Goal: Information Seeking & Learning: Learn about a topic

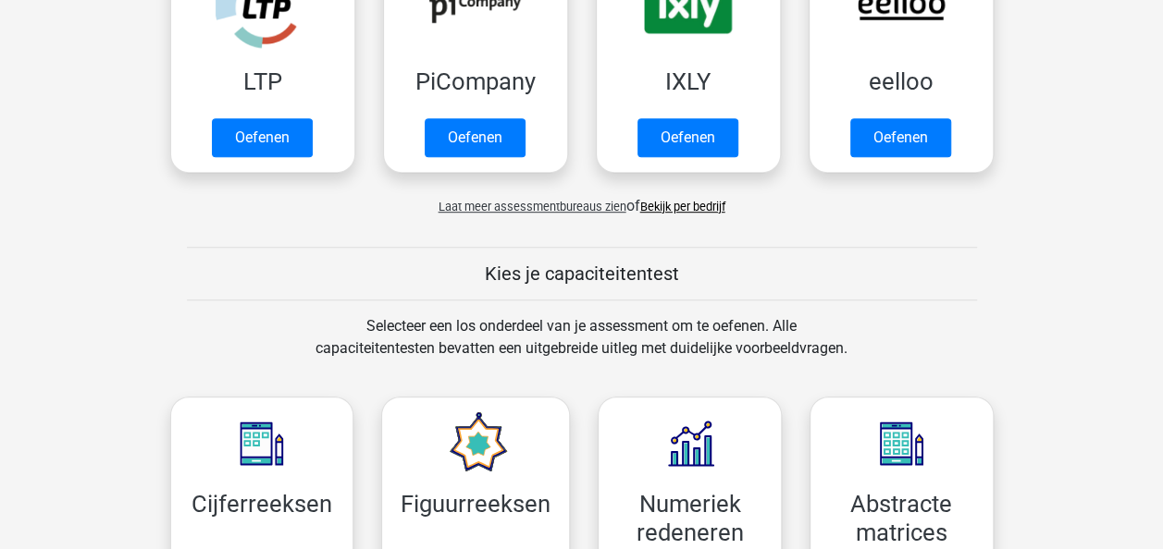
scroll to position [933, 0]
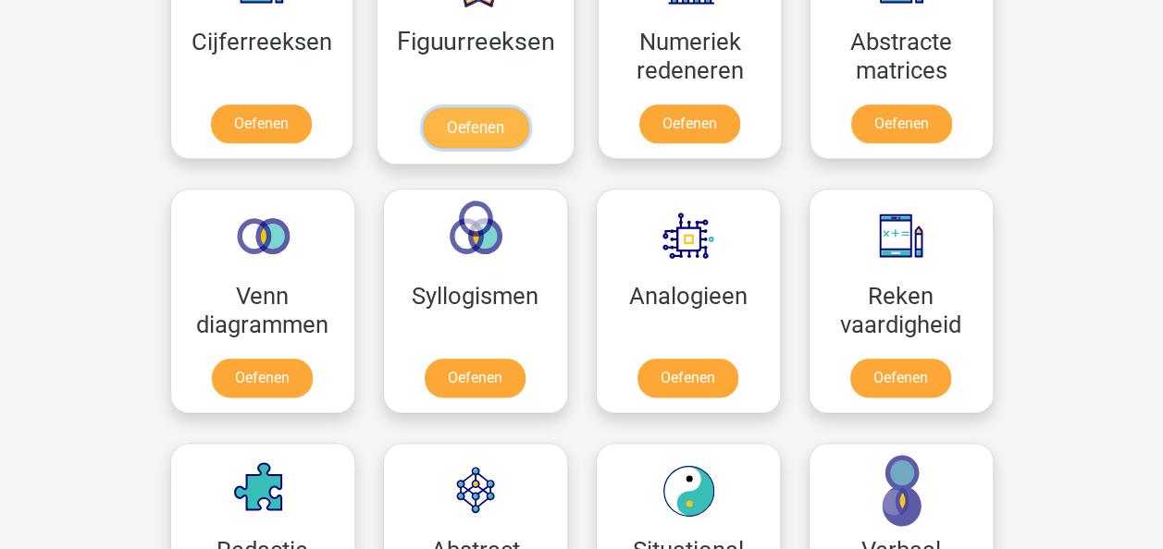
click at [474, 114] on link "Oefenen" at bounding box center [475, 127] width 105 height 41
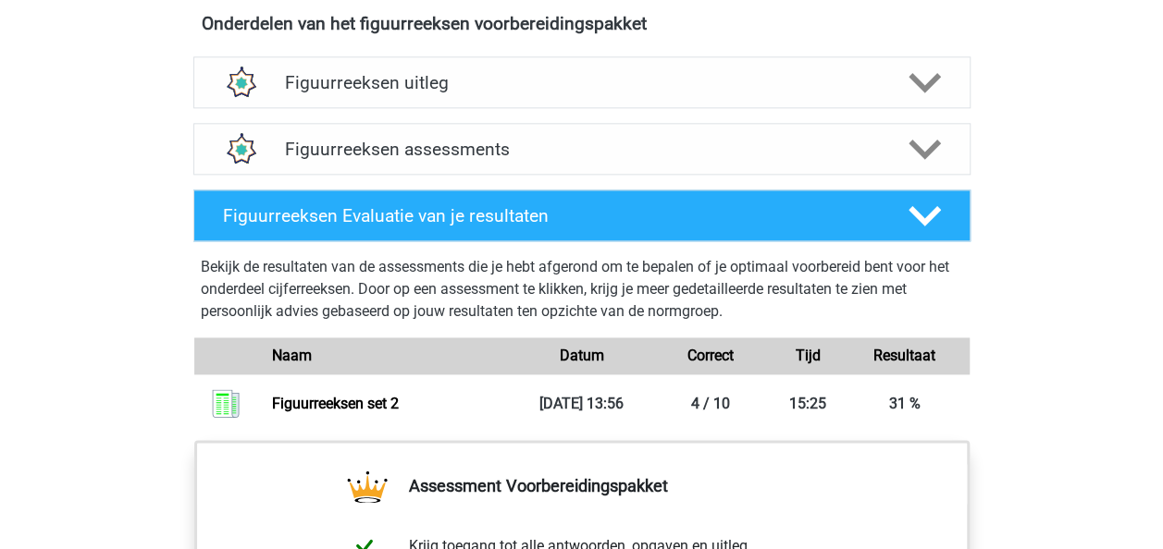
scroll to position [1110, 0]
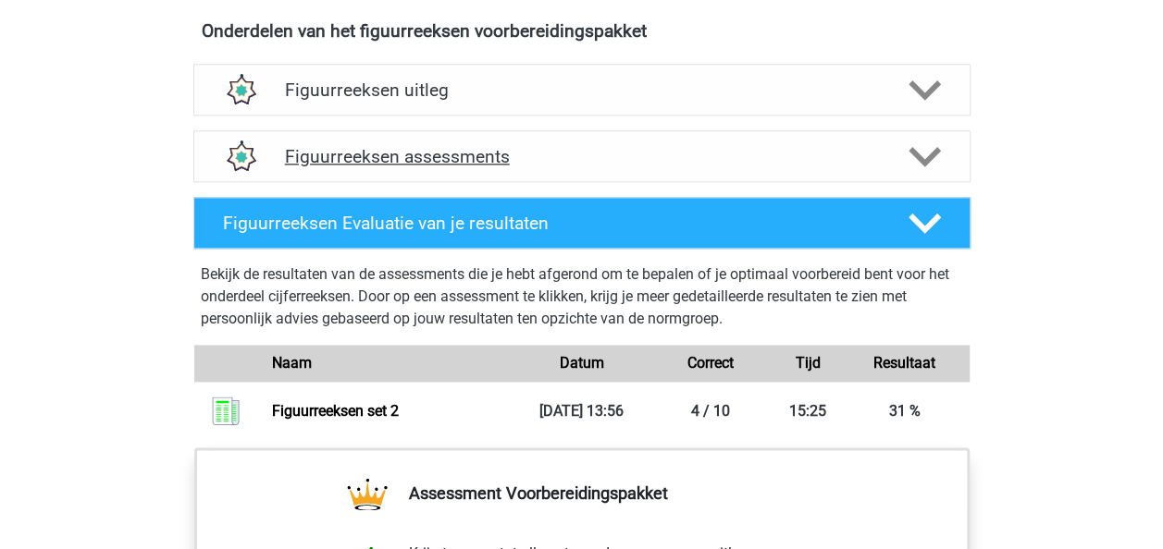
click at [720, 157] on h4 "Figuurreeksen assessments" at bounding box center [582, 156] width 594 height 21
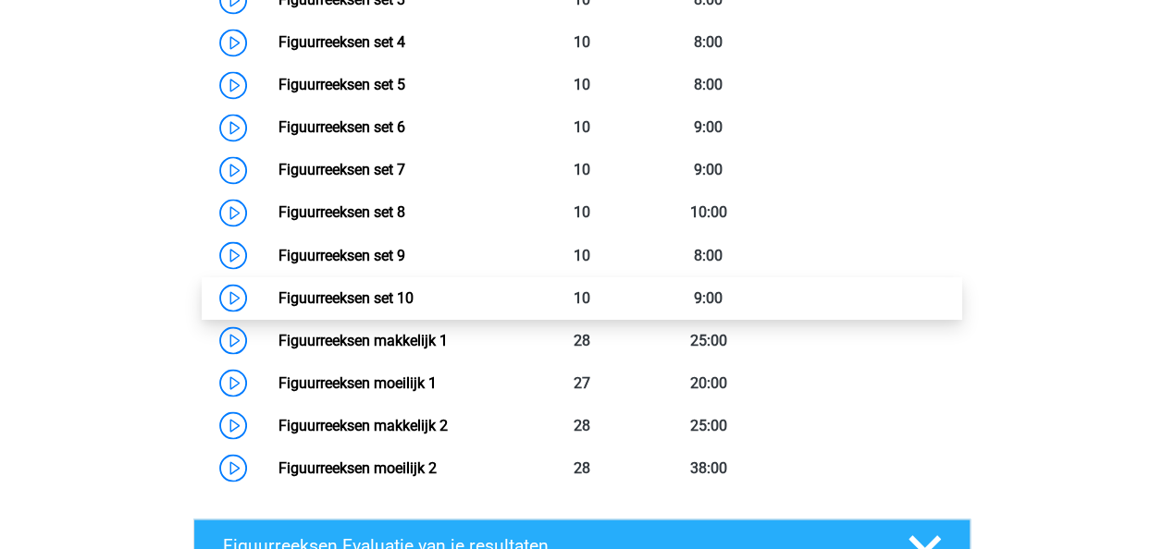
scroll to position [1295, 0]
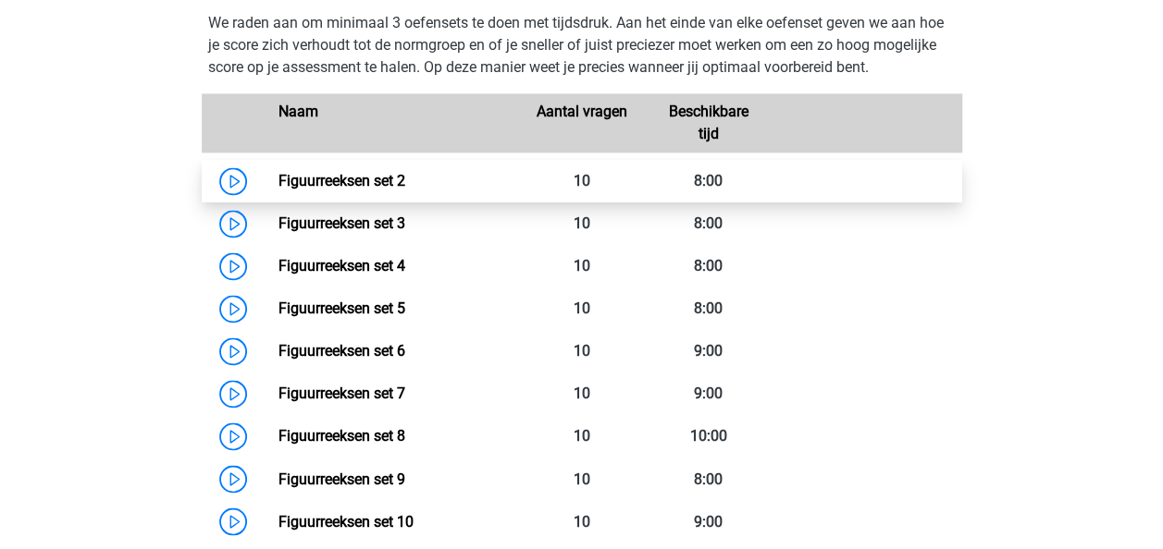
click at [405, 179] on link "Figuurreeksen set 2" at bounding box center [341, 181] width 127 height 18
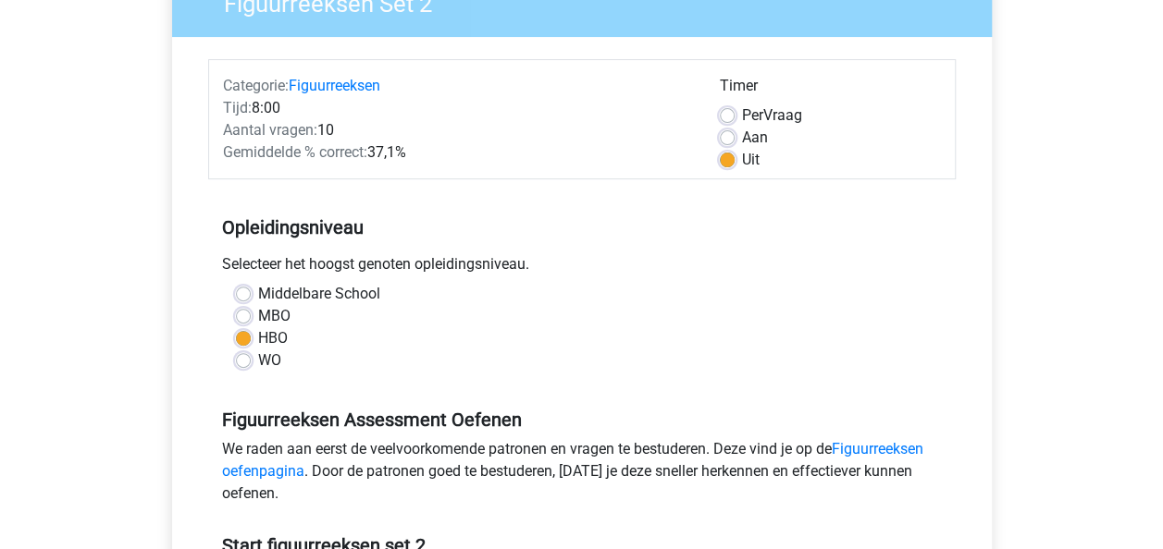
scroll to position [370, 0]
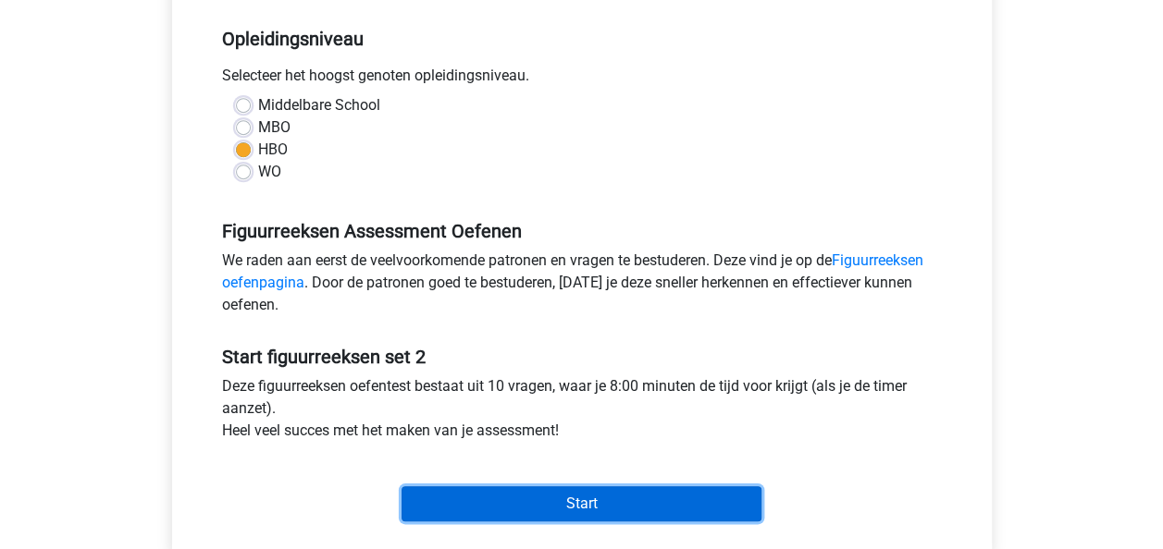
click at [583, 505] on input "Start" at bounding box center [581, 504] width 360 height 35
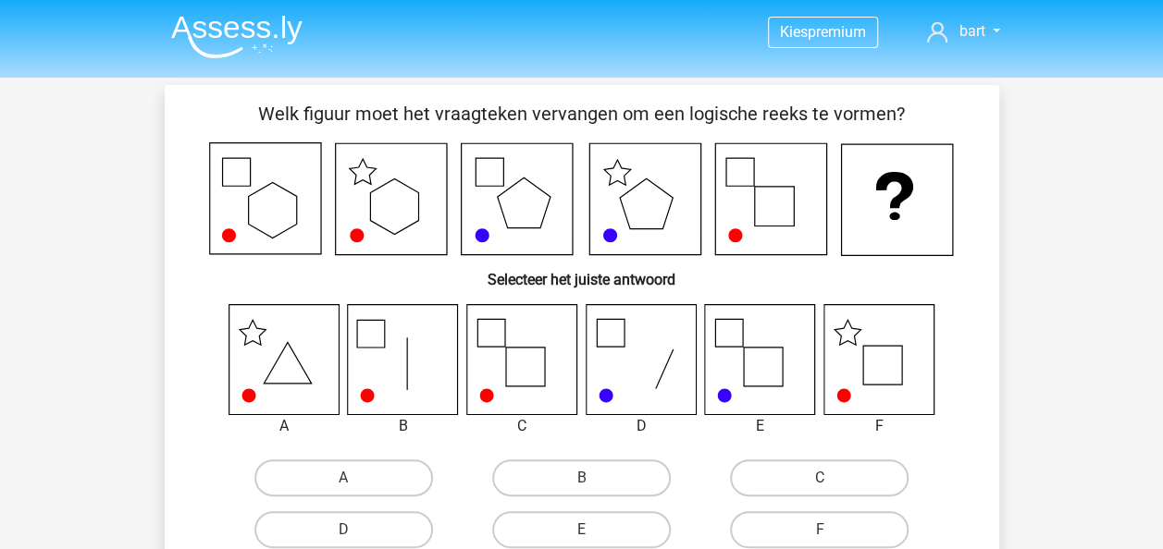
click at [865, 384] on icon at bounding box center [878, 359] width 110 height 110
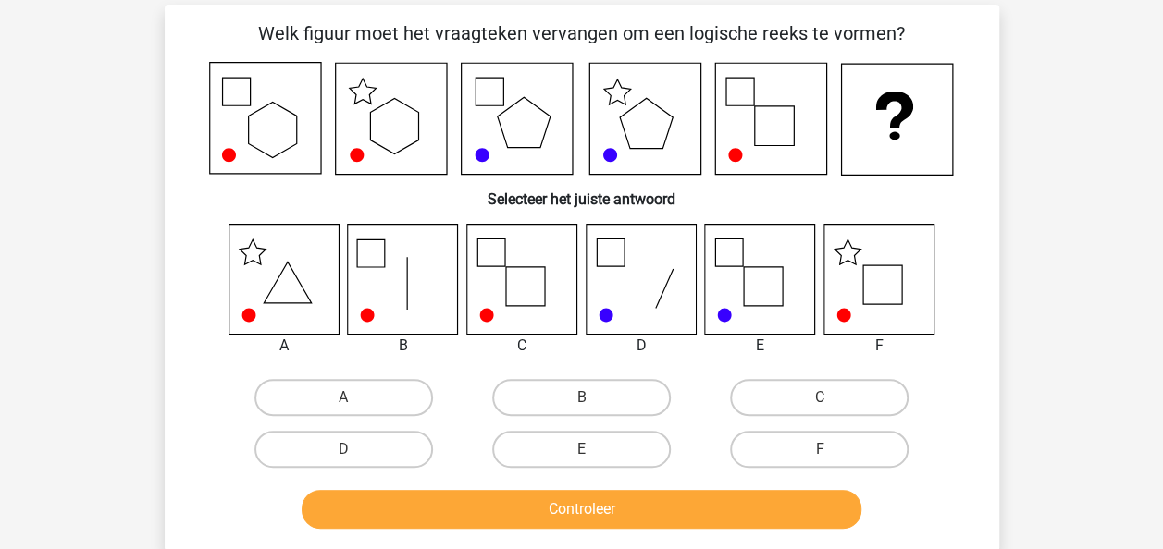
scroll to position [185, 0]
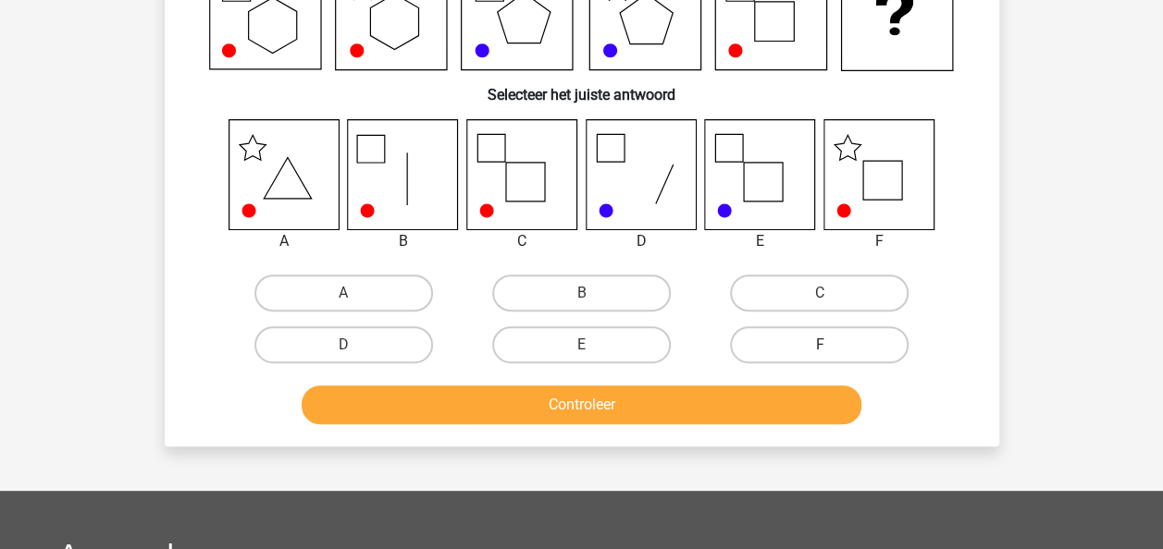
click at [843, 355] on label "F" at bounding box center [819, 345] width 179 height 37
click at [832, 355] on input "F" at bounding box center [826, 351] width 12 height 12
radio input "true"
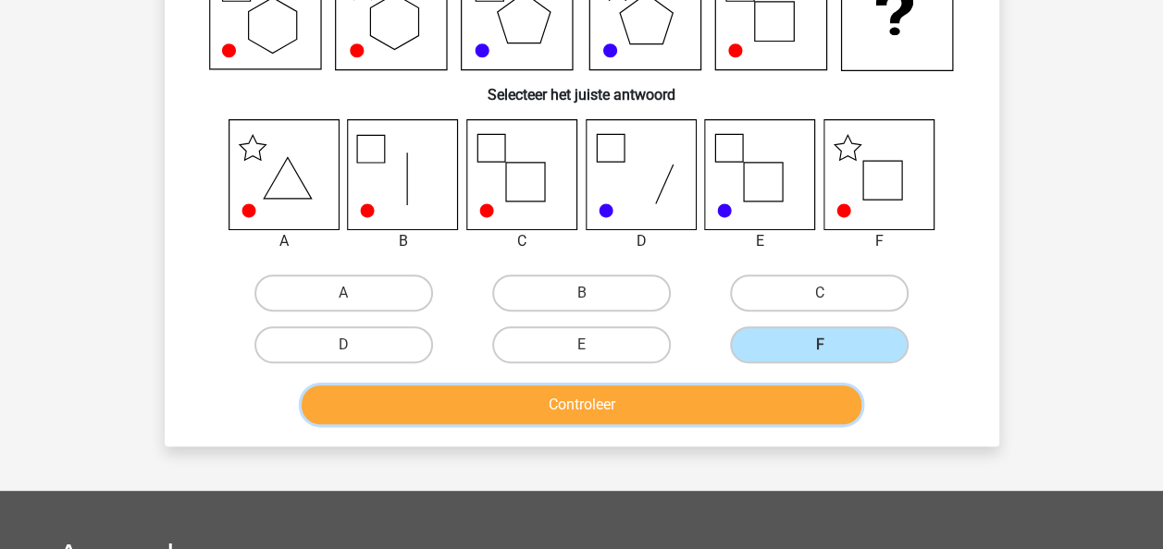
click at [792, 406] on button "Controleer" at bounding box center [582, 405] width 560 height 39
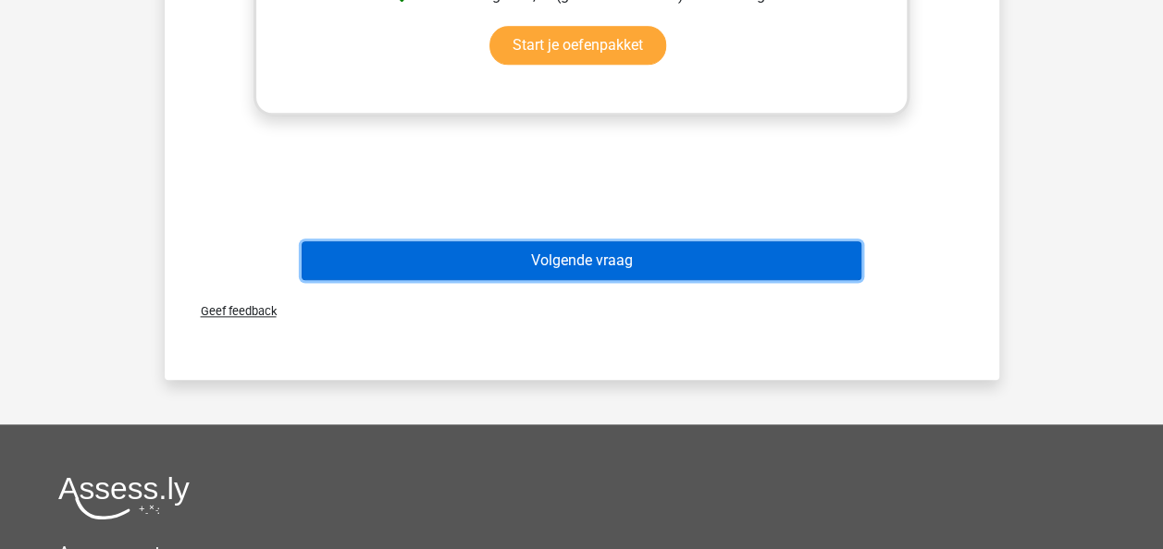
click at [717, 253] on button "Volgende vraag" at bounding box center [582, 260] width 560 height 39
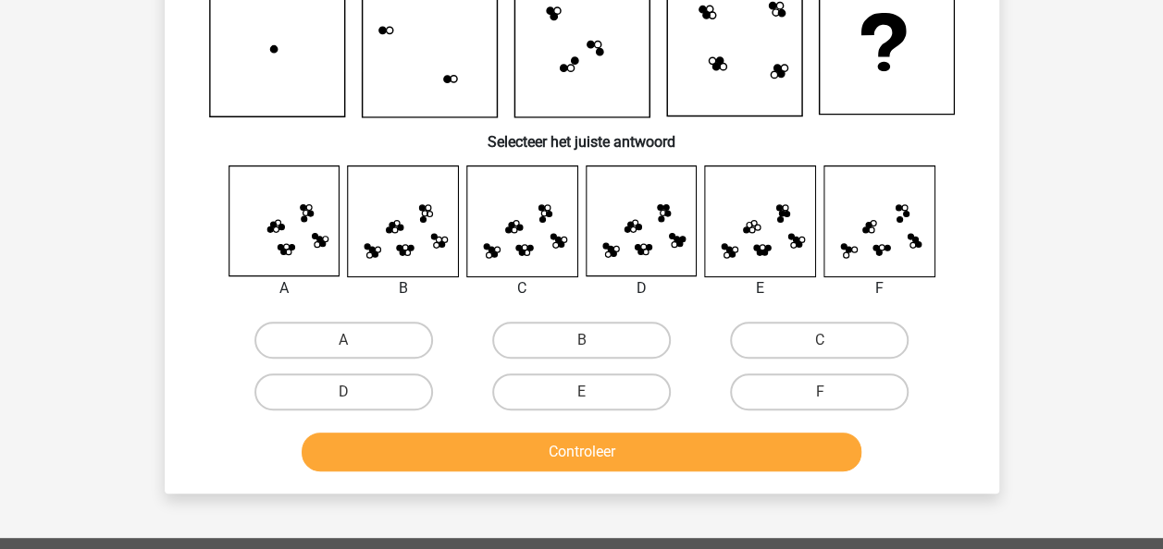
scroll to position [188, 0]
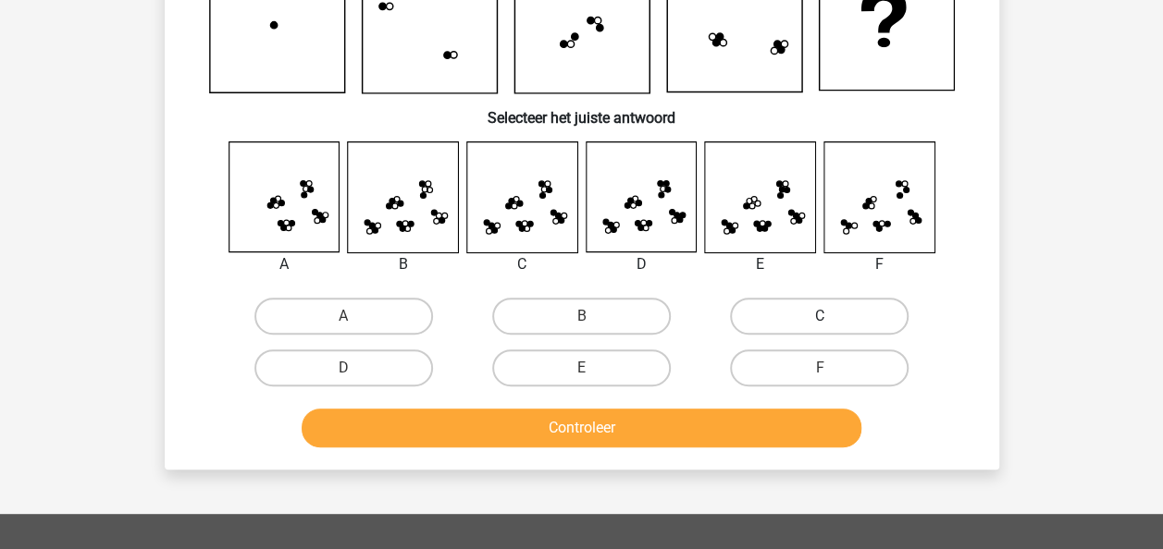
click at [858, 319] on label "C" at bounding box center [819, 316] width 179 height 37
click at [832, 319] on input "C" at bounding box center [826, 322] width 12 height 12
radio input "true"
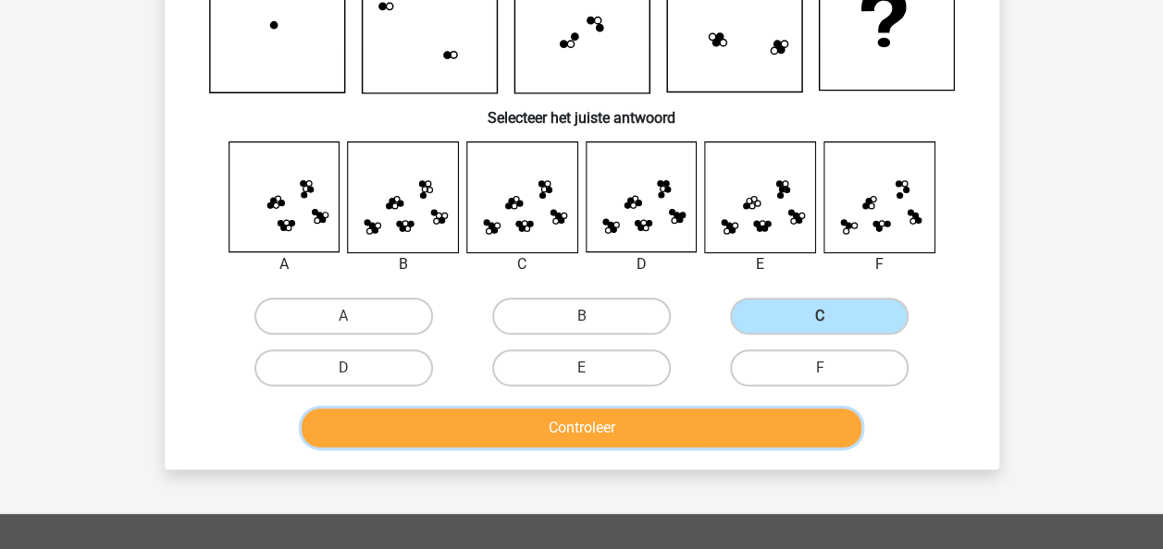
click at [543, 420] on button "Controleer" at bounding box center [582, 428] width 560 height 39
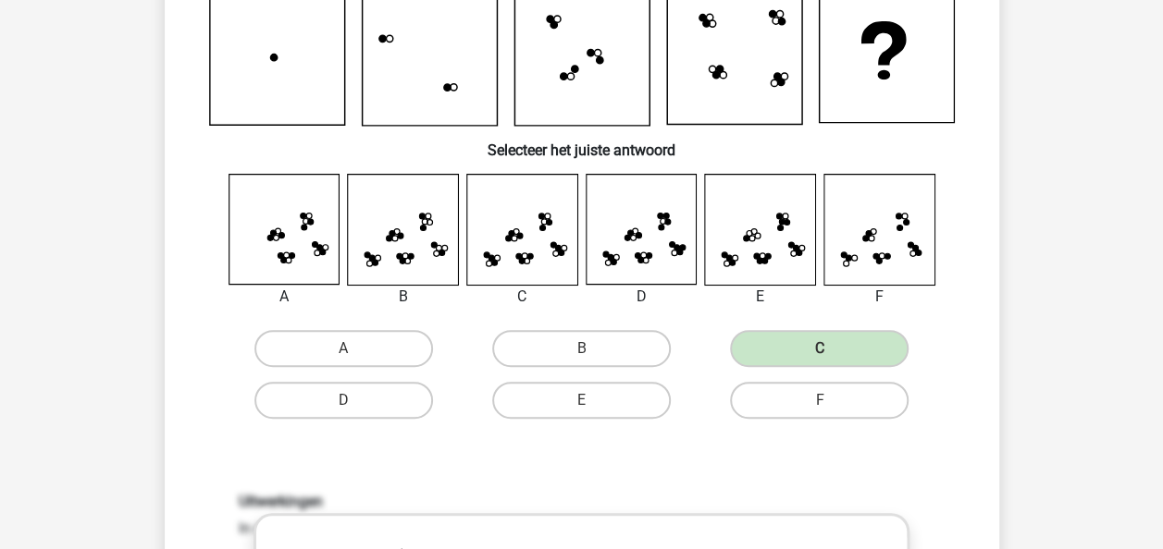
scroll to position [185, 0]
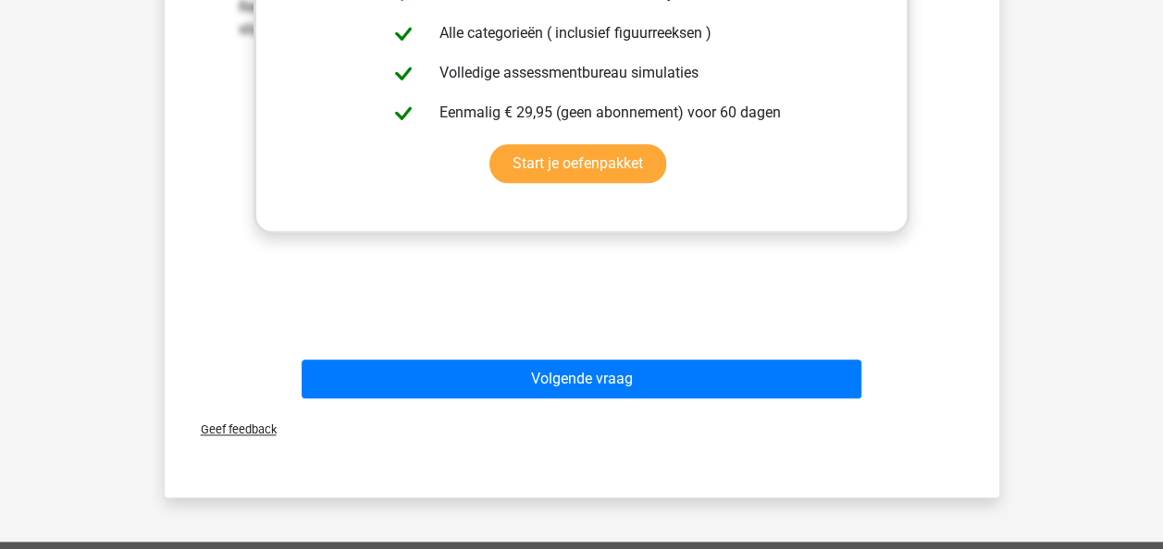
click at [635, 356] on div "Volgende vraag" at bounding box center [581, 375] width 775 height 61
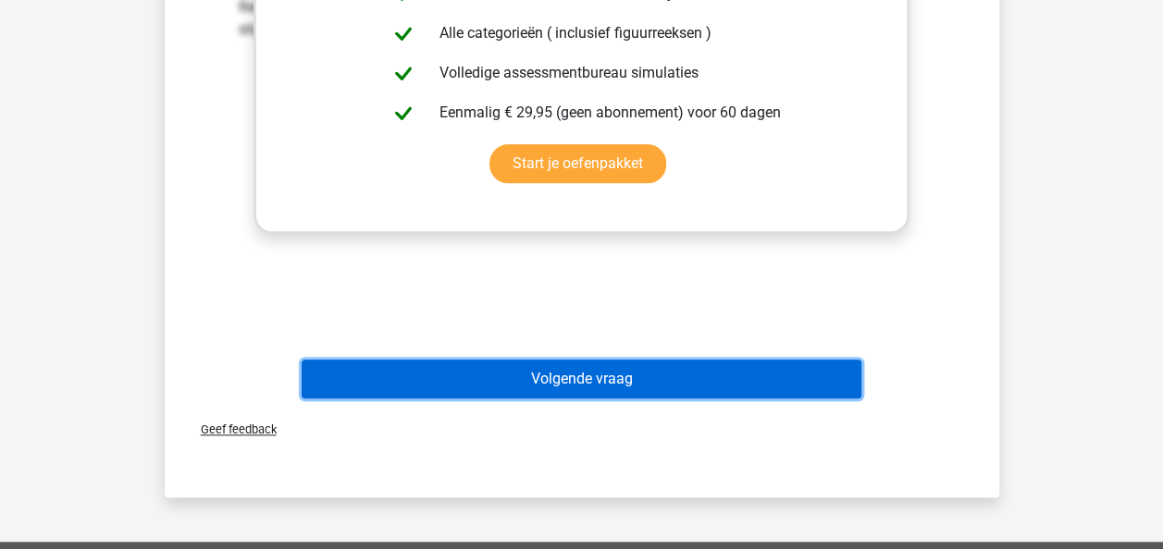
click at [627, 369] on button "Volgende vraag" at bounding box center [582, 379] width 560 height 39
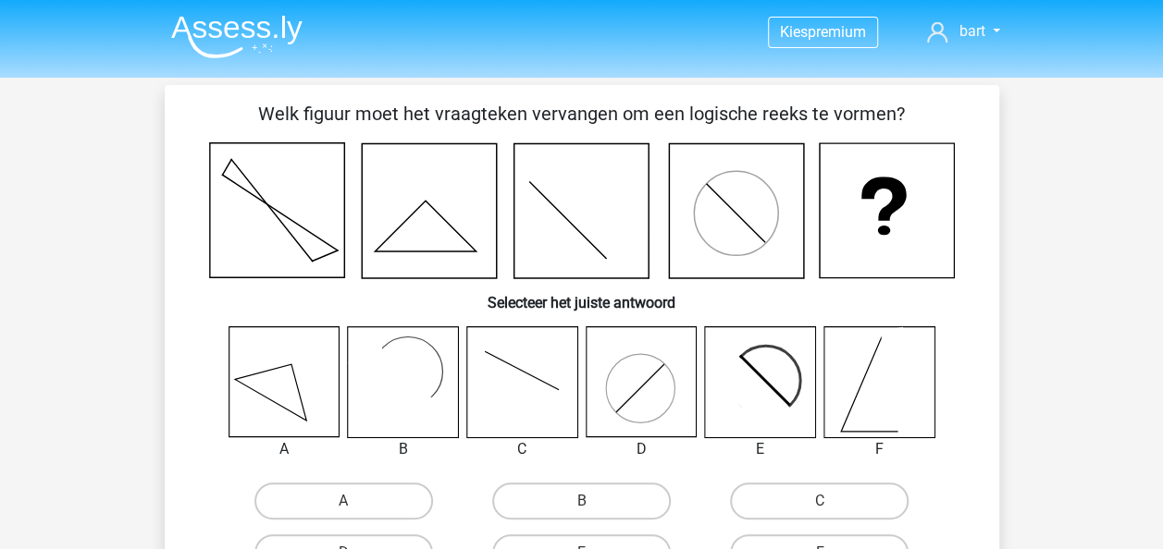
scroll to position [93, 0]
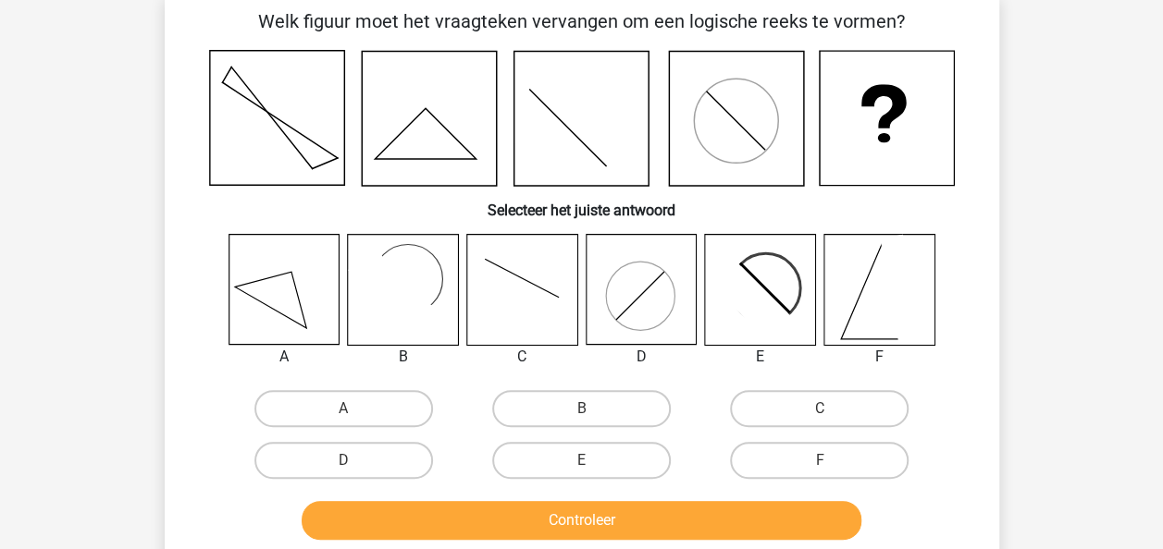
click at [590, 464] on input "E" at bounding box center [587, 467] width 12 height 12
radio input "true"
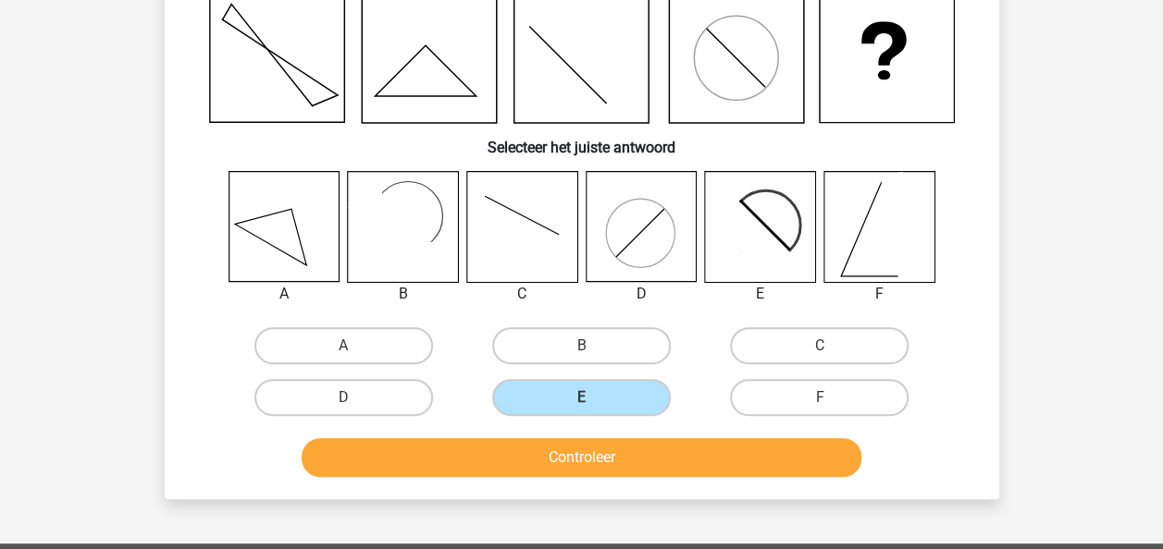
scroll to position [185, 0]
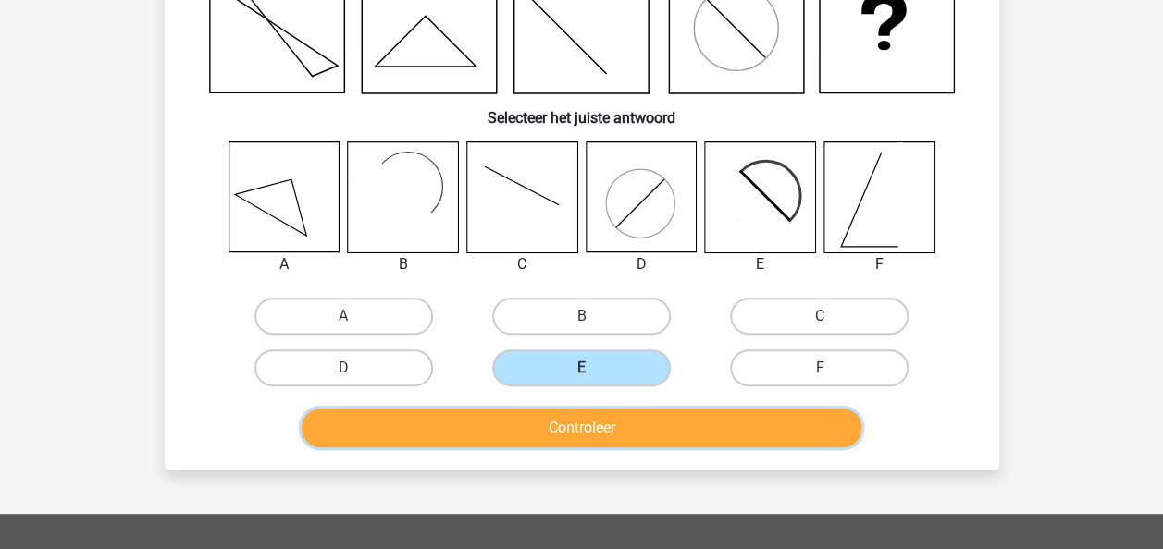
click at [683, 427] on button "Controleer" at bounding box center [582, 428] width 560 height 39
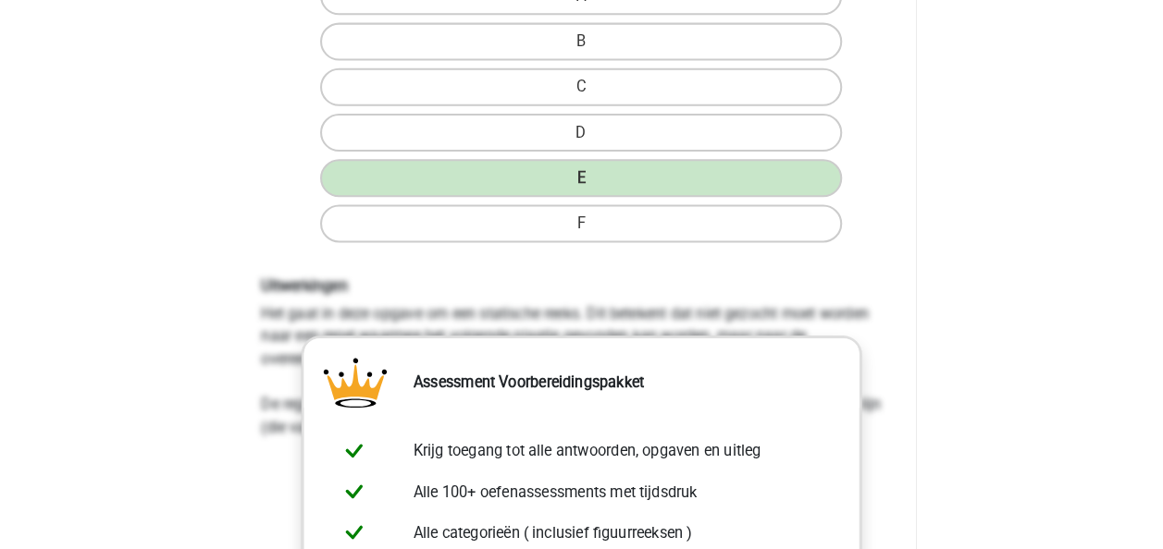
scroll to position [0, 0]
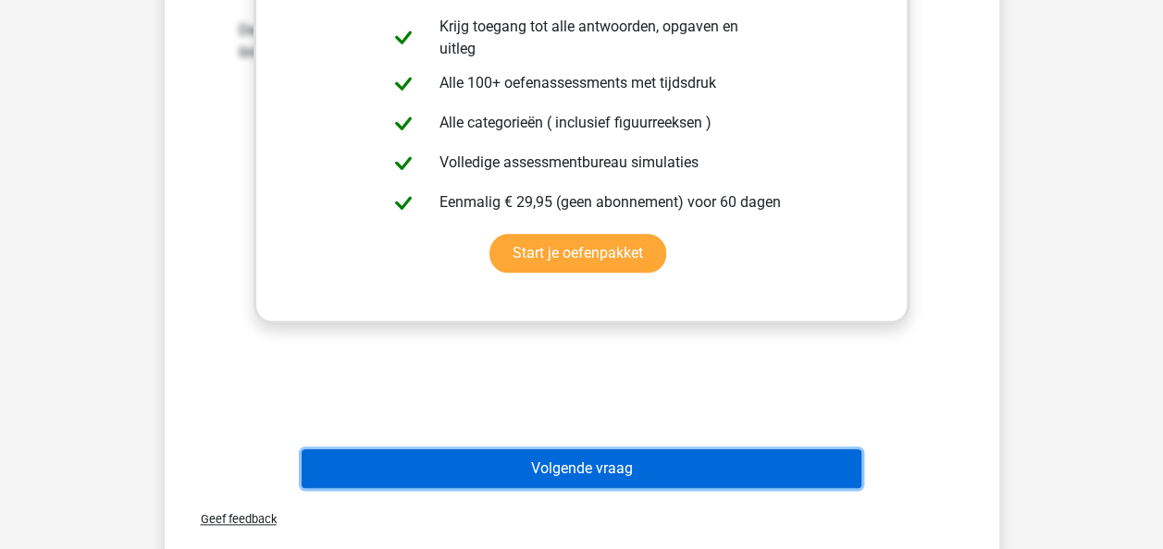
click at [656, 466] on button "Volgende vraag" at bounding box center [582, 469] width 560 height 39
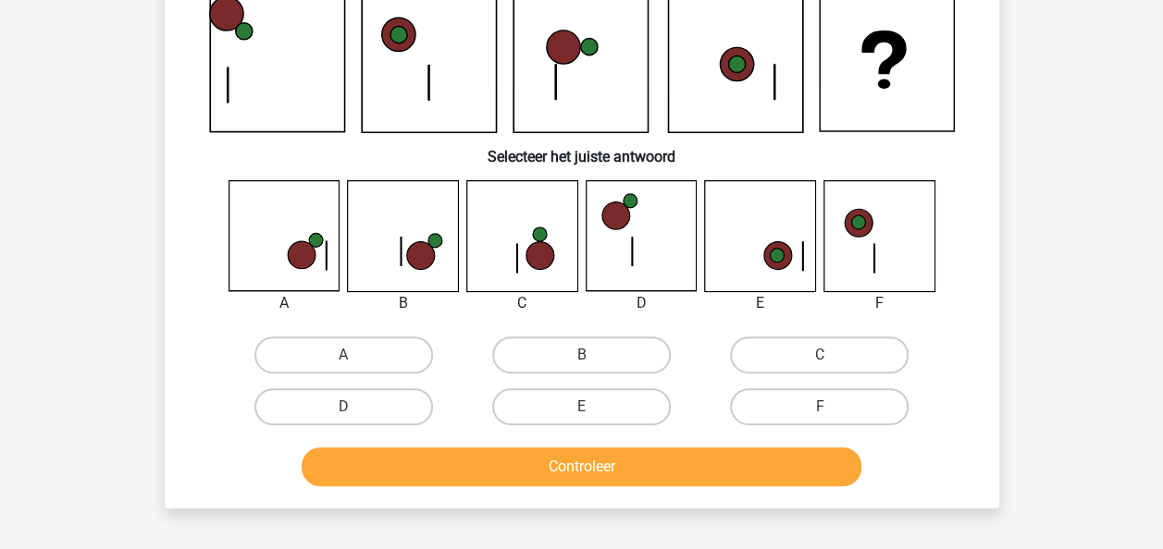
scroll to position [85, 0]
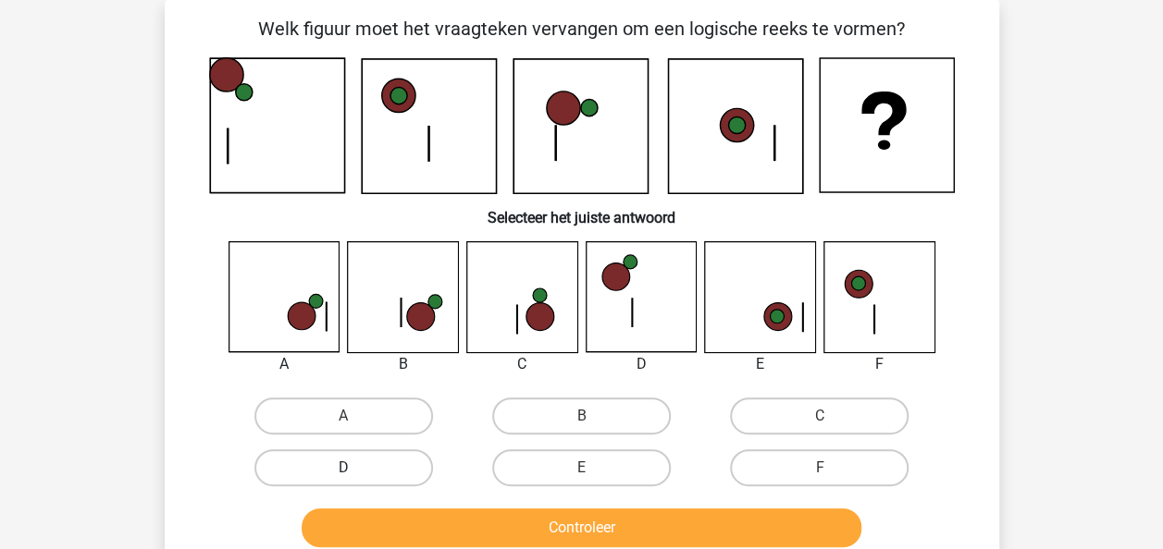
drag, startPoint x: 336, startPoint y: 468, endPoint x: 359, endPoint y: 472, distance: 23.4
click at [338, 468] on label "D" at bounding box center [343, 468] width 179 height 37
click at [343, 468] on input "D" at bounding box center [349, 474] width 12 height 12
radio input "true"
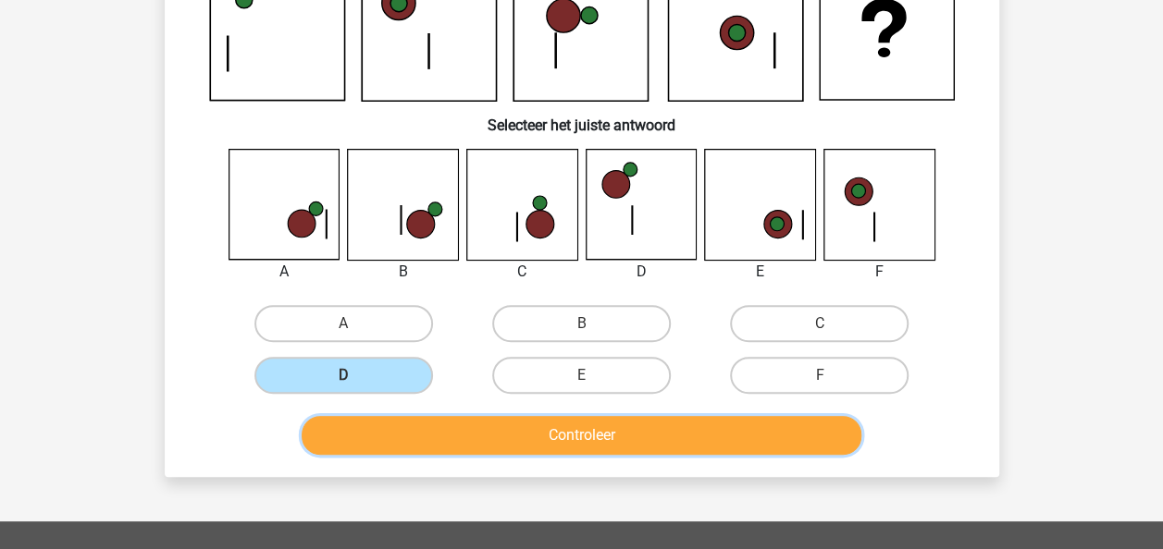
click at [623, 431] on button "Controleer" at bounding box center [582, 435] width 560 height 39
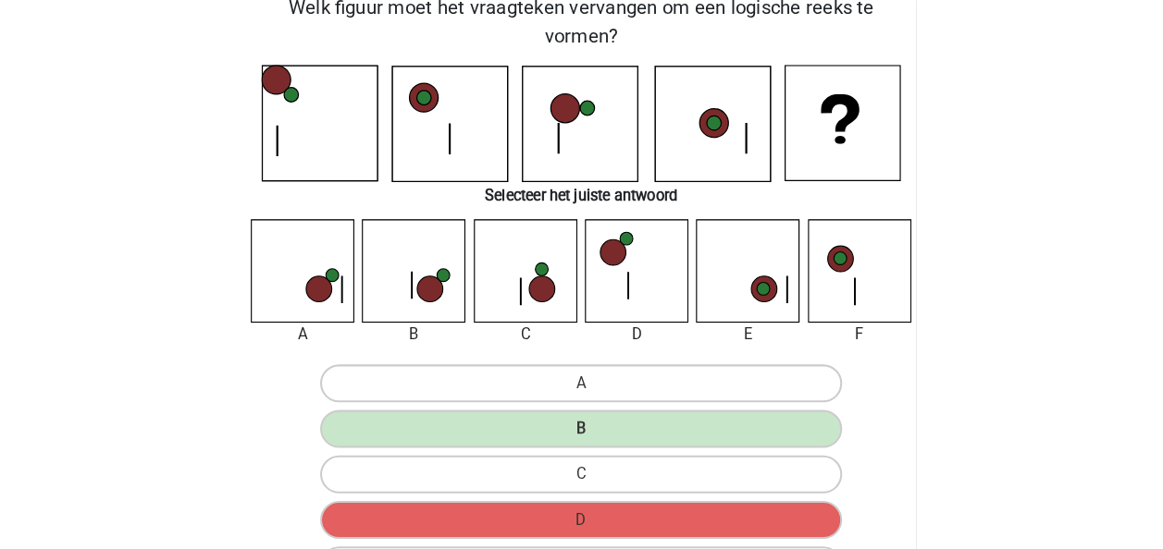
scroll to position [0, 0]
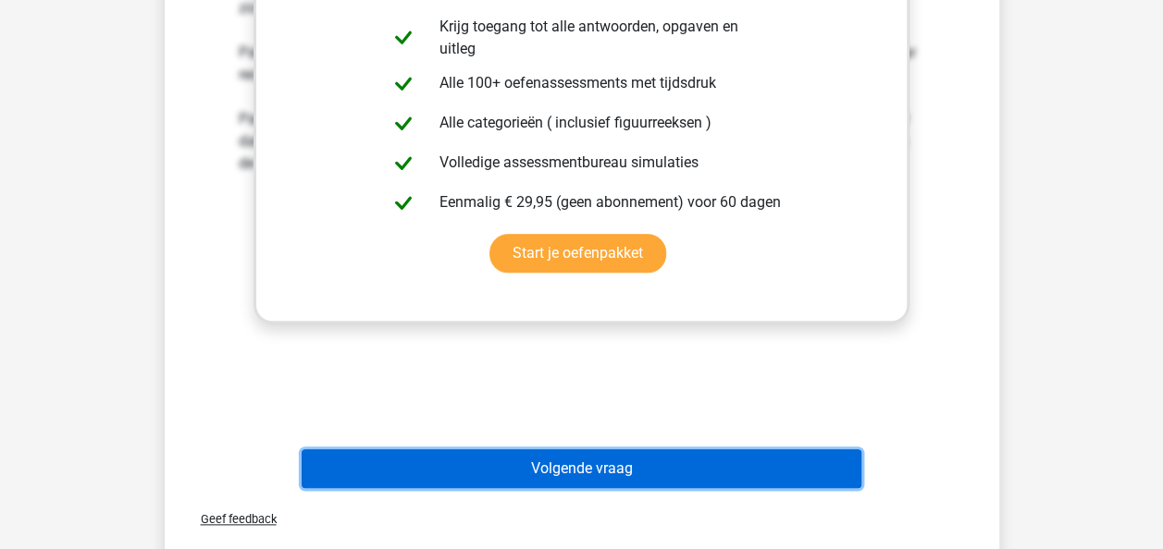
click at [607, 458] on button "Volgende vraag" at bounding box center [582, 469] width 560 height 39
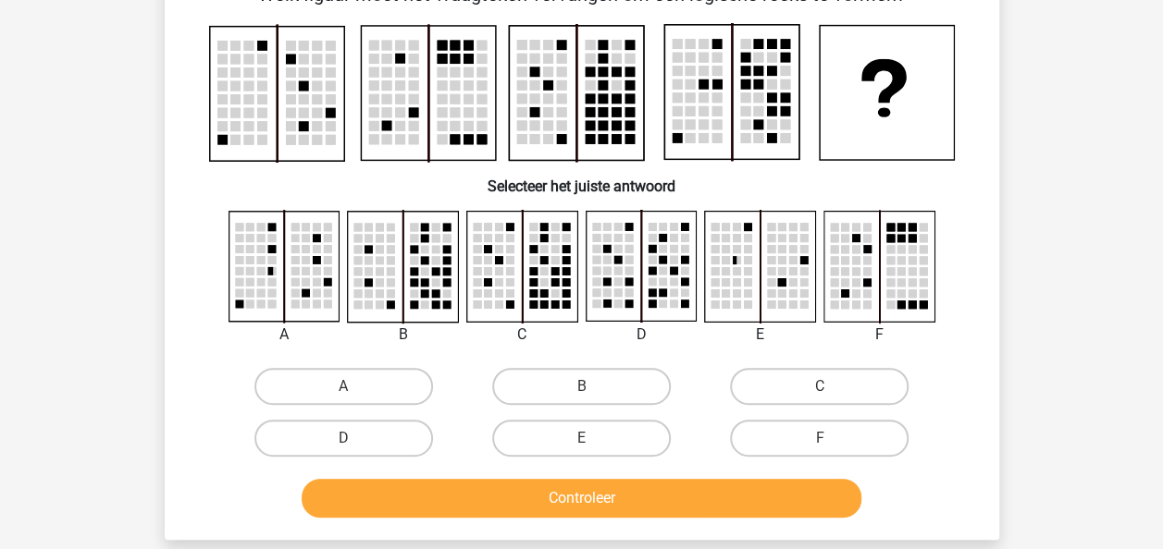
scroll to position [144, 0]
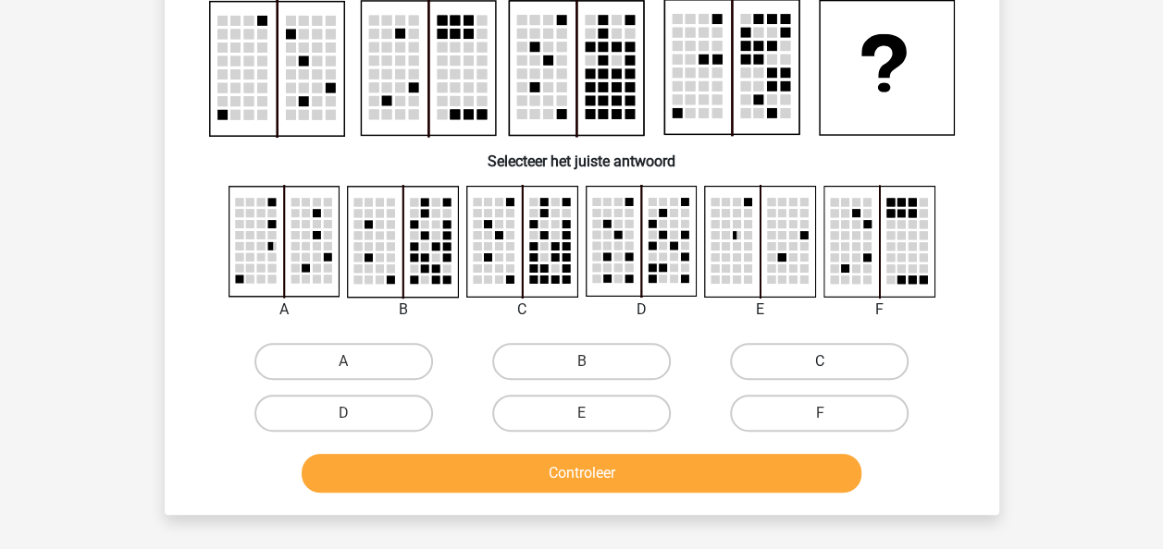
click at [779, 346] on label "C" at bounding box center [819, 361] width 179 height 37
click at [820, 362] on input "C" at bounding box center [826, 368] width 12 height 12
radio input "true"
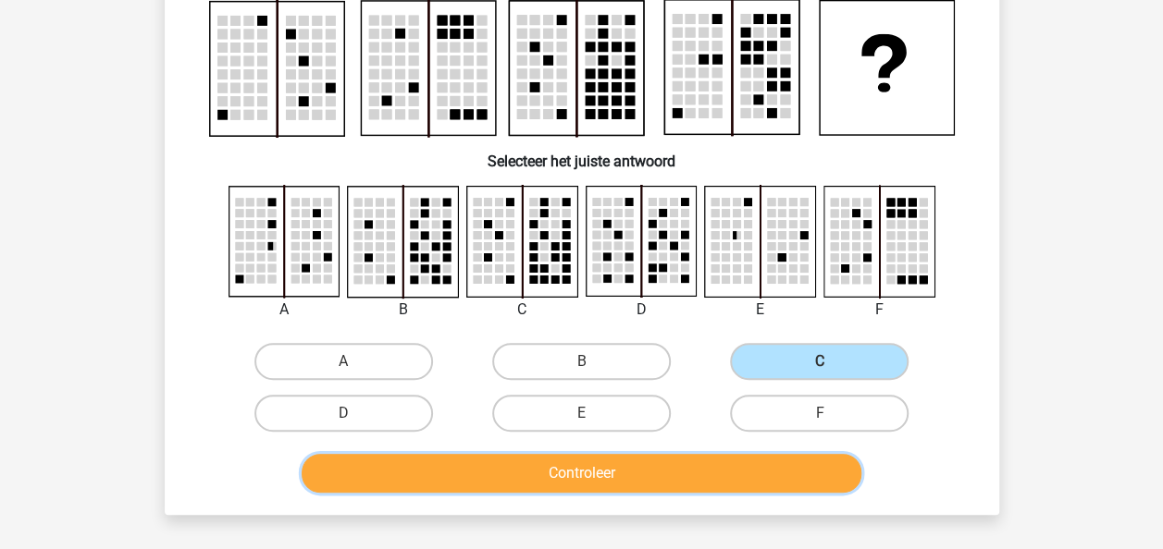
click at [625, 485] on button "Controleer" at bounding box center [582, 473] width 560 height 39
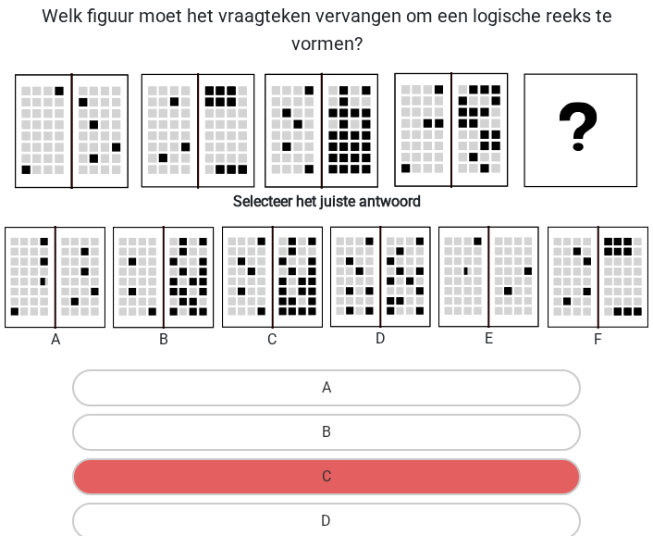
scroll to position [52, 0]
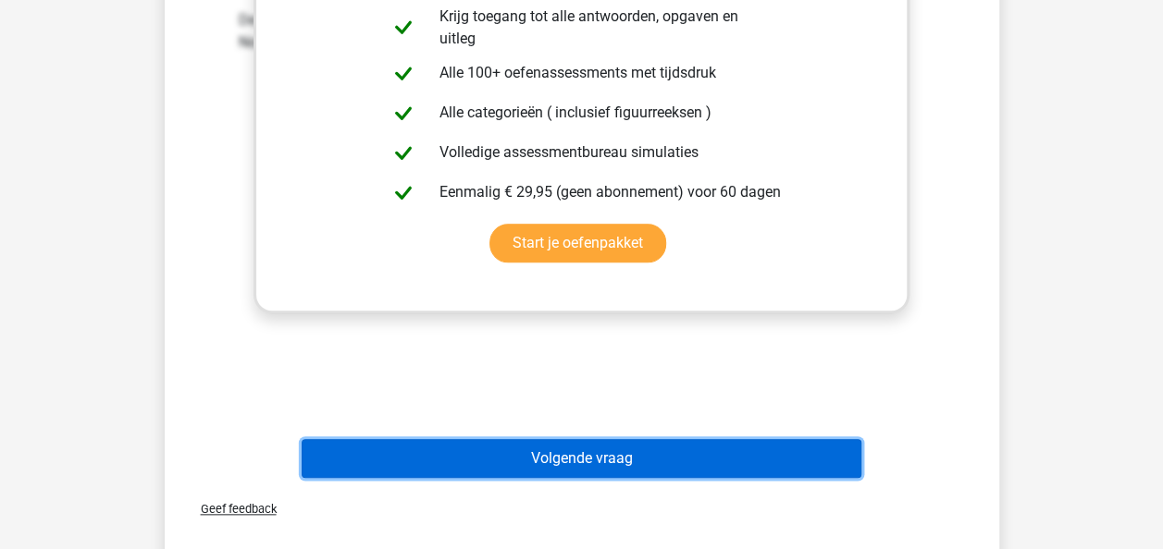
click at [631, 451] on button "Volgende vraag" at bounding box center [582, 458] width 560 height 39
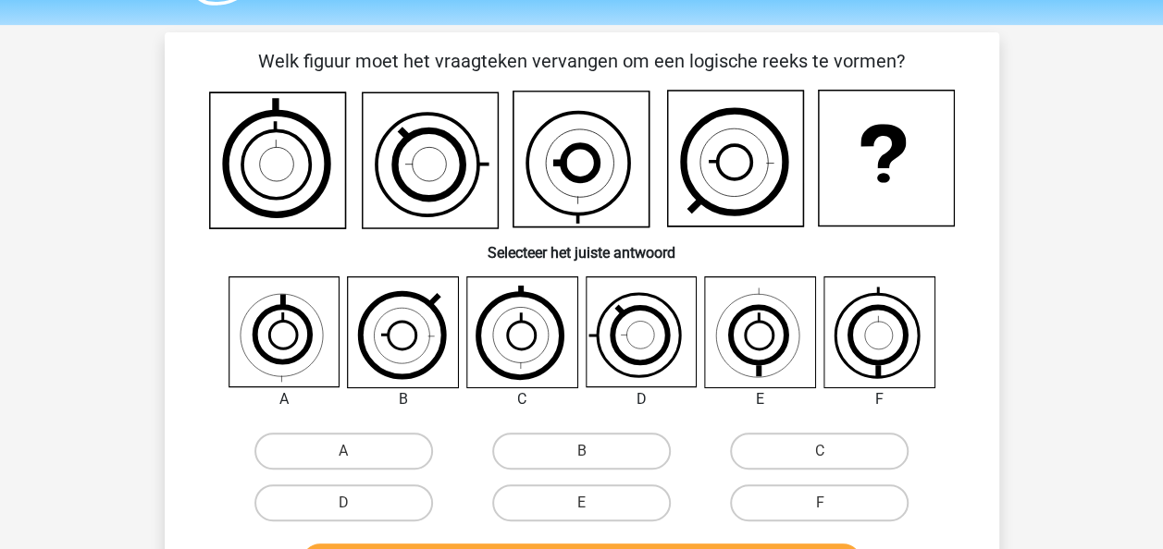
scroll to position [93, 0]
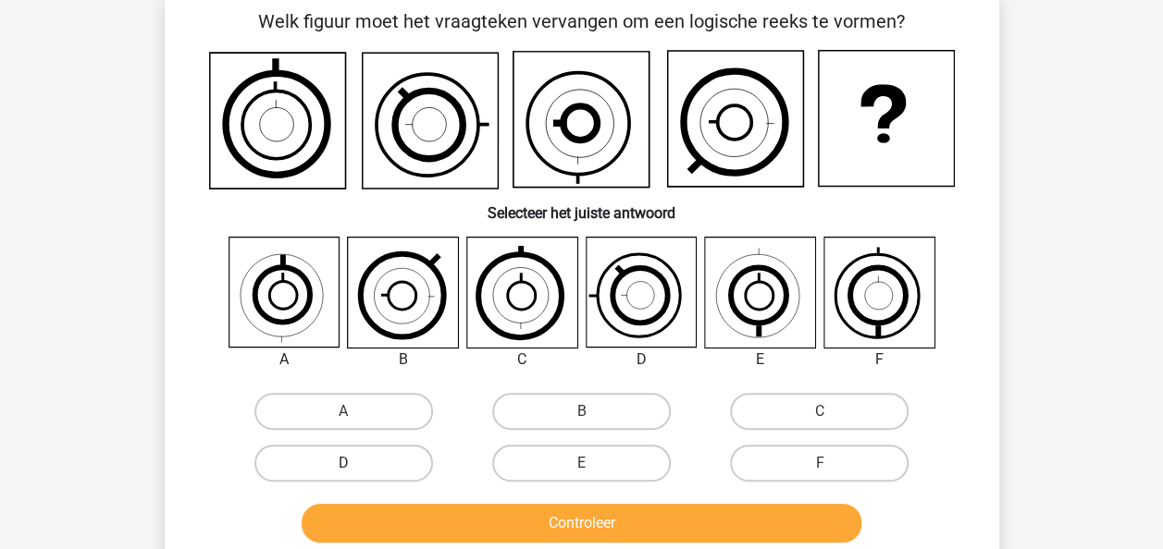
click at [410, 467] on label "D" at bounding box center [343, 463] width 179 height 37
click at [355, 467] on input "D" at bounding box center [349, 469] width 12 height 12
radio input "true"
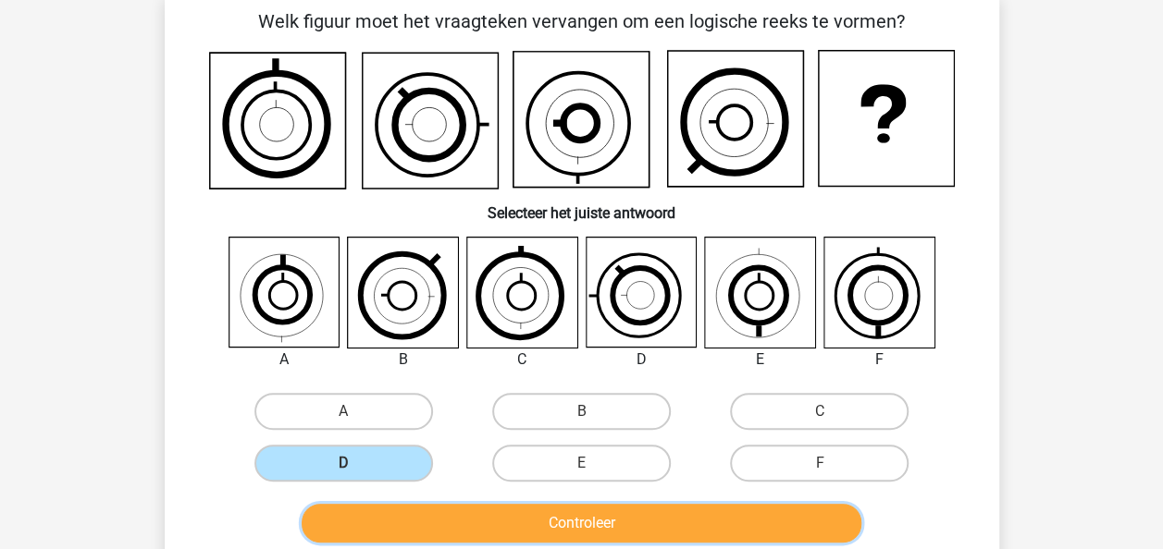
click at [660, 512] on button "Controleer" at bounding box center [582, 523] width 560 height 39
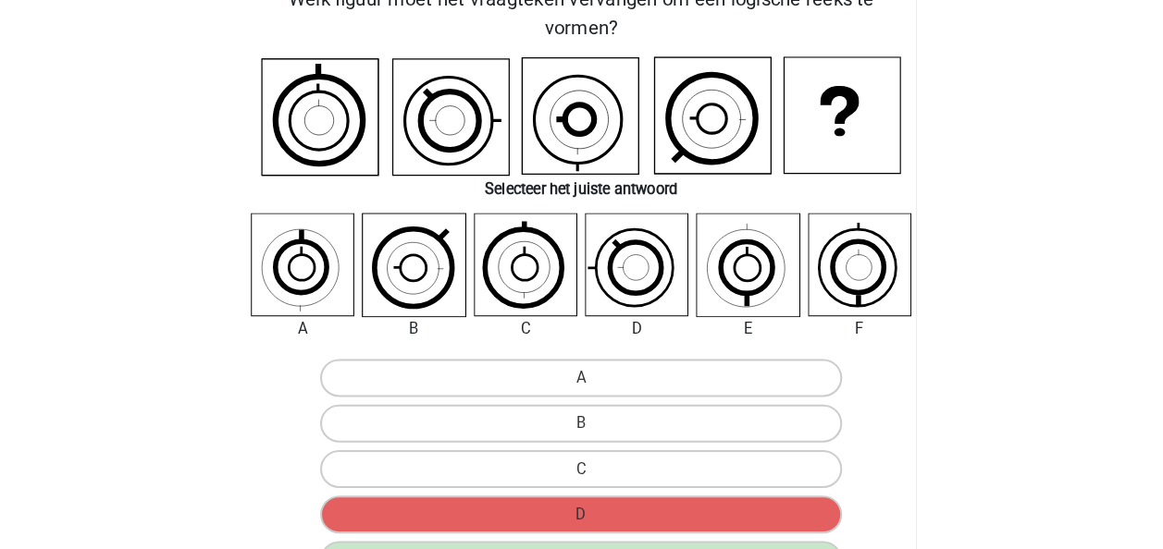
scroll to position [0, 0]
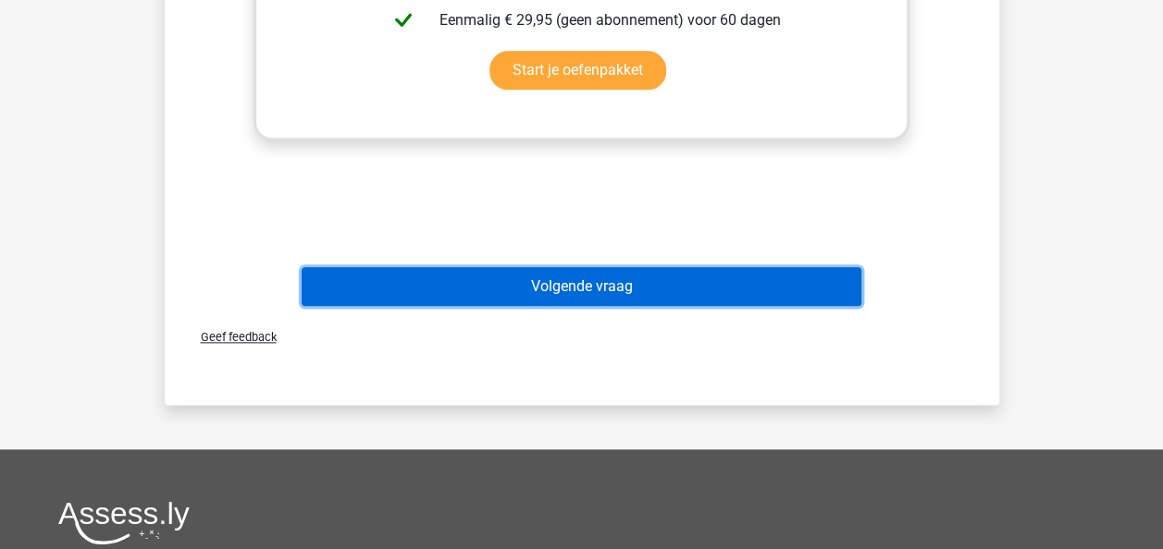
click at [738, 278] on button "Volgende vraag" at bounding box center [582, 286] width 560 height 39
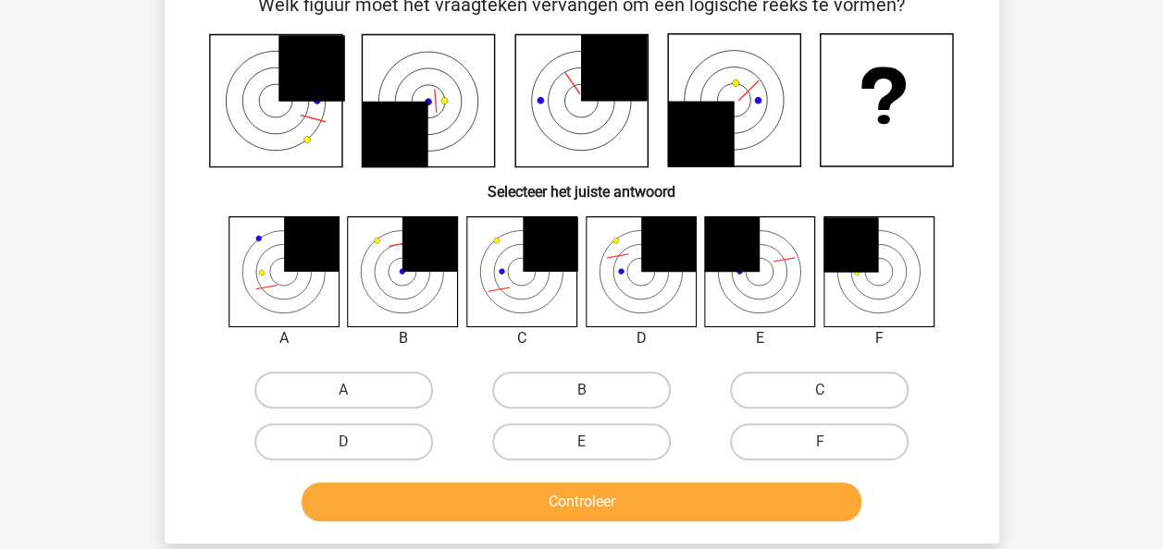
scroll to position [93, 0]
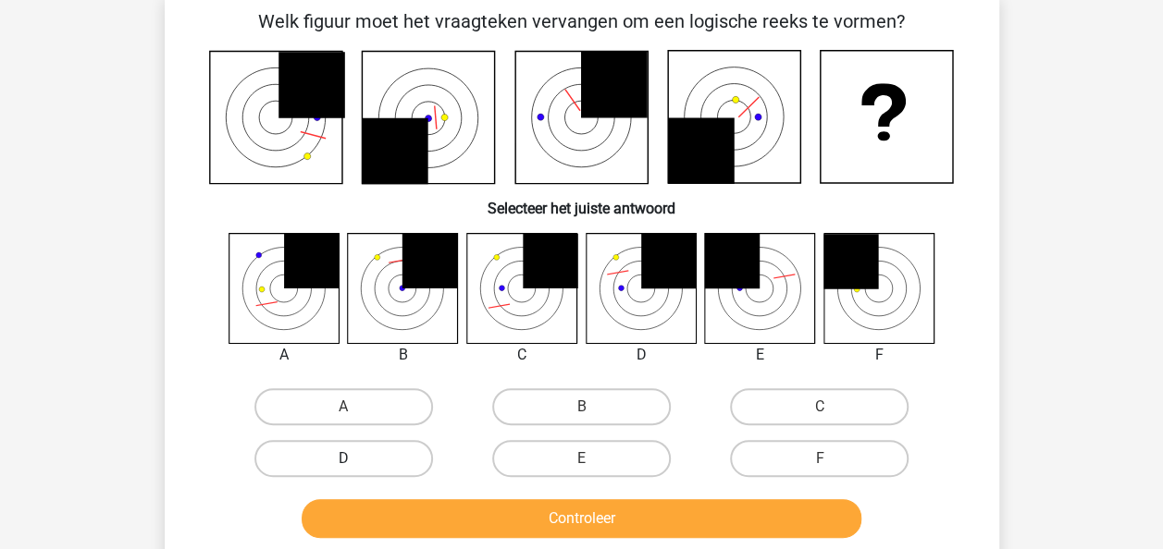
click at [389, 452] on label "D" at bounding box center [343, 458] width 179 height 37
click at [355, 459] on input "D" at bounding box center [349, 465] width 12 height 12
radio input "true"
click at [643, 540] on div "Controleer" at bounding box center [582, 523] width 714 height 46
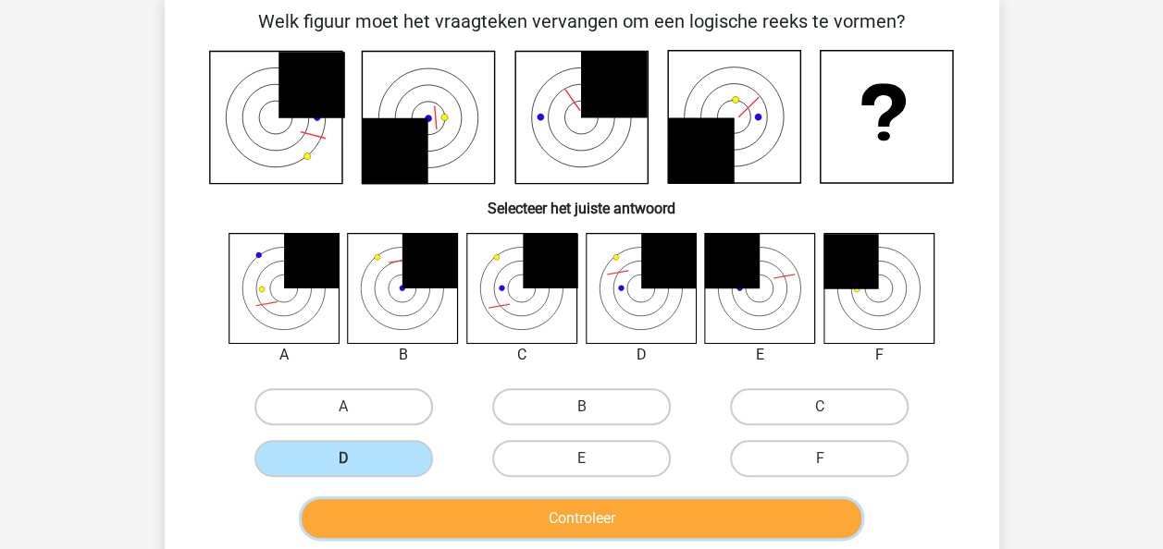
click at [642, 519] on button "Controleer" at bounding box center [582, 519] width 560 height 39
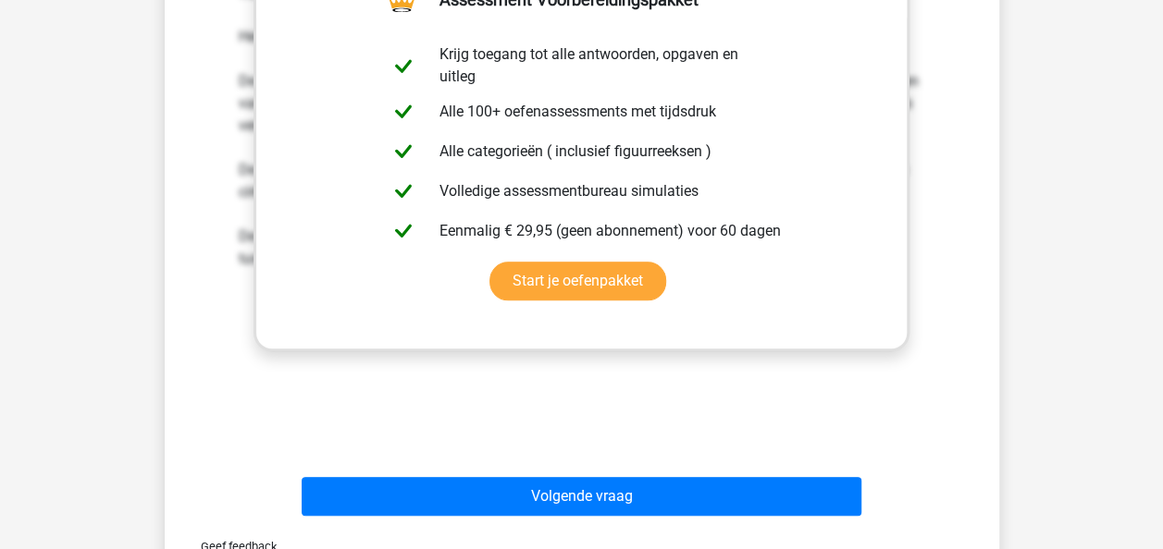
scroll to position [740, 0]
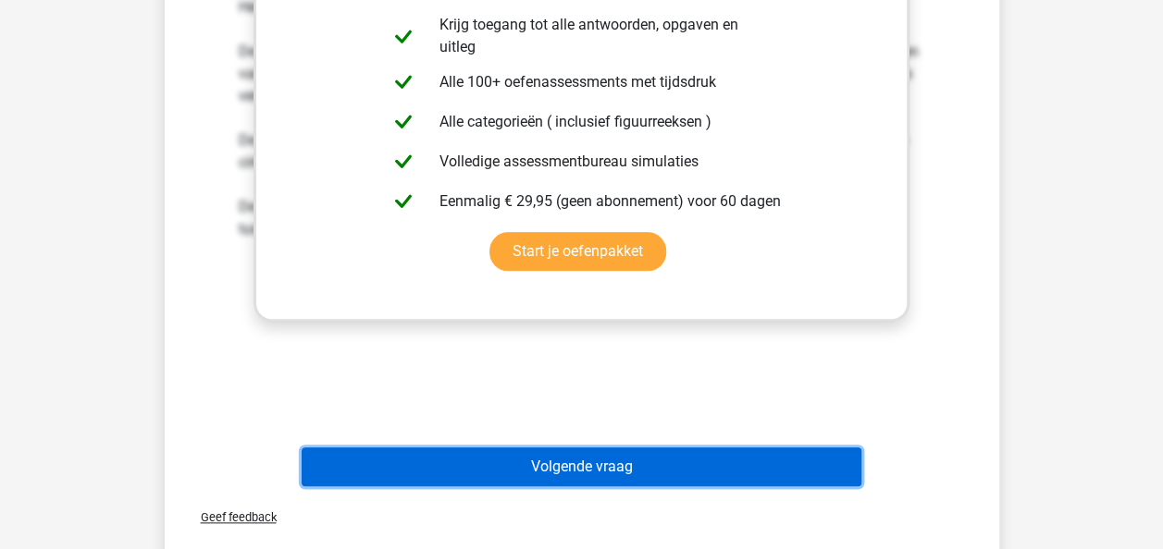
click at [644, 456] on button "Volgende vraag" at bounding box center [582, 467] width 560 height 39
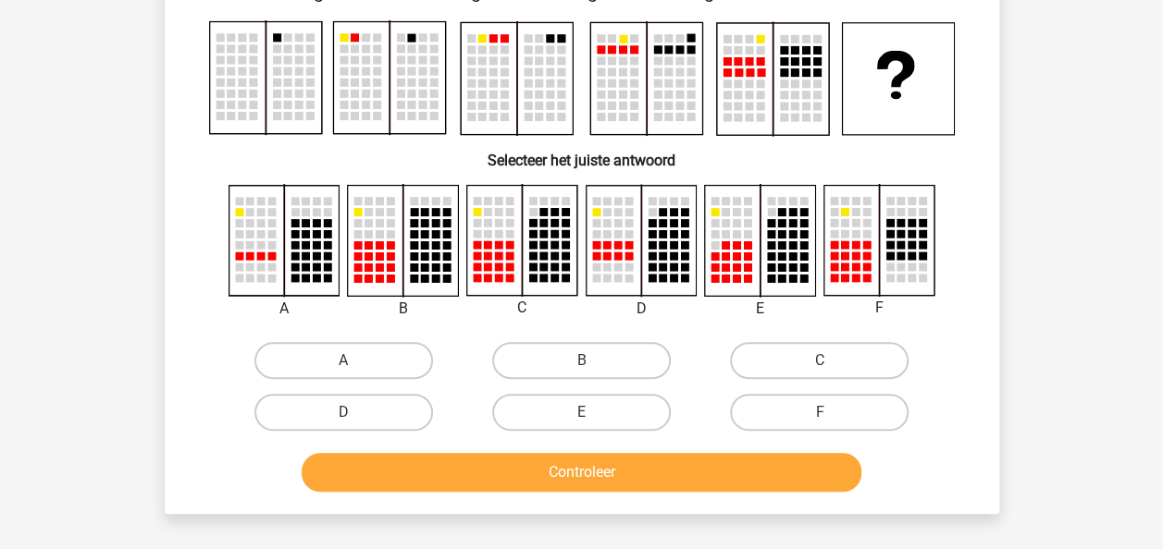
scroll to position [85, 0]
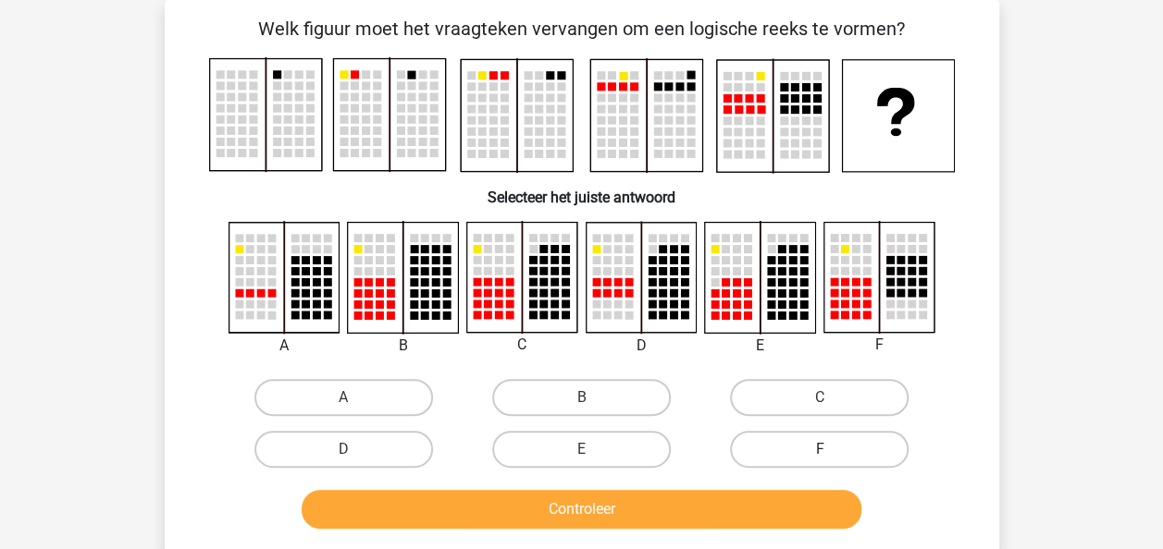
click at [765, 448] on label "F" at bounding box center [819, 449] width 179 height 37
click at [820, 450] on input "F" at bounding box center [826, 456] width 12 height 12
radio input "true"
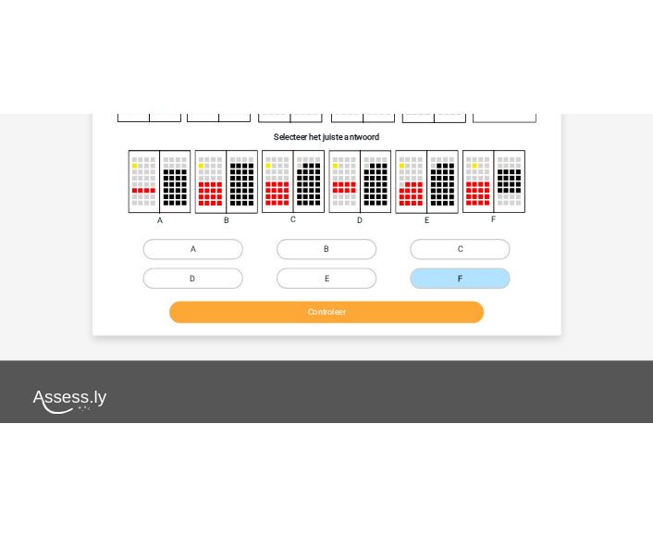
scroll to position [270, 0]
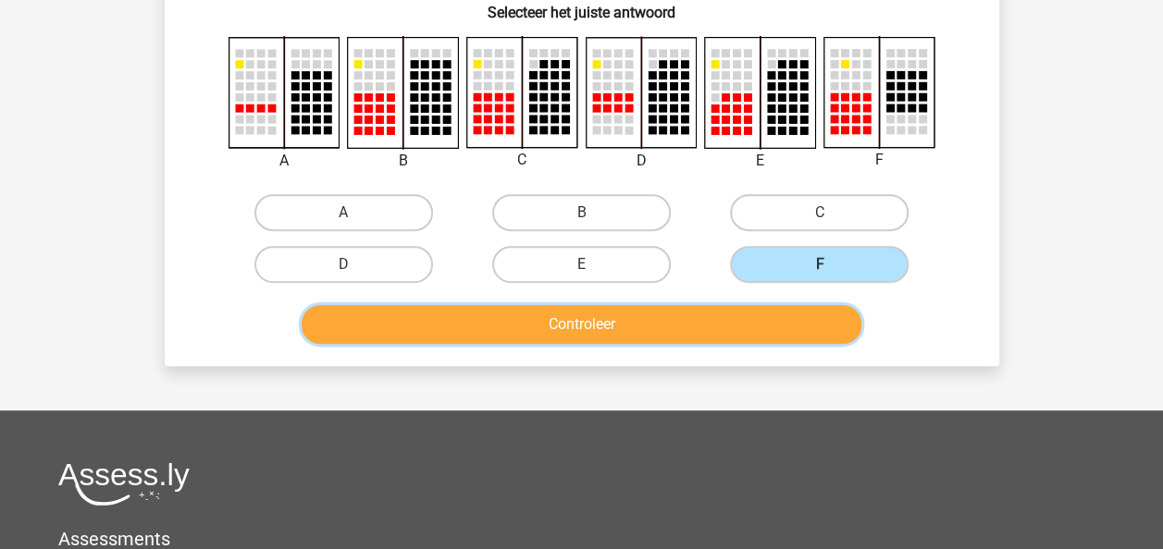
click at [697, 320] on button "Controleer" at bounding box center [582, 324] width 560 height 39
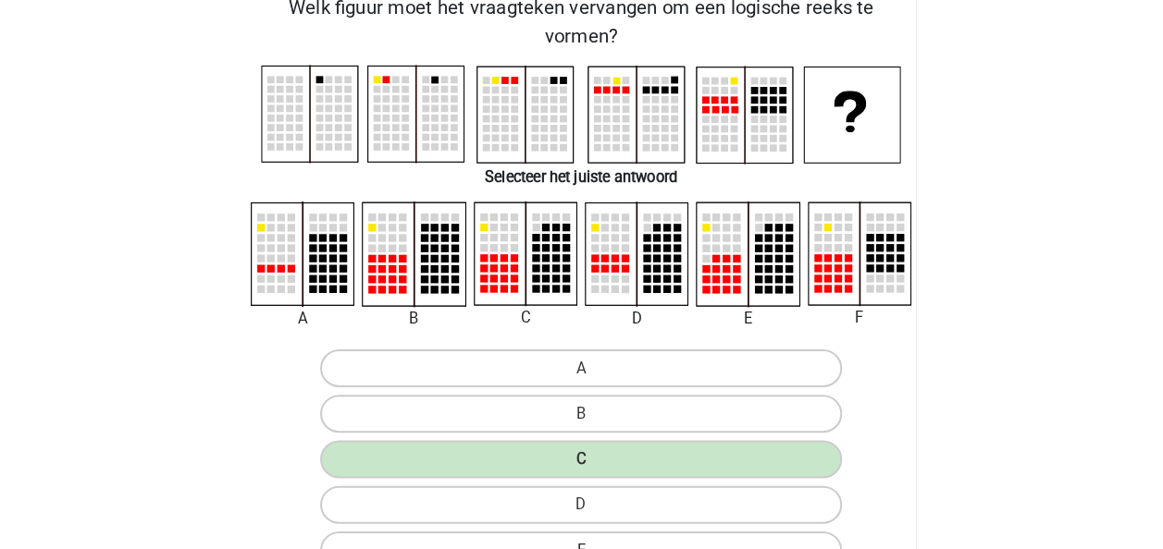
scroll to position [0, 0]
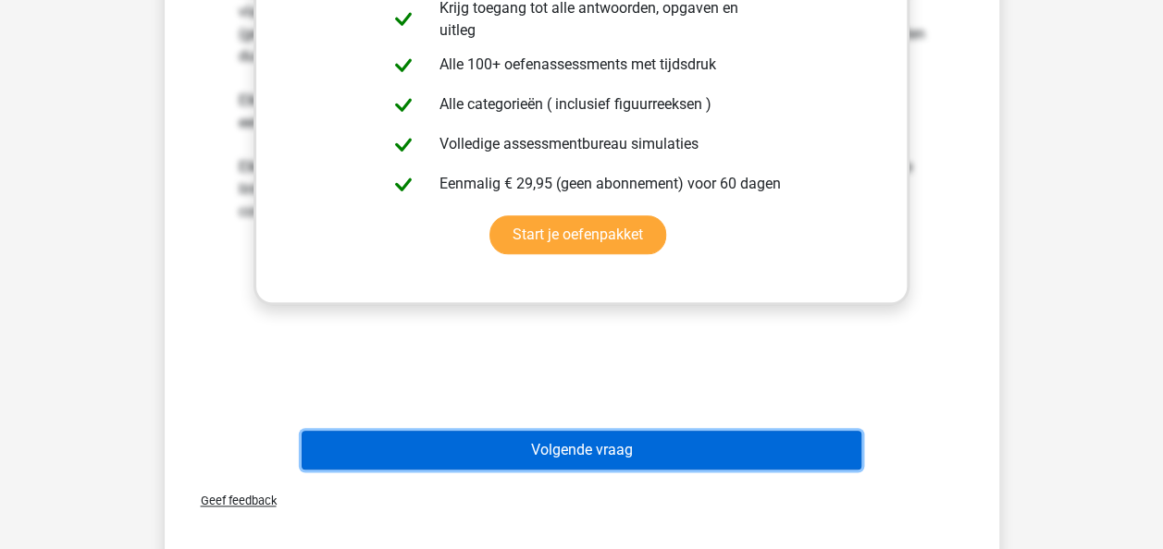
click at [598, 440] on button "Volgende vraag" at bounding box center [582, 450] width 560 height 39
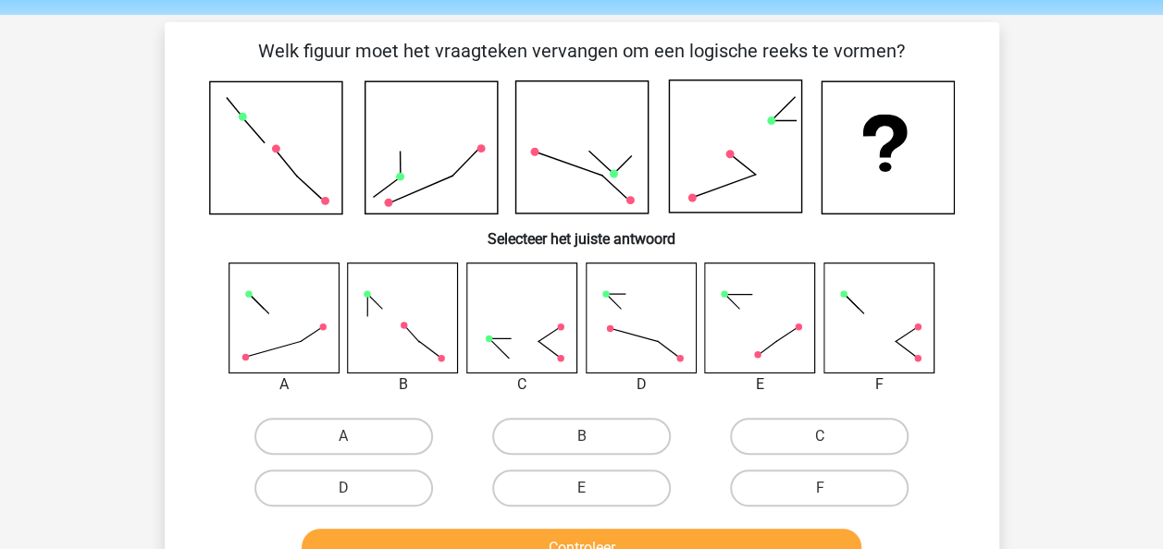
scroll to position [93, 0]
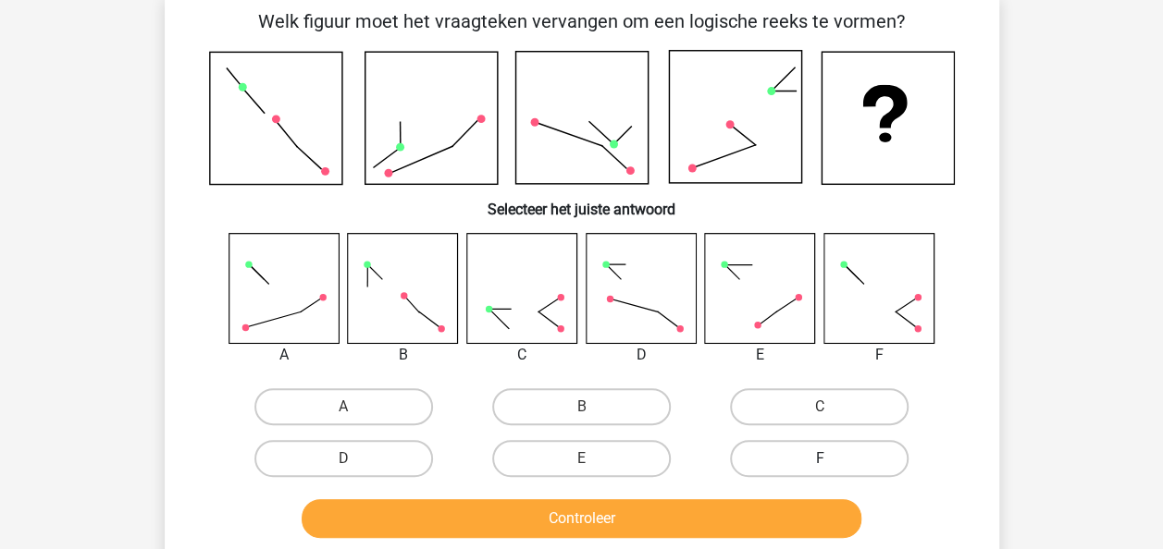
click at [812, 459] on label "F" at bounding box center [819, 458] width 179 height 37
click at [820, 459] on input "F" at bounding box center [826, 465] width 12 height 12
radio input "true"
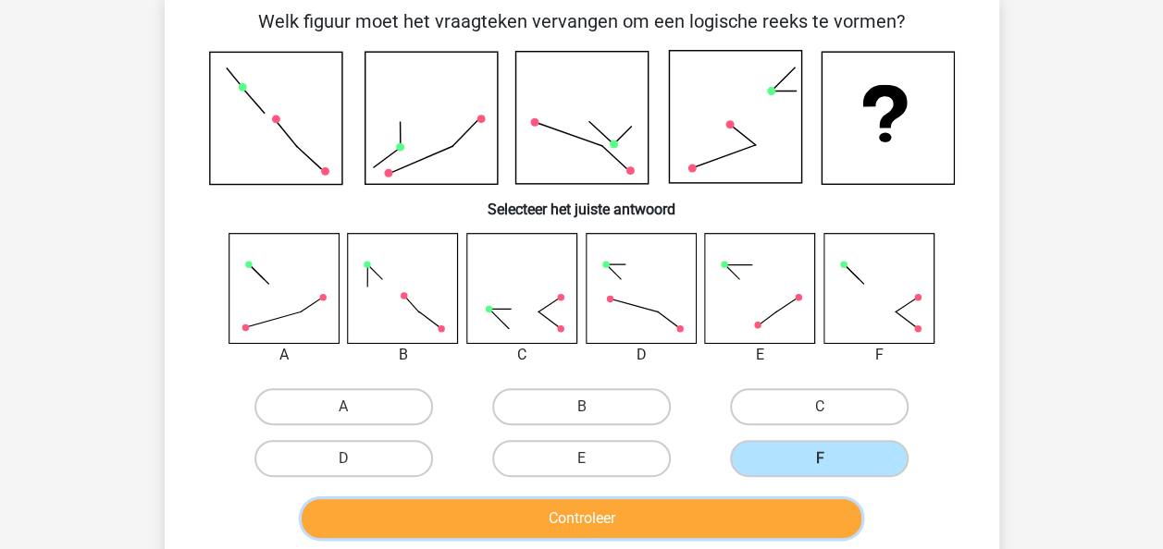
click at [781, 508] on button "Controleer" at bounding box center [582, 519] width 560 height 39
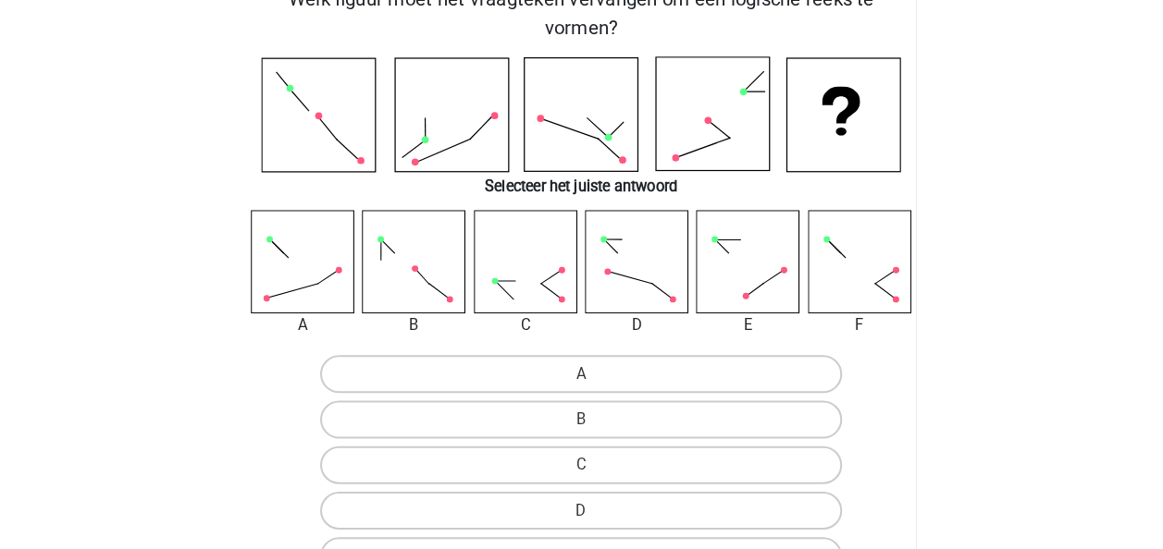
scroll to position [0, 0]
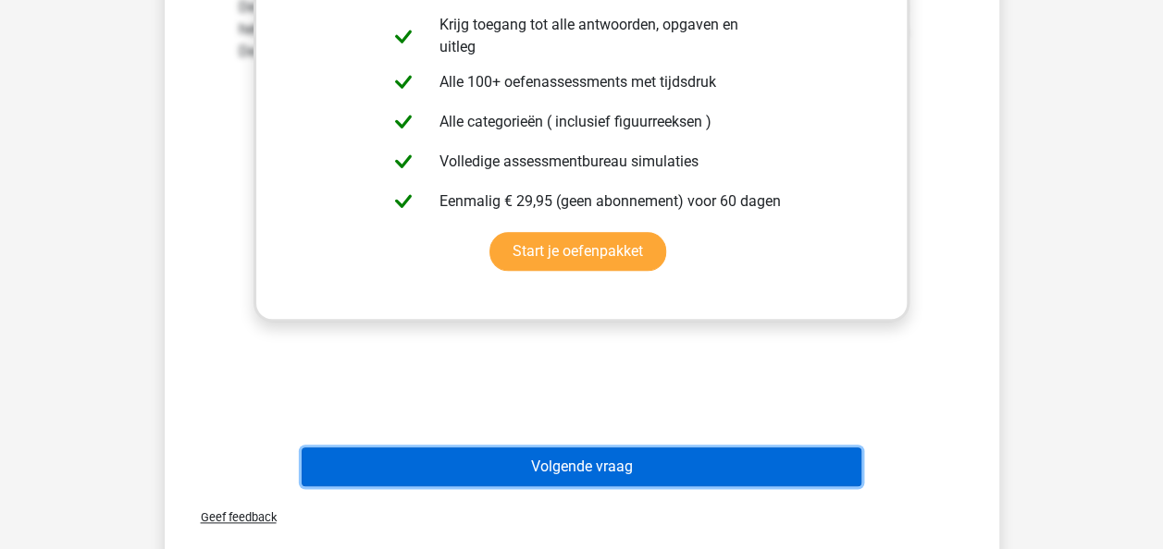
click at [596, 477] on button "Volgende vraag" at bounding box center [582, 467] width 560 height 39
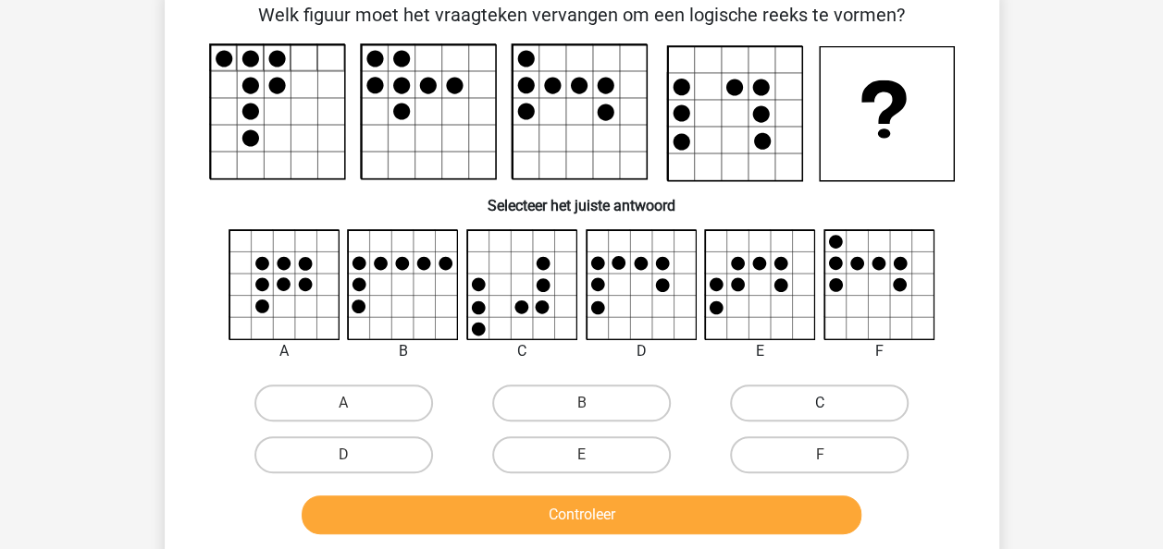
scroll to position [185, 0]
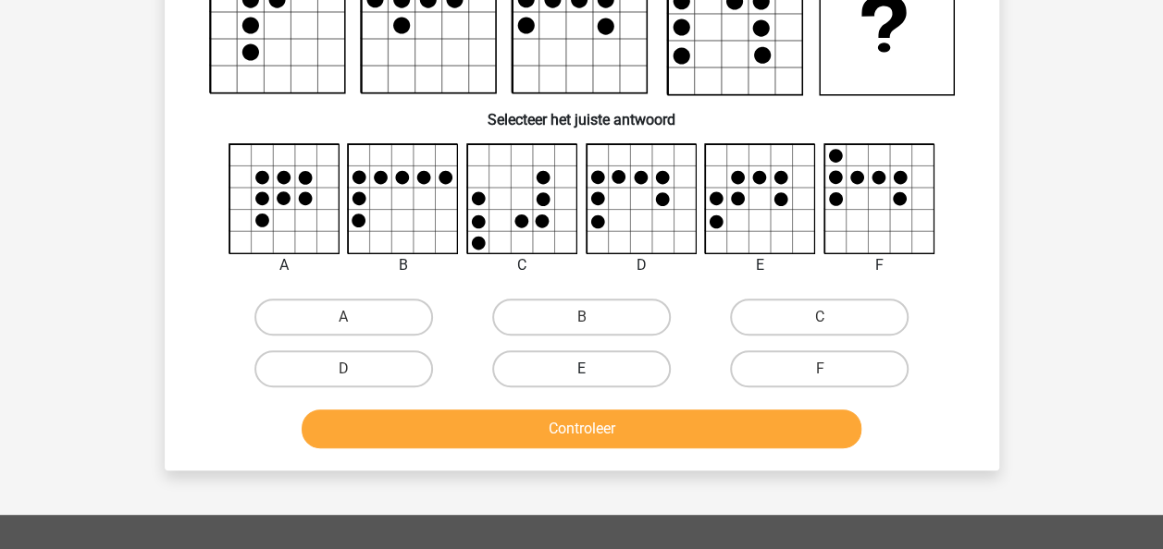
click at [614, 363] on label "E" at bounding box center [581, 369] width 179 height 37
click at [593, 369] on input "E" at bounding box center [587, 375] width 12 height 12
radio input "true"
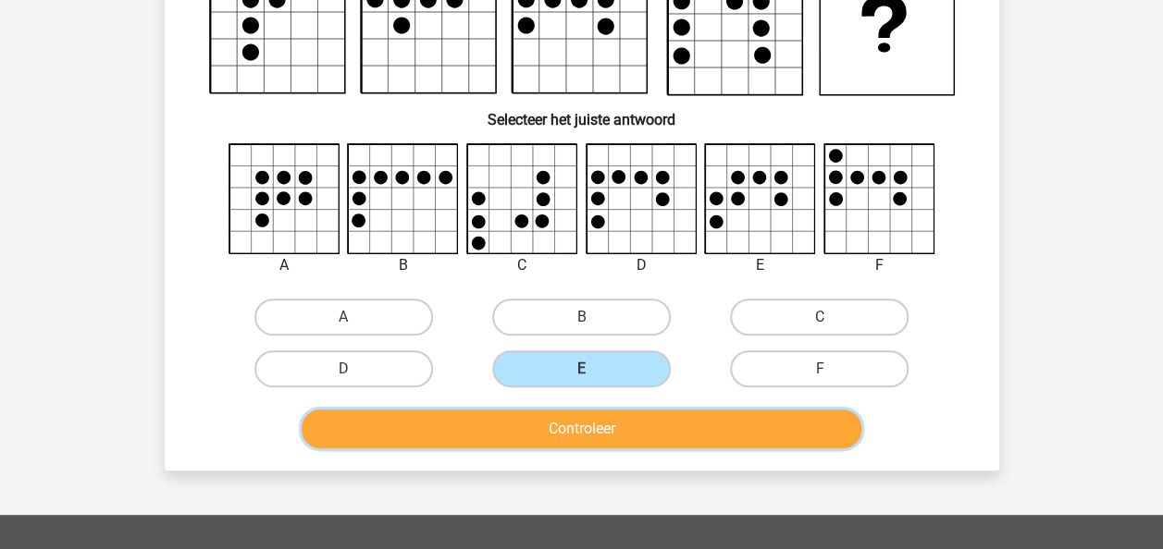
click at [640, 448] on button "Controleer" at bounding box center [582, 429] width 560 height 39
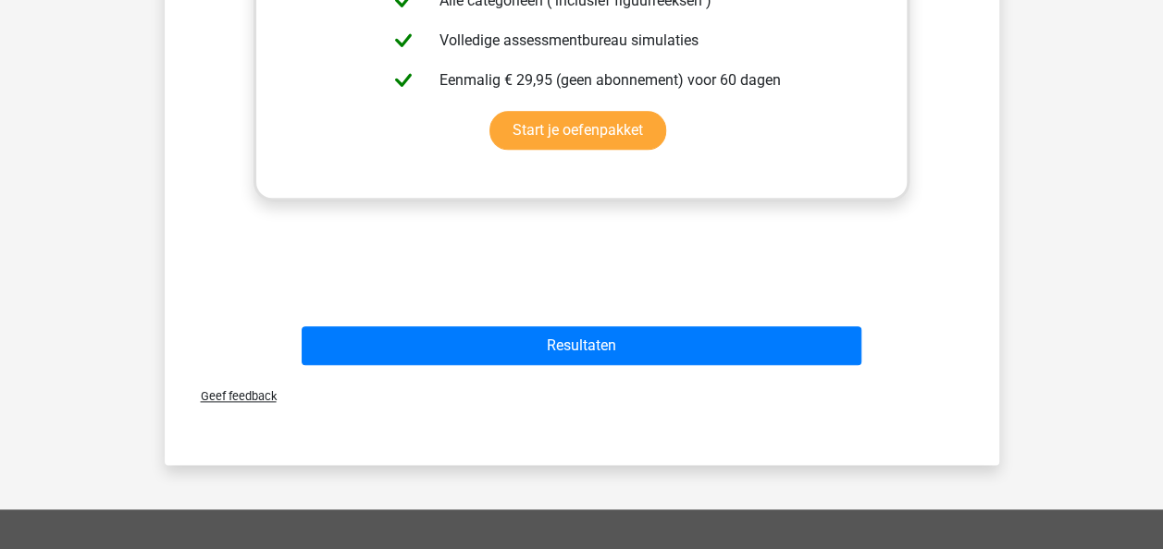
scroll to position [1018, 0]
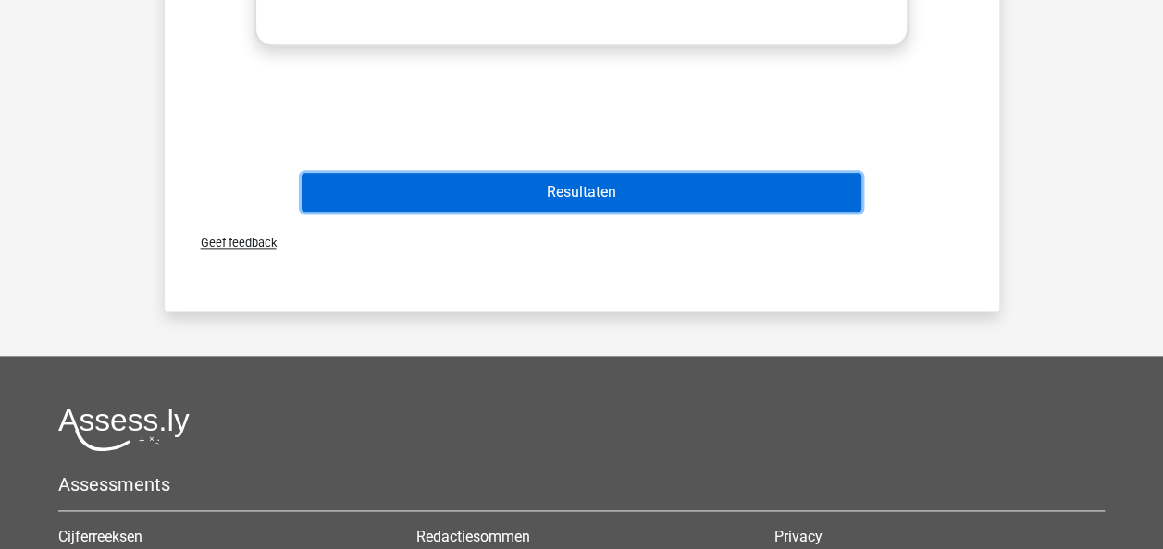
click at [740, 191] on button "Resultaten" at bounding box center [582, 192] width 560 height 39
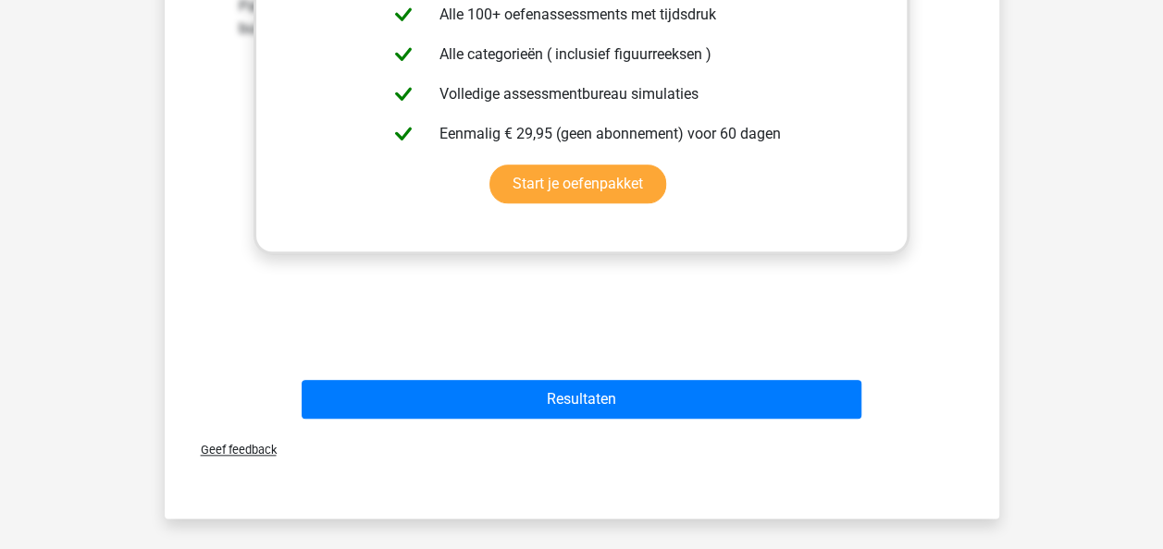
scroll to position [648, 0]
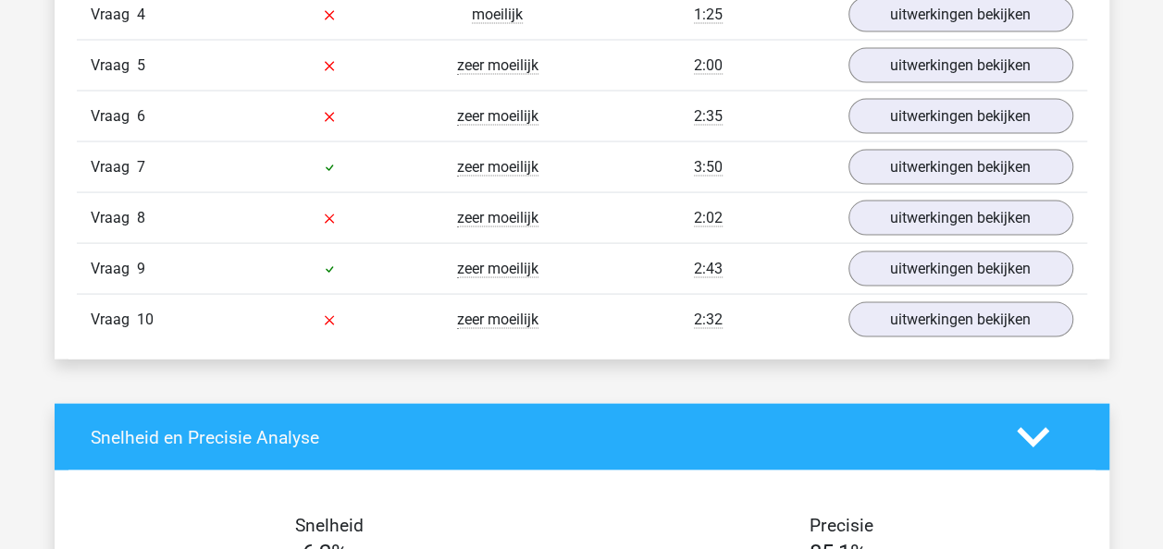
scroll to position [1573, 0]
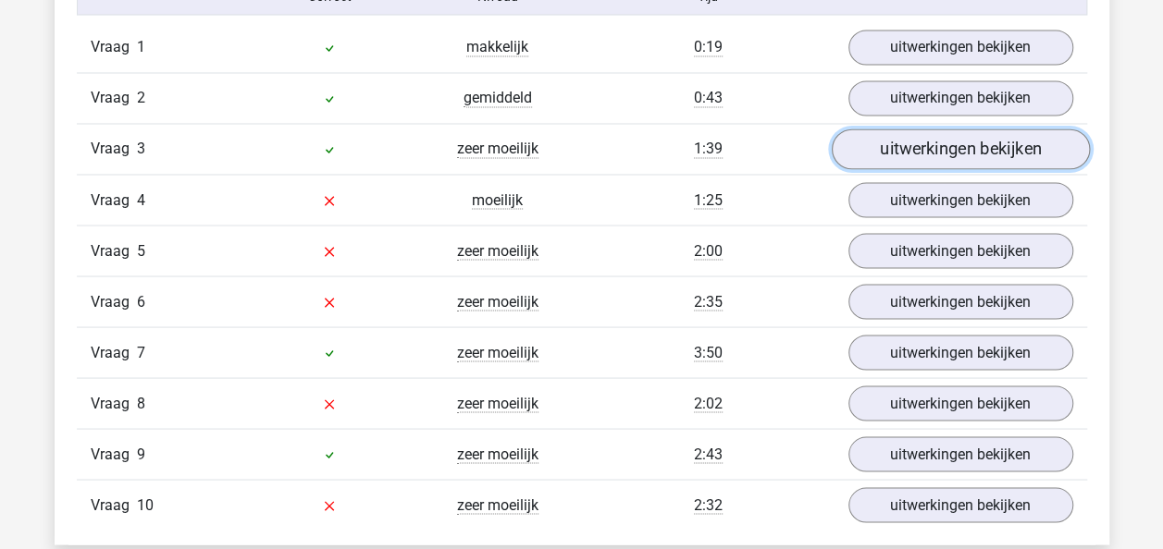
click at [958, 141] on link "uitwerkingen bekijken" at bounding box center [960, 150] width 258 height 41
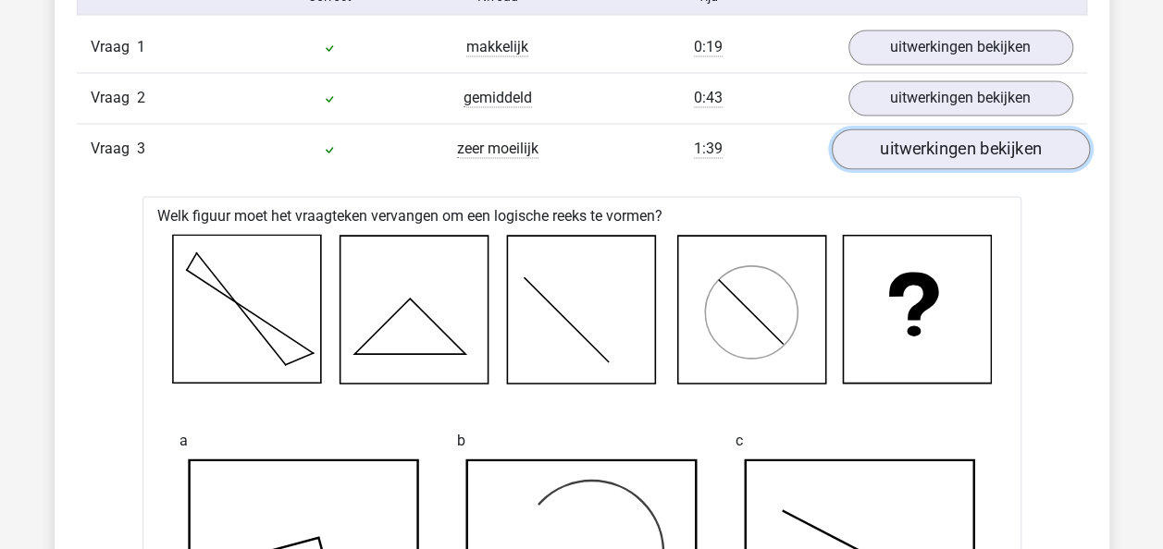
click at [958, 141] on link "uitwerkingen bekijken" at bounding box center [960, 150] width 258 height 41
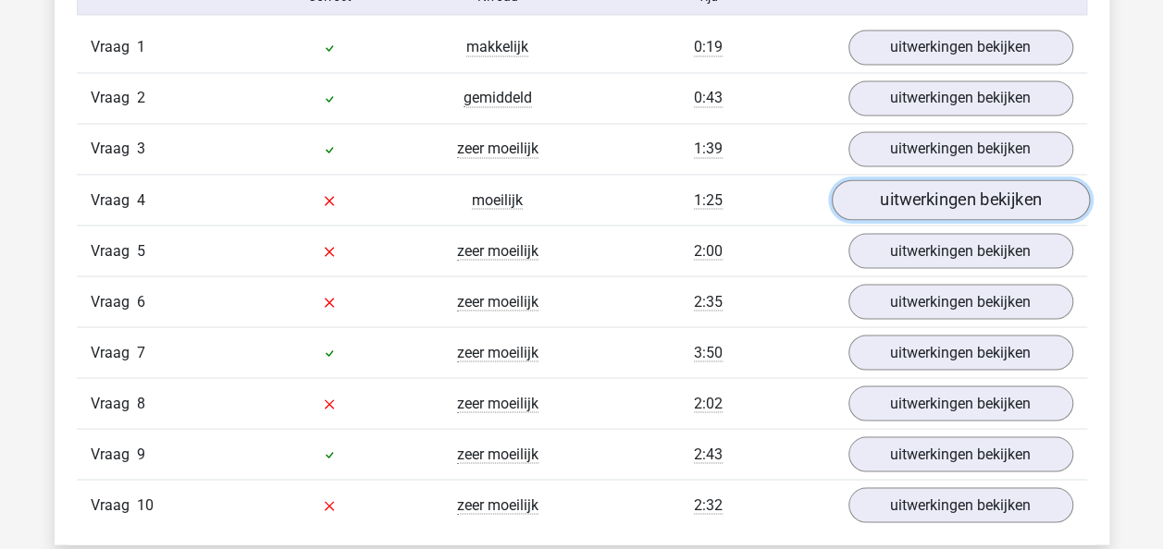
click at [908, 203] on link "uitwerkingen bekijken" at bounding box center [960, 200] width 258 height 41
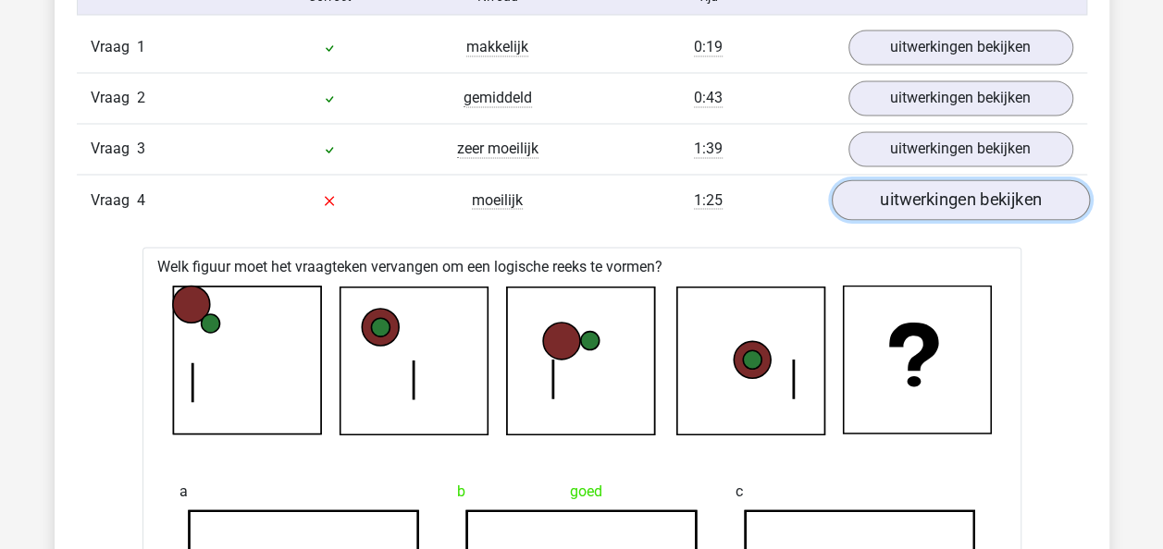
click at [908, 203] on link "uitwerkingen bekijken" at bounding box center [960, 200] width 258 height 41
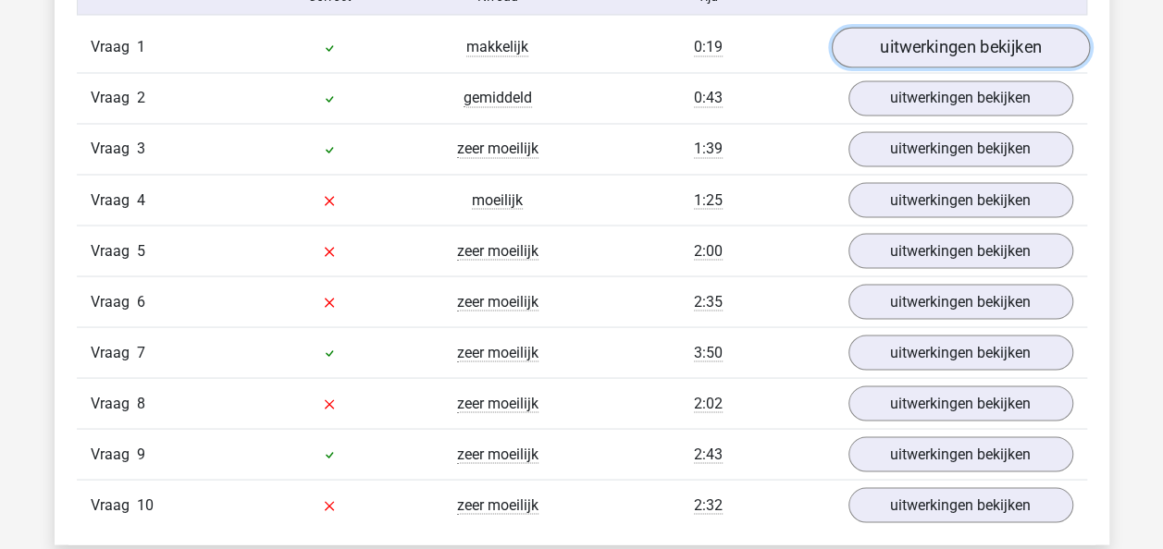
click at [903, 50] on link "uitwerkingen bekijken" at bounding box center [960, 48] width 258 height 41
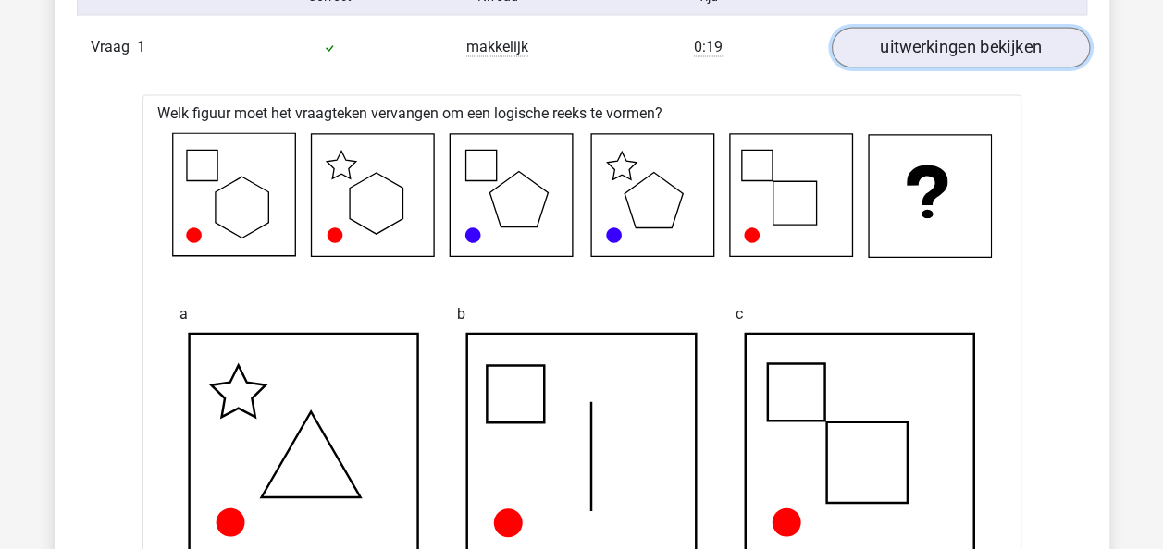
click at [903, 50] on link "uitwerkingen bekijken" at bounding box center [960, 48] width 258 height 41
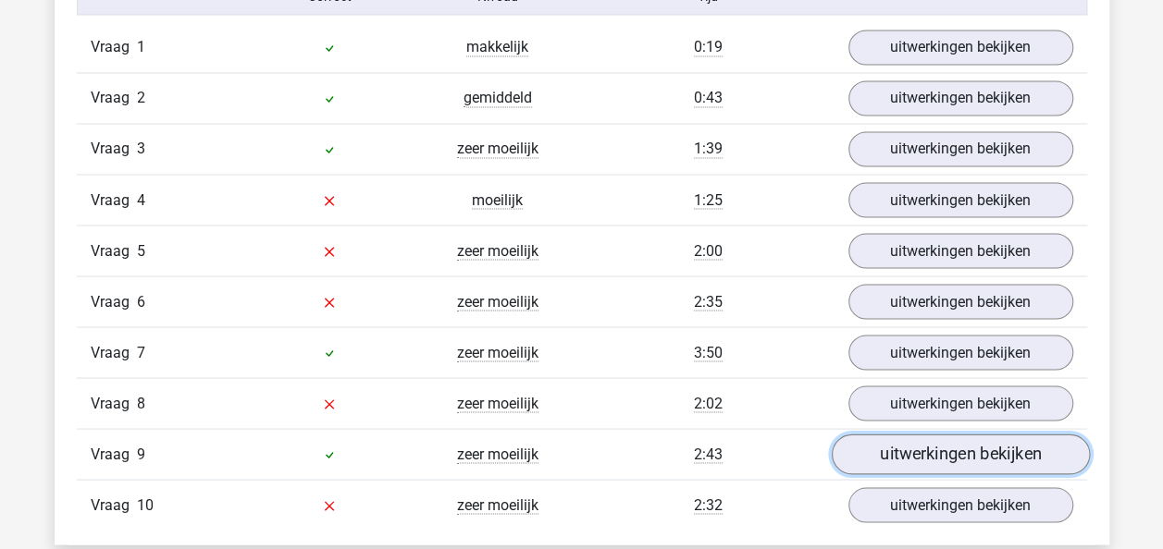
click at [910, 438] on link "uitwerkingen bekijken" at bounding box center [960, 455] width 258 height 41
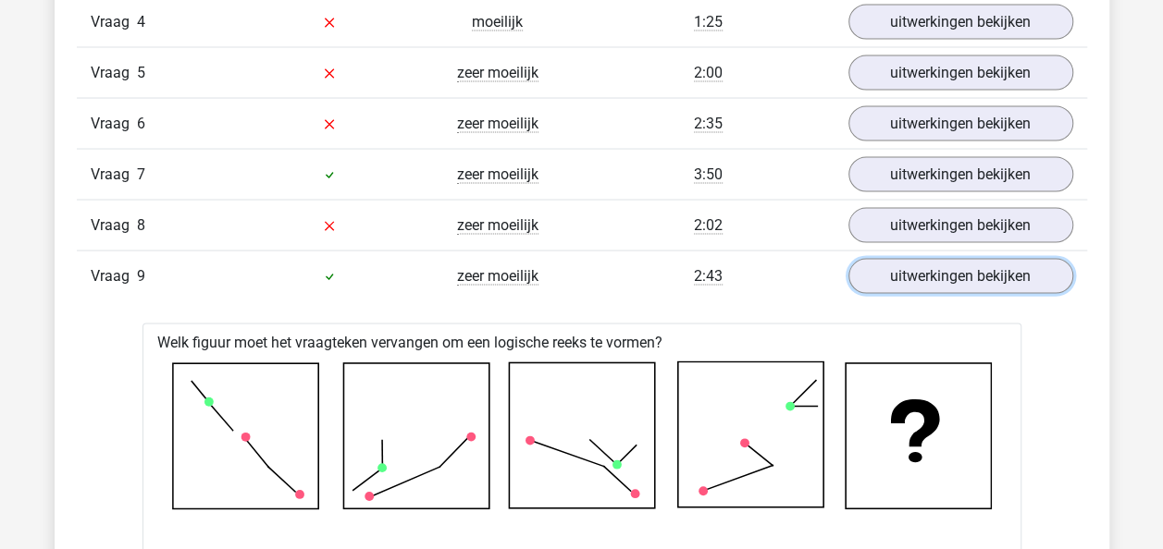
scroll to position [1758, 0]
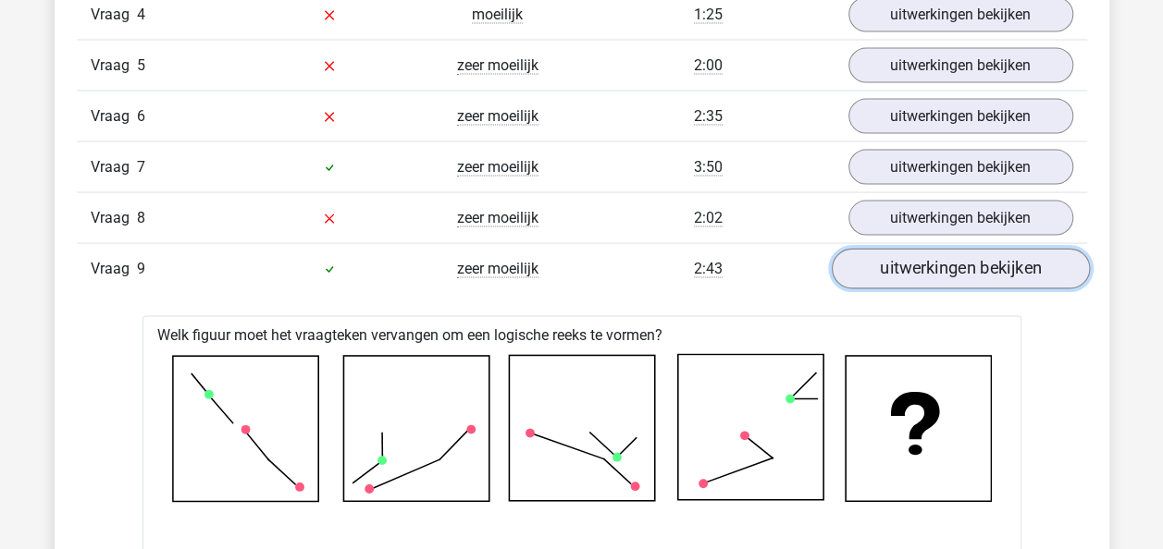
click at [940, 264] on link "uitwerkingen bekijken" at bounding box center [960, 270] width 258 height 41
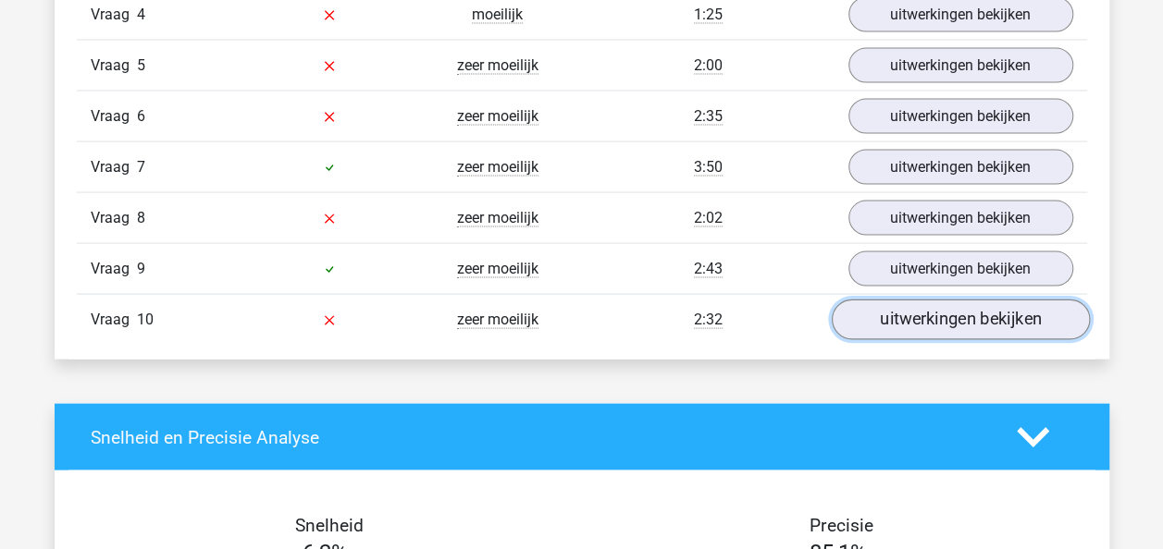
click at [952, 301] on link "uitwerkingen bekijken" at bounding box center [960, 321] width 258 height 41
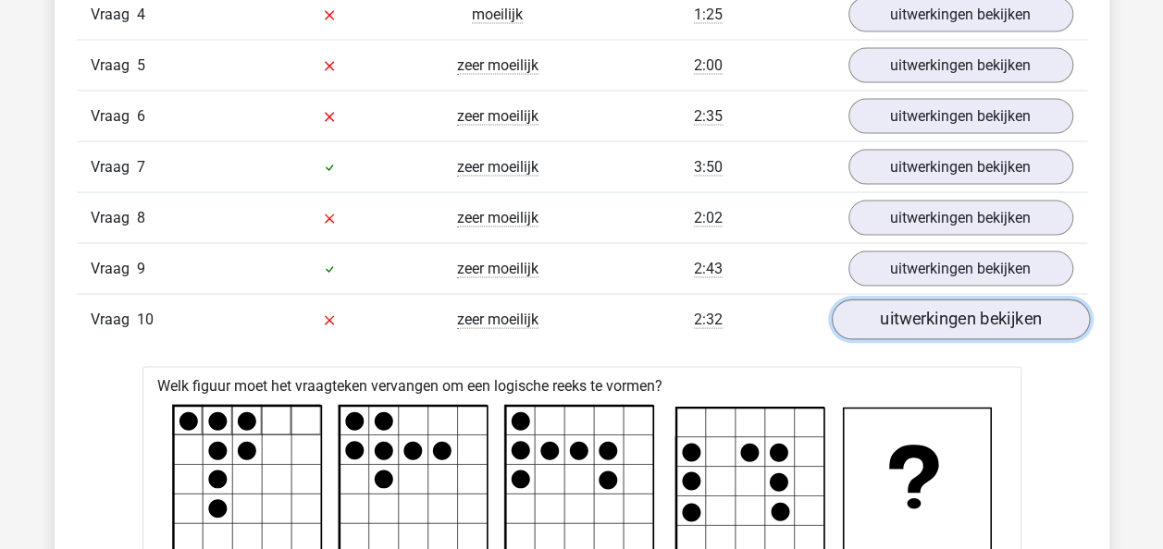
click at [952, 301] on link "uitwerkingen bekijken" at bounding box center [960, 321] width 258 height 41
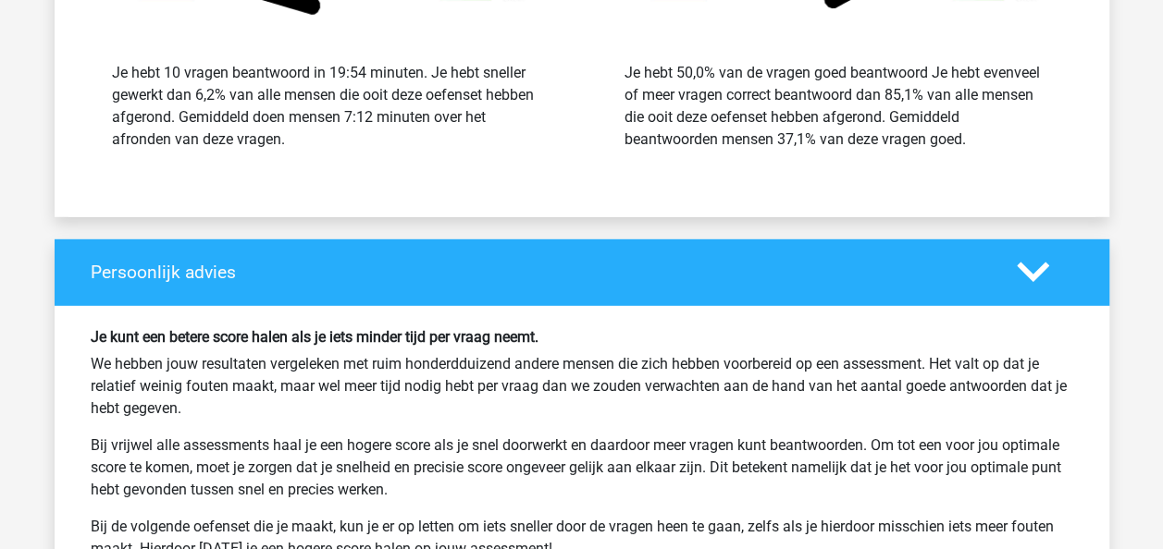
scroll to position [2498, 0]
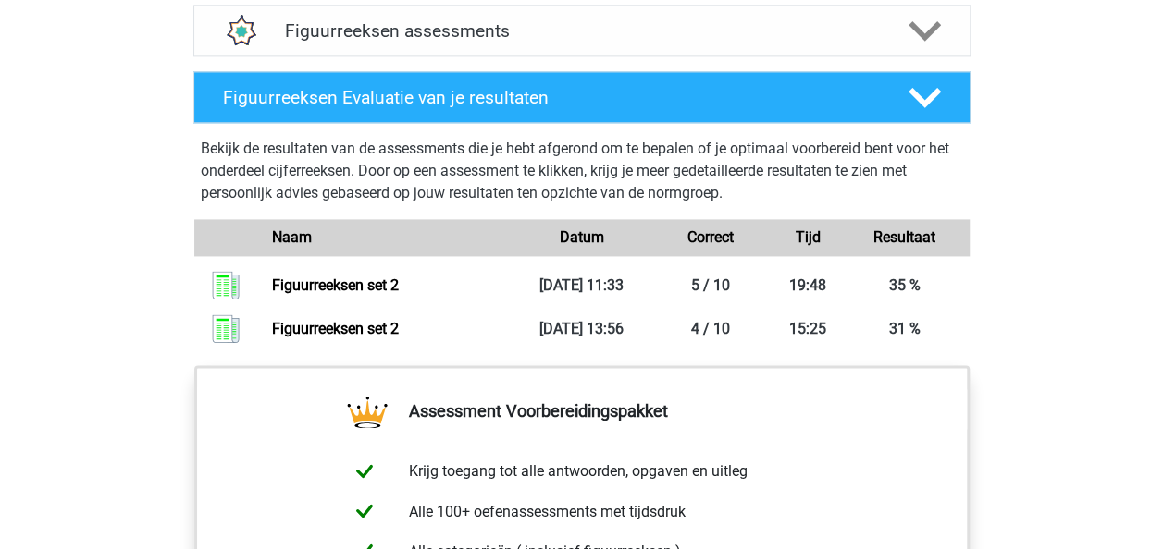
scroll to position [1110, 0]
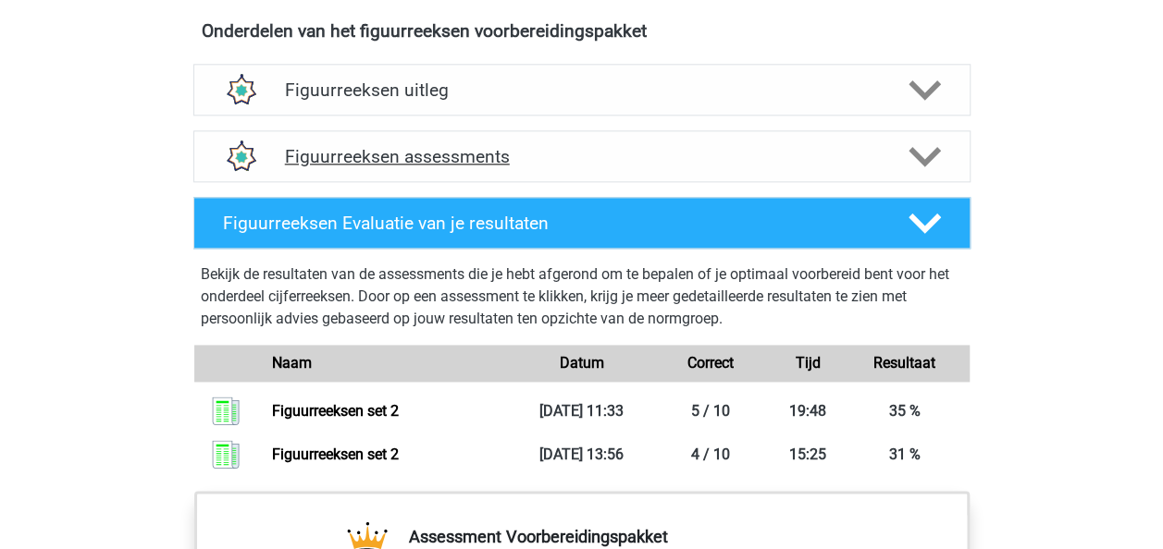
click at [623, 154] on h4 "Figuurreeksen assessments" at bounding box center [582, 156] width 594 height 21
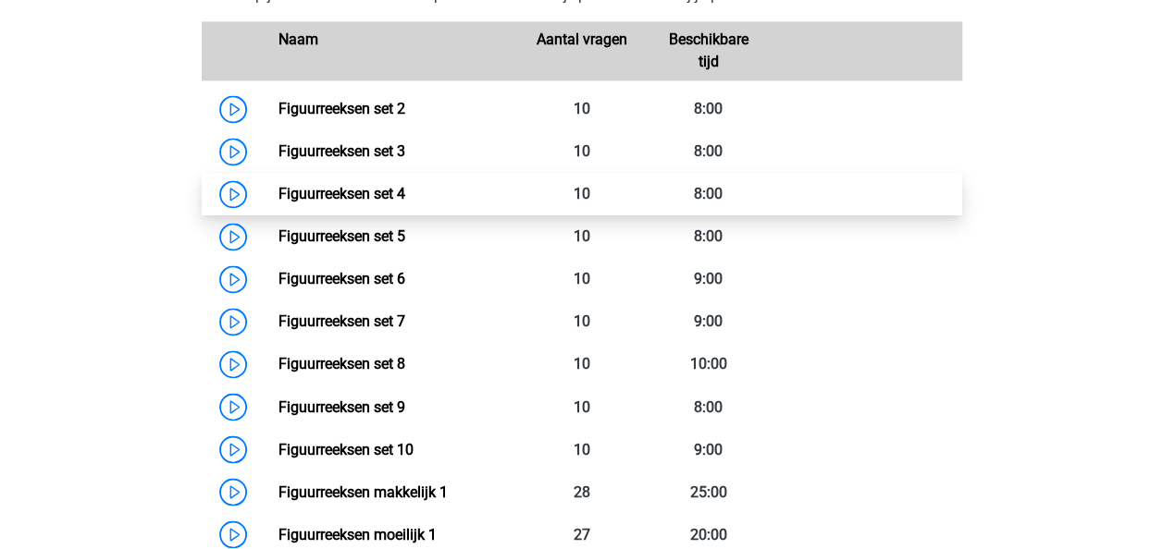
scroll to position [1388, 0]
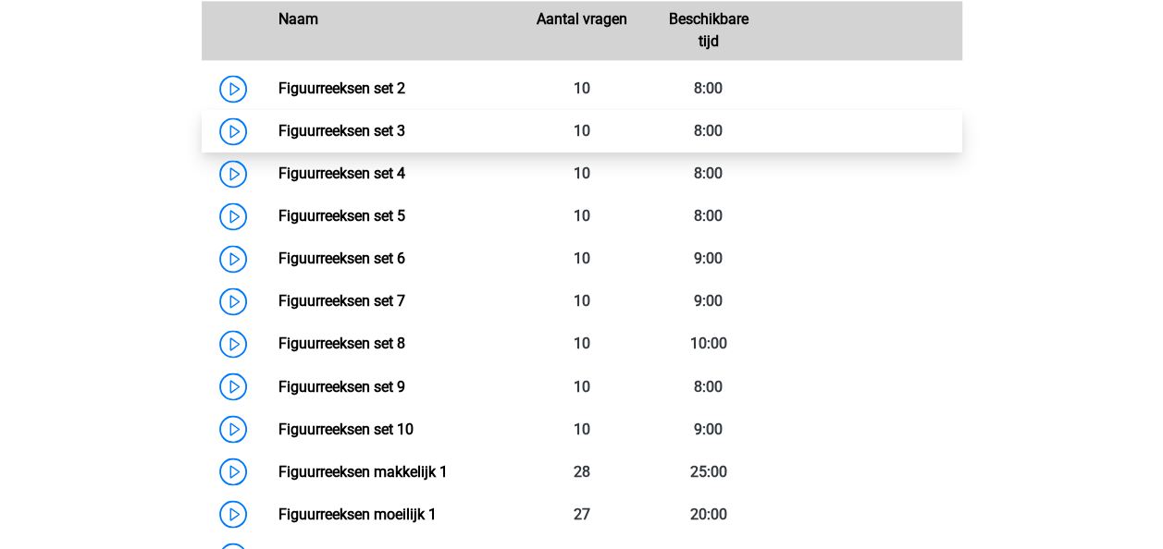
click at [405, 134] on link "Figuurreeksen set 3" at bounding box center [341, 131] width 127 height 18
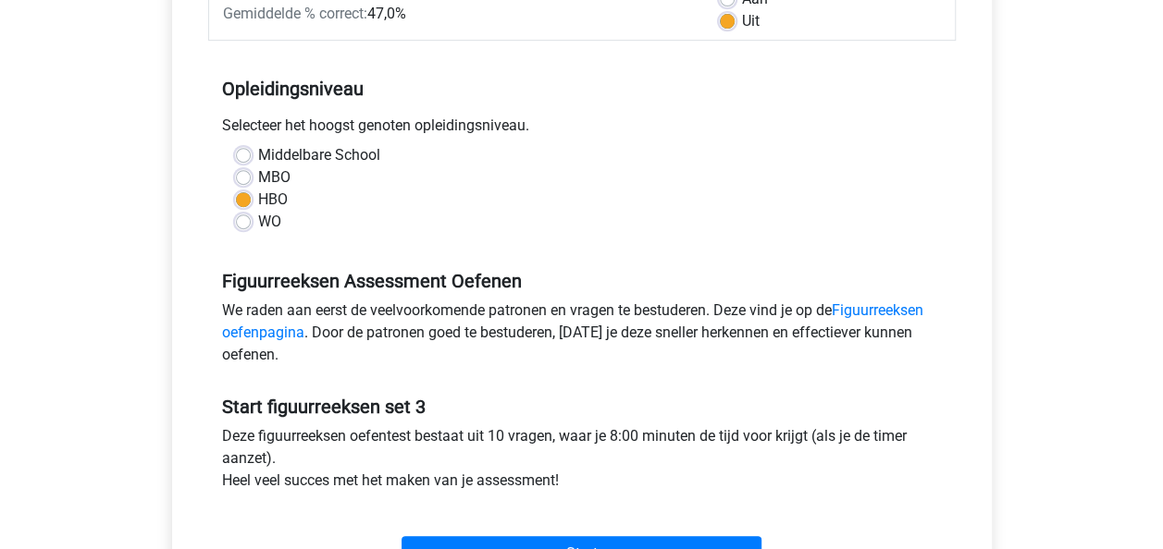
scroll to position [555, 0]
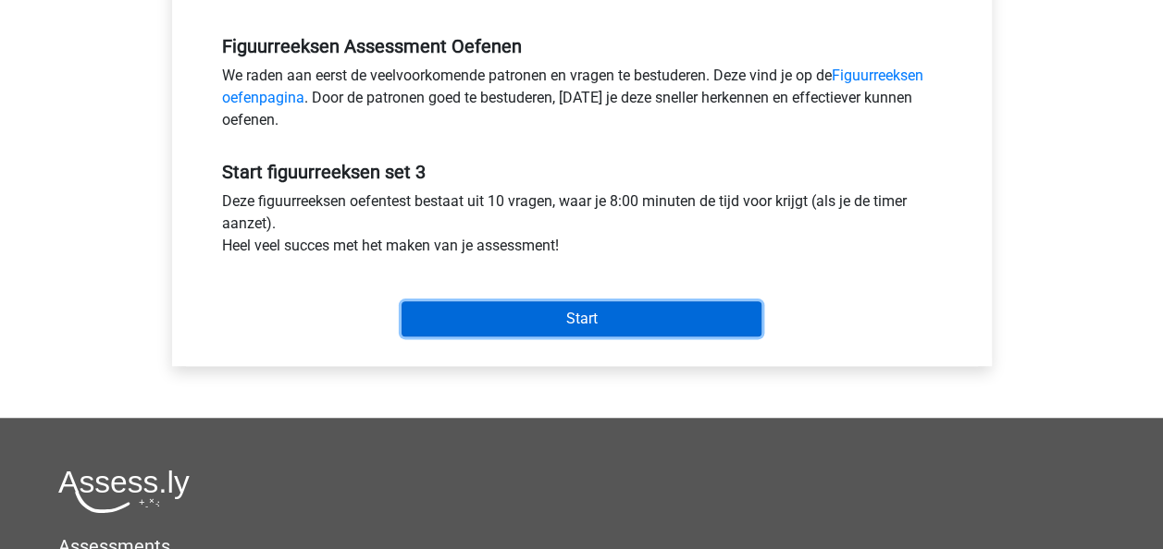
click at [590, 303] on input "Start" at bounding box center [581, 319] width 360 height 35
click at [505, 318] on input "Start" at bounding box center [581, 319] width 360 height 35
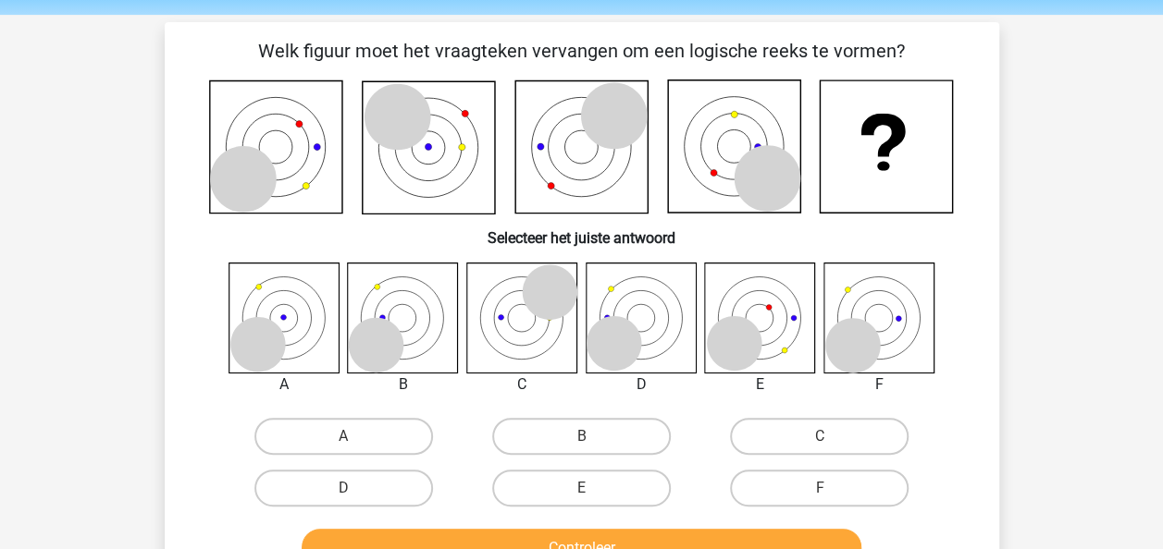
scroll to position [93, 0]
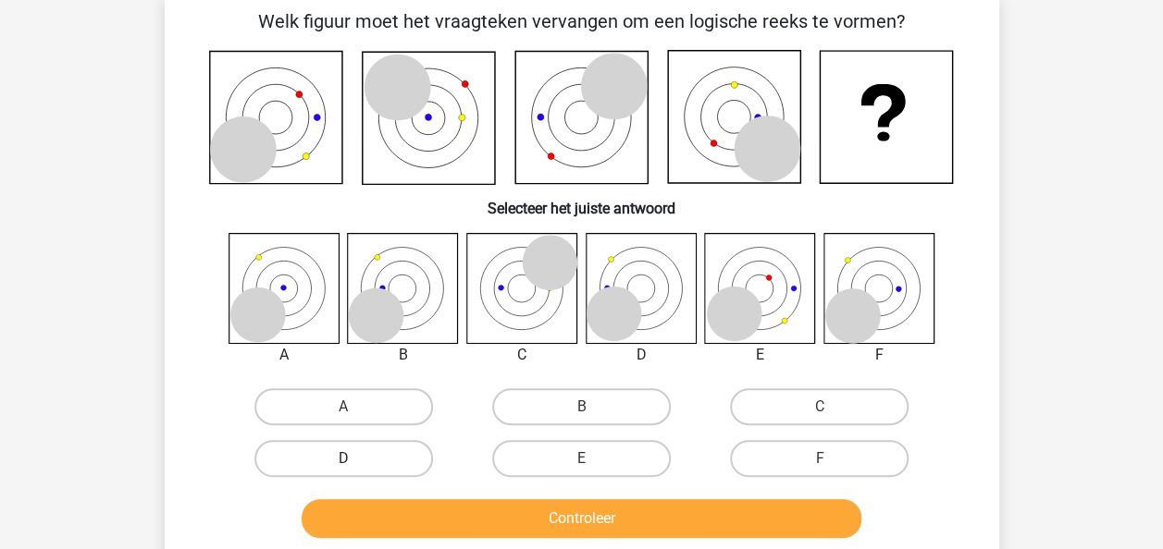
click at [398, 461] on label "D" at bounding box center [343, 458] width 179 height 37
click at [355, 461] on input "D" at bounding box center [349, 465] width 12 height 12
radio input "true"
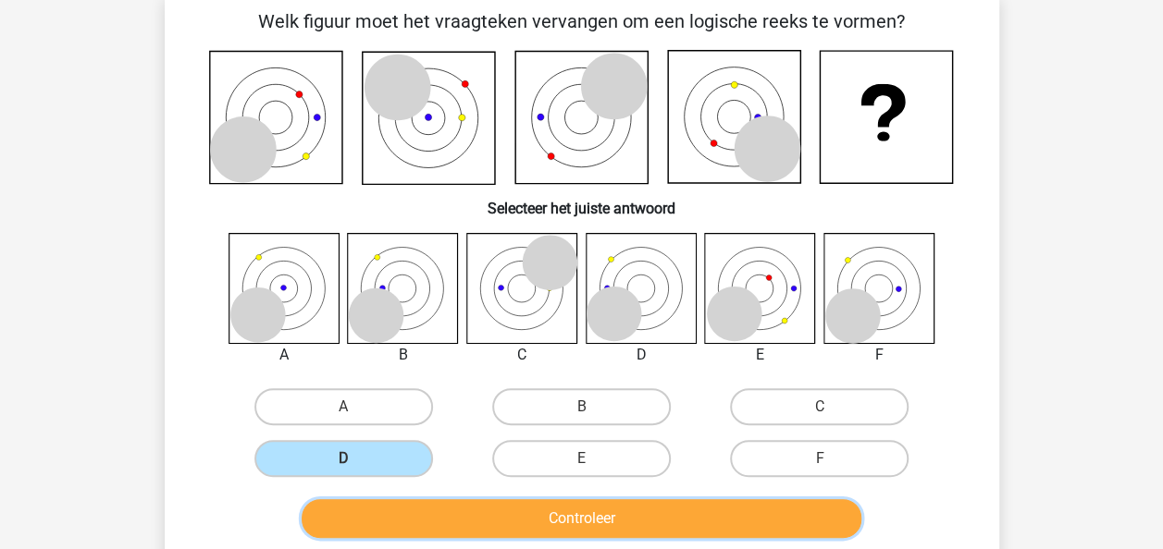
click at [459, 511] on button "Controleer" at bounding box center [582, 519] width 560 height 39
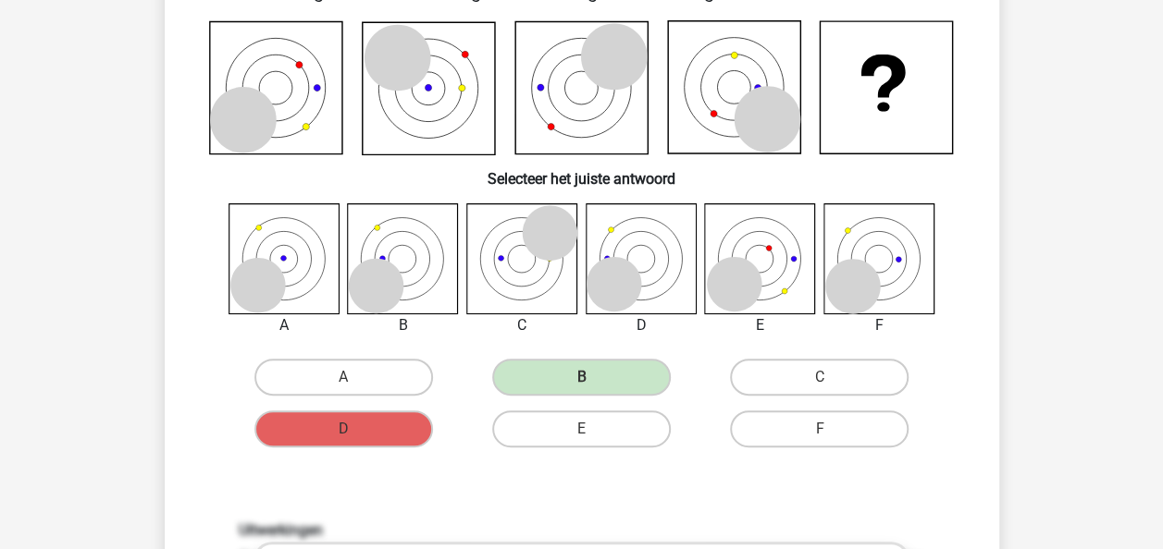
scroll to position [0, 0]
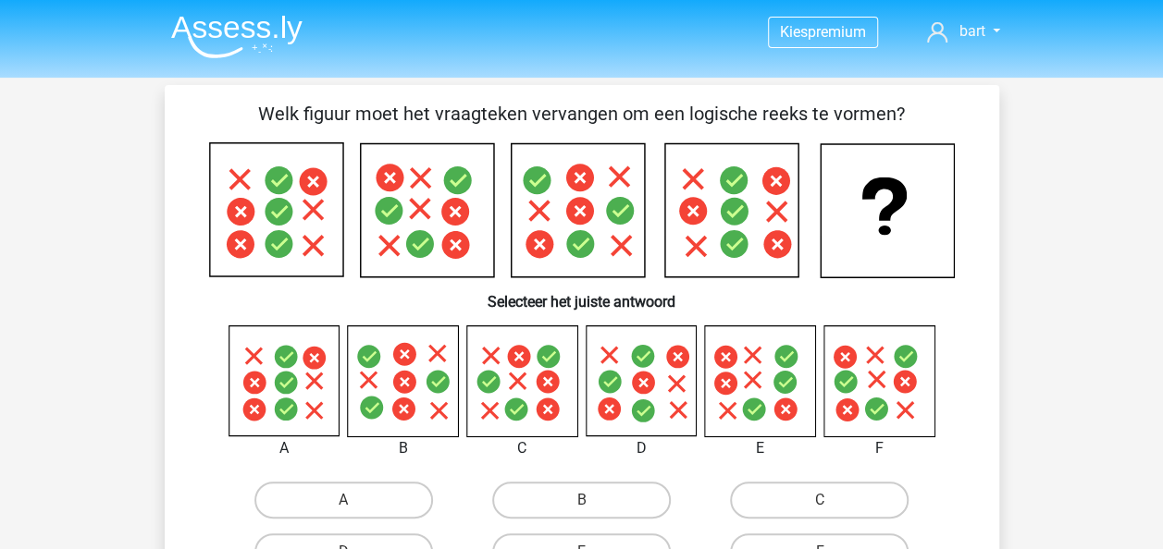
scroll to position [185, 0]
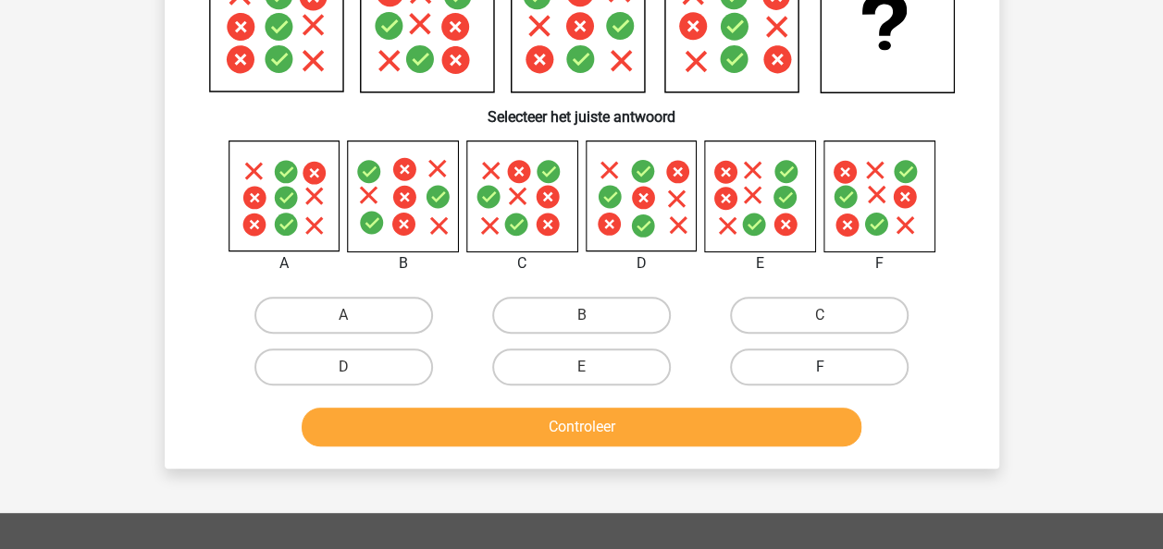
click at [812, 371] on label "F" at bounding box center [819, 367] width 179 height 37
click at [820, 371] on input "F" at bounding box center [826, 373] width 12 height 12
radio input "true"
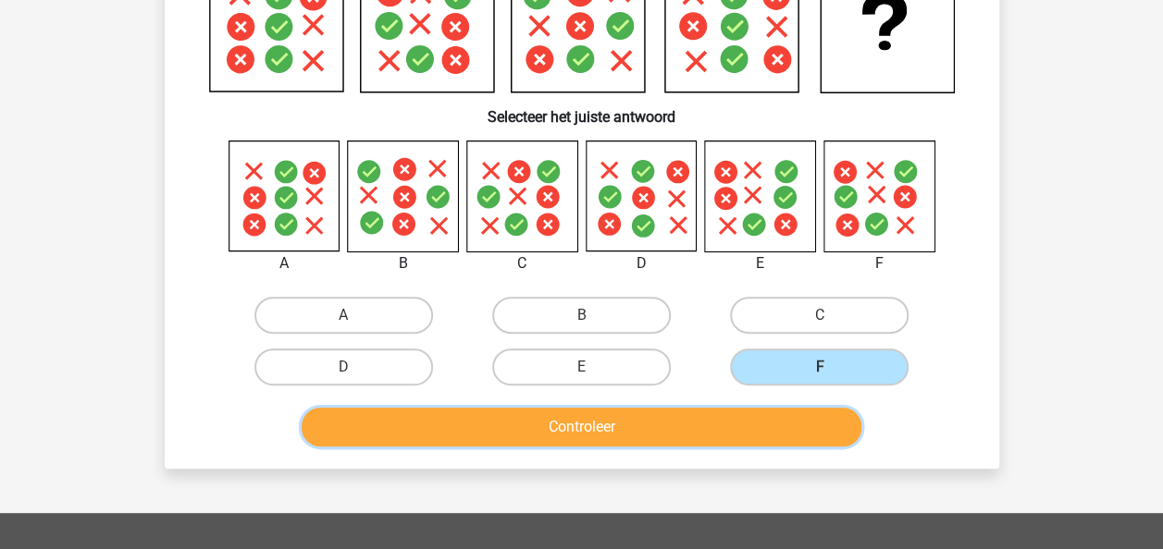
click at [794, 429] on button "Controleer" at bounding box center [582, 427] width 560 height 39
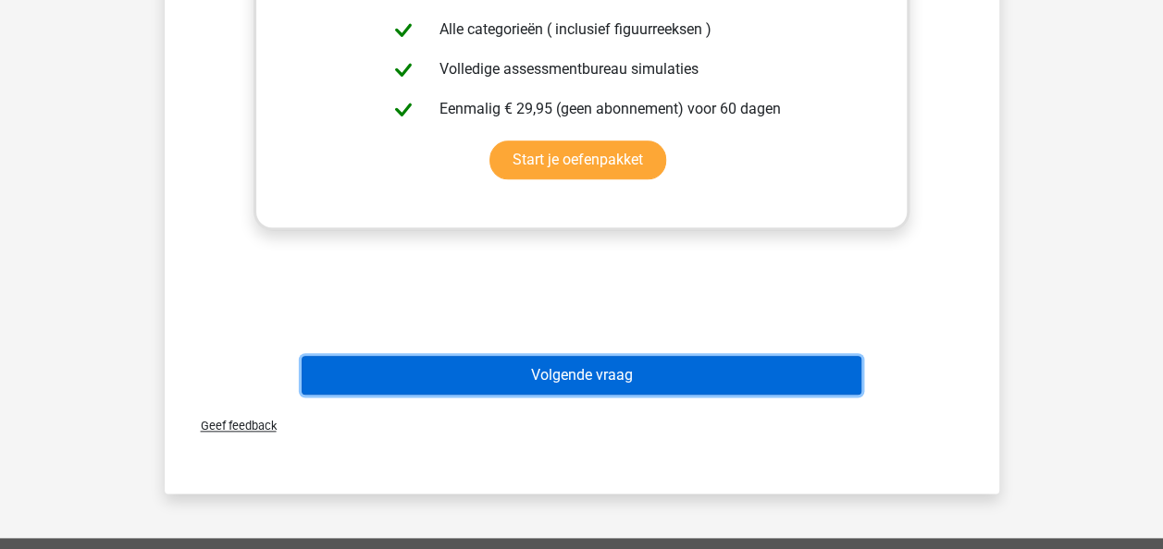
click at [736, 392] on button "Volgende vraag" at bounding box center [582, 375] width 560 height 39
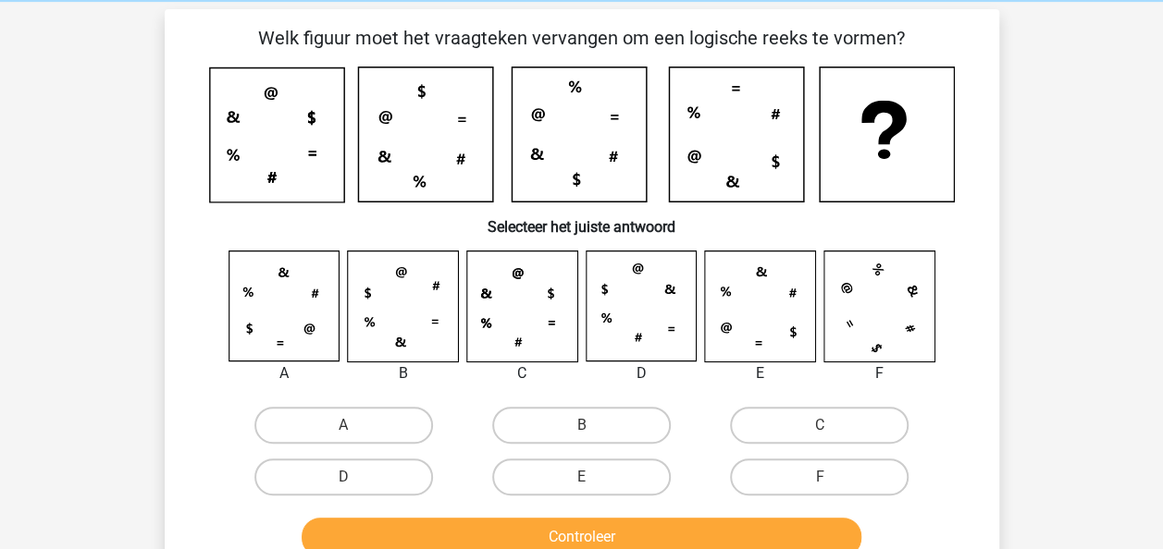
scroll to position [93, 0]
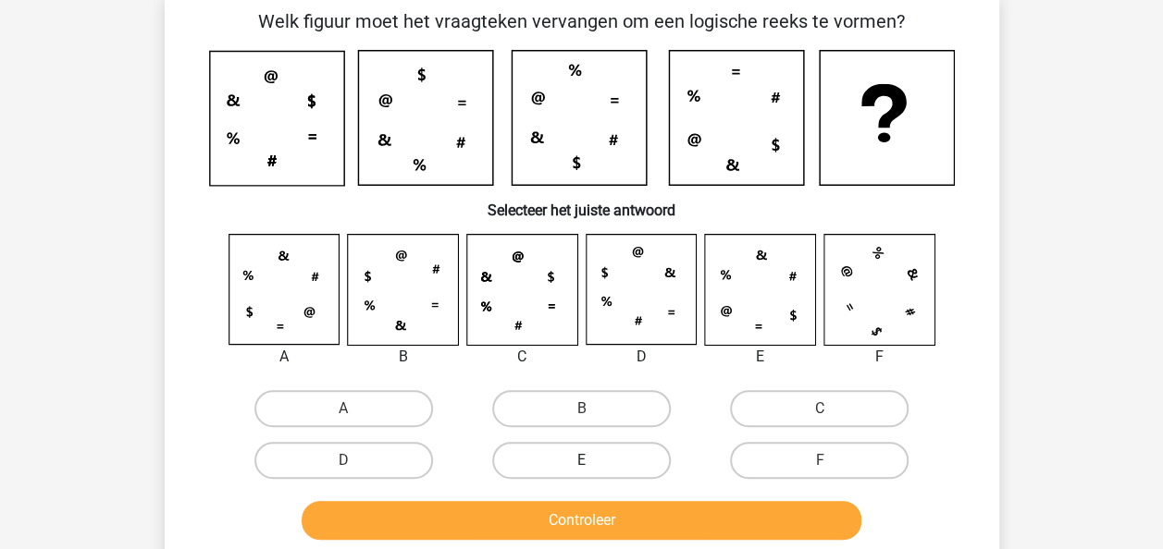
click at [622, 451] on label "E" at bounding box center [581, 460] width 179 height 37
click at [593, 461] on input "E" at bounding box center [587, 467] width 12 height 12
radio input "true"
click at [636, 498] on div "Controleer" at bounding box center [581, 517] width 775 height 61
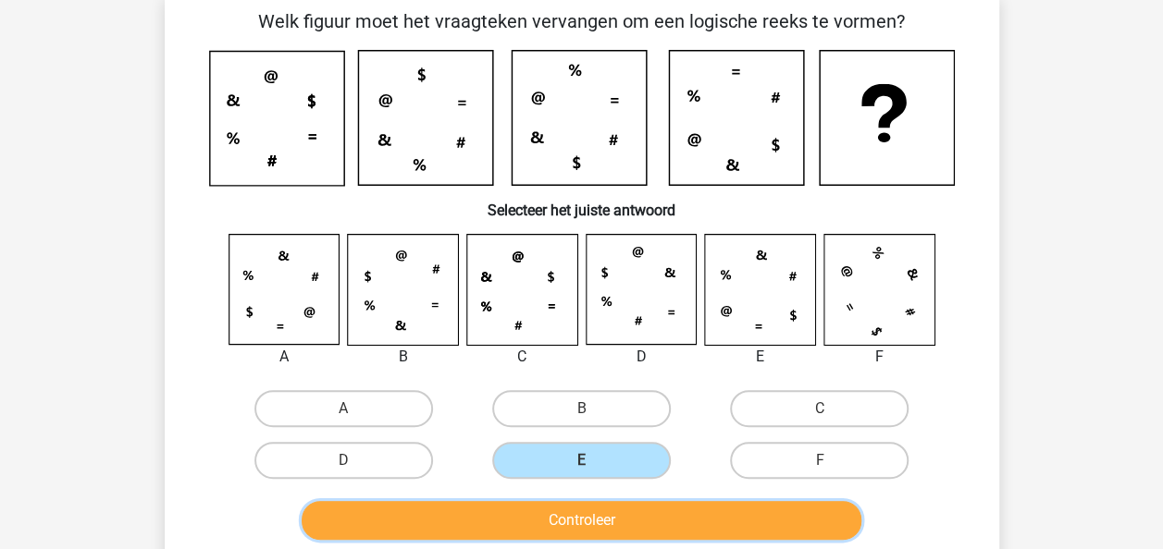
click at [662, 516] on button "Controleer" at bounding box center [582, 520] width 560 height 39
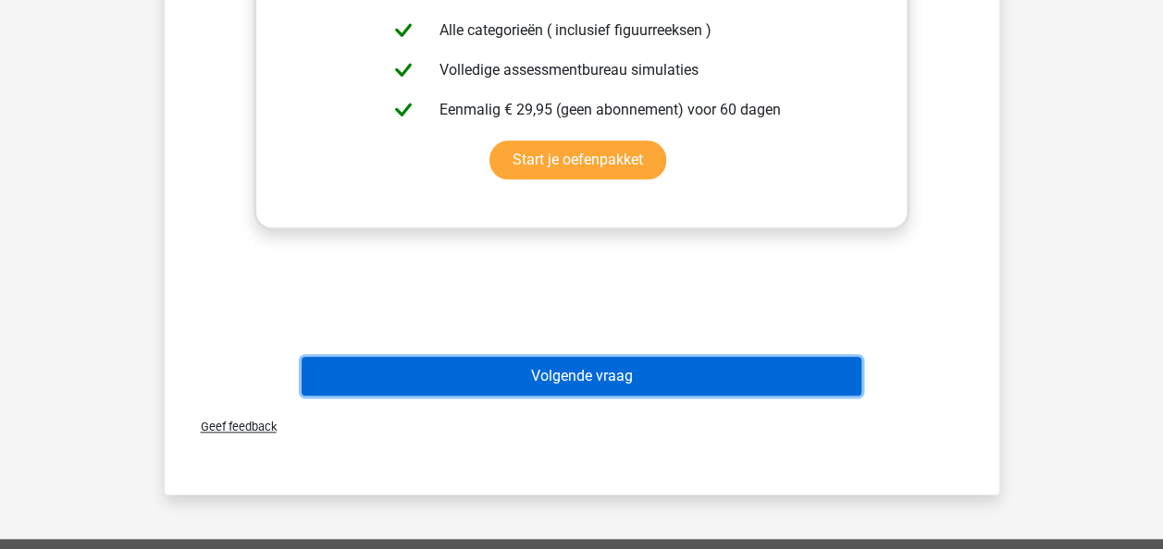
click at [711, 380] on button "Volgende vraag" at bounding box center [582, 376] width 560 height 39
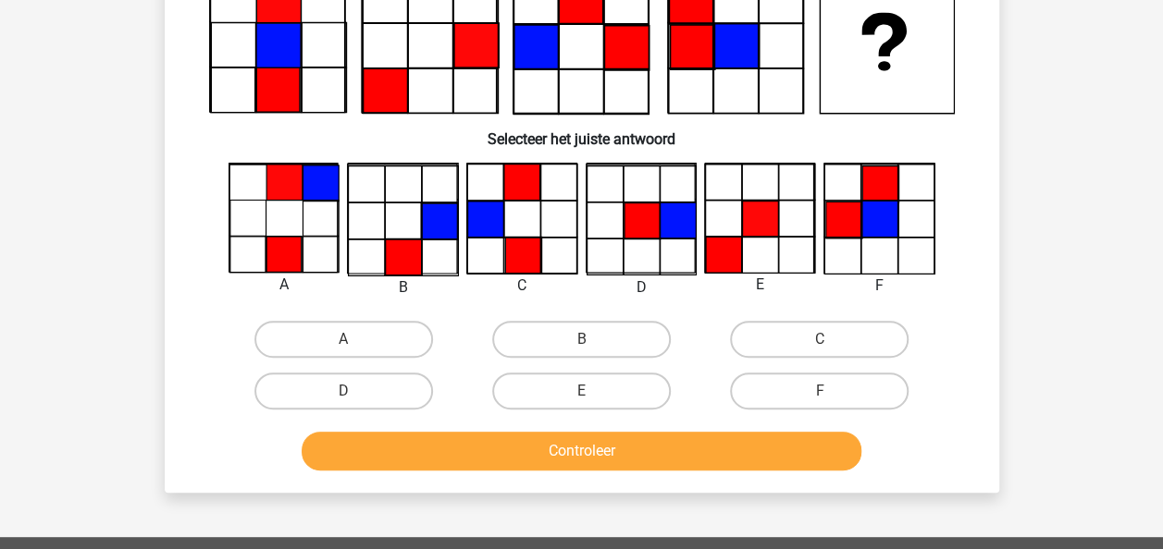
scroll to position [185, 0]
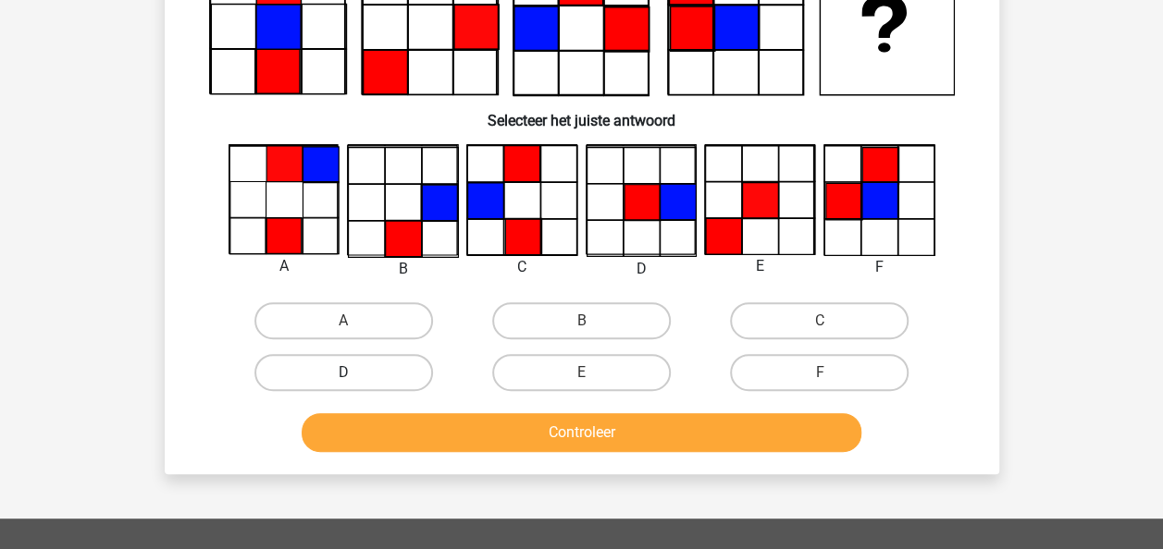
click at [381, 381] on label "D" at bounding box center [343, 372] width 179 height 37
click at [355, 381] on input "D" at bounding box center [349, 379] width 12 height 12
radio input "true"
click at [549, 465] on div "Welk figuur moet het vraagteken vervangen om een logische reeks te vormen?" at bounding box center [582, 187] width 834 height 574
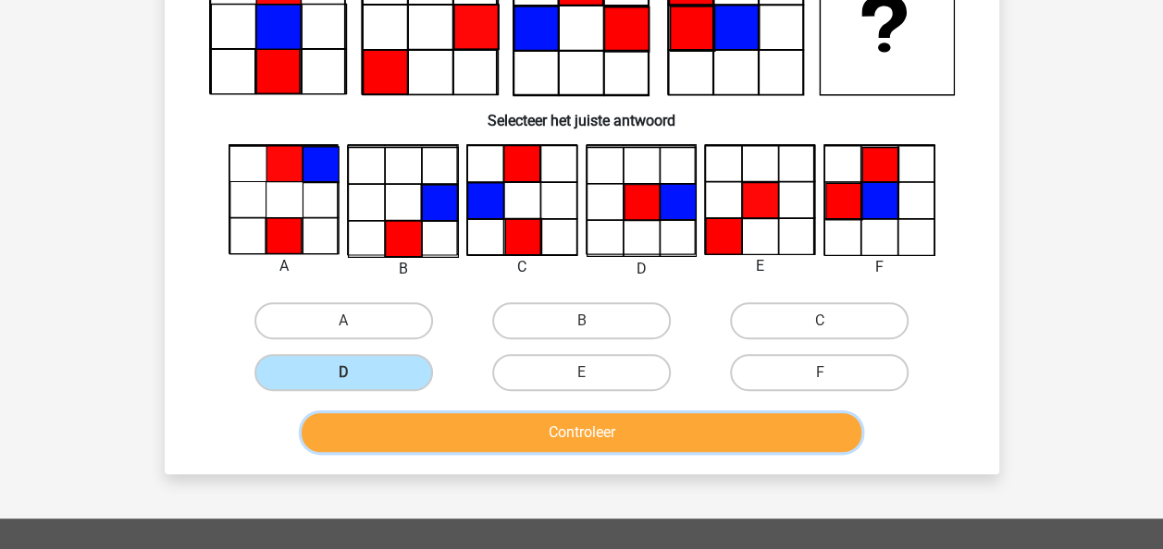
click at [559, 434] on button "Controleer" at bounding box center [582, 432] width 560 height 39
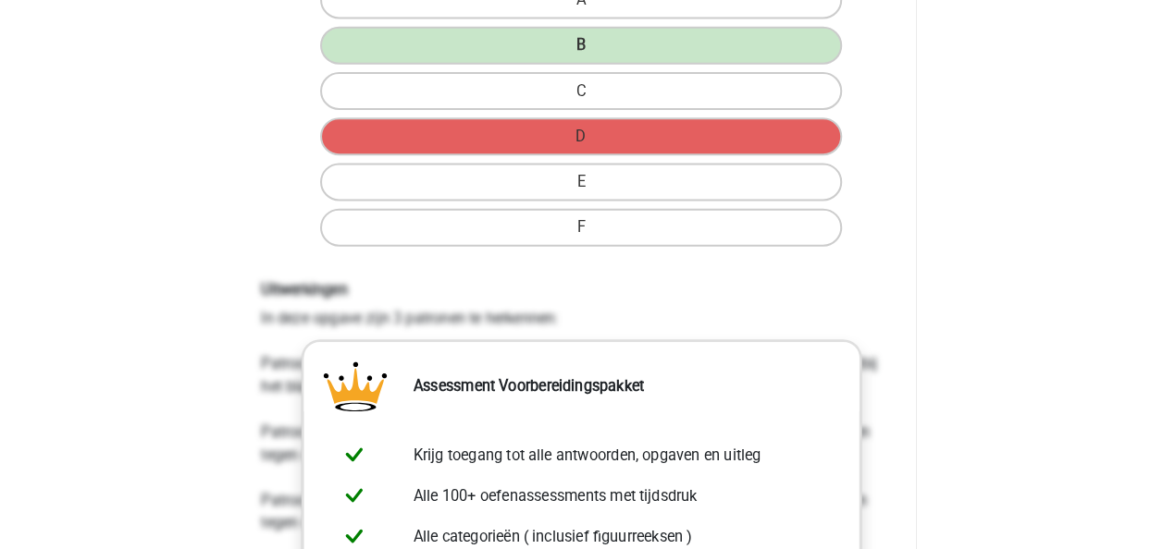
scroll to position [0, 0]
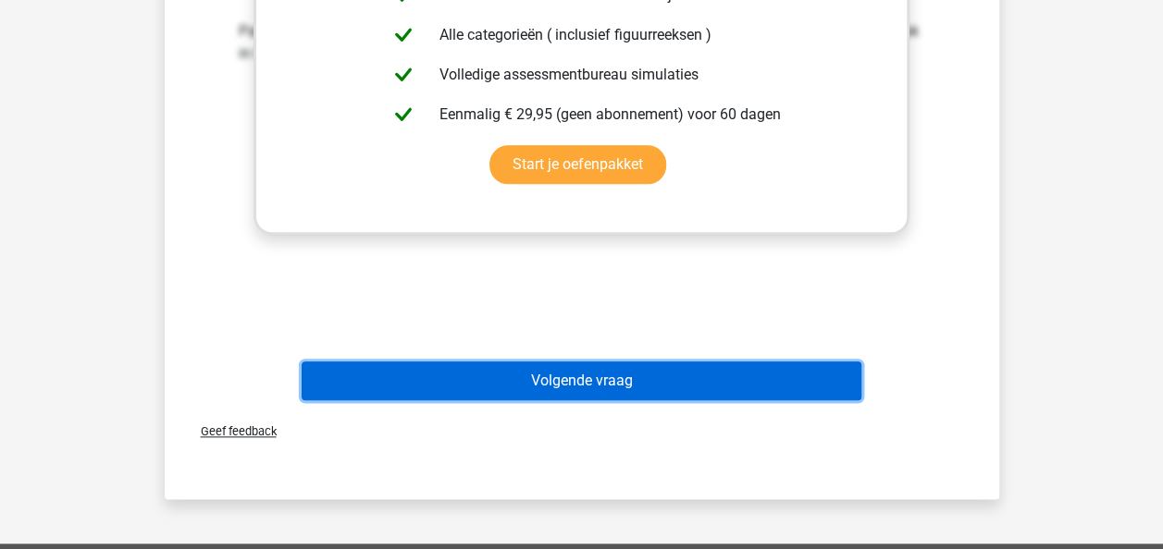
click at [615, 379] on button "Volgende vraag" at bounding box center [582, 381] width 560 height 39
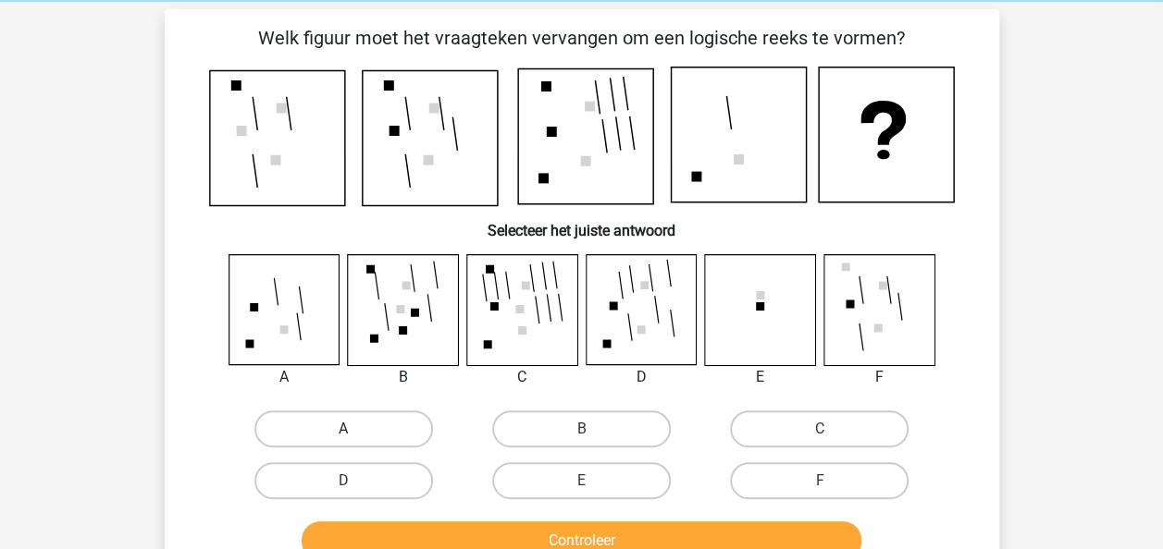
scroll to position [116, 0]
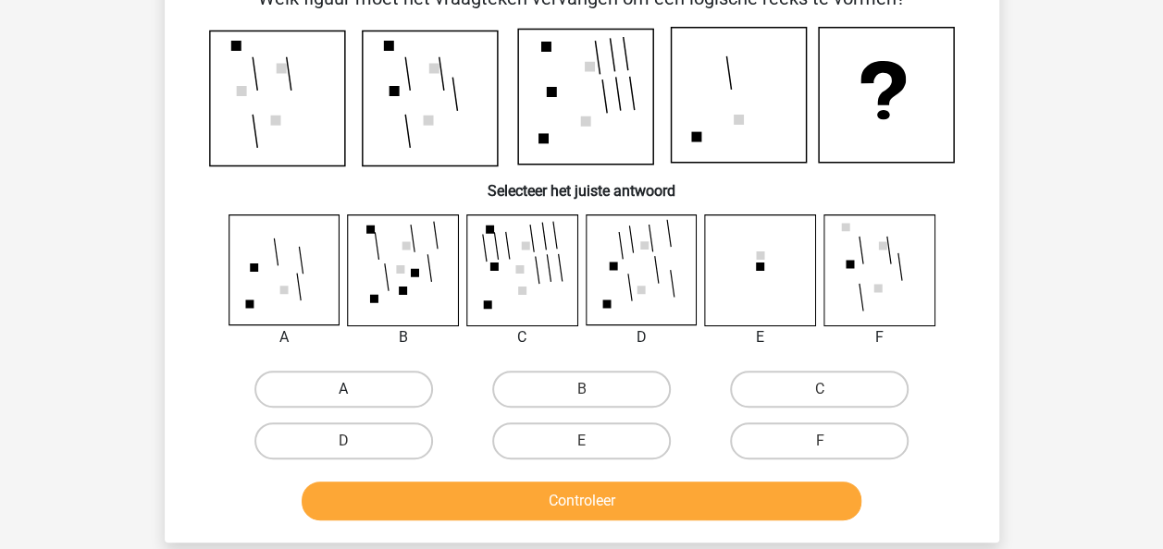
click at [364, 392] on label "A" at bounding box center [343, 389] width 179 height 37
click at [355, 392] on input "A" at bounding box center [349, 395] width 12 height 12
radio input "true"
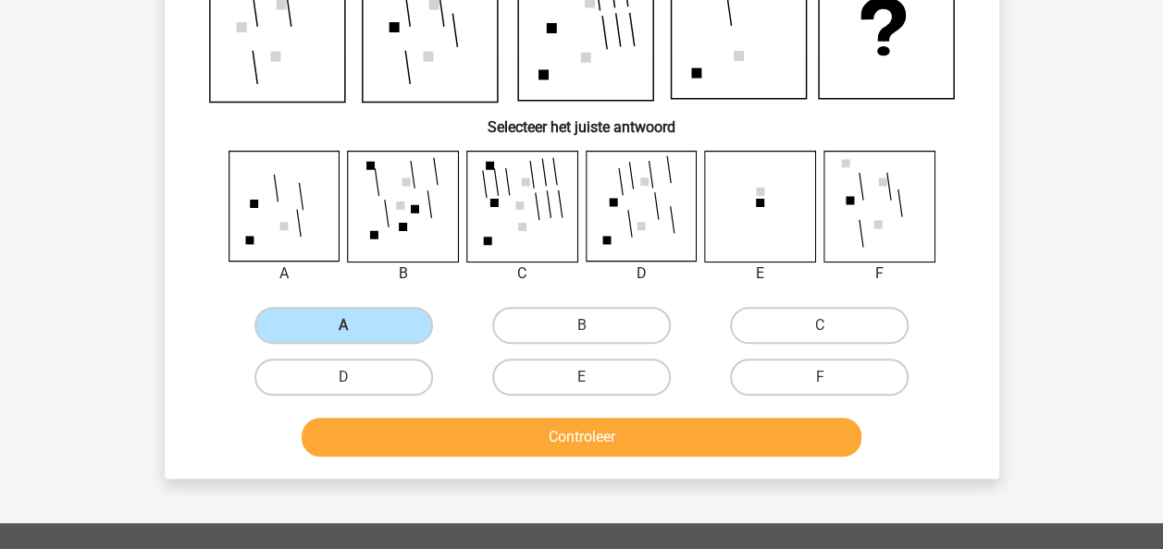
scroll to position [208, 0]
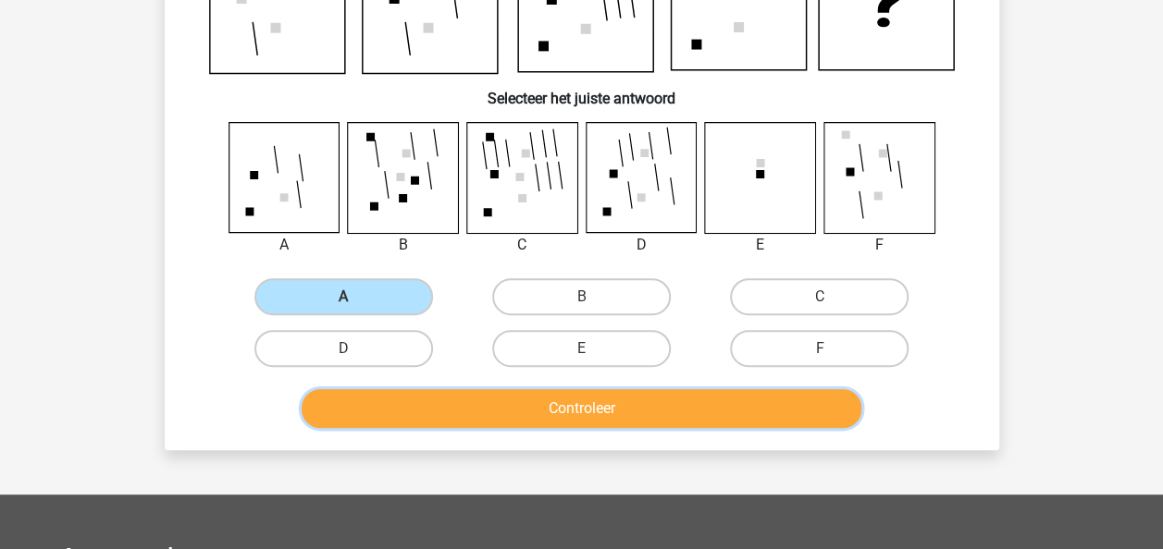
click at [527, 411] on button "Controleer" at bounding box center [582, 408] width 560 height 39
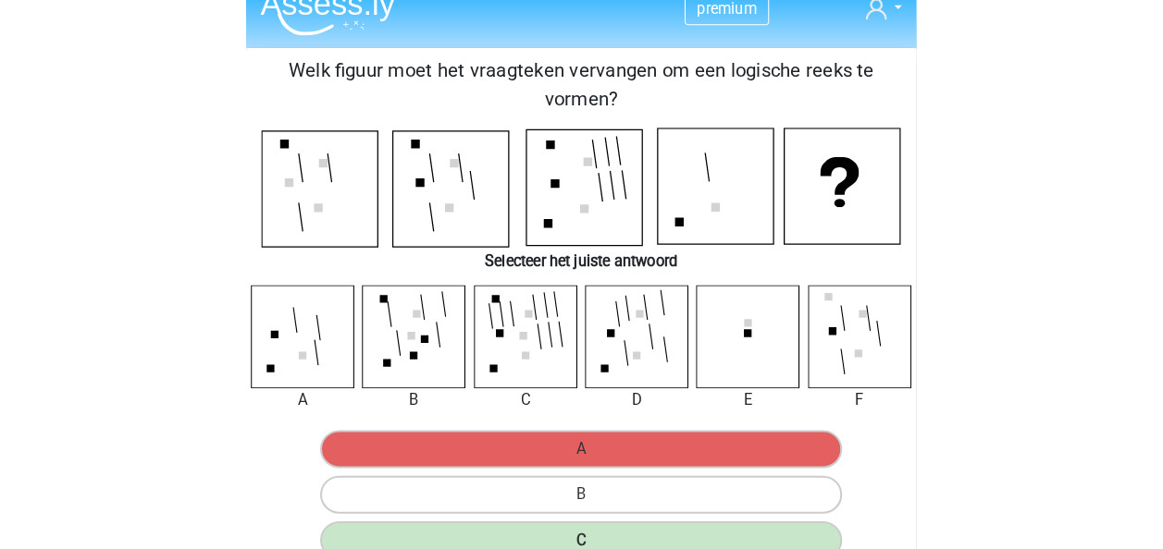
scroll to position [15, 0]
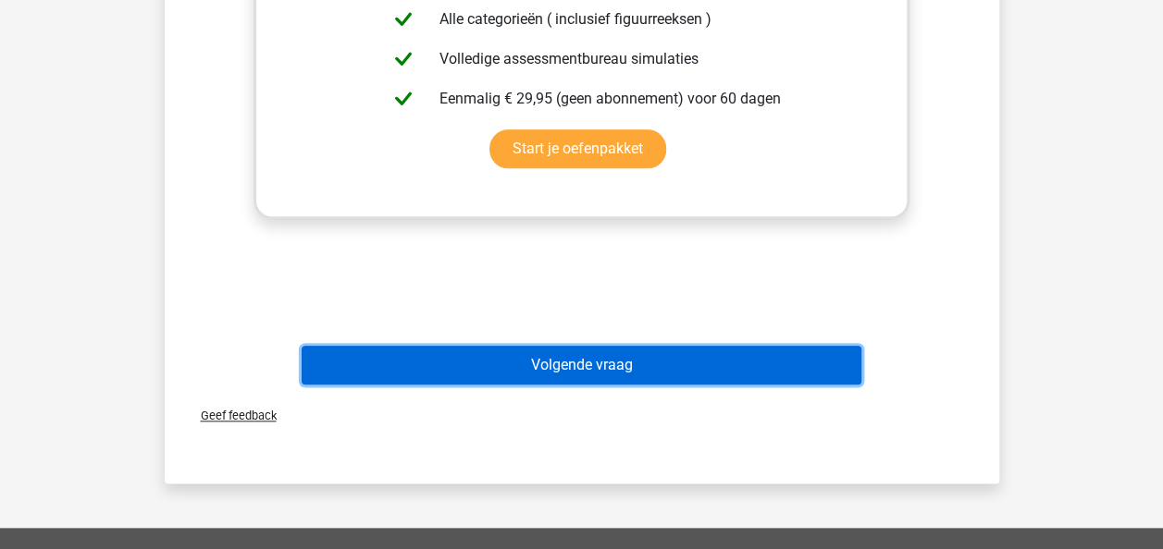
click at [680, 375] on button "Volgende vraag" at bounding box center [582, 365] width 560 height 39
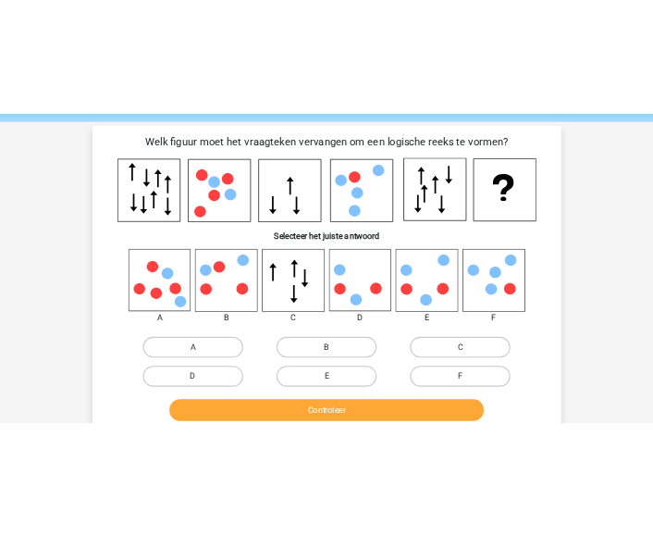
scroll to position [93, 0]
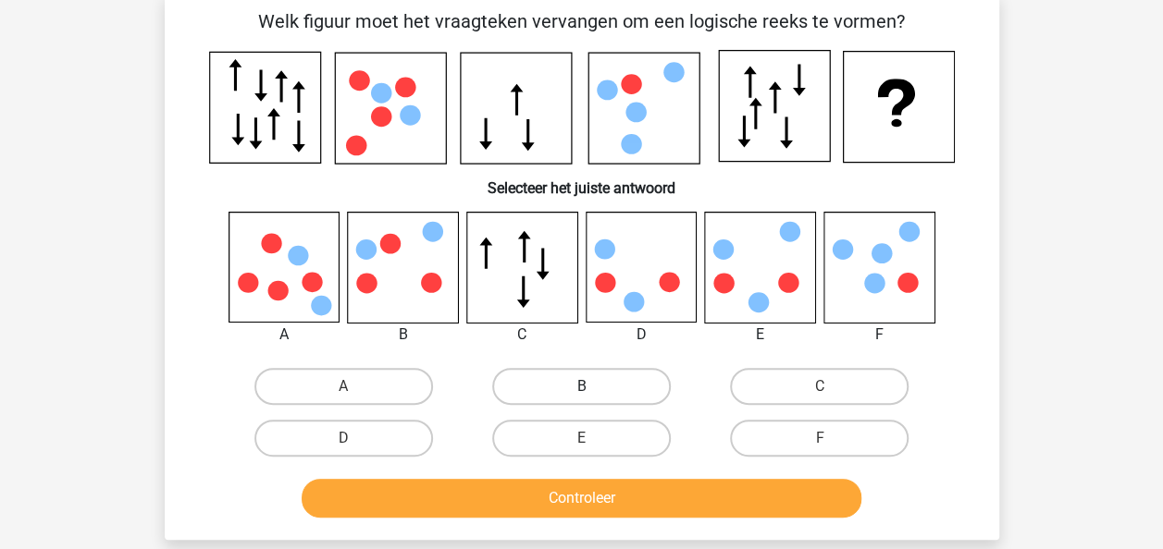
click at [558, 393] on label "B" at bounding box center [581, 386] width 179 height 37
click at [581, 393] on input "B" at bounding box center [587, 393] width 12 height 12
radio input "true"
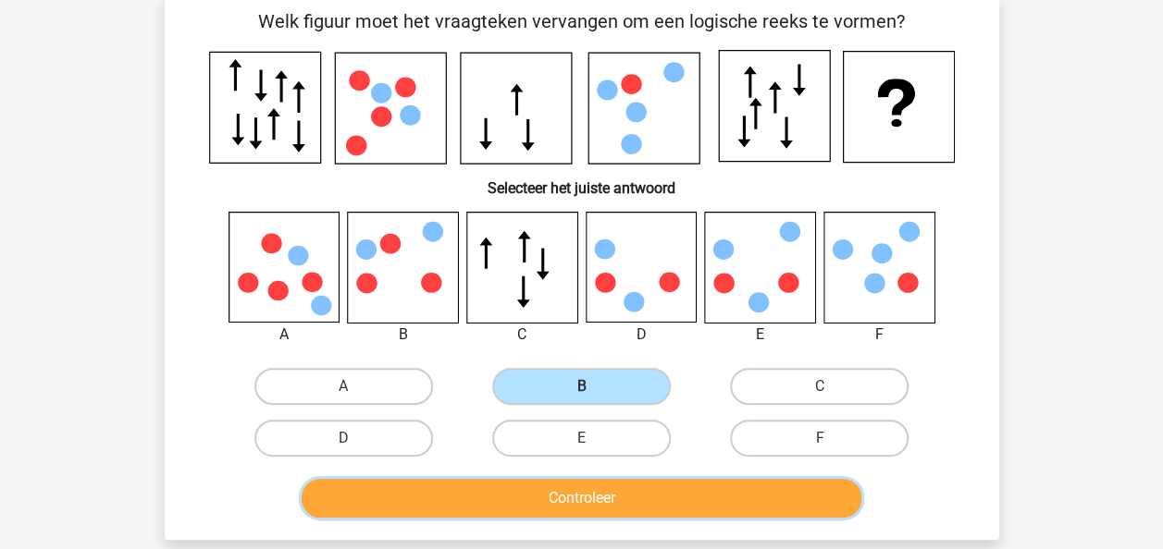
click at [564, 500] on button "Controleer" at bounding box center [582, 498] width 560 height 39
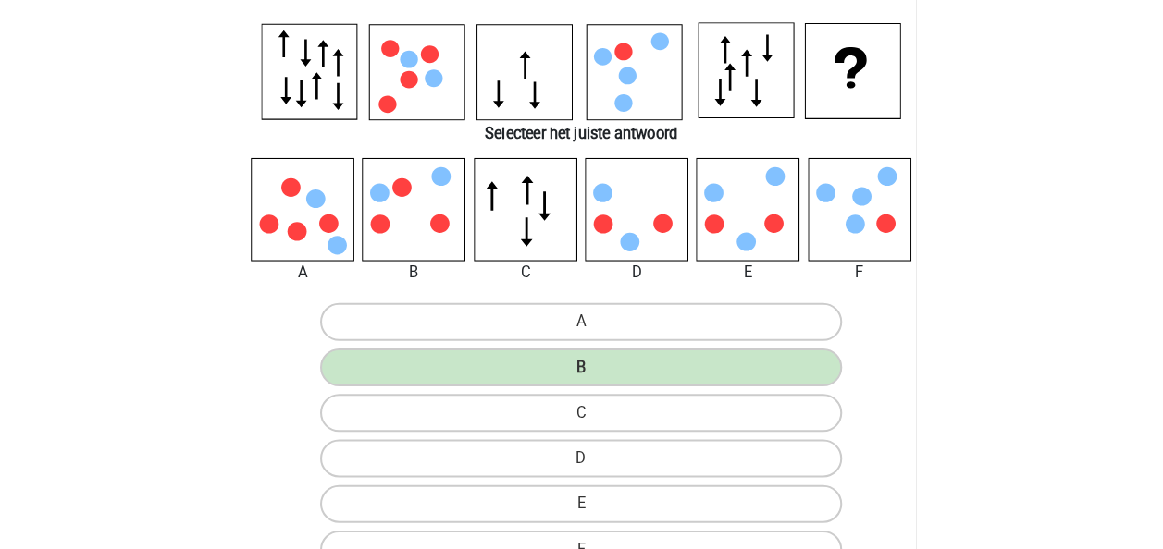
scroll to position [0, 0]
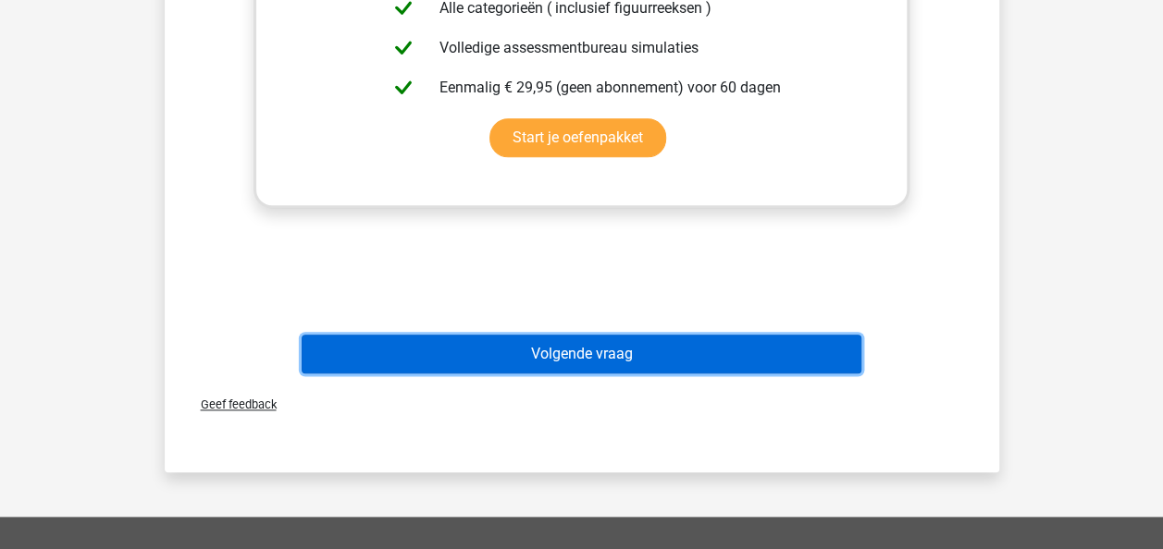
click at [592, 342] on button "Volgende vraag" at bounding box center [582, 354] width 560 height 39
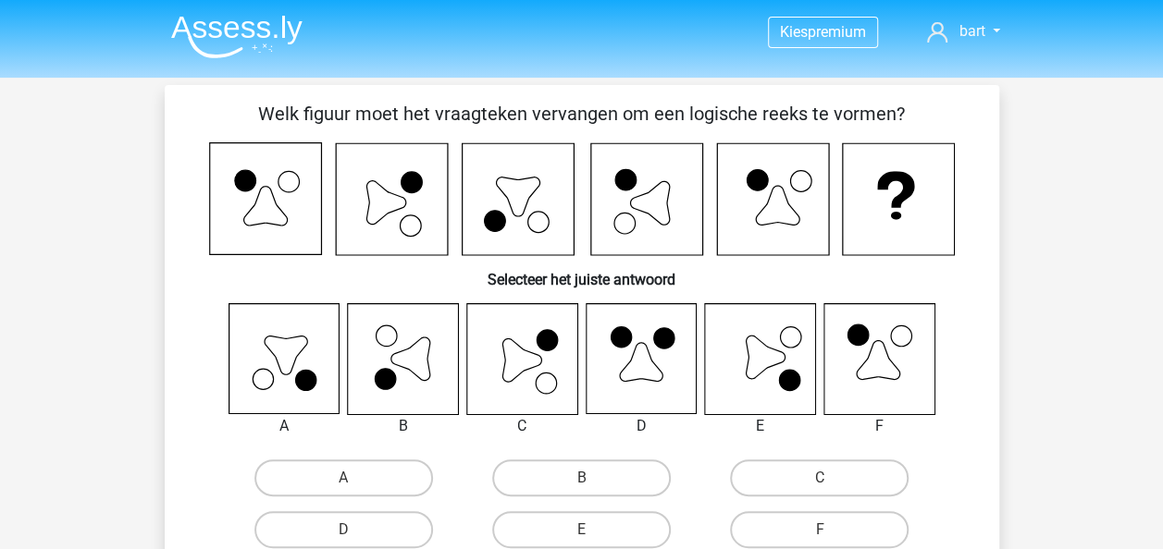
scroll to position [93, 0]
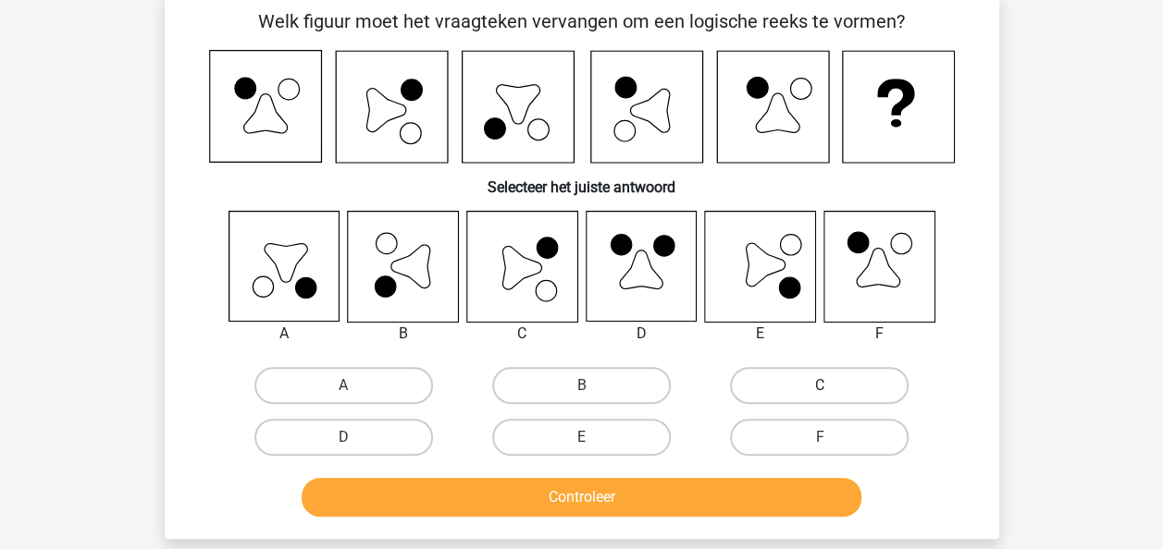
click at [797, 377] on label "C" at bounding box center [819, 385] width 179 height 37
click at [820, 386] on input "C" at bounding box center [826, 392] width 12 height 12
radio input "true"
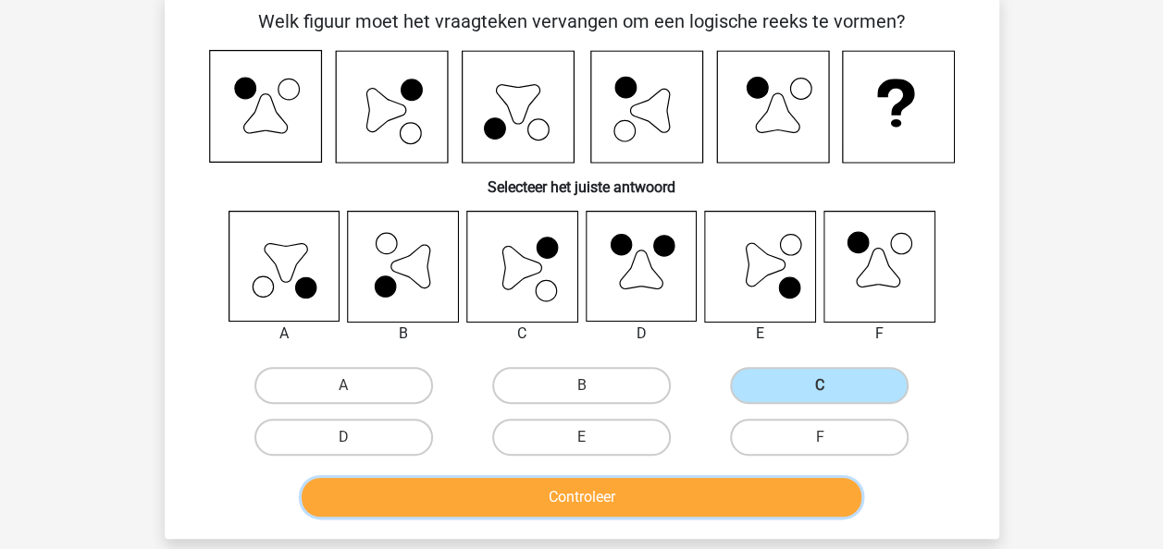
click at [701, 502] on button "Controleer" at bounding box center [582, 497] width 560 height 39
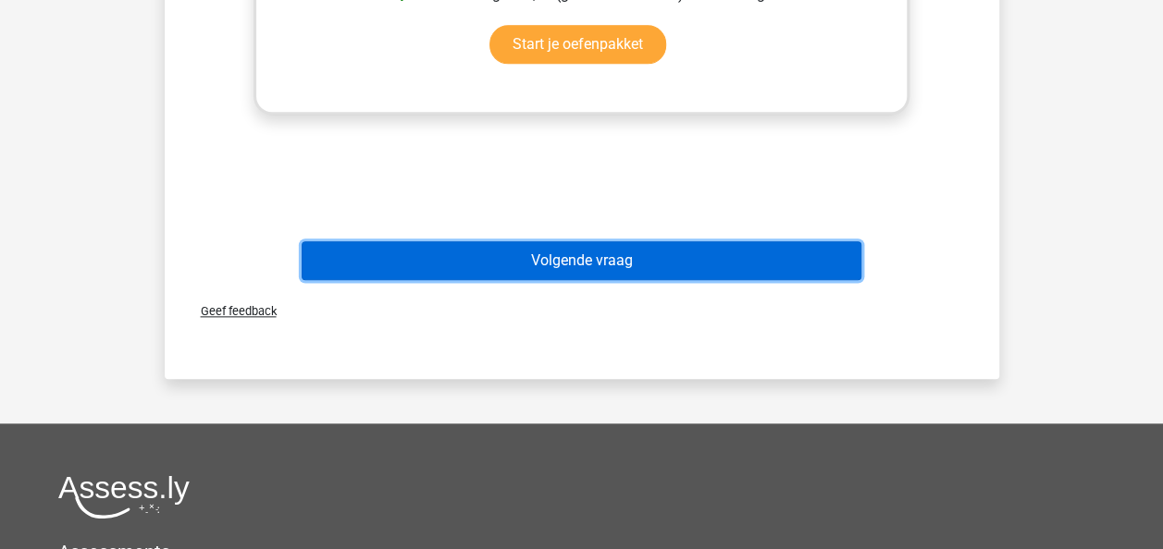
click at [740, 245] on button "Volgende vraag" at bounding box center [582, 260] width 560 height 39
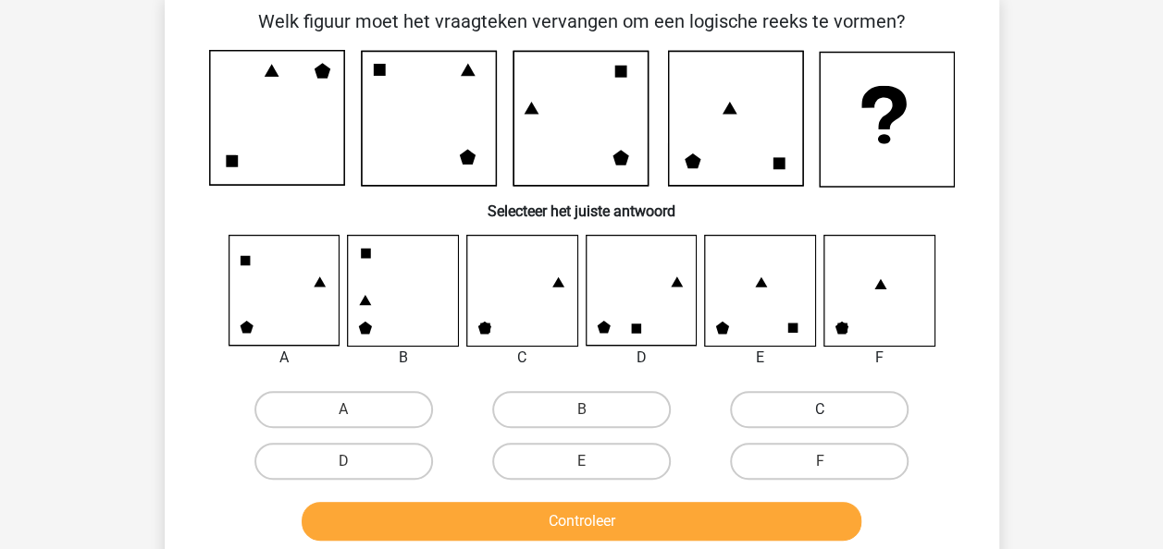
click at [777, 420] on label "C" at bounding box center [819, 409] width 179 height 37
click at [820, 420] on input "C" at bounding box center [826, 416] width 12 height 12
radio input "true"
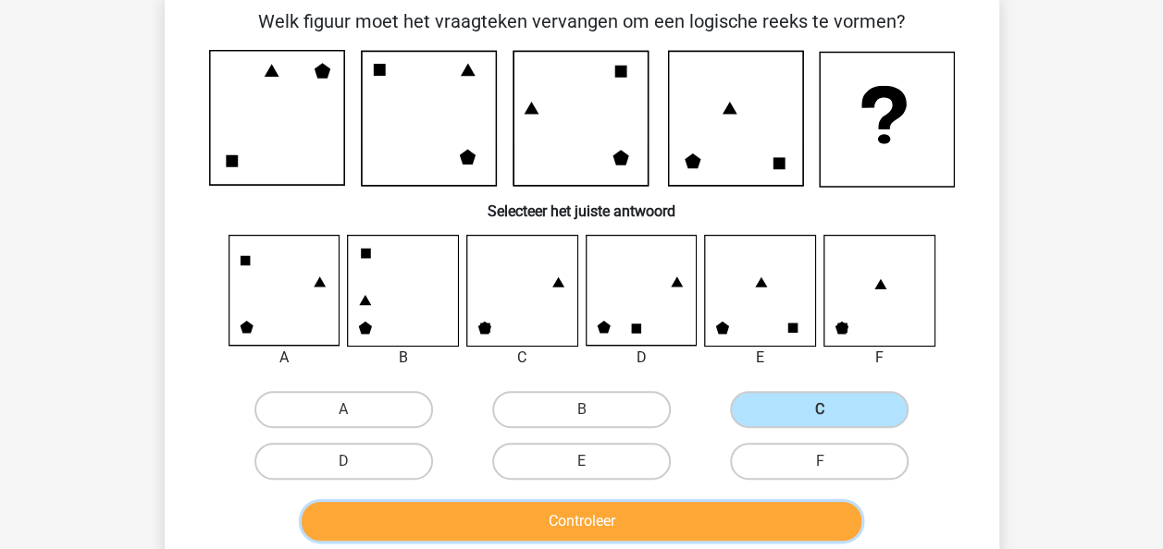
click at [651, 511] on button "Controleer" at bounding box center [582, 521] width 560 height 39
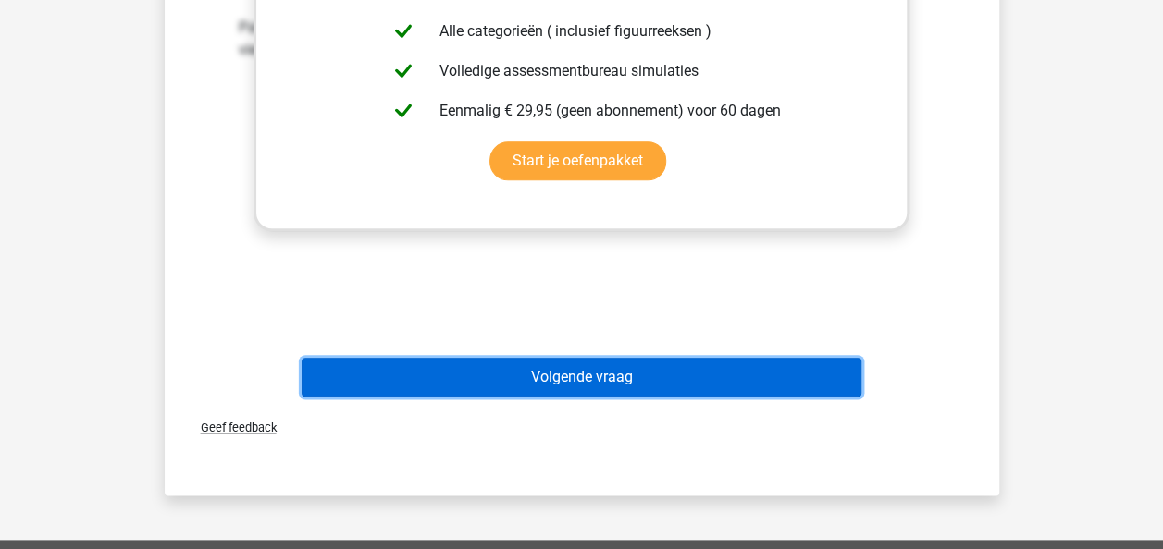
click at [679, 374] on button "Volgende vraag" at bounding box center [582, 377] width 560 height 39
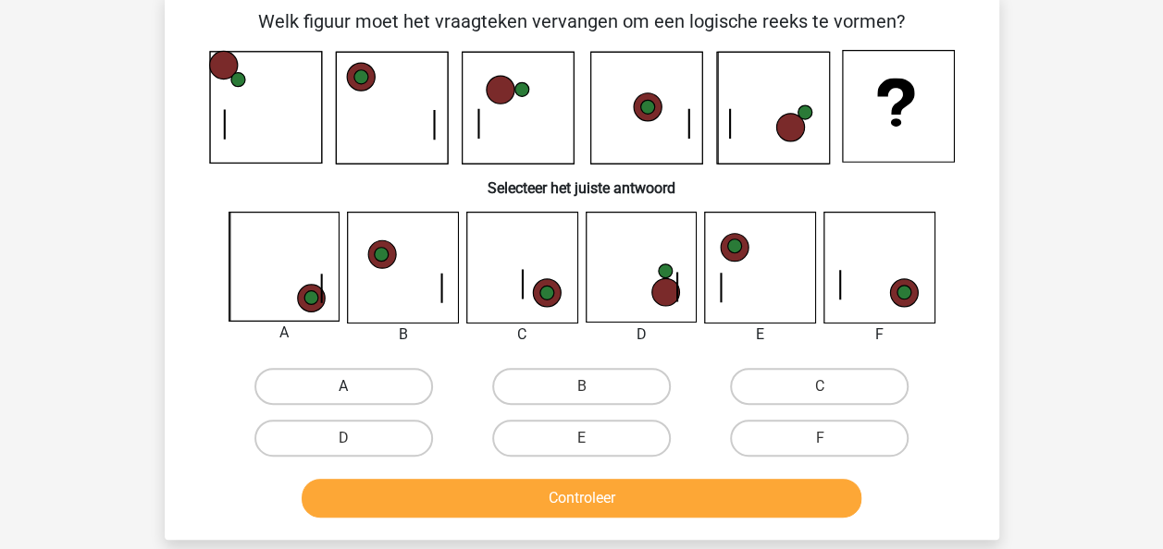
click at [342, 374] on label "A" at bounding box center [343, 386] width 179 height 37
click at [343, 387] on input "A" at bounding box center [349, 393] width 12 height 12
radio input "true"
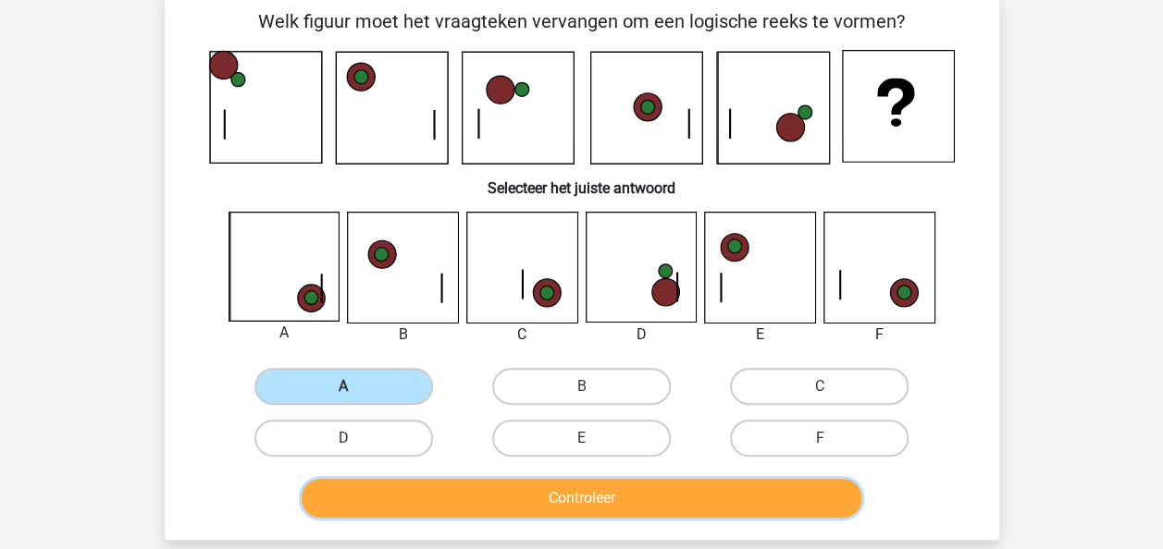
click at [440, 479] on button "Controleer" at bounding box center [582, 498] width 560 height 39
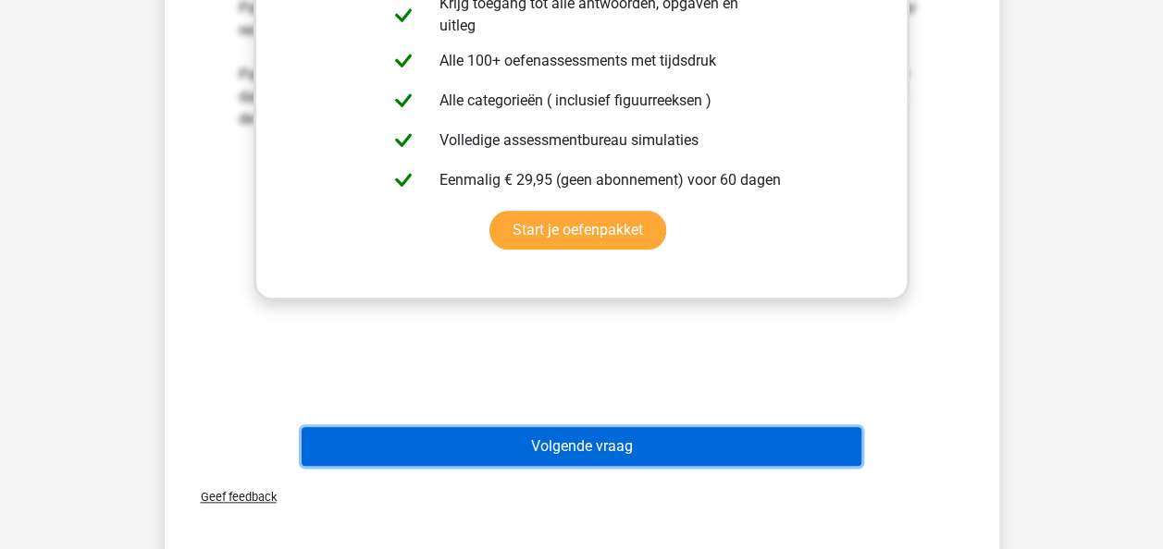
click at [603, 443] on button "Volgende vraag" at bounding box center [582, 446] width 560 height 39
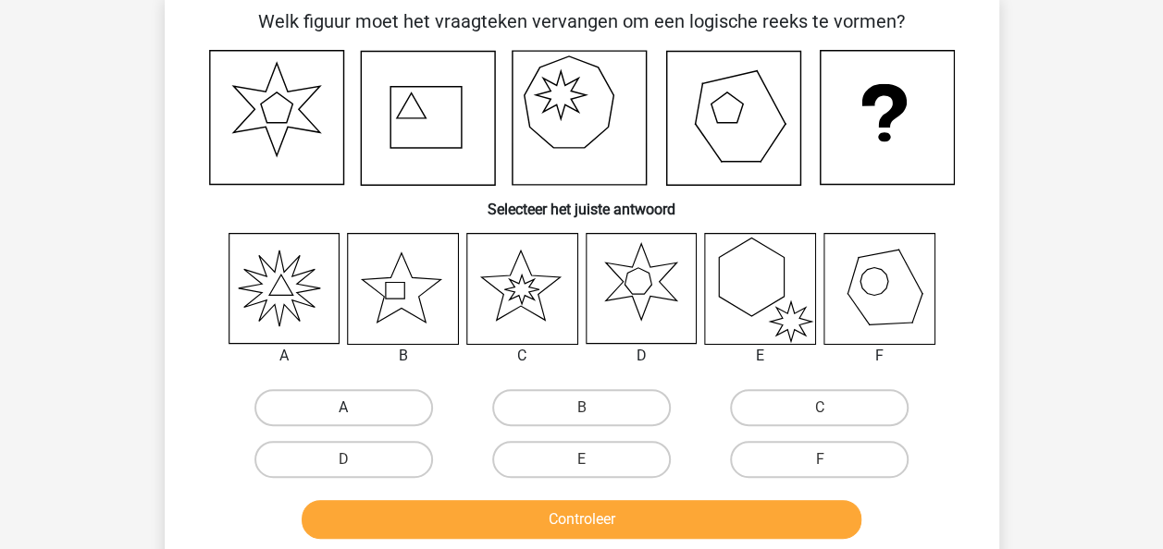
click at [402, 408] on label "A" at bounding box center [343, 407] width 179 height 37
click at [355, 408] on input "A" at bounding box center [349, 414] width 12 height 12
radio input "true"
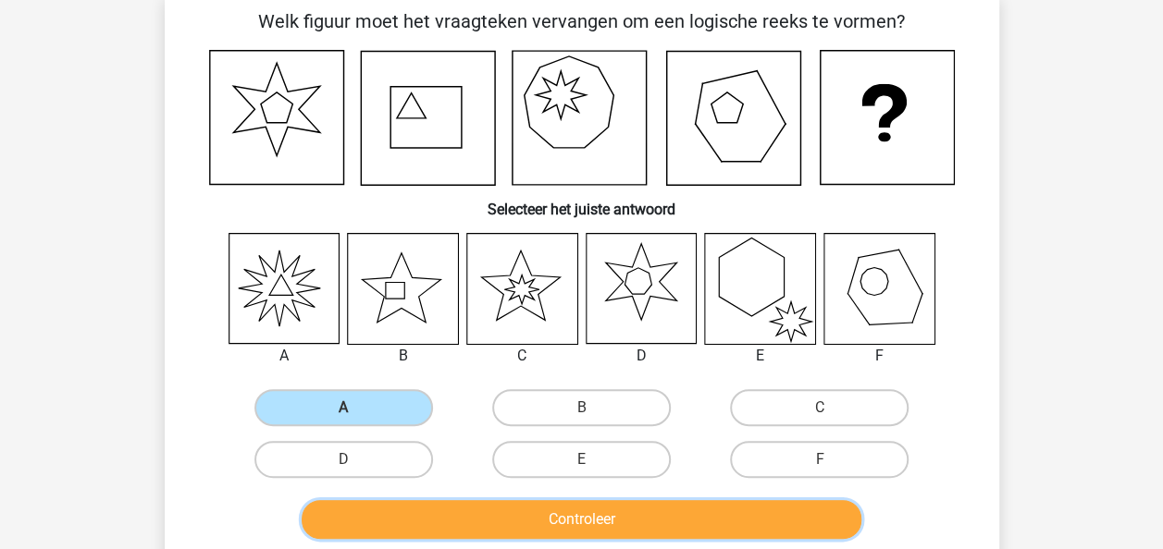
click at [571, 531] on button "Controleer" at bounding box center [582, 519] width 560 height 39
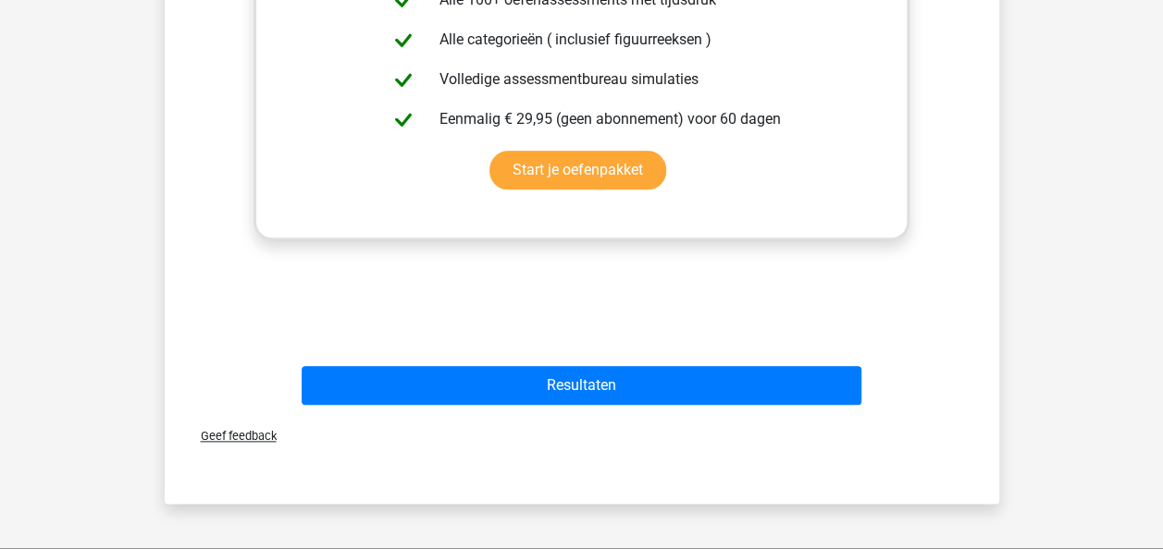
scroll to position [925, 0]
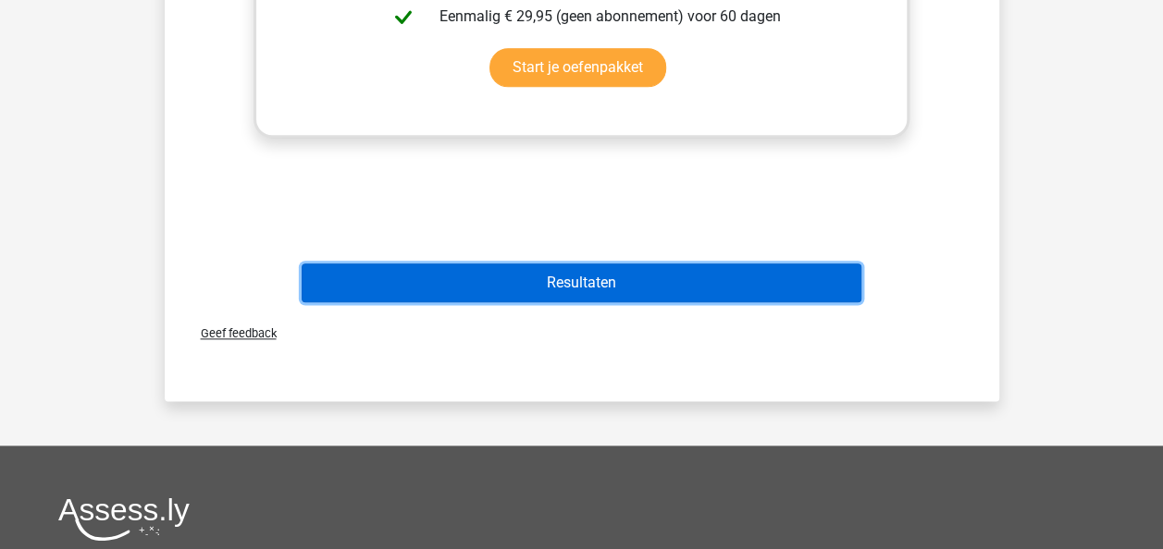
click at [664, 288] on button "Resultaten" at bounding box center [582, 283] width 560 height 39
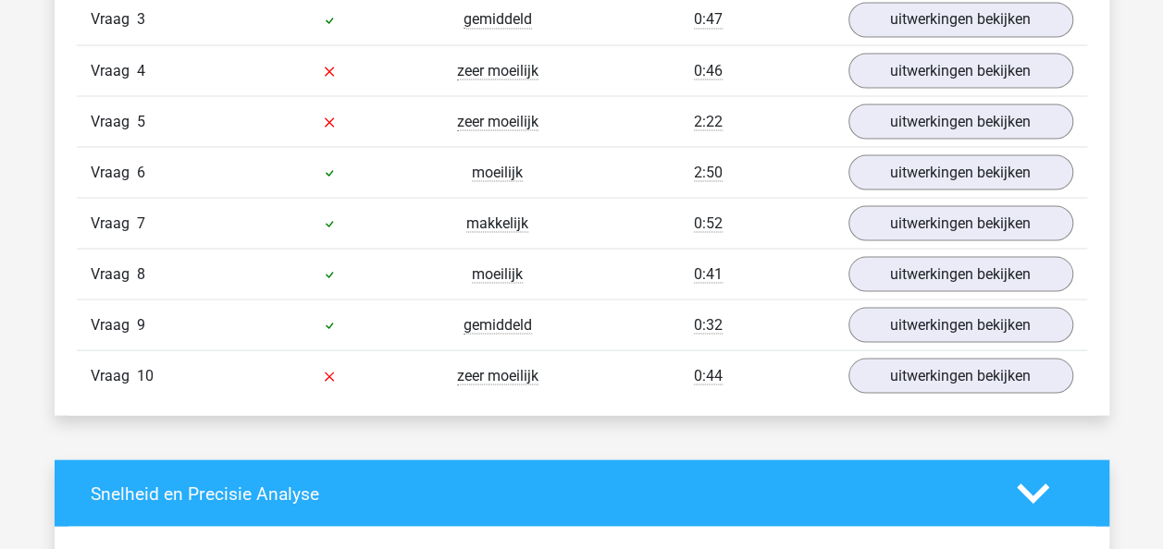
scroll to position [1573, 0]
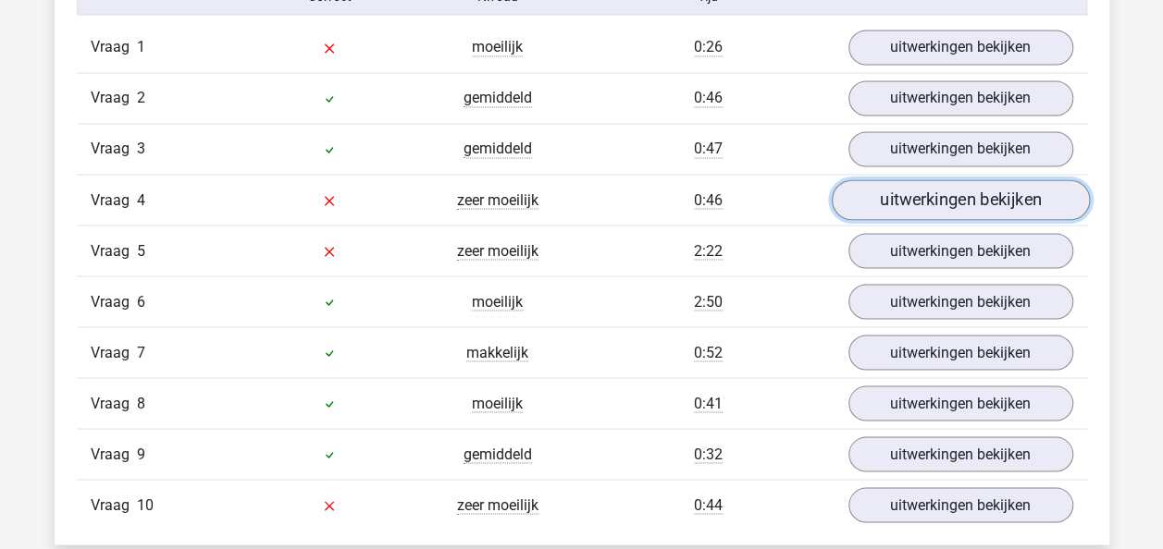
click at [912, 192] on link "uitwerkingen bekijken" at bounding box center [960, 200] width 258 height 41
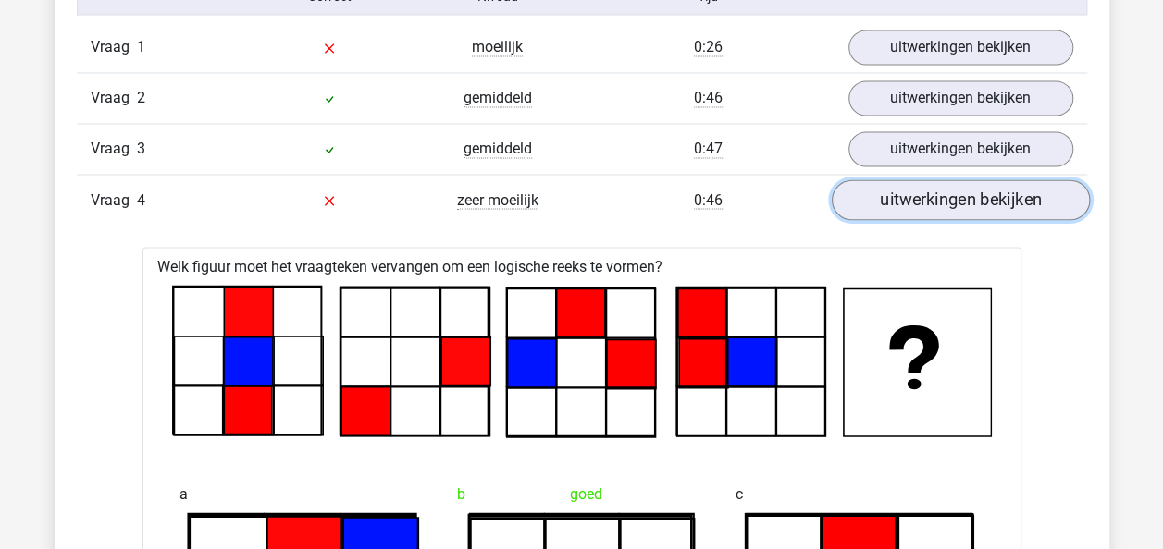
click at [912, 193] on link "uitwerkingen bekijken" at bounding box center [960, 200] width 258 height 41
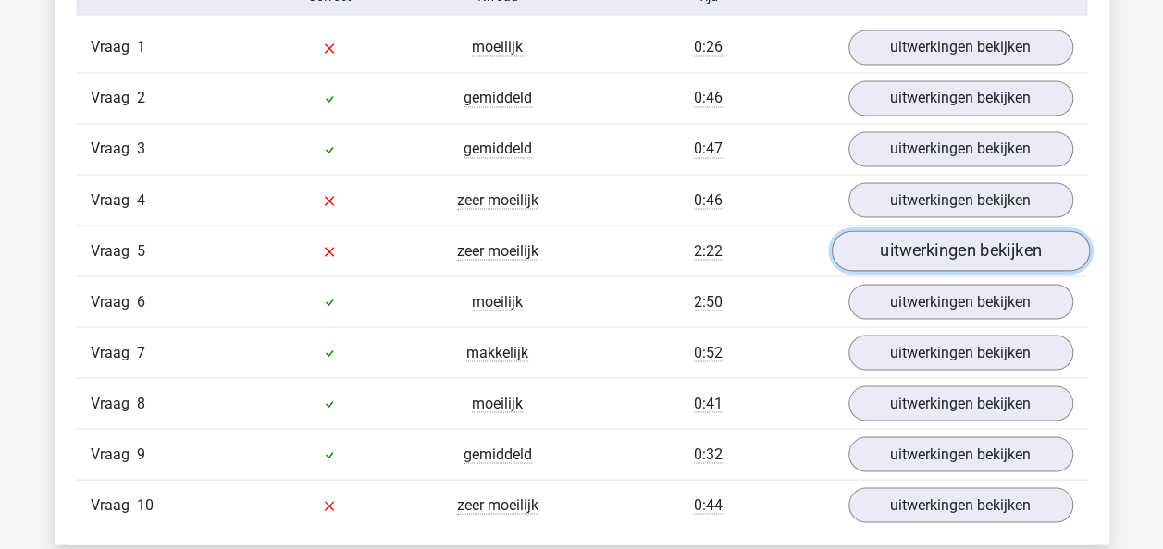
click at [910, 240] on link "uitwerkingen bekijken" at bounding box center [960, 251] width 258 height 41
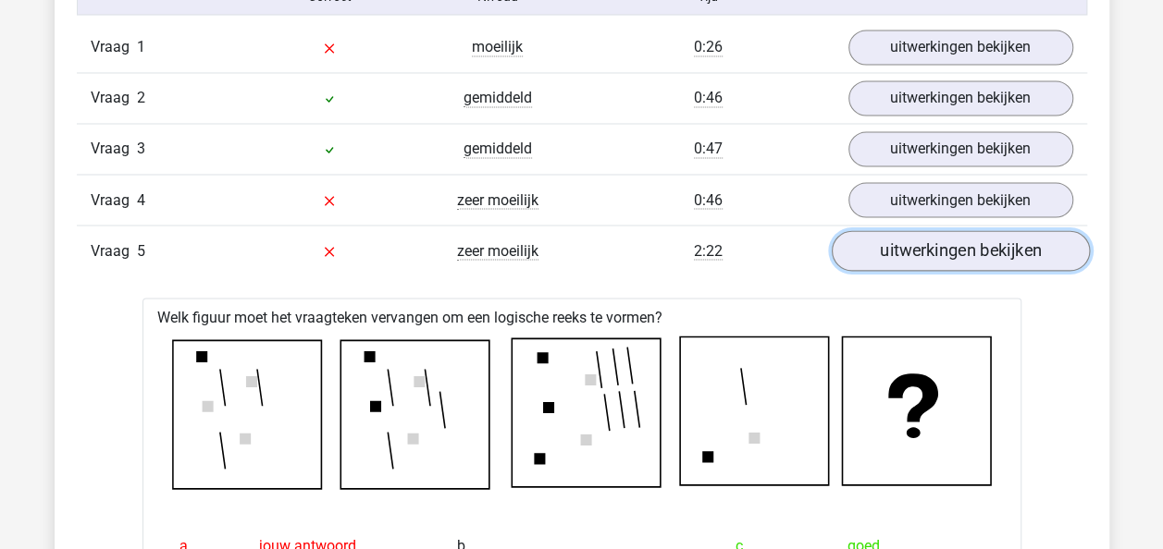
click at [910, 240] on link "uitwerkingen bekijken" at bounding box center [960, 251] width 258 height 41
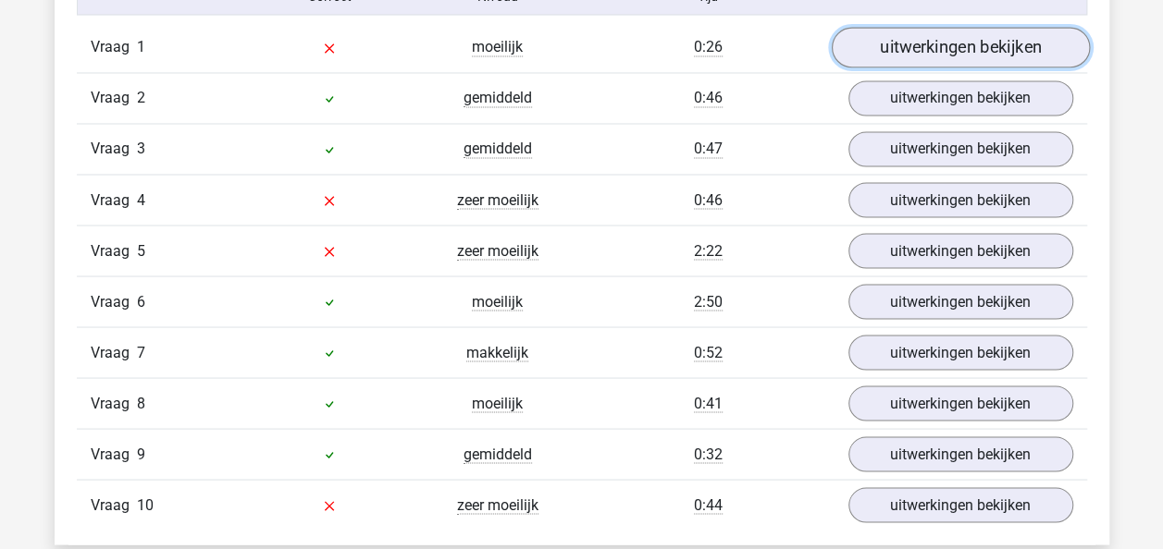
click at [906, 56] on link "uitwerkingen bekijken" at bounding box center [960, 48] width 258 height 41
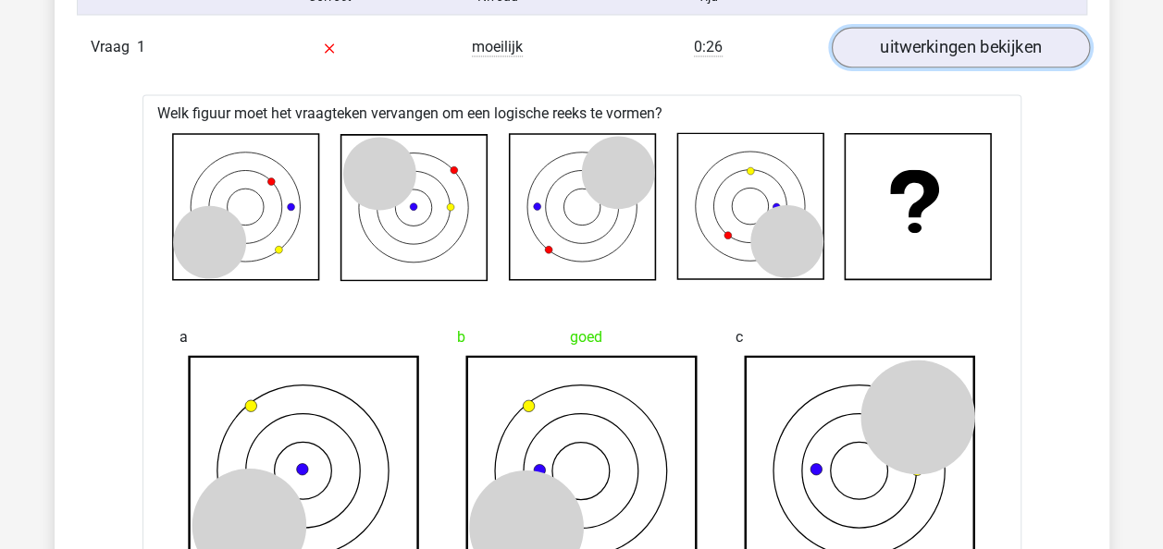
click at [906, 56] on link "uitwerkingen bekijken" at bounding box center [960, 48] width 258 height 41
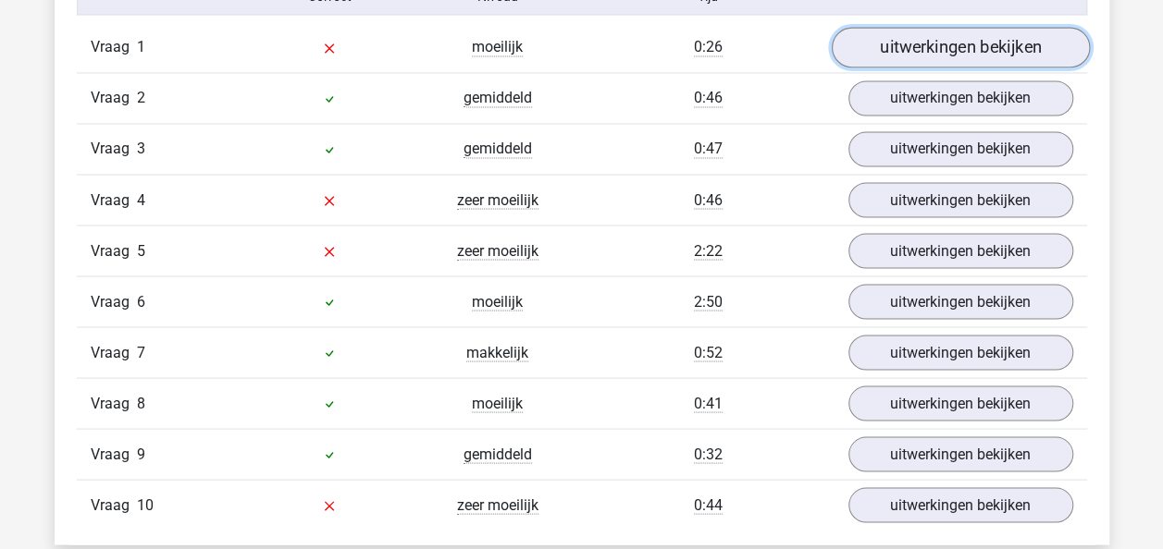
click at [906, 56] on link "uitwerkingen bekijken" at bounding box center [960, 48] width 258 height 41
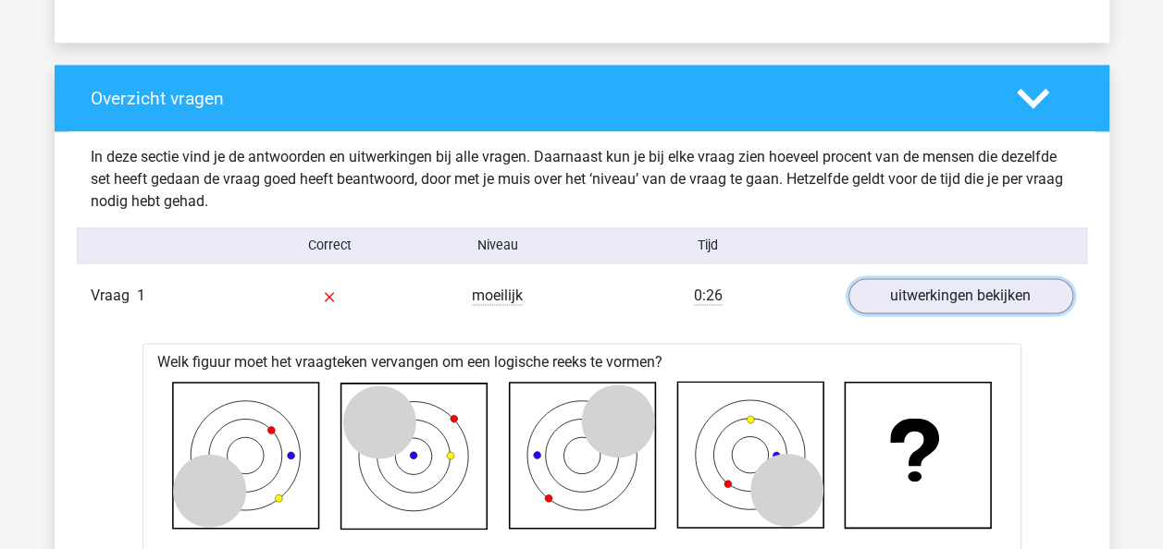
scroll to position [1295, 0]
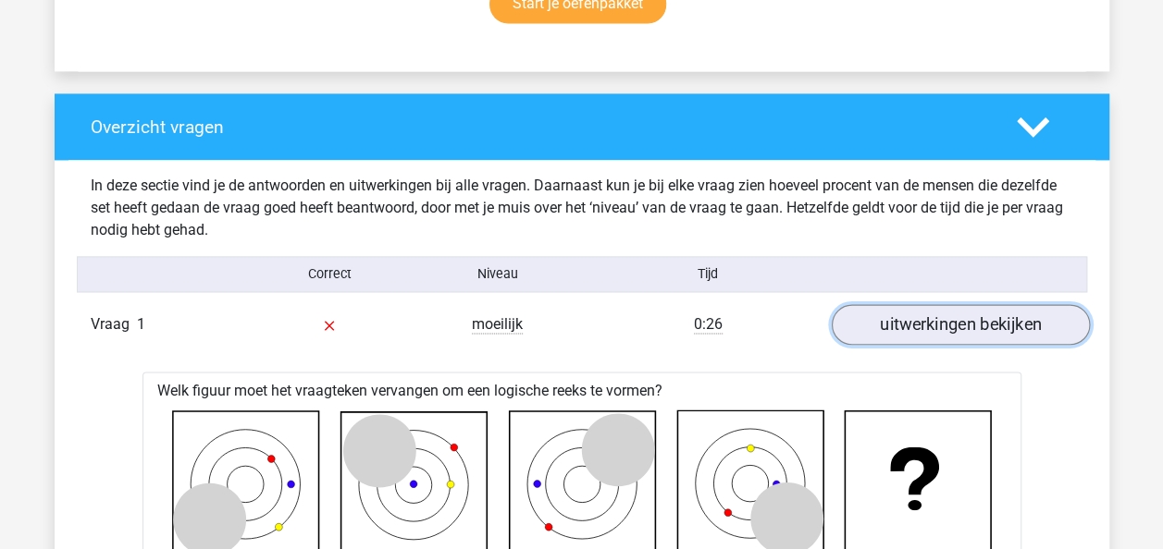
click at [897, 318] on link "uitwerkingen bekijken" at bounding box center [960, 325] width 258 height 41
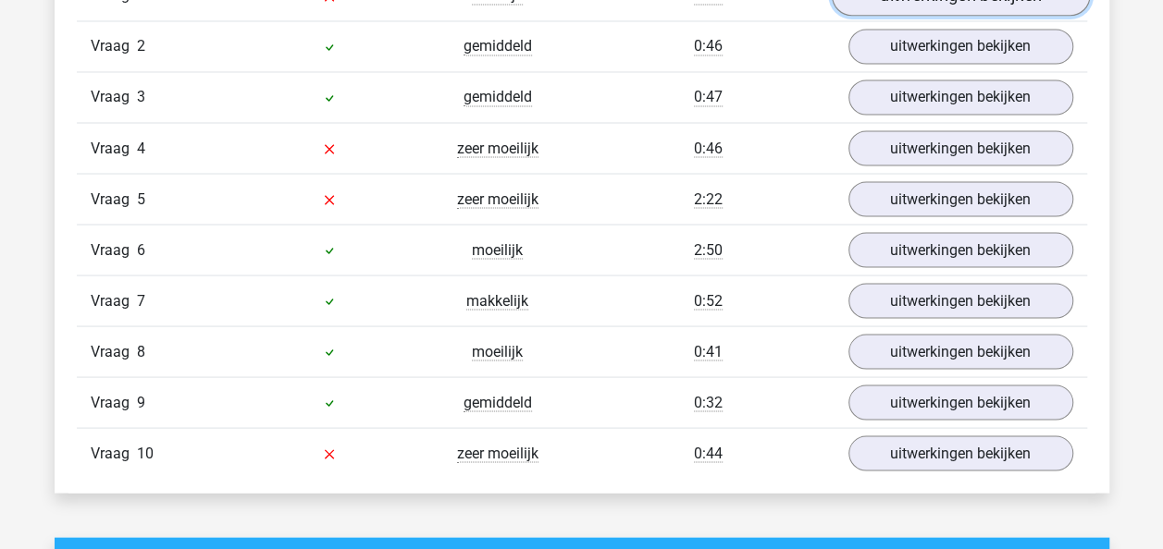
scroll to position [1665, 0]
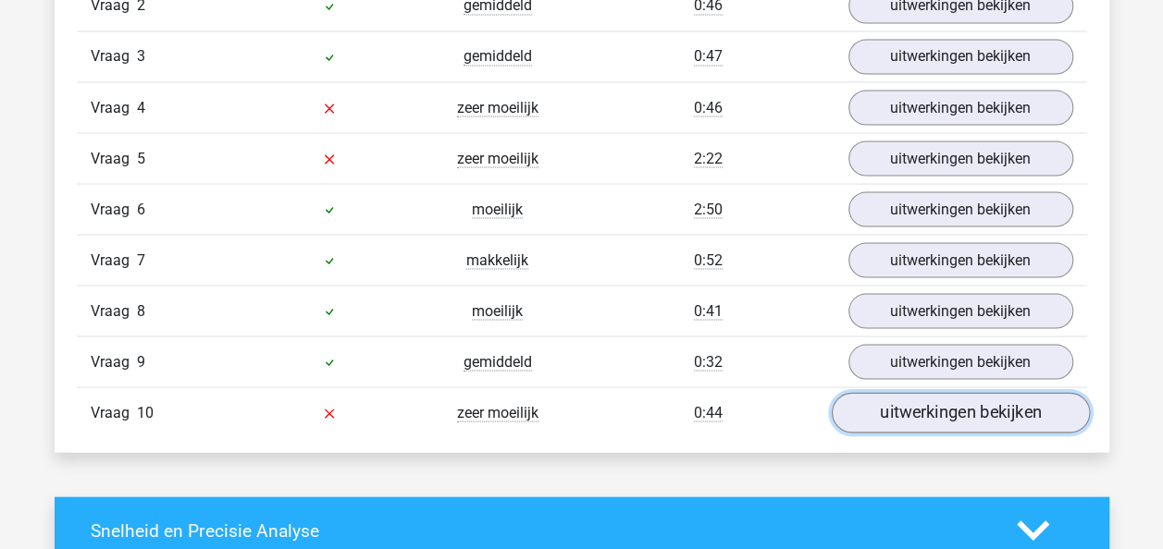
click at [907, 393] on link "uitwerkingen bekijken" at bounding box center [960, 413] width 258 height 41
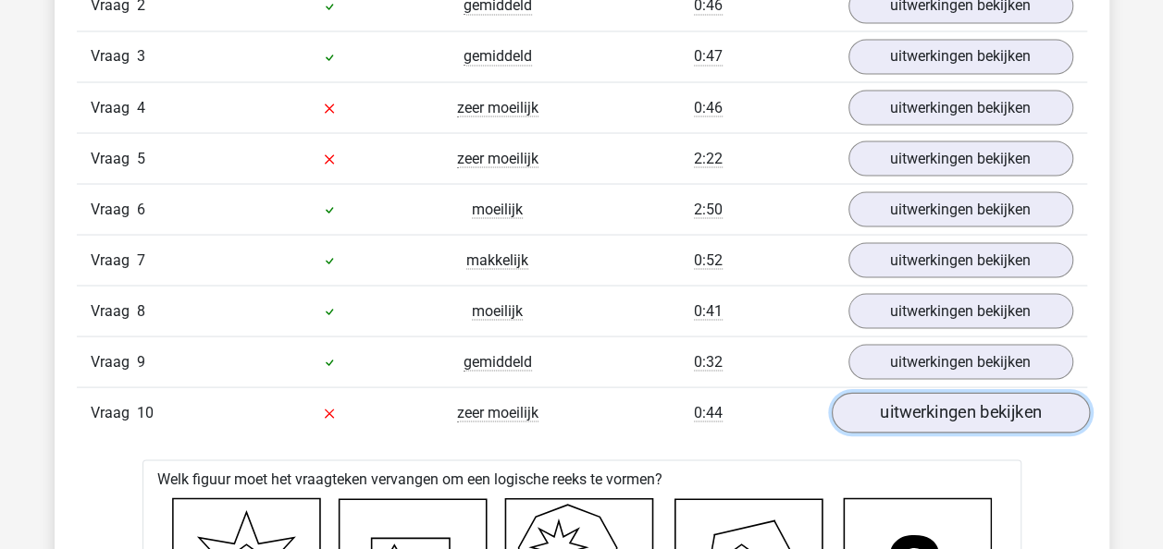
click at [907, 401] on link "uitwerkingen bekijken" at bounding box center [960, 413] width 258 height 41
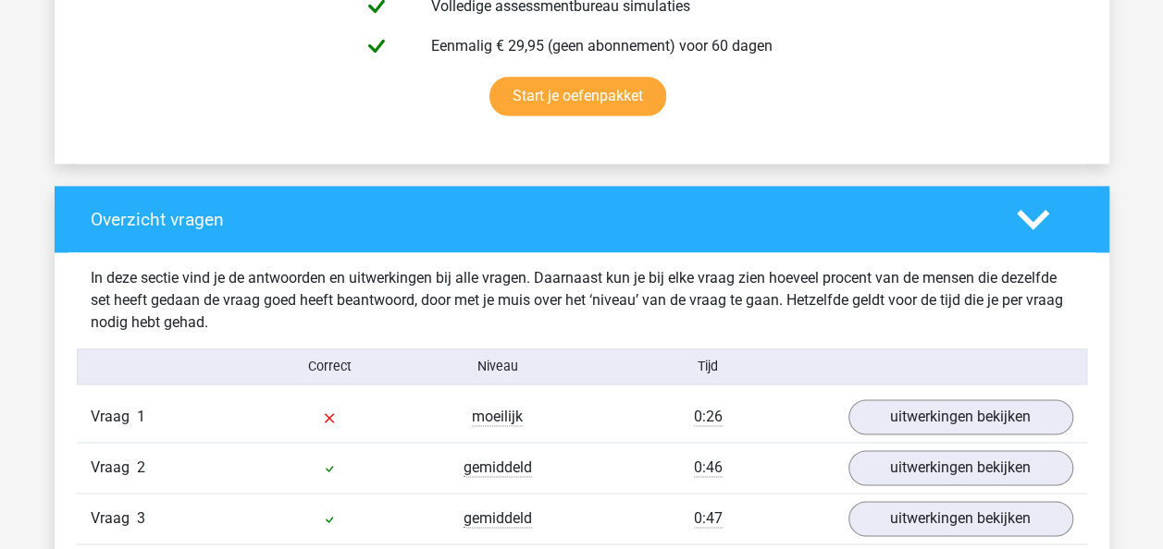
scroll to position [1110, 0]
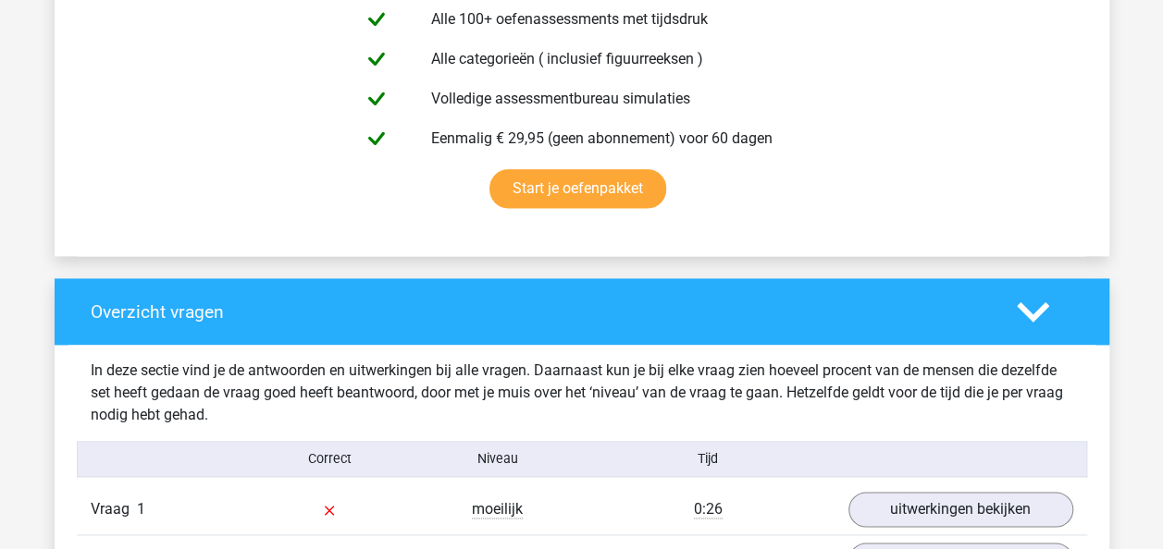
click at [1011, 309] on div at bounding box center [1045, 312] width 84 height 32
click at [1017, 307] on icon at bounding box center [1033, 312] width 32 height 32
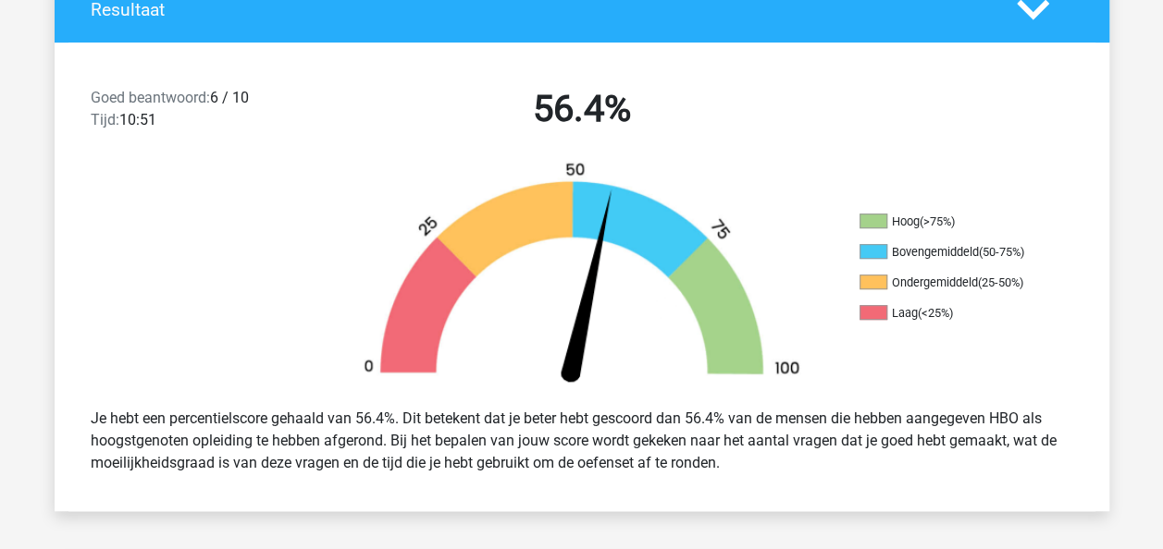
scroll to position [370, 0]
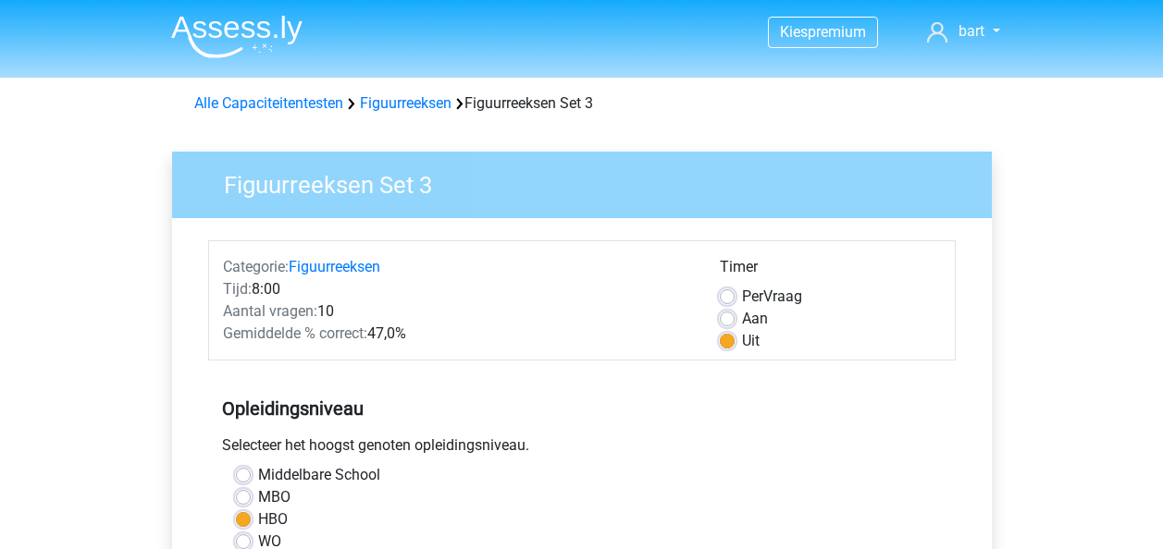
scroll to position [555, 0]
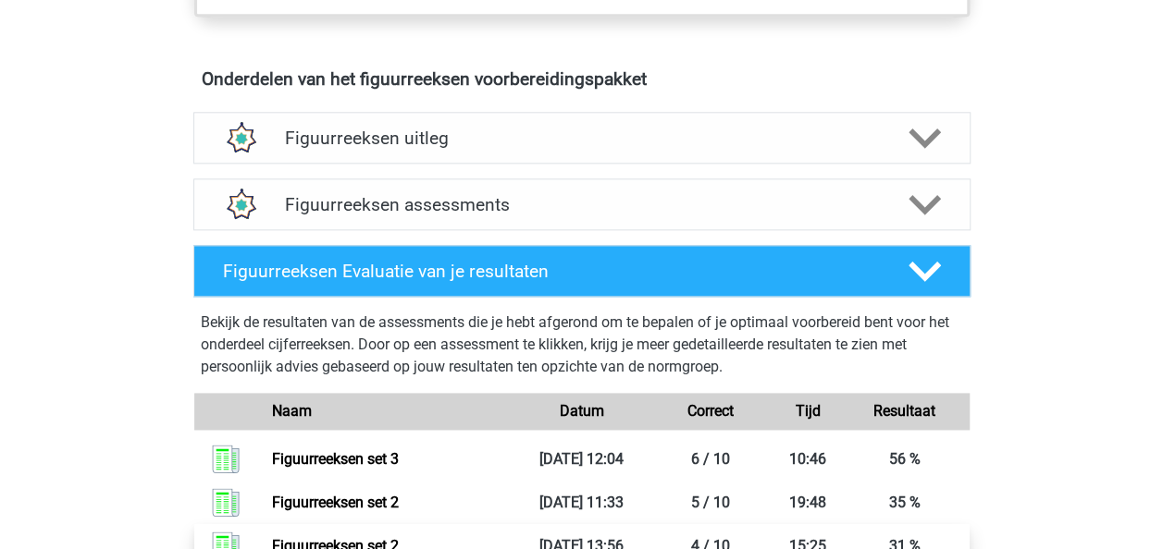
scroll to position [1018, 0]
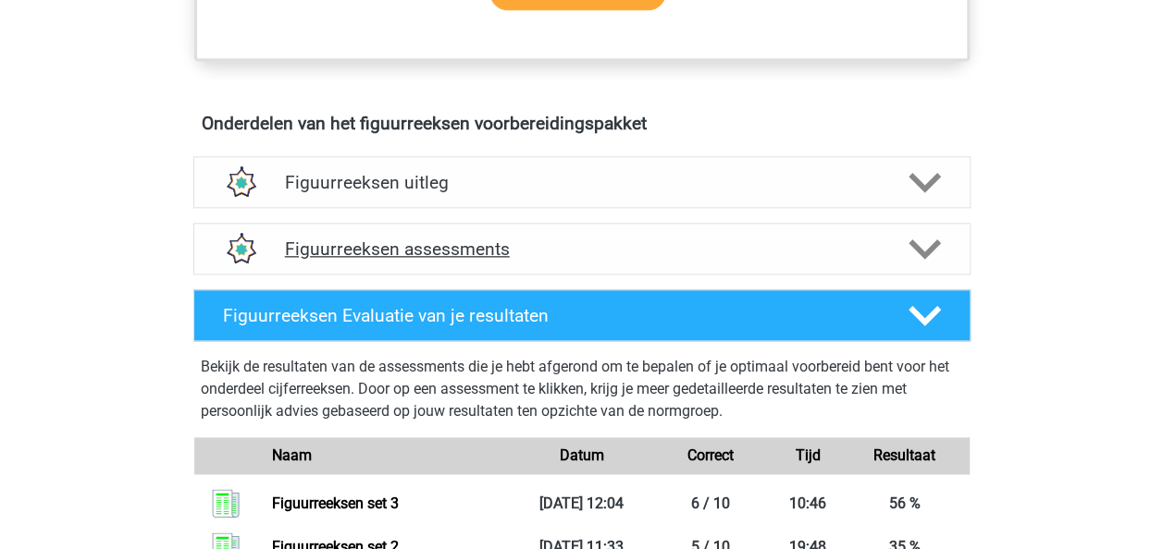
click at [529, 253] on h4 "Figuurreeksen assessments" at bounding box center [582, 249] width 594 height 21
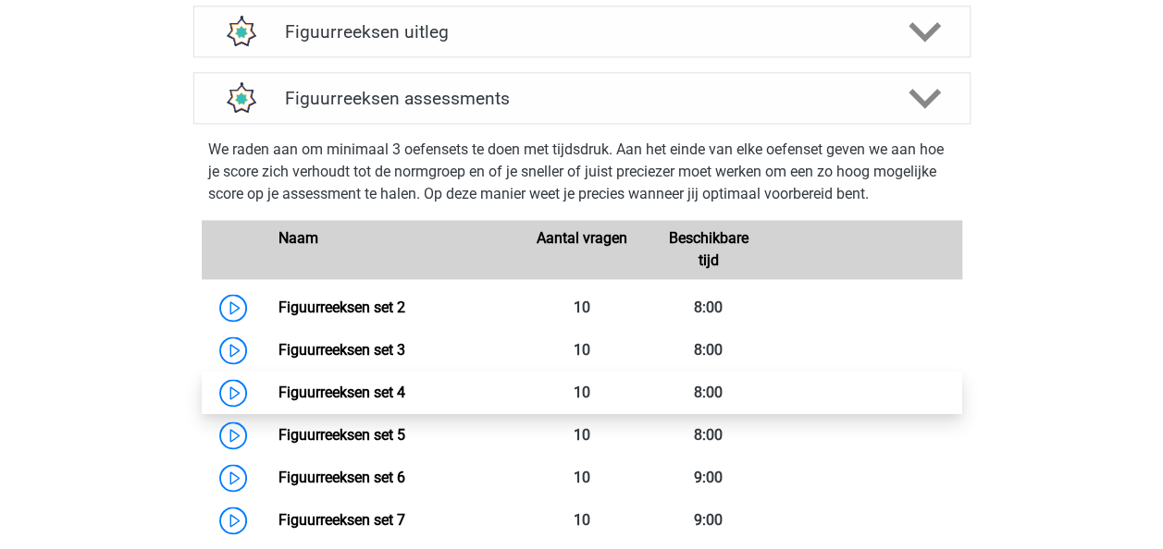
scroll to position [1295, 0]
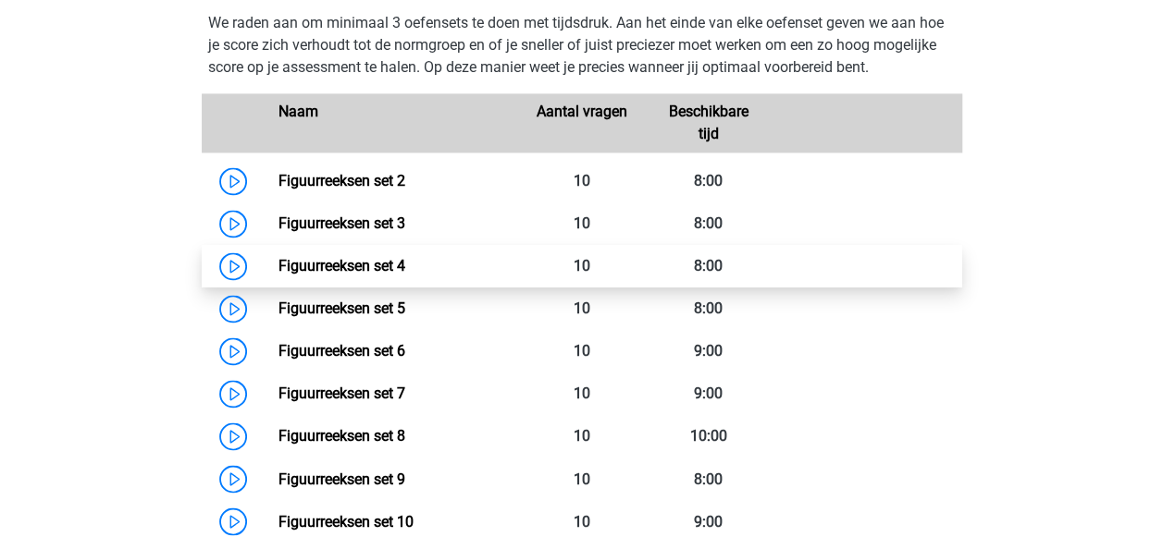
click at [342, 257] on link "Figuurreeksen set 4" at bounding box center [341, 266] width 127 height 18
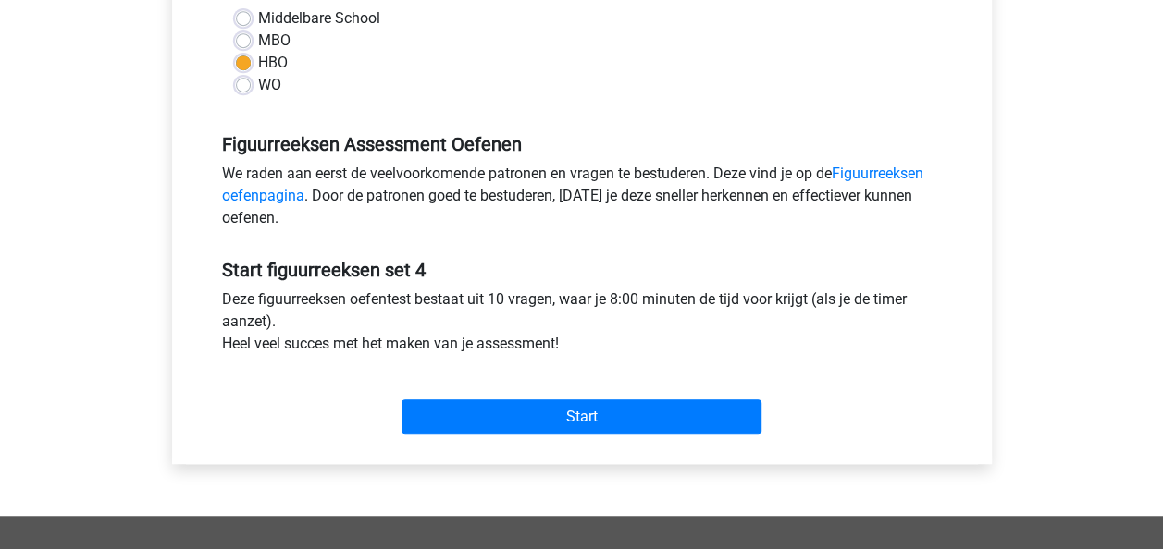
scroll to position [463, 0]
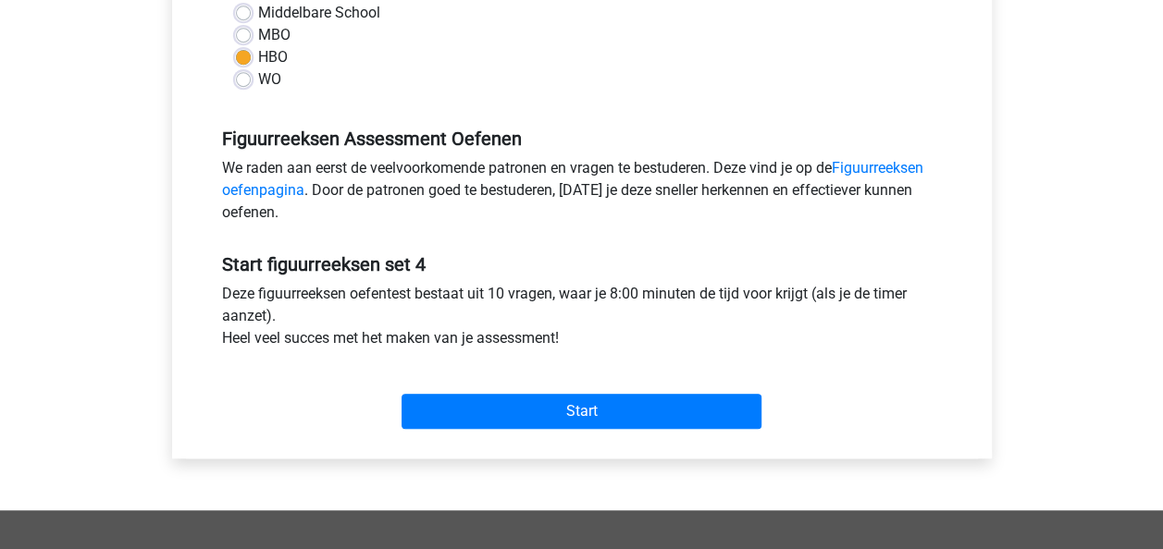
click at [653, 376] on div "Start" at bounding box center [581, 396] width 747 height 65
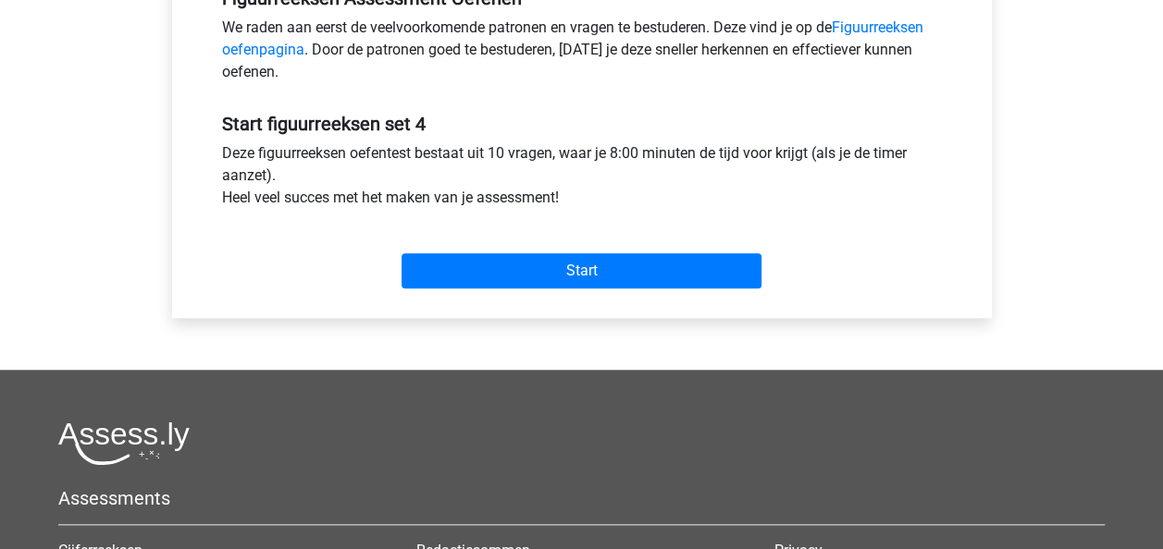
scroll to position [740, 0]
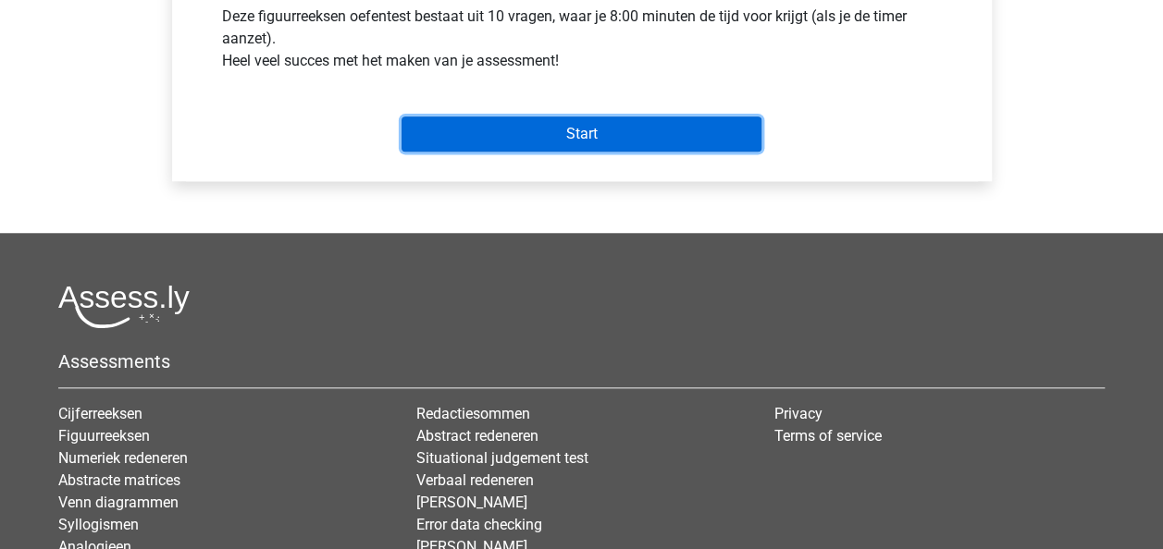
click at [591, 138] on input "Start" at bounding box center [581, 134] width 360 height 35
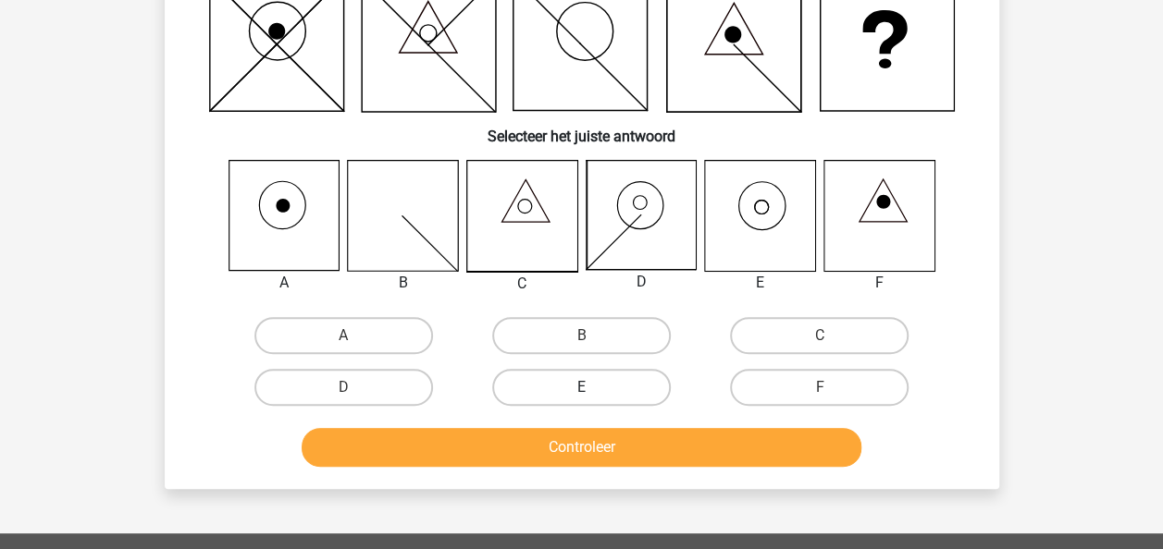
scroll to position [185, 0]
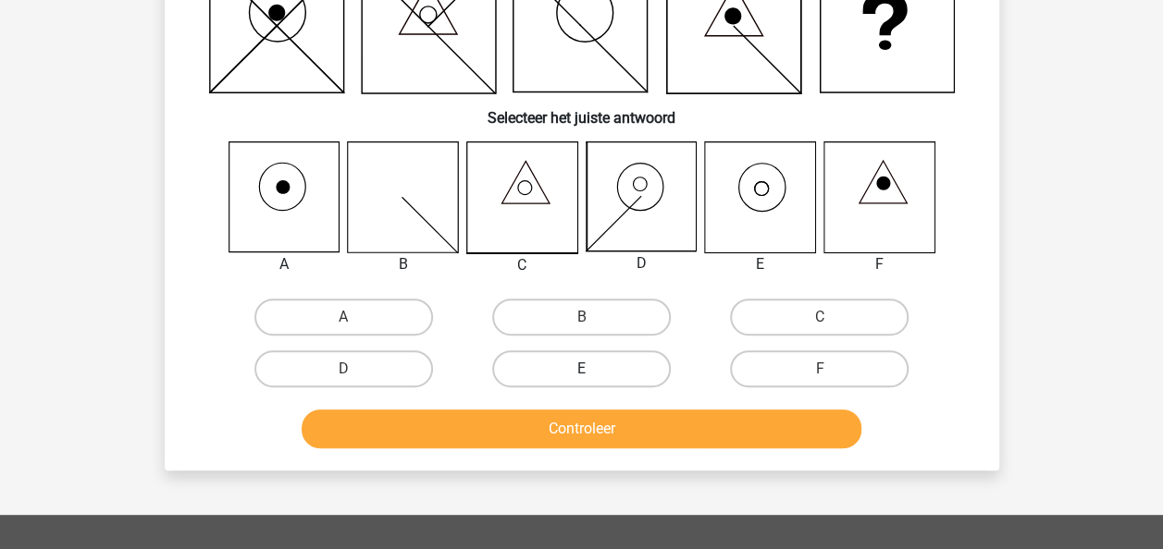
click at [611, 361] on label "E" at bounding box center [581, 369] width 179 height 37
click at [593, 369] on input "E" at bounding box center [587, 375] width 12 height 12
radio input "true"
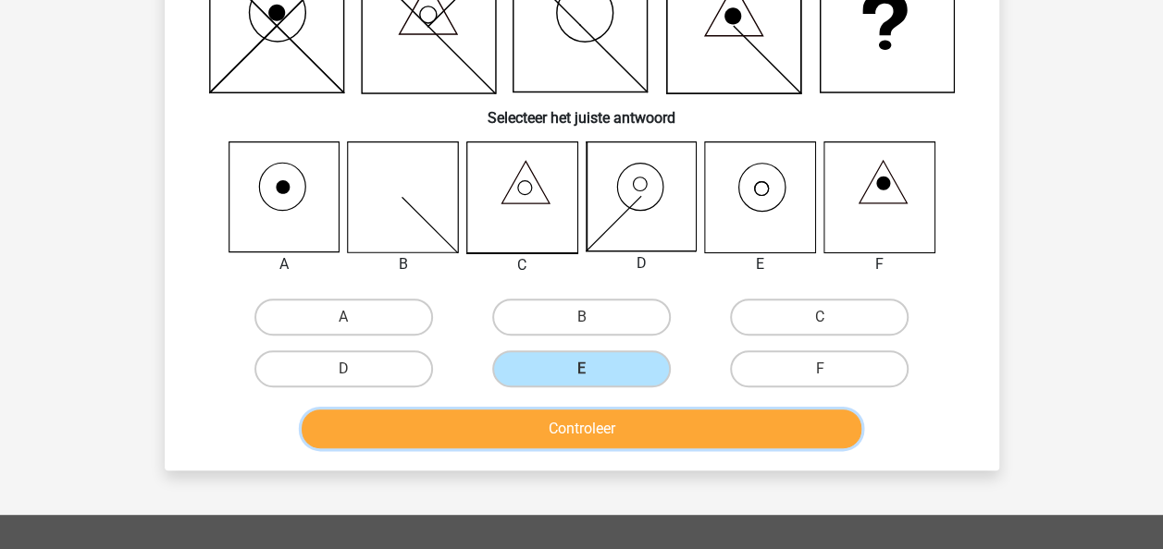
click at [628, 425] on button "Controleer" at bounding box center [582, 429] width 560 height 39
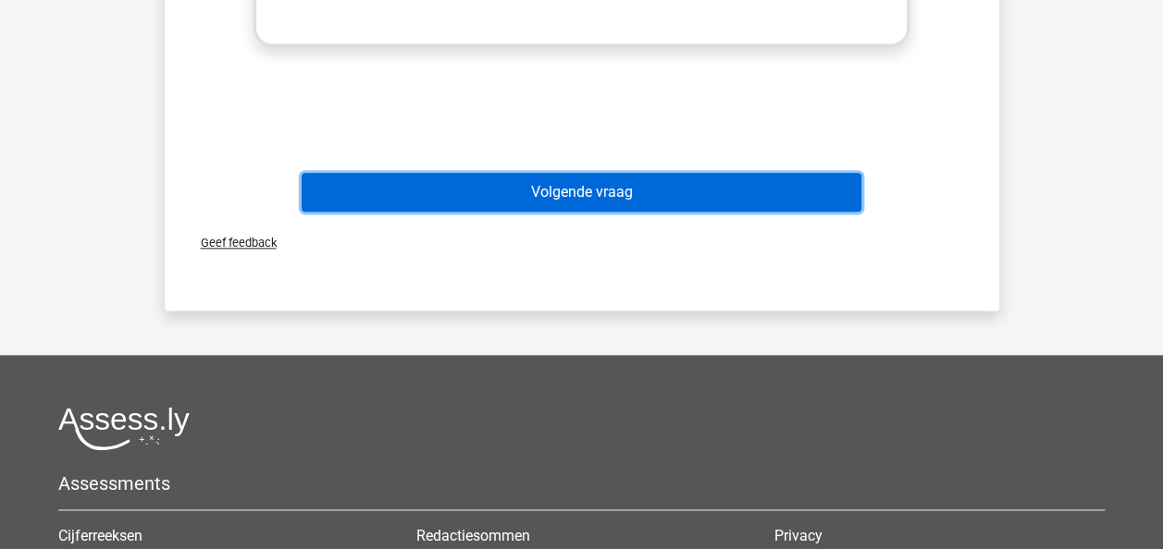
click at [745, 181] on button "Volgende vraag" at bounding box center [582, 192] width 560 height 39
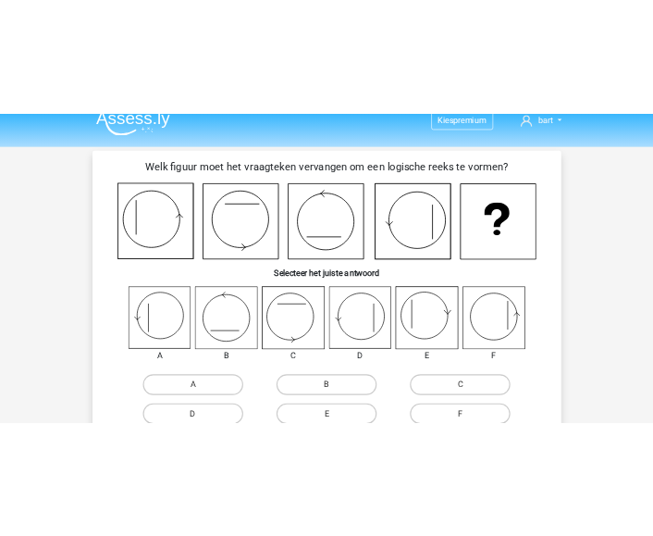
scroll to position [112, 0]
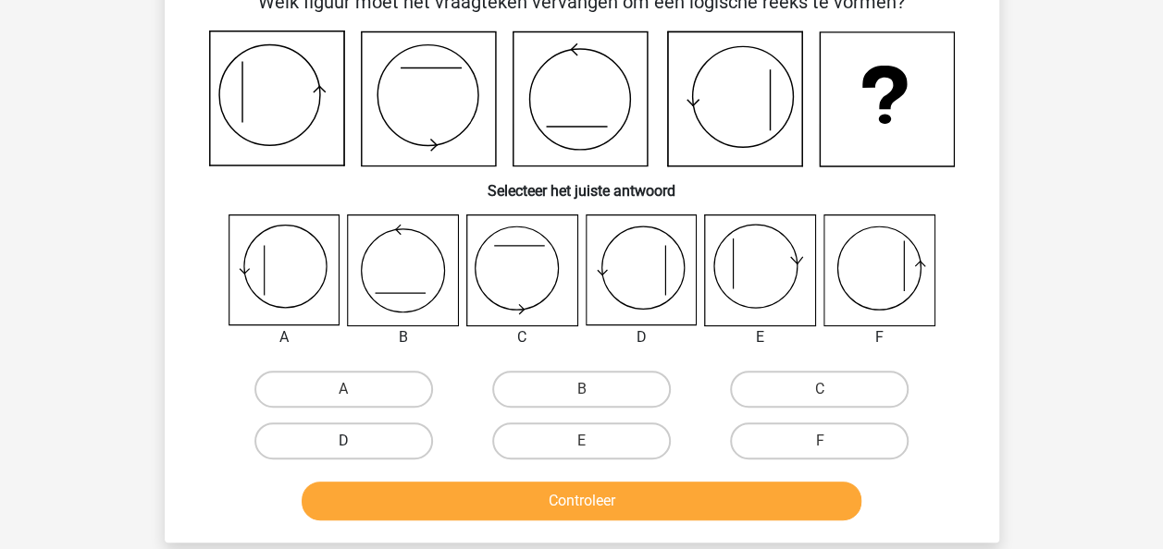
click at [350, 428] on label "D" at bounding box center [343, 441] width 179 height 37
click at [350, 441] on input "D" at bounding box center [349, 447] width 12 height 12
radio input "true"
click at [403, 379] on label "A" at bounding box center [343, 389] width 179 height 37
click at [355, 389] on input "A" at bounding box center [349, 395] width 12 height 12
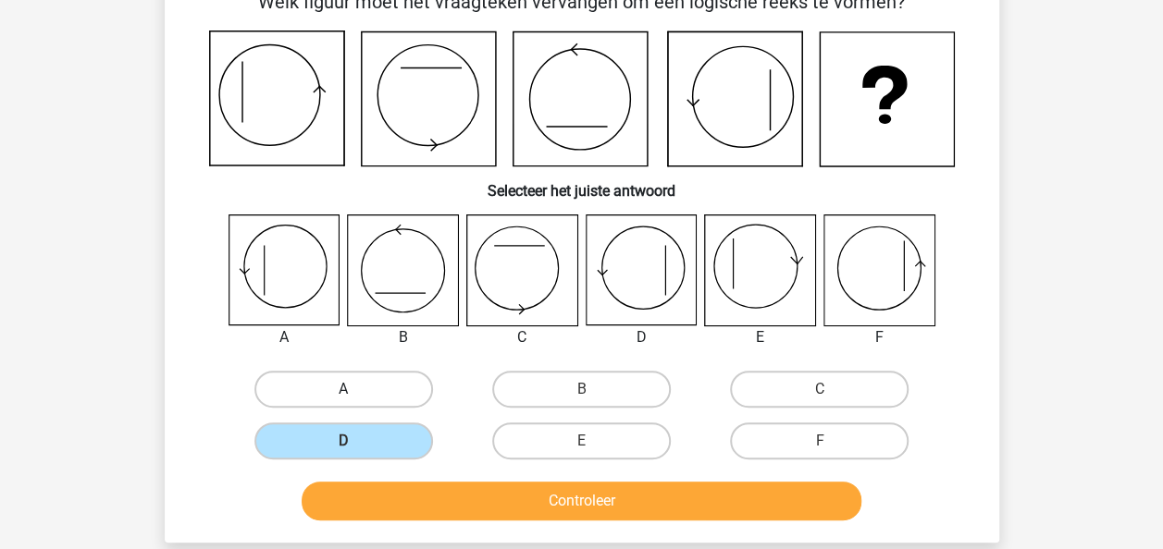
radio input "true"
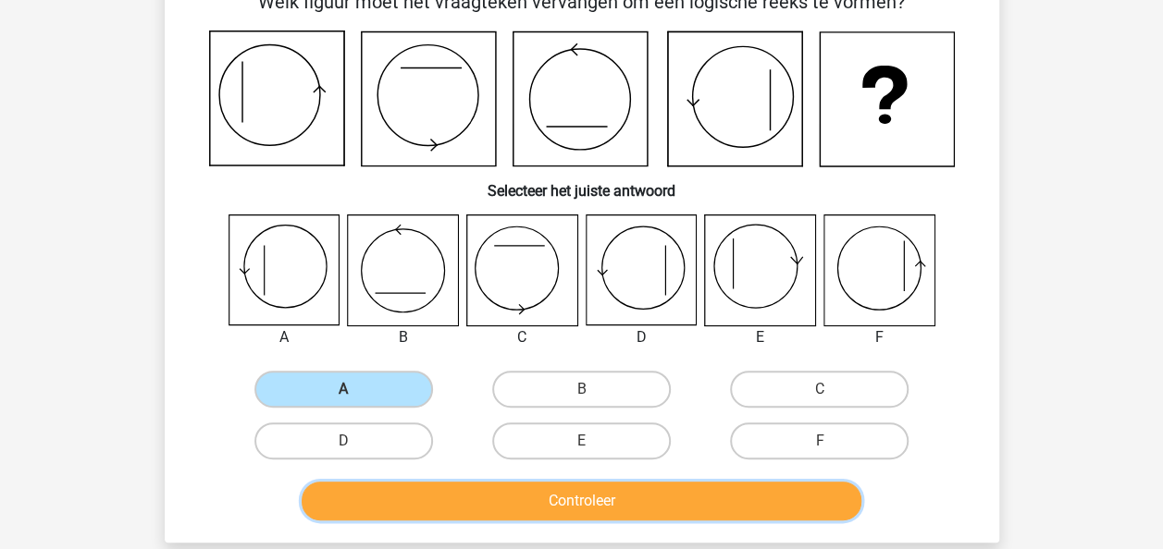
click at [568, 499] on button "Controleer" at bounding box center [582, 501] width 560 height 39
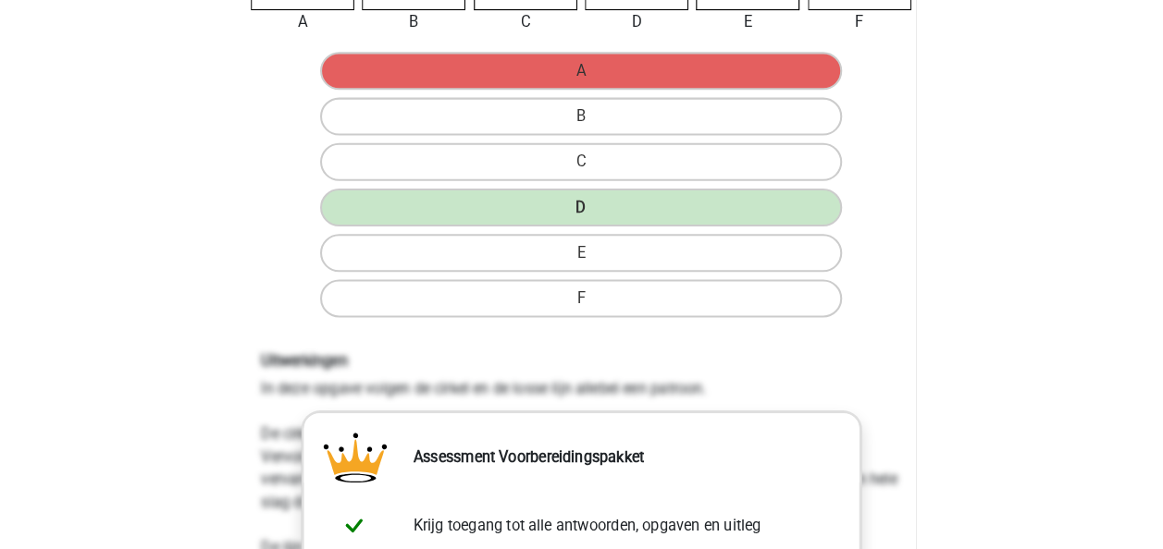
scroll to position [0, 0]
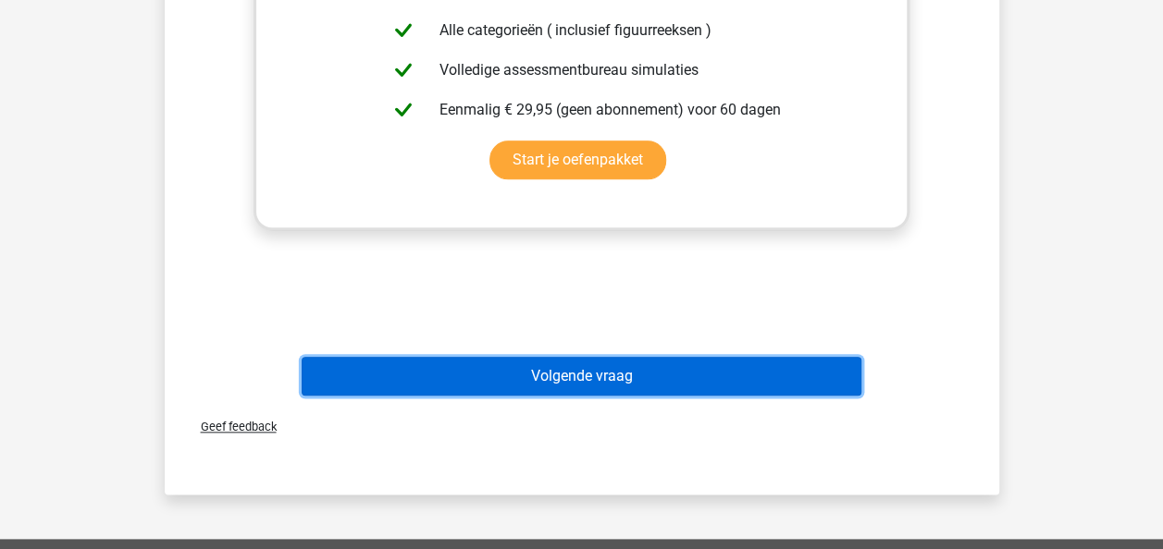
click at [654, 372] on button "Volgende vraag" at bounding box center [582, 376] width 560 height 39
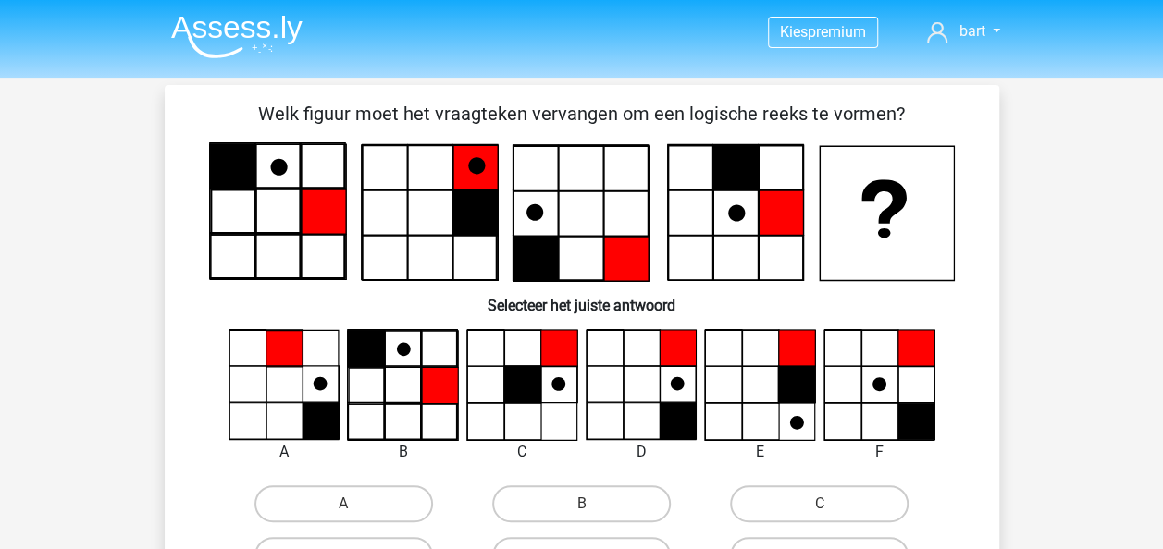
scroll to position [93, 0]
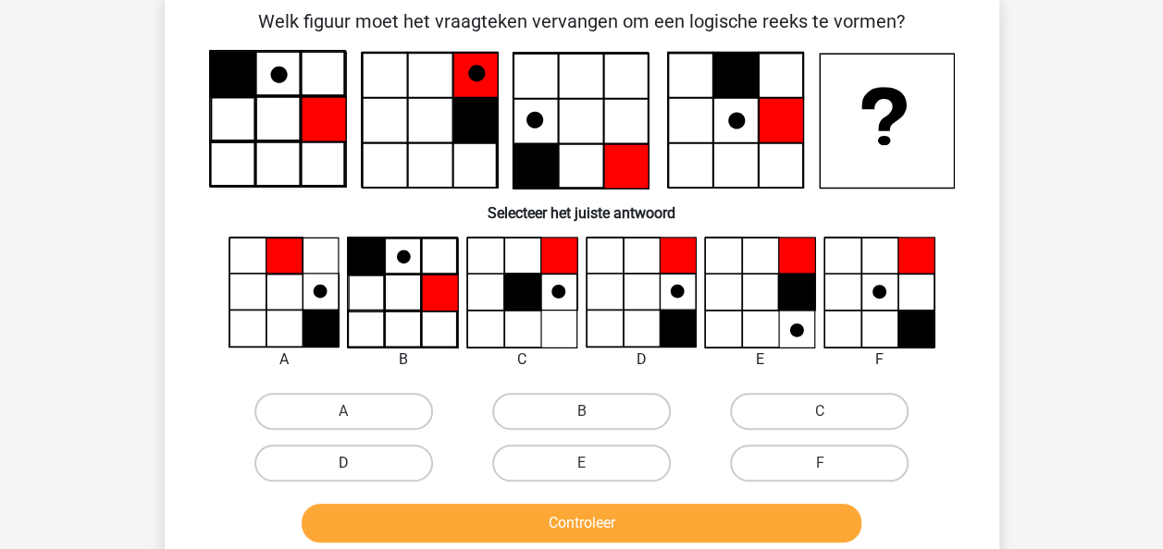
drag, startPoint x: 397, startPoint y: 466, endPoint x: 418, endPoint y: 475, distance: 23.2
click at [396, 465] on label "D" at bounding box center [343, 463] width 179 height 37
click at [355, 465] on input "D" at bounding box center [349, 469] width 12 height 12
radio input "true"
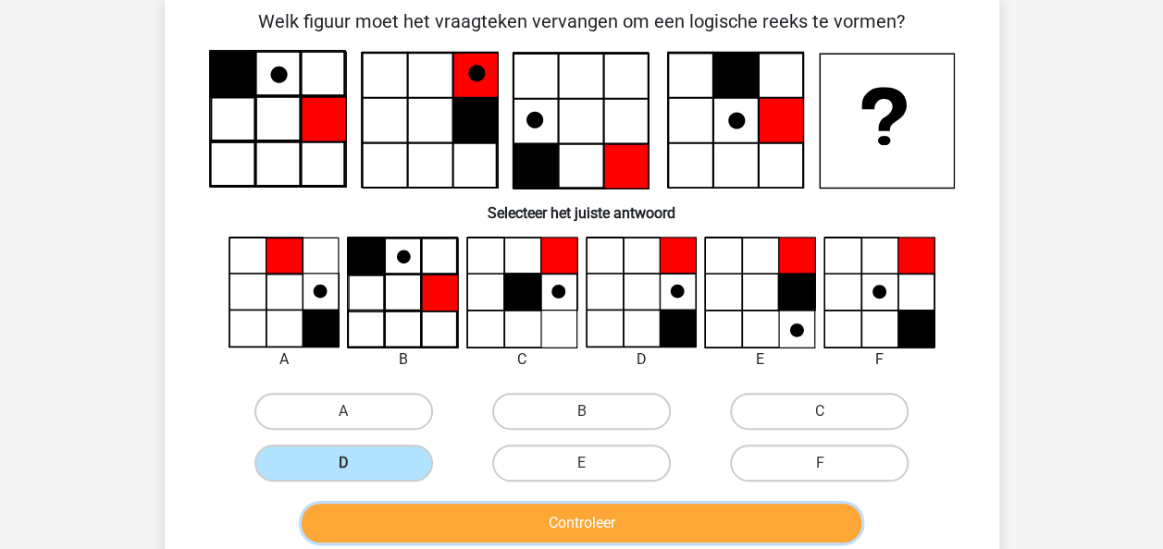
click at [494, 510] on button "Controleer" at bounding box center [582, 523] width 560 height 39
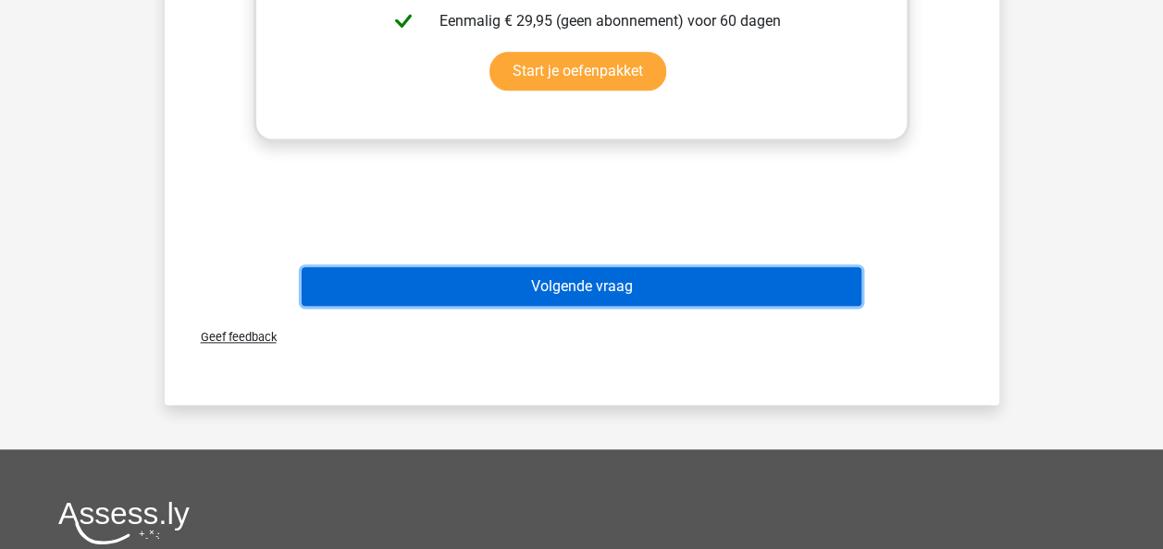
click at [762, 303] on button "Volgende vraag" at bounding box center [582, 286] width 560 height 39
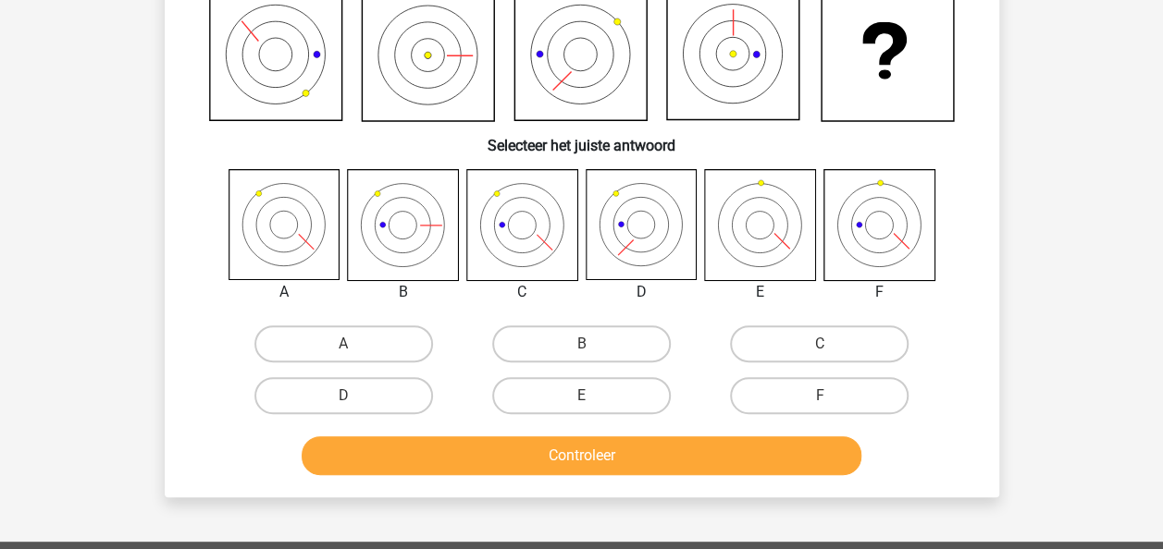
scroll to position [185, 0]
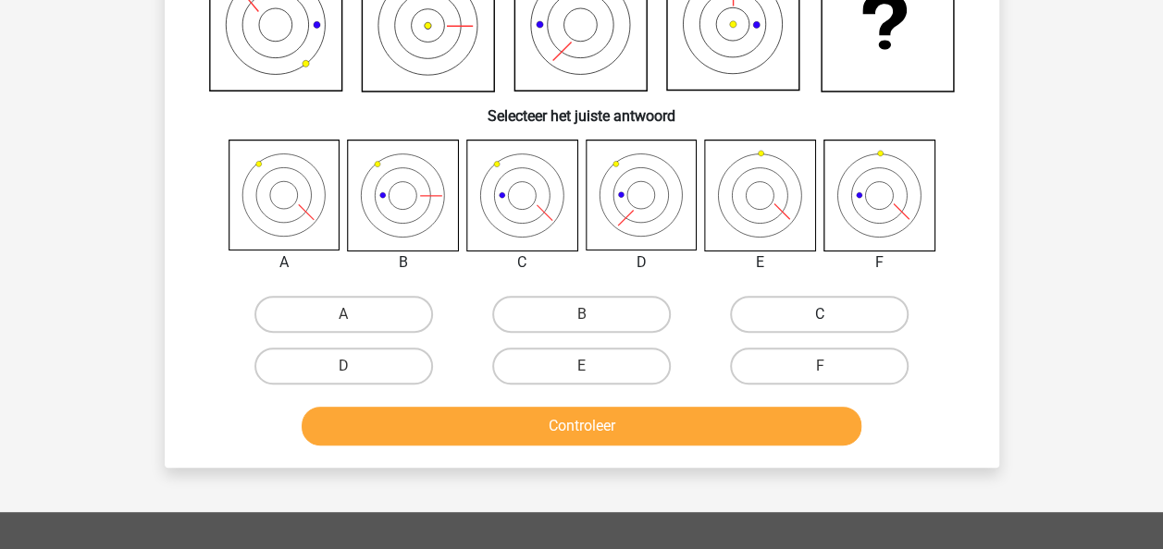
click at [868, 311] on label "C" at bounding box center [819, 314] width 179 height 37
click at [832, 315] on input "C" at bounding box center [826, 321] width 12 height 12
radio input "true"
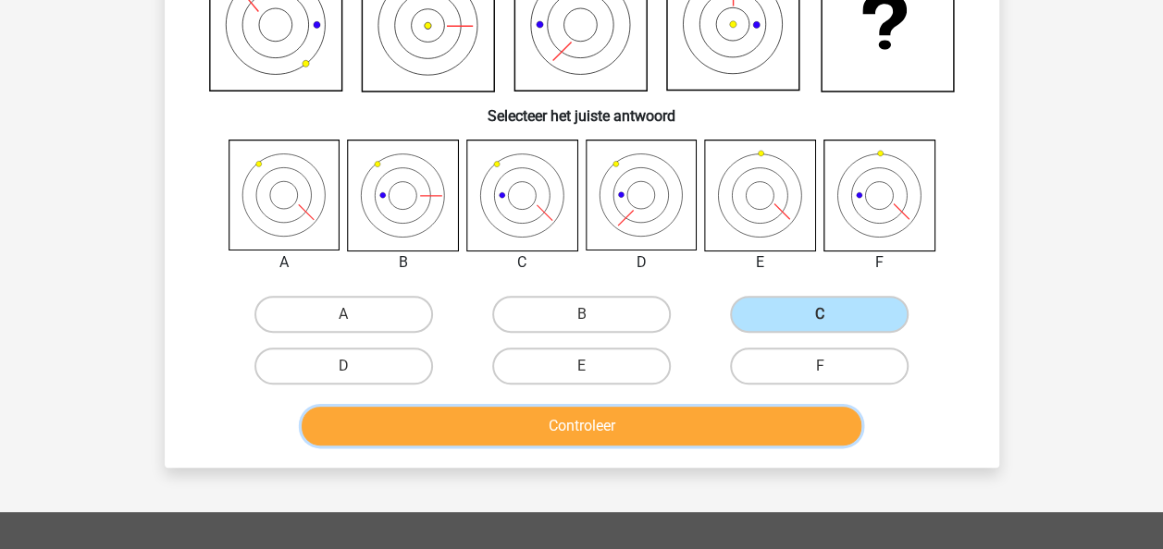
click at [648, 427] on button "Controleer" at bounding box center [582, 426] width 560 height 39
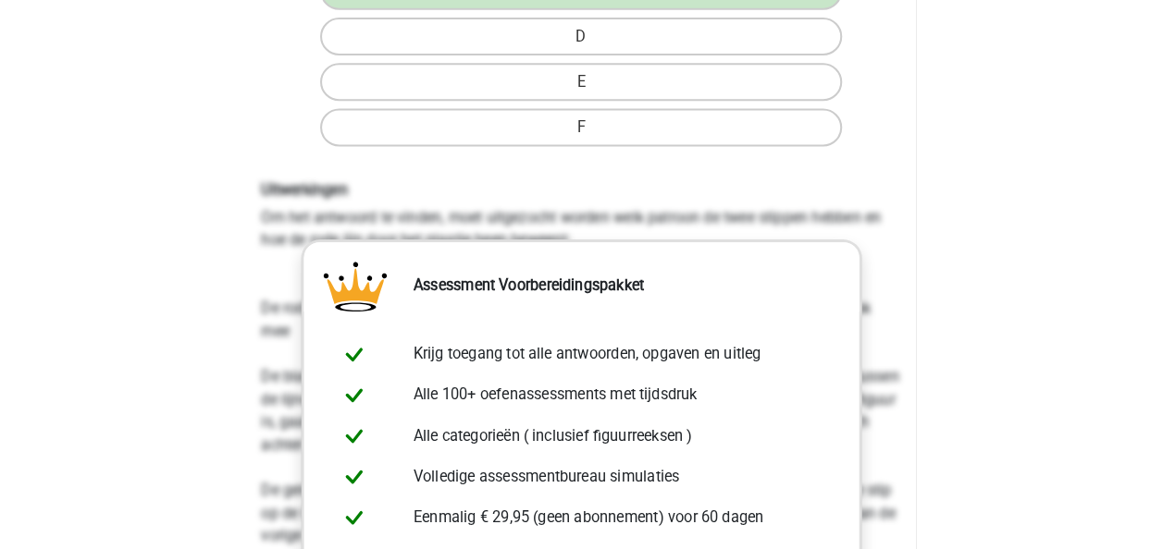
scroll to position [0, 0]
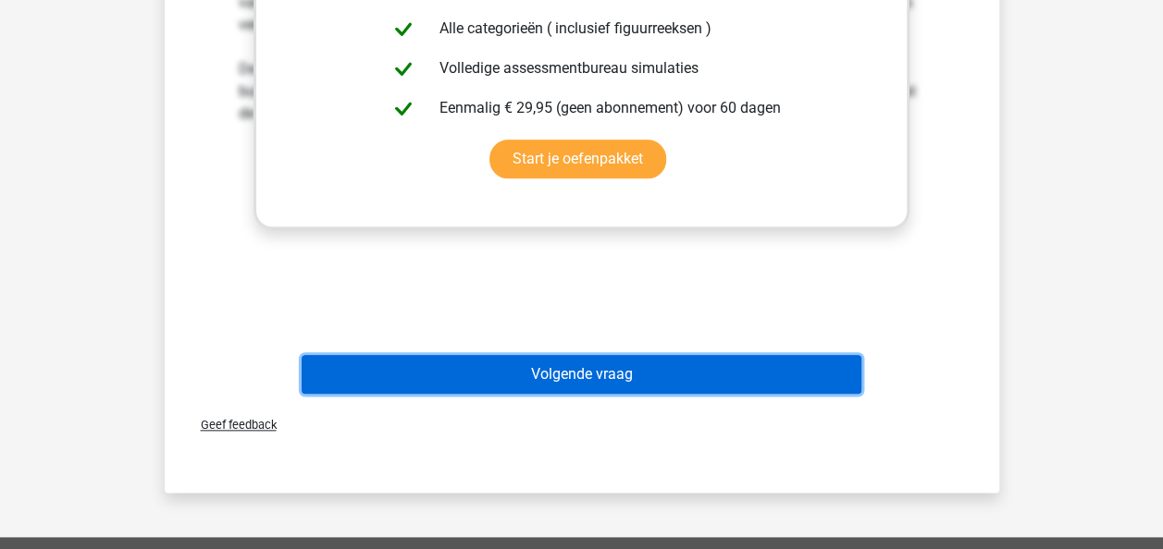
click at [586, 385] on button "Volgende vraag" at bounding box center [582, 374] width 560 height 39
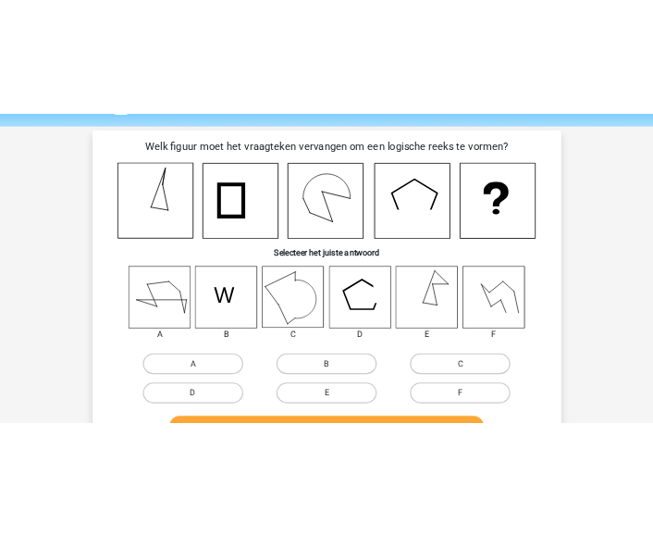
scroll to position [93, 0]
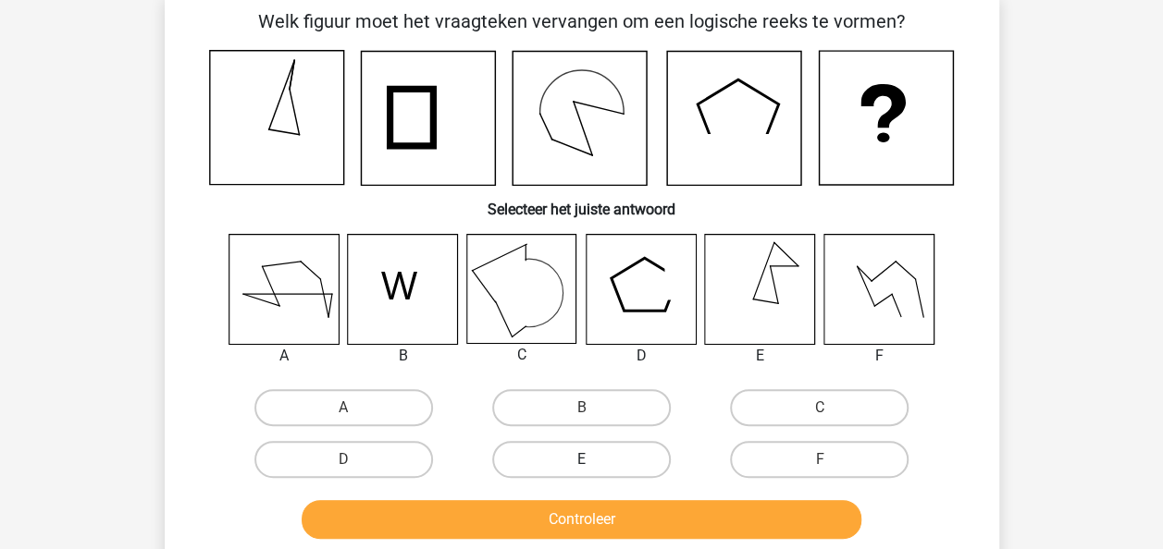
click at [657, 449] on label "E" at bounding box center [581, 459] width 179 height 37
click at [593, 460] on input "E" at bounding box center [587, 466] width 12 height 12
radio input "true"
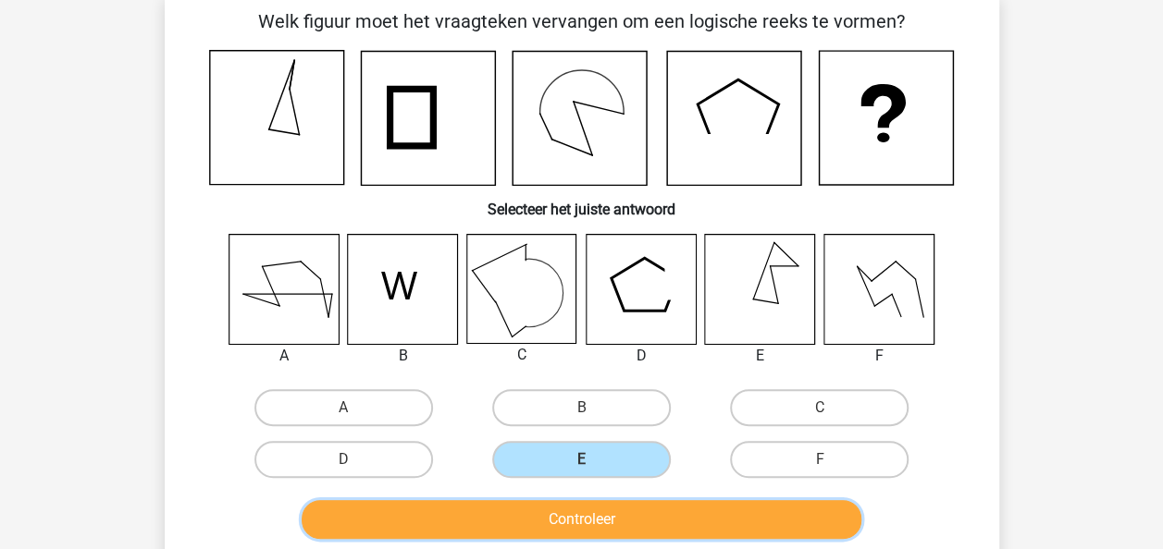
click at [672, 524] on button "Controleer" at bounding box center [582, 519] width 560 height 39
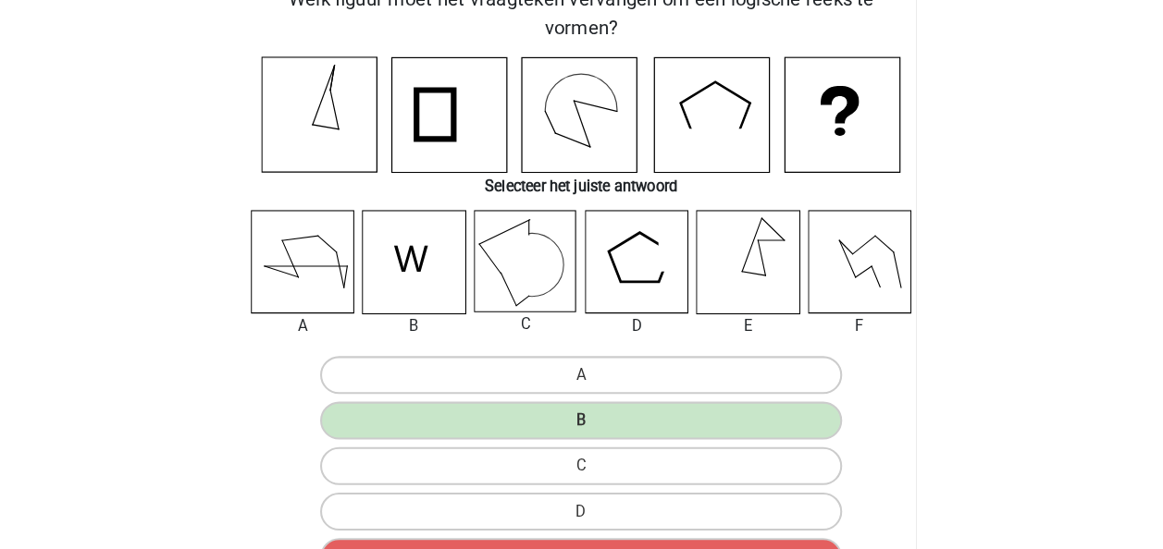
scroll to position [0, 0]
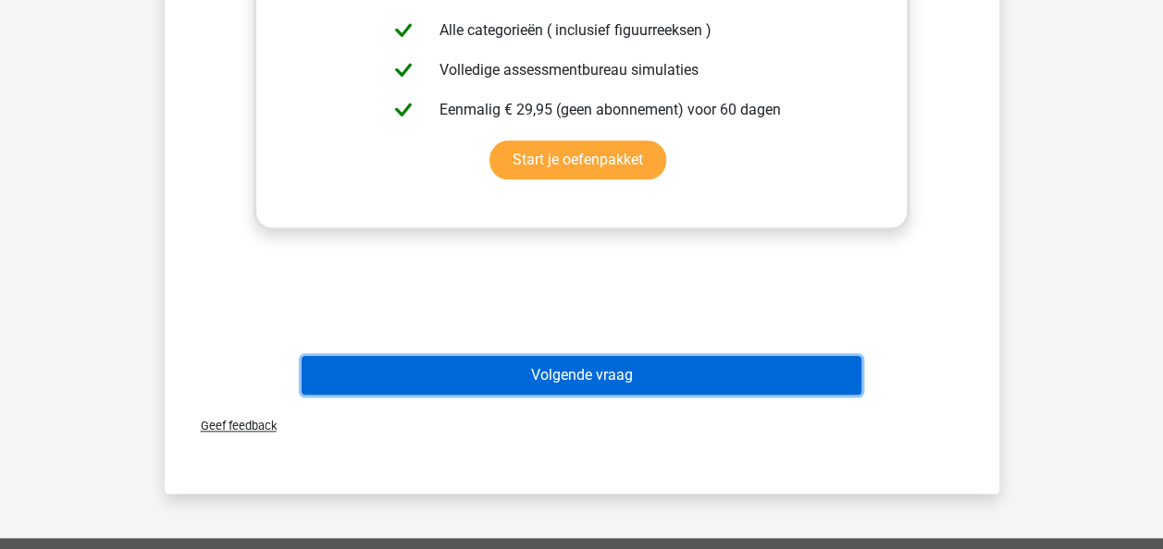
click at [667, 377] on button "Volgende vraag" at bounding box center [582, 375] width 560 height 39
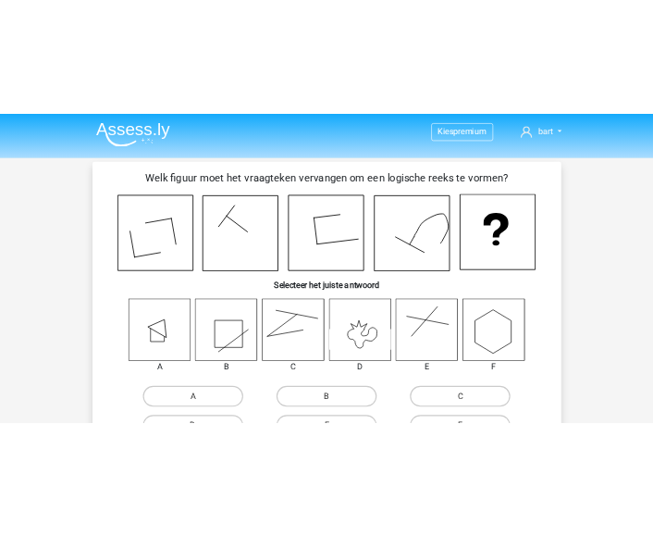
scroll to position [93, 0]
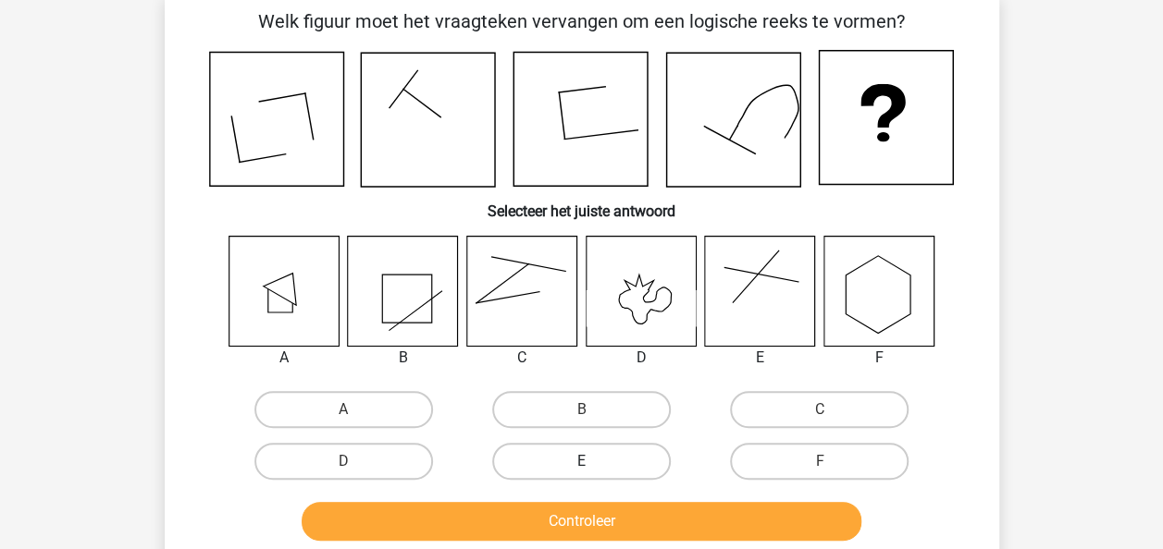
click at [628, 458] on label "E" at bounding box center [581, 461] width 179 height 37
click at [593, 462] on input "E" at bounding box center [587, 468] width 12 height 12
radio input "true"
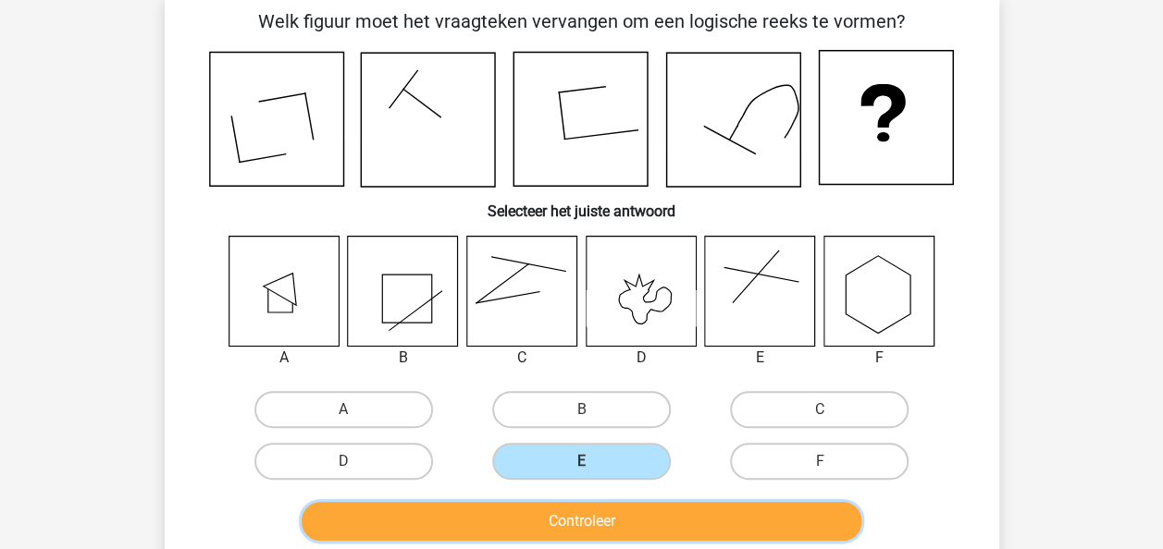
click at [680, 518] on button "Controleer" at bounding box center [582, 521] width 560 height 39
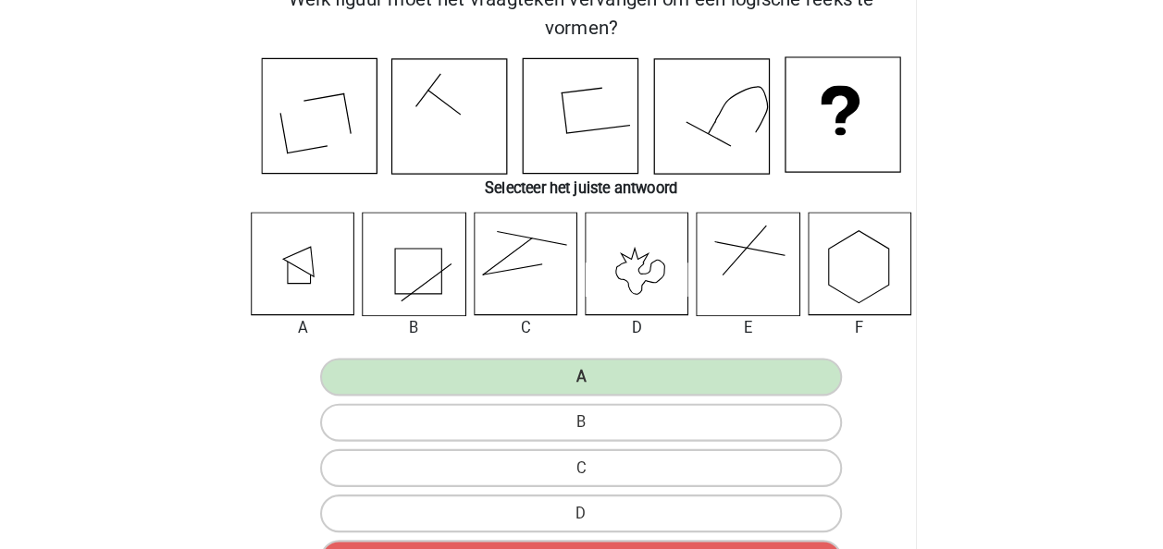
scroll to position [0, 0]
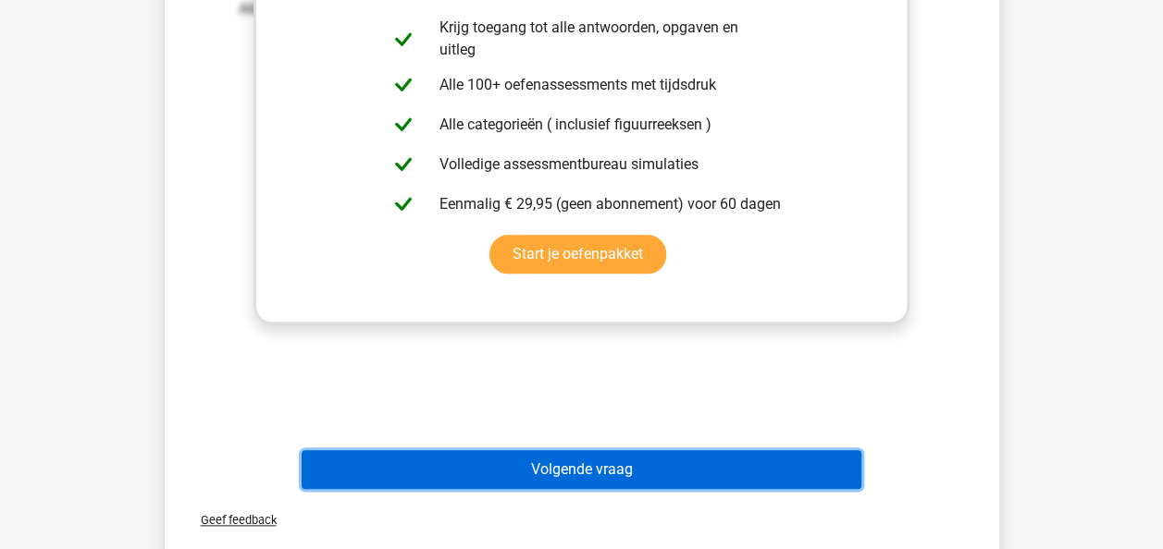
click at [665, 456] on button "Volgende vraag" at bounding box center [582, 470] width 560 height 39
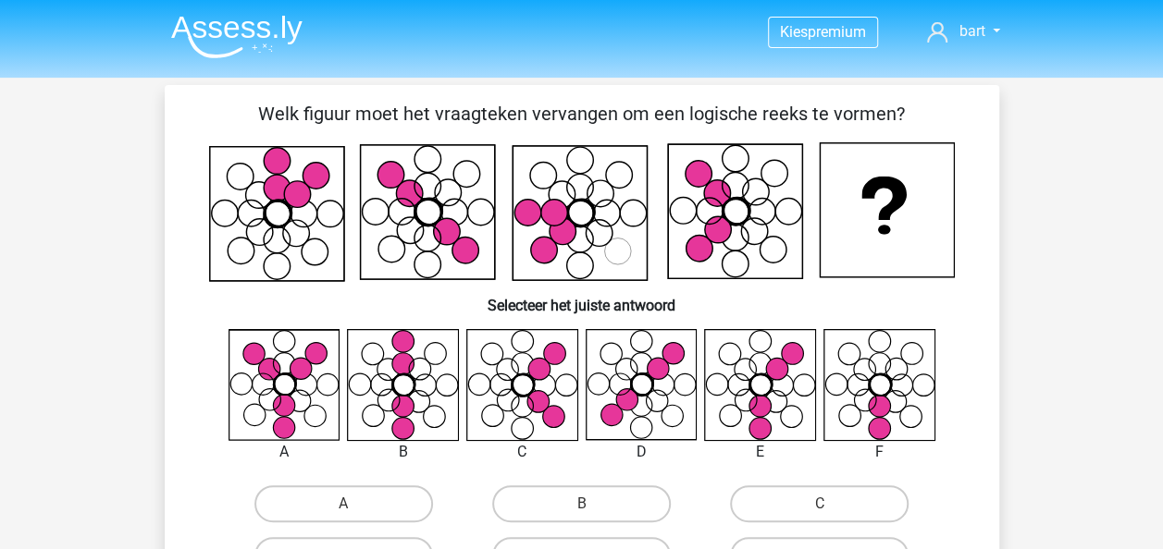
scroll to position [93, 0]
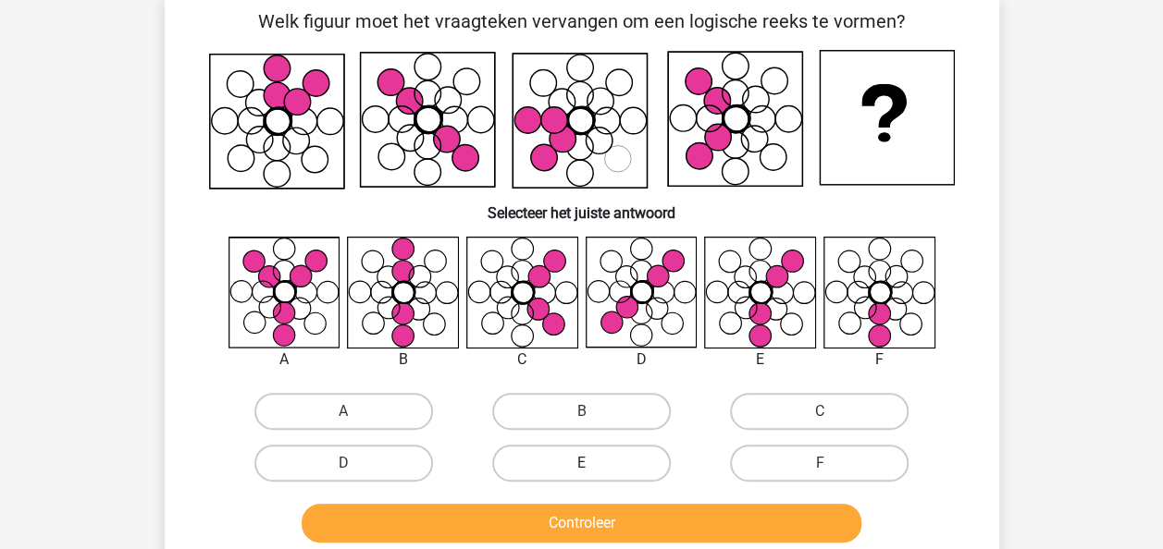
click at [612, 474] on label "E" at bounding box center [581, 463] width 179 height 37
click at [593, 474] on input "E" at bounding box center [587, 469] width 12 height 12
radio input "true"
drag, startPoint x: 621, startPoint y: 494, endPoint x: 628, endPoint y: 510, distance: 17.4
click at [622, 495] on div "Controleer" at bounding box center [581, 519] width 775 height 61
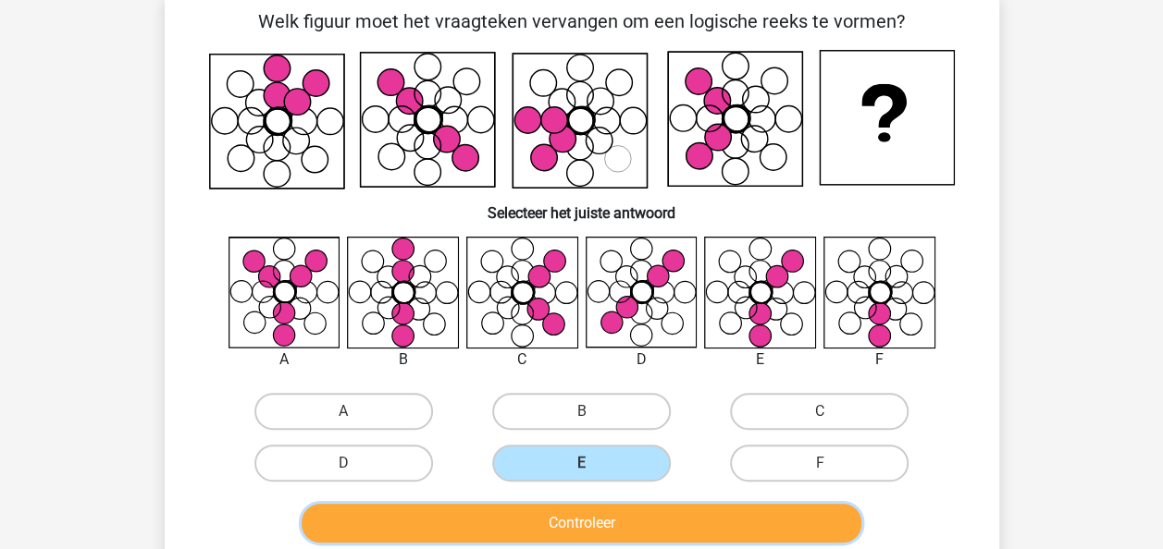
click at [628, 510] on button "Controleer" at bounding box center [582, 523] width 560 height 39
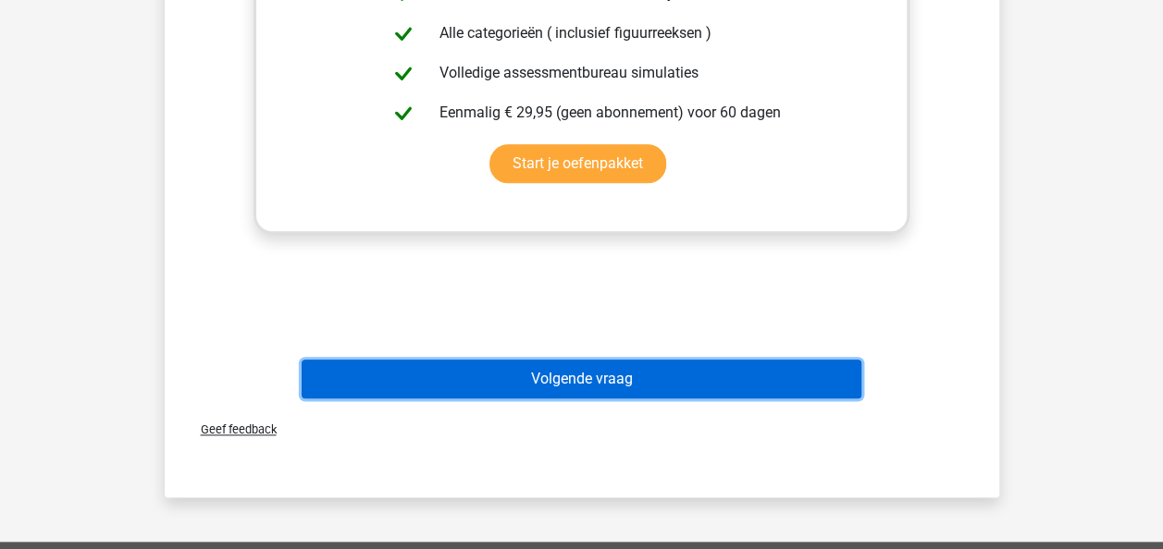
click at [677, 383] on button "Volgende vraag" at bounding box center [582, 379] width 560 height 39
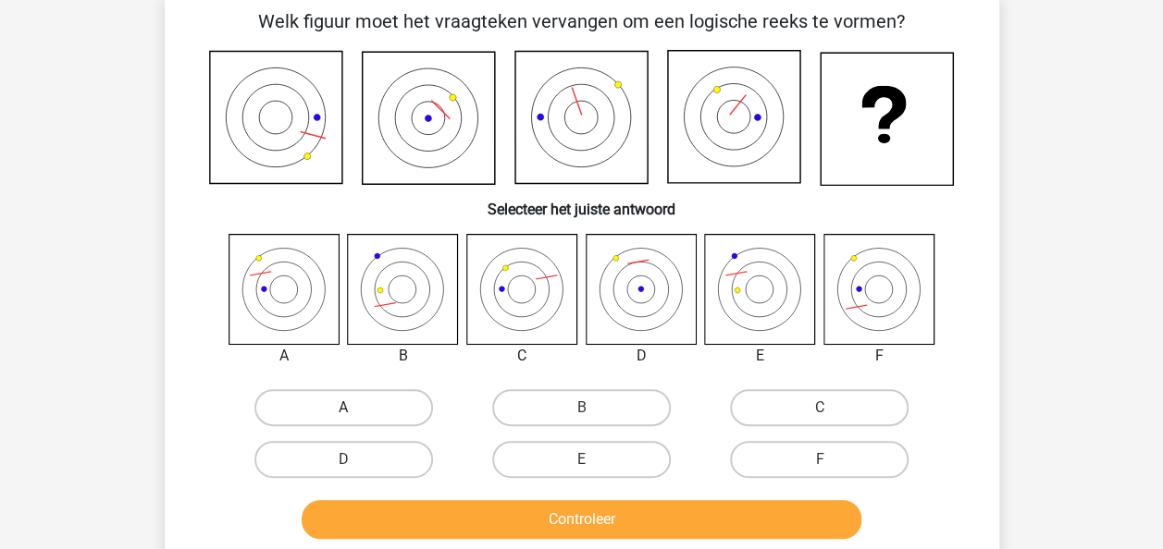
click at [362, 411] on label "A" at bounding box center [343, 407] width 179 height 37
click at [355, 411] on input "A" at bounding box center [349, 414] width 12 height 12
radio input "true"
click at [496, 538] on div "Controleer" at bounding box center [582, 523] width 714 height 46
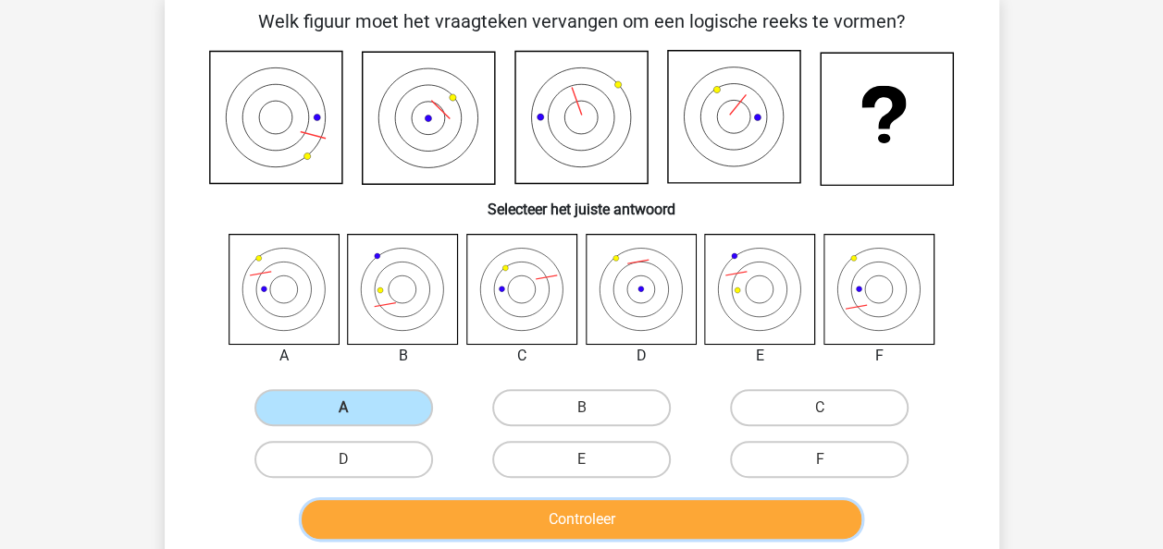
click at [501, 507] on button "Controleer" at bounding box center [582, 519] width 560 height 39
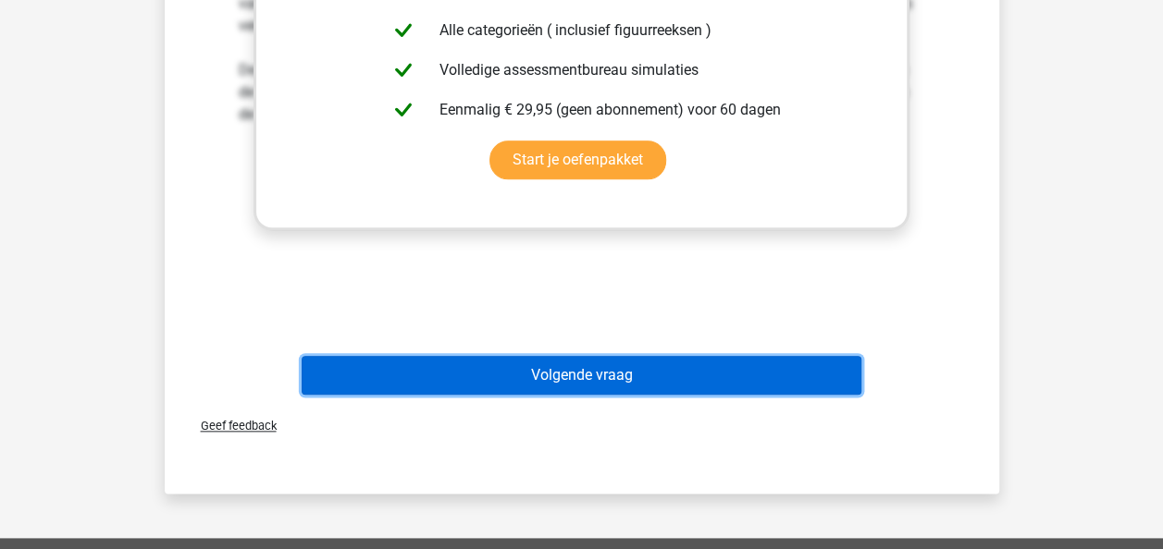
click at [639, 385] on button "Volgende vraag" at bounding box center [582, 375] width 560 height 39
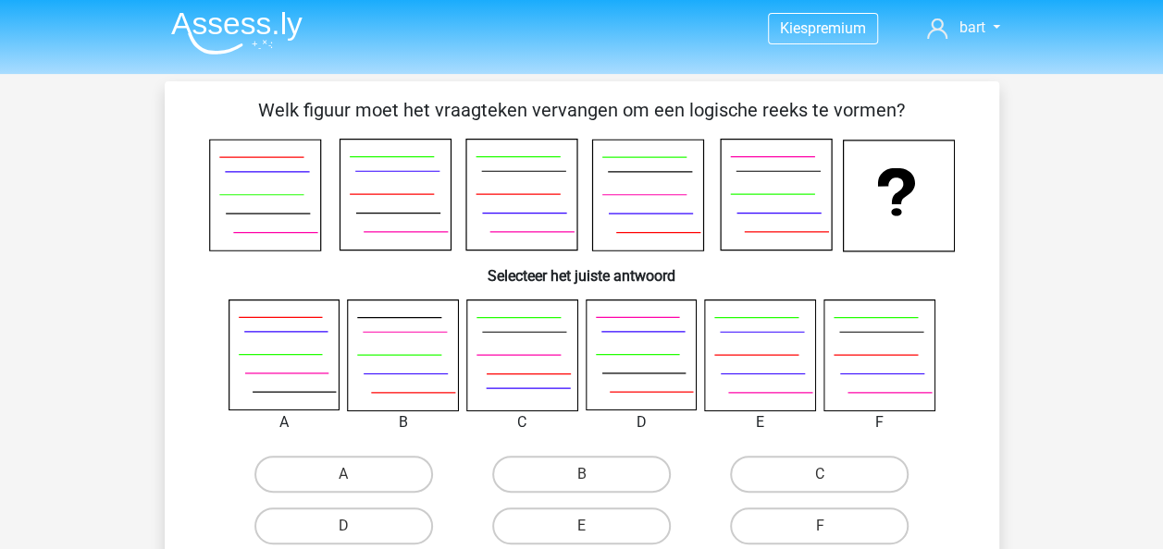
scroll to position [0, 0]
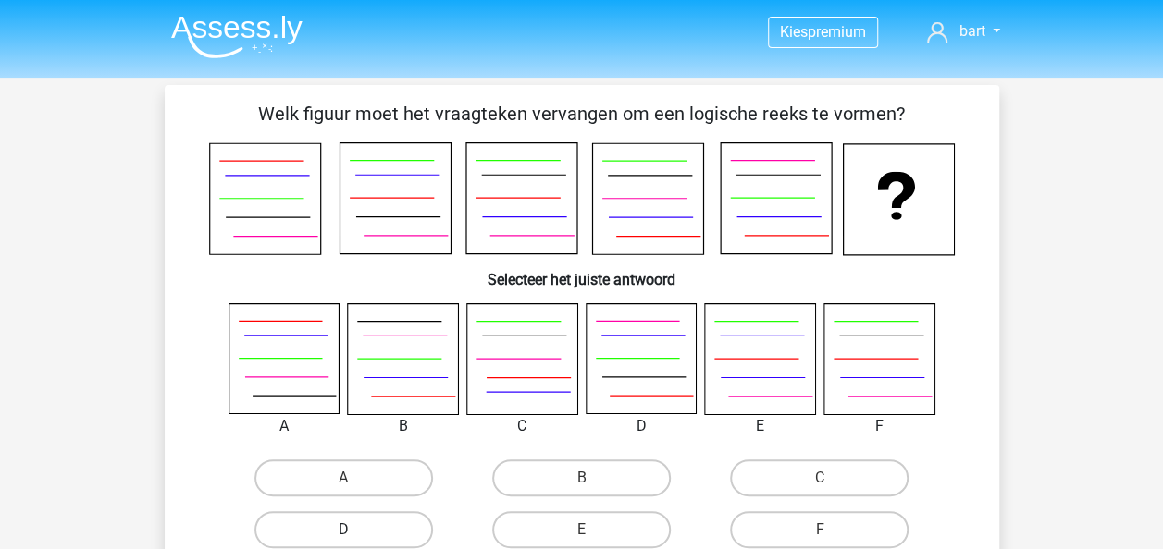
click at [337, 537] on label "D" at bounding box center [343, 530] width 179 height 37
click at [343, 537] on input "D" at bounding box center [349, 536] width 12 height 12
radio input "true"
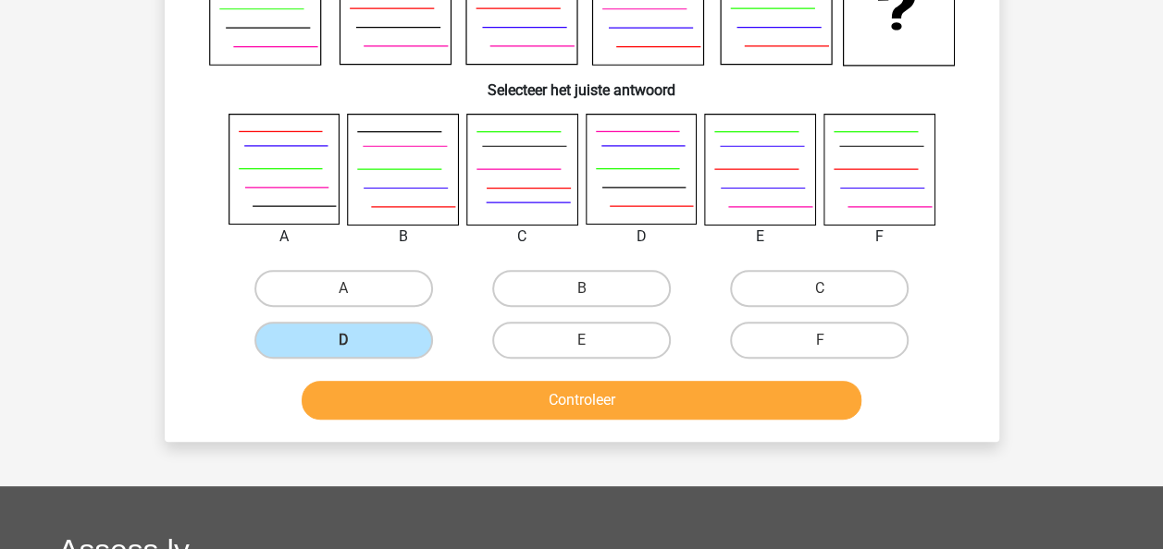
scroll to position [370, 0]
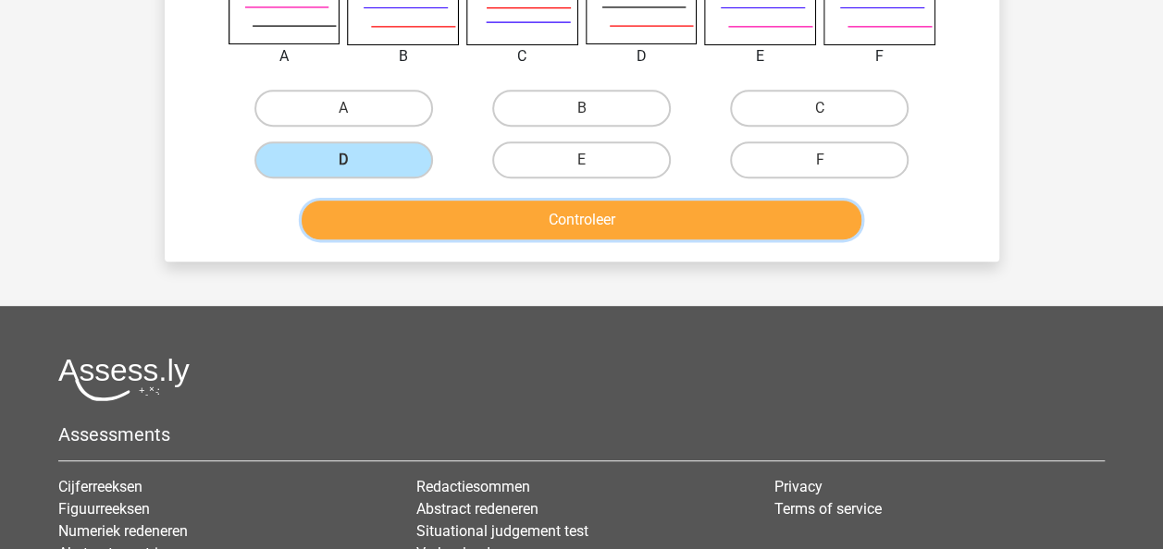
click at [686, 235] on button "Controleer" at bounding box center [582, 220] width 560 height 39
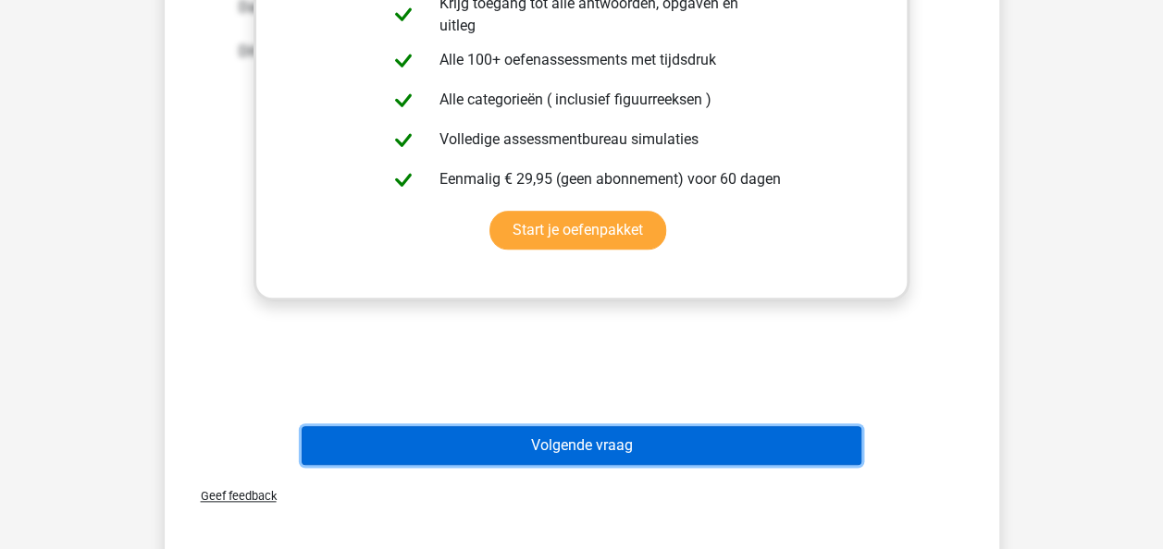
click at [648, 458] on button "Volgende vraag" at bounding box center [582, 445] width 560 height 39
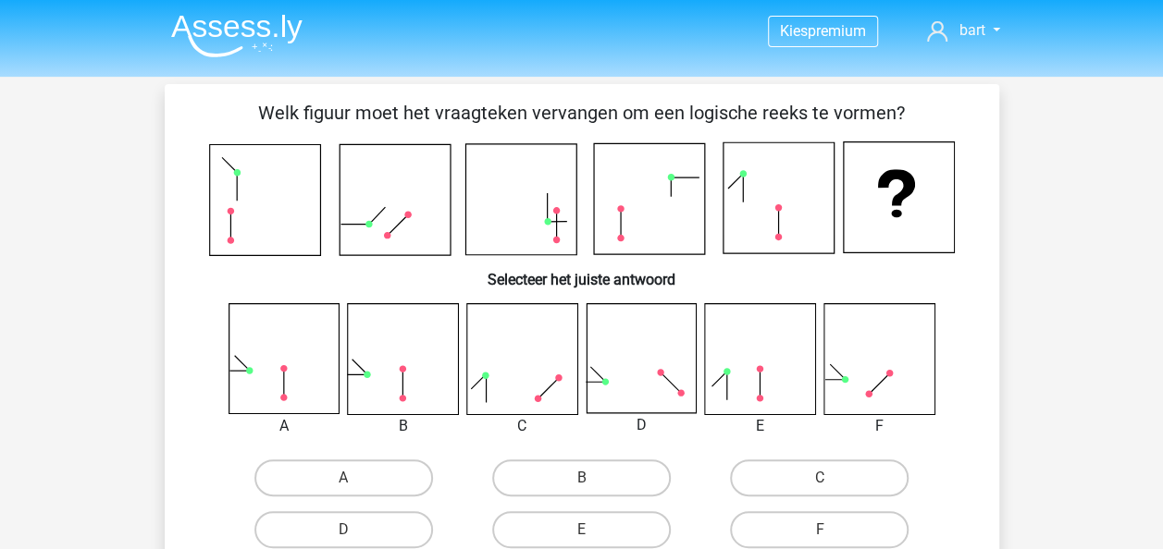
scroll to position [93, 0]
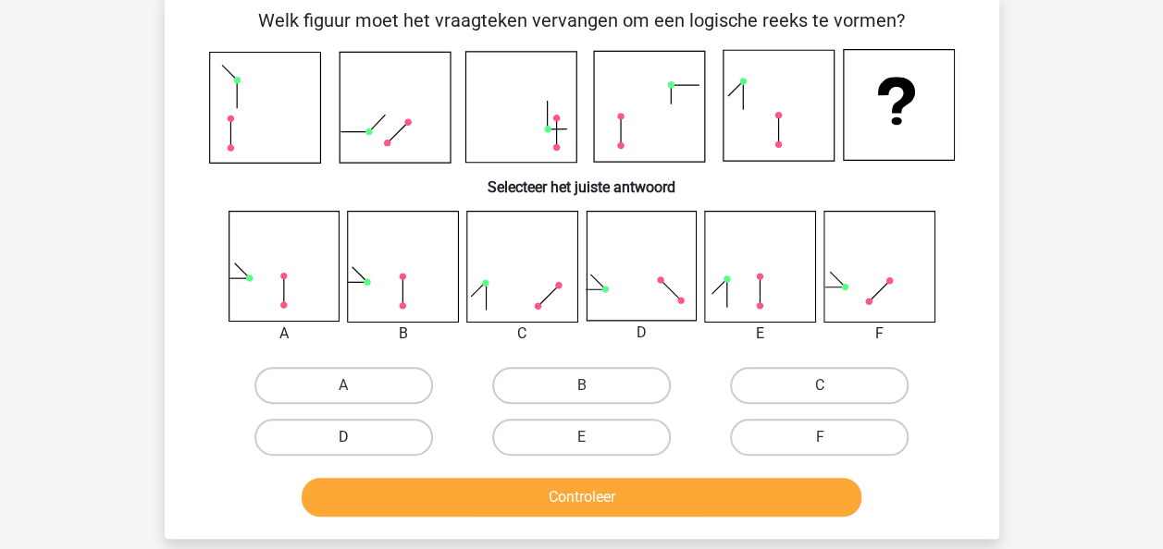
click at [419, 426] on label "D" at bounding box center [343, 437] width 179 height 37
click at [355, 438] on input "D" at bounding box center [349, 444] width 12 height 12
radio input "true"
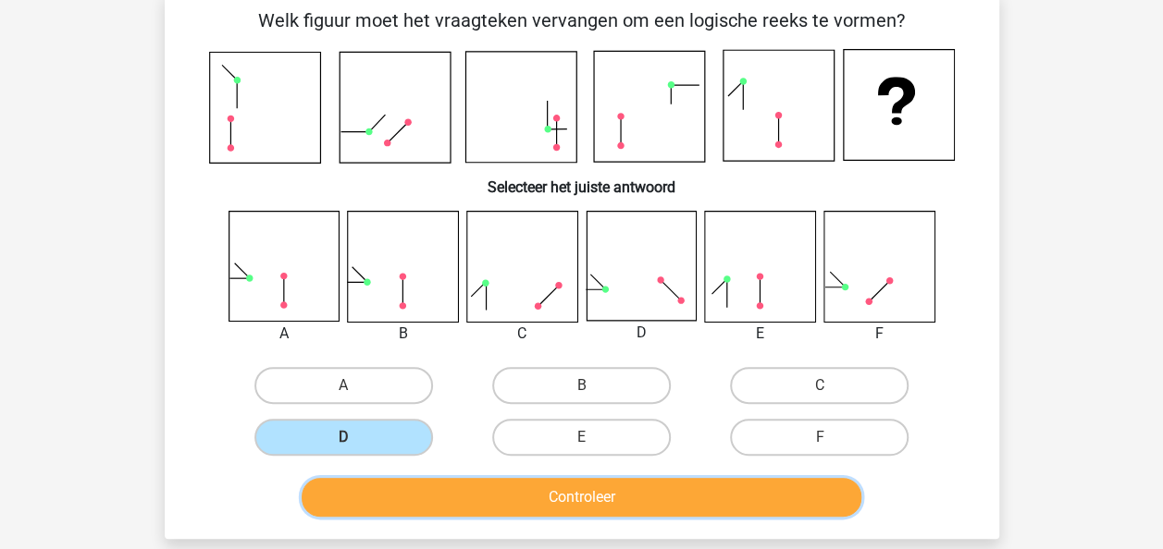
click at [512, 493] on button "Controleer" at bounding box center [582, 497] width 560 height 39
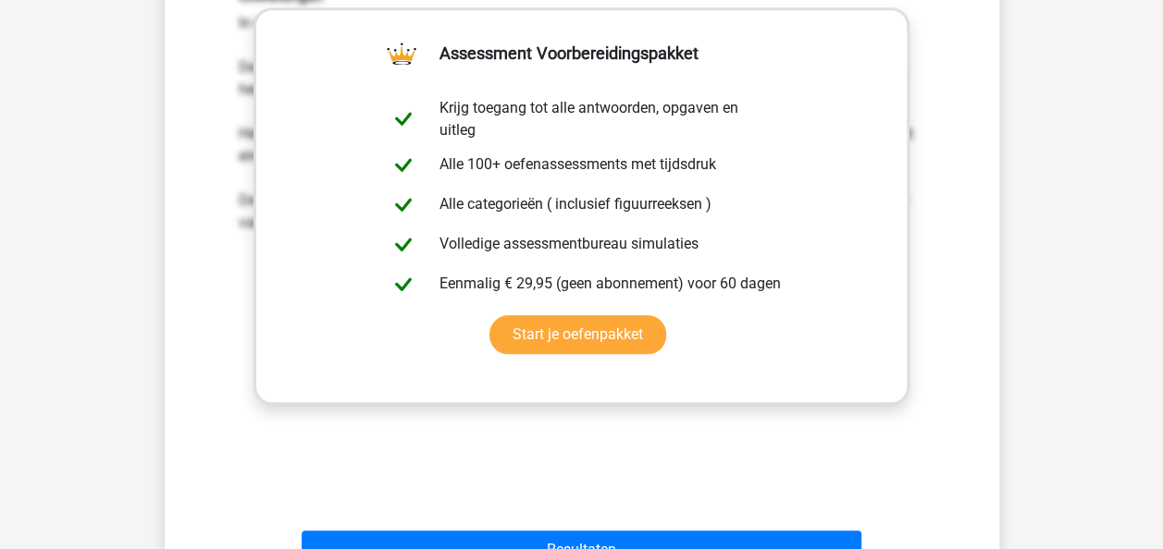
scroll to position [741, 0]
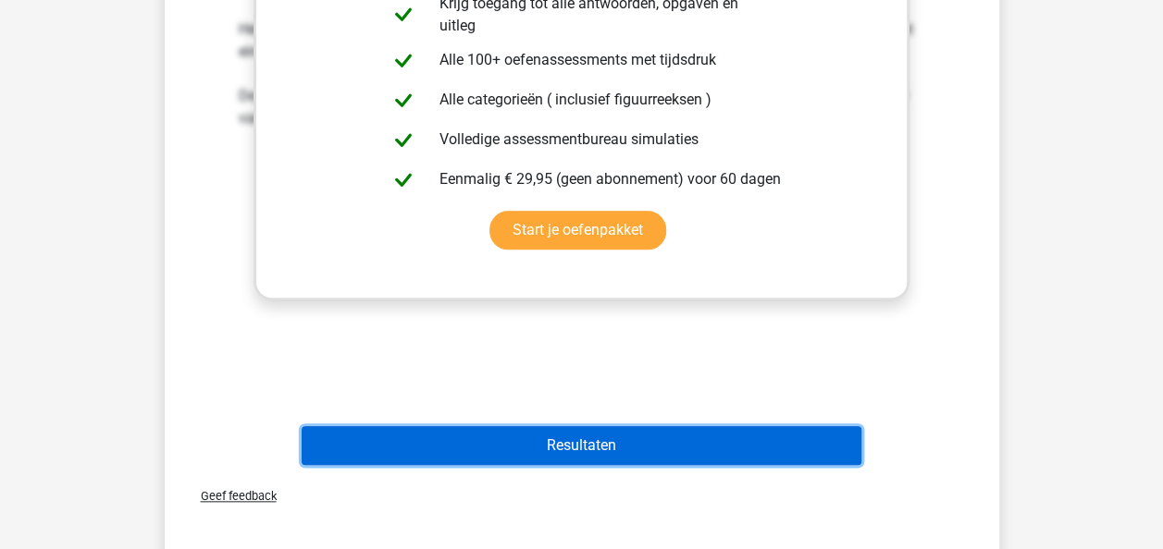
click at [702, 458] on button "Resultaten" at bounding box center [582, 445] width 560 height 39
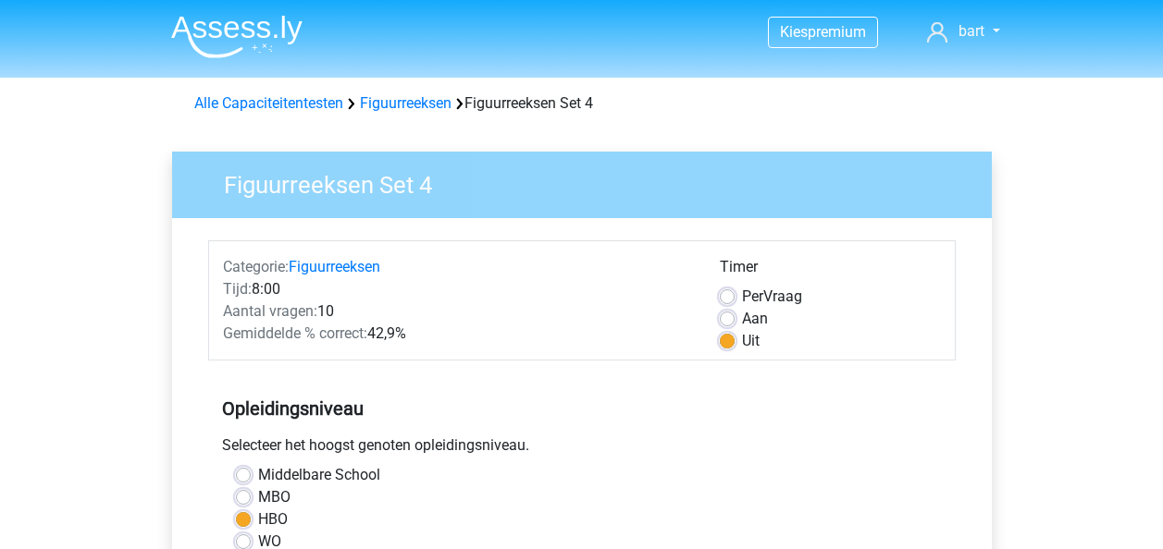
scroll to position [740, 0]
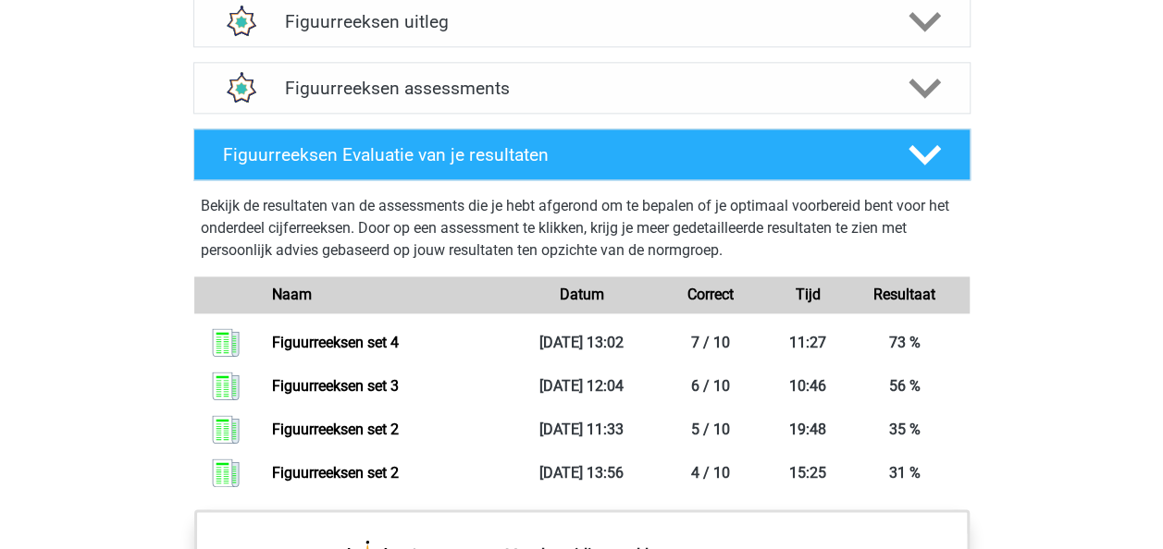
scroll to position [1110, 0]
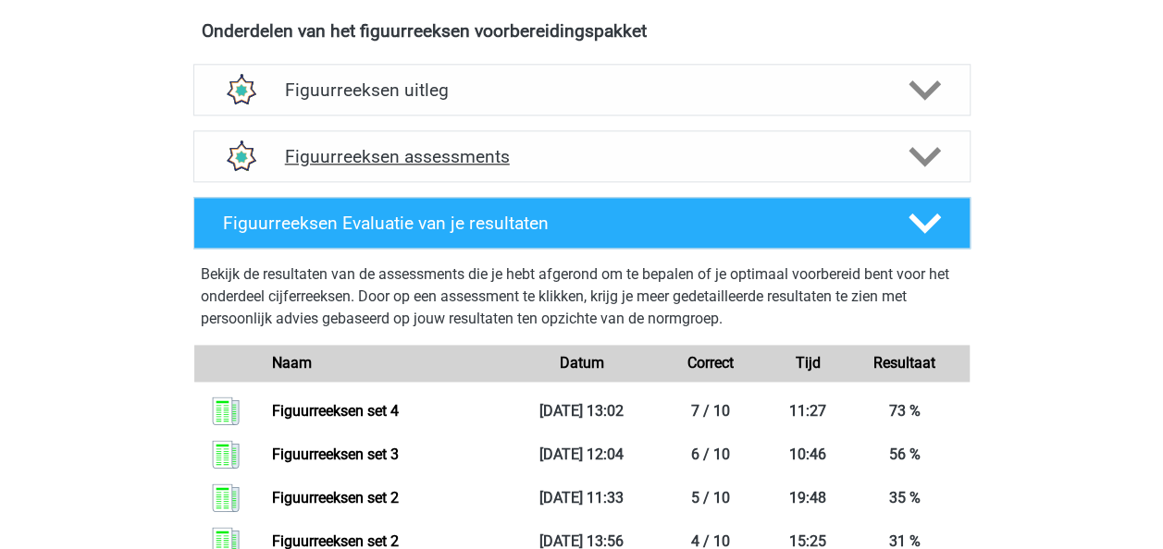
click at [625, 154] on h4 "Figuurreeksen assessments" at bounding box center [582, 156] width 594 height 21
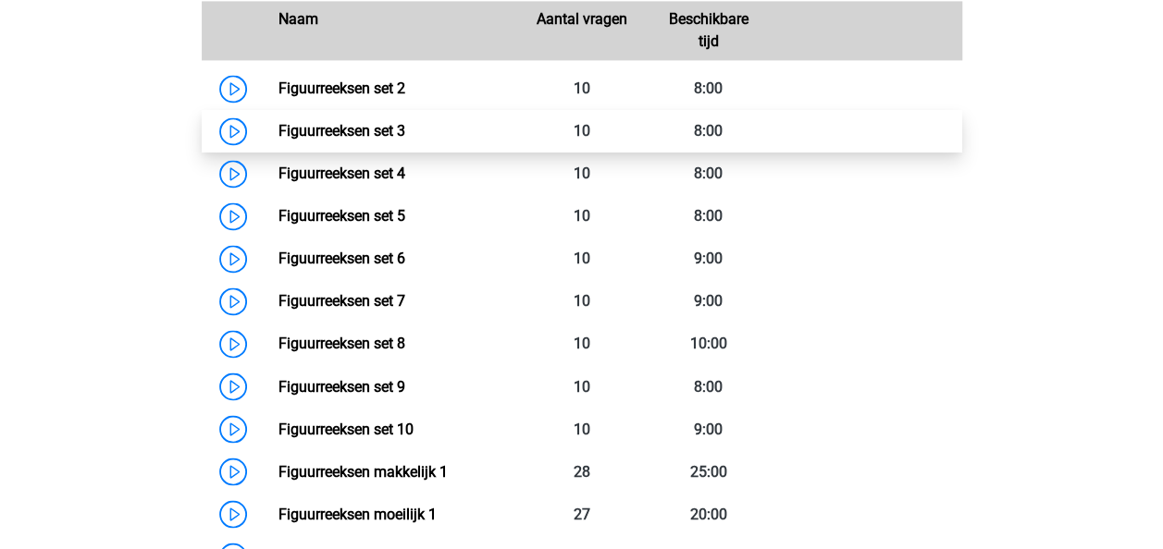
scroll to position [1388, 0]
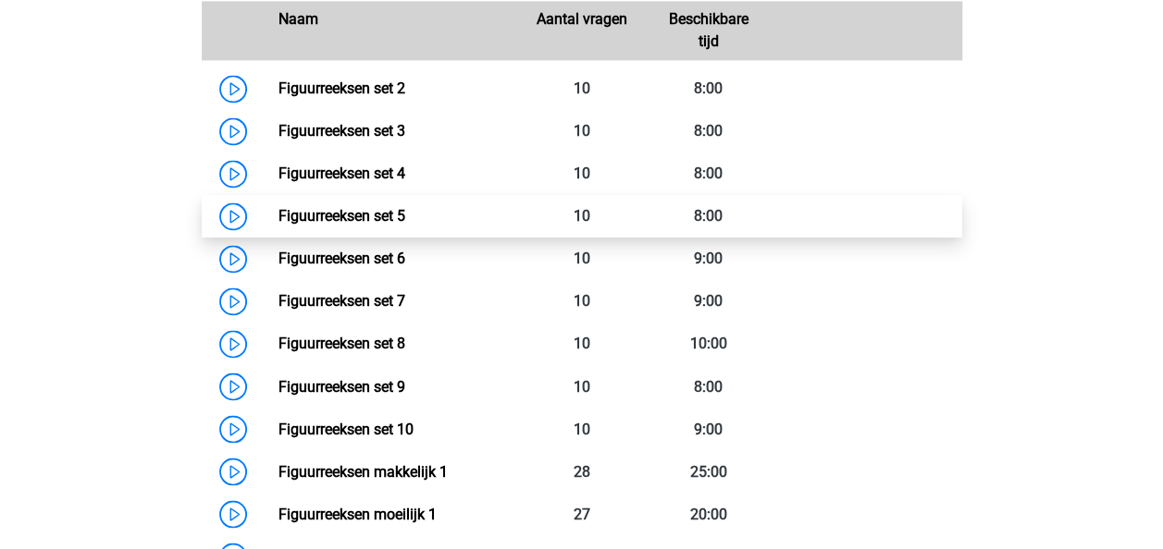
click at [392, 207] on link "Figuurreeksen set 5" at bounding box center [341, 216] width 127 height 18
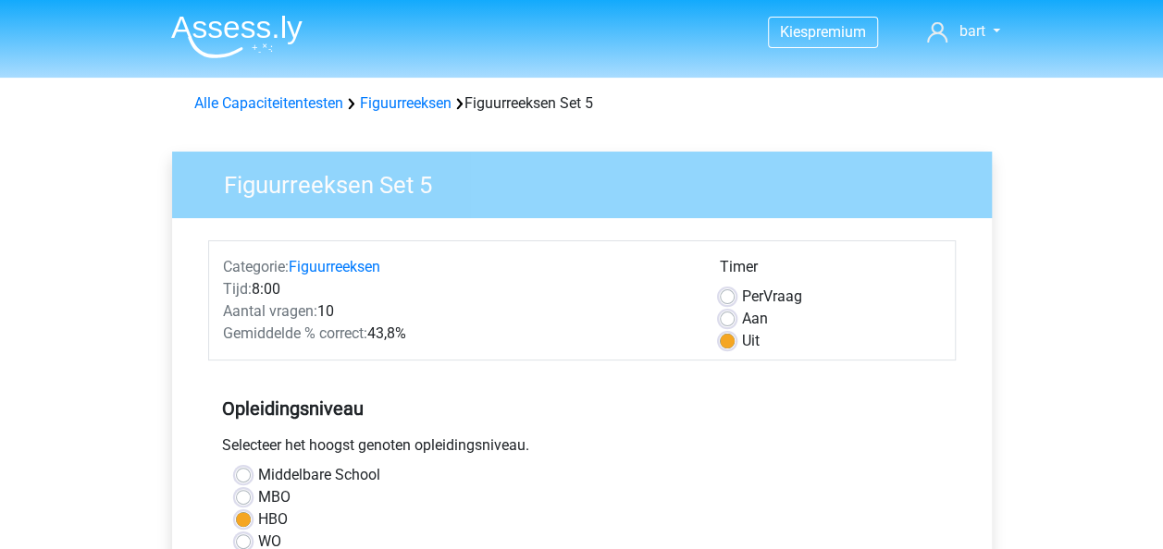
scroll to position [463, 0]
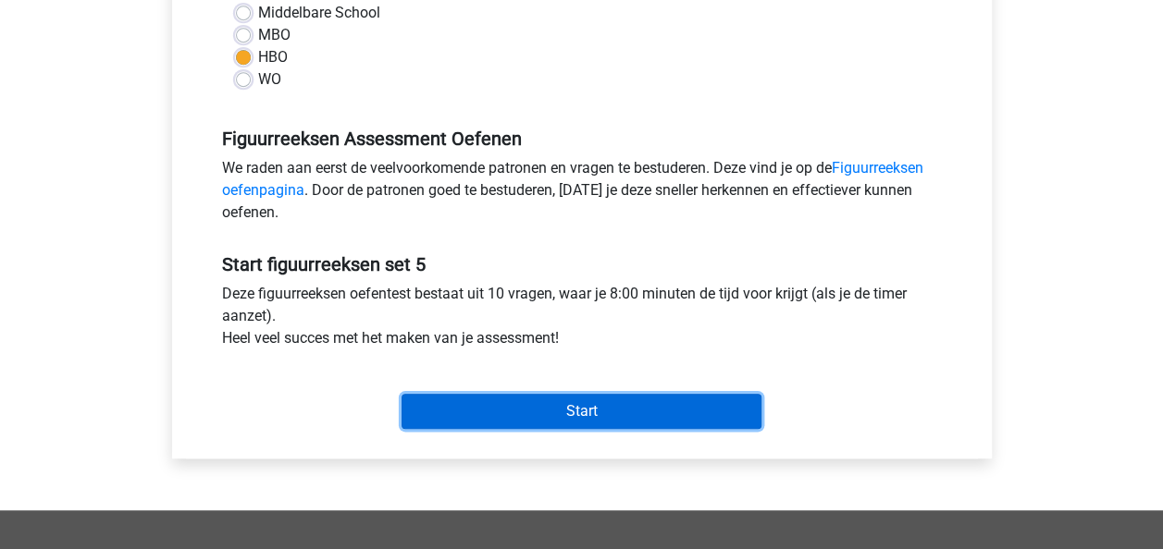
click at [659, 414] on input "Start" at bounding box center [581, 411] width 360 height 35
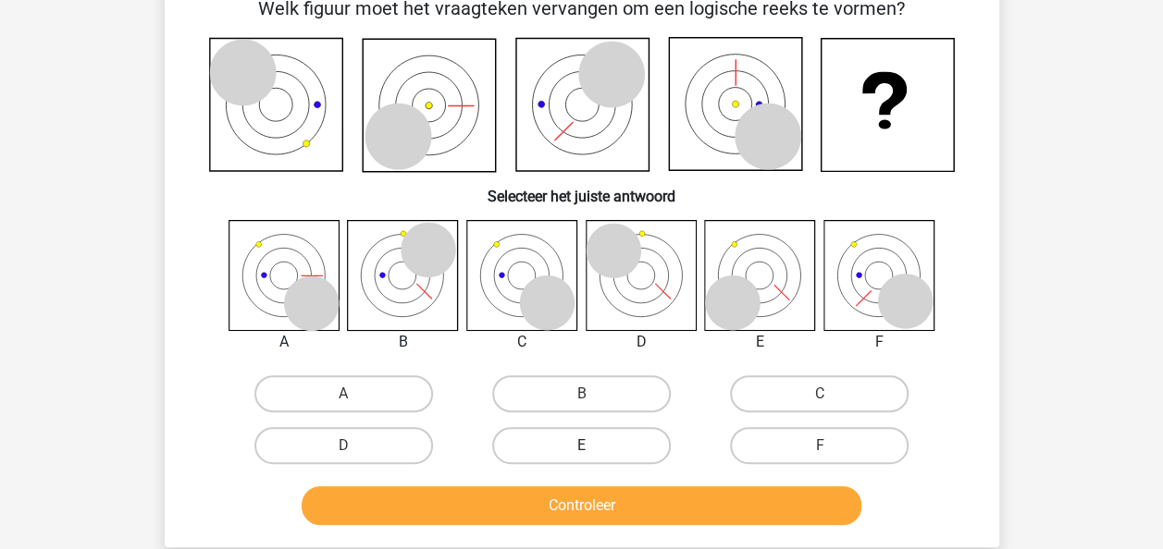
scroll to position [185, 0]
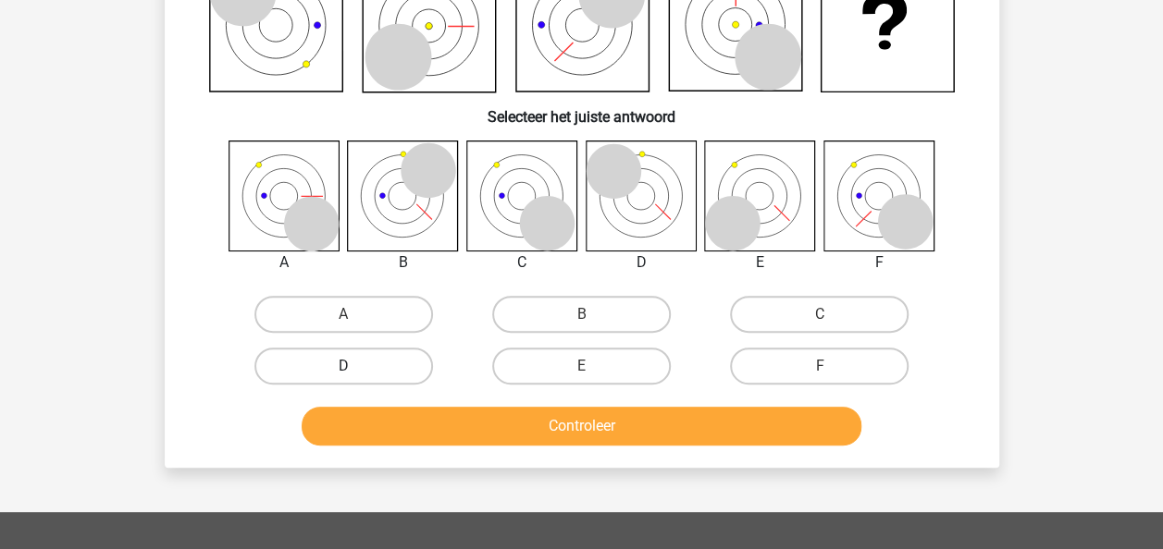
click at [381, 353] on label "D" at bounding box center [343, 366] width 179 height 37
click at [355, 366] on input "D" at bounding box center [349, 372] width 12 height 12
radio input "true"
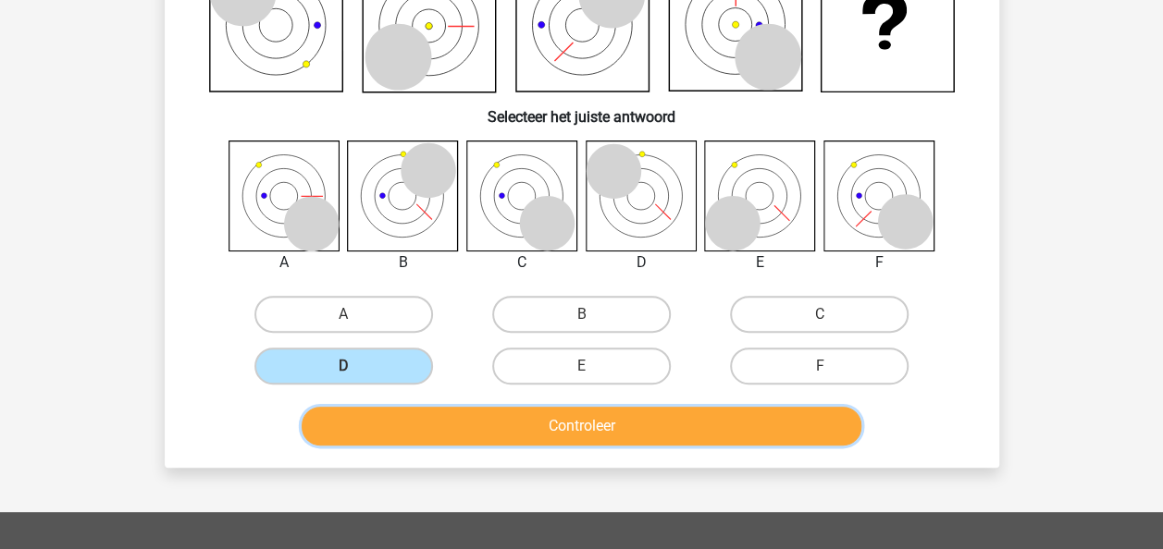
click at [483, 413] on button "Controleer" at bounding box center [582, 426] width 560 height 39
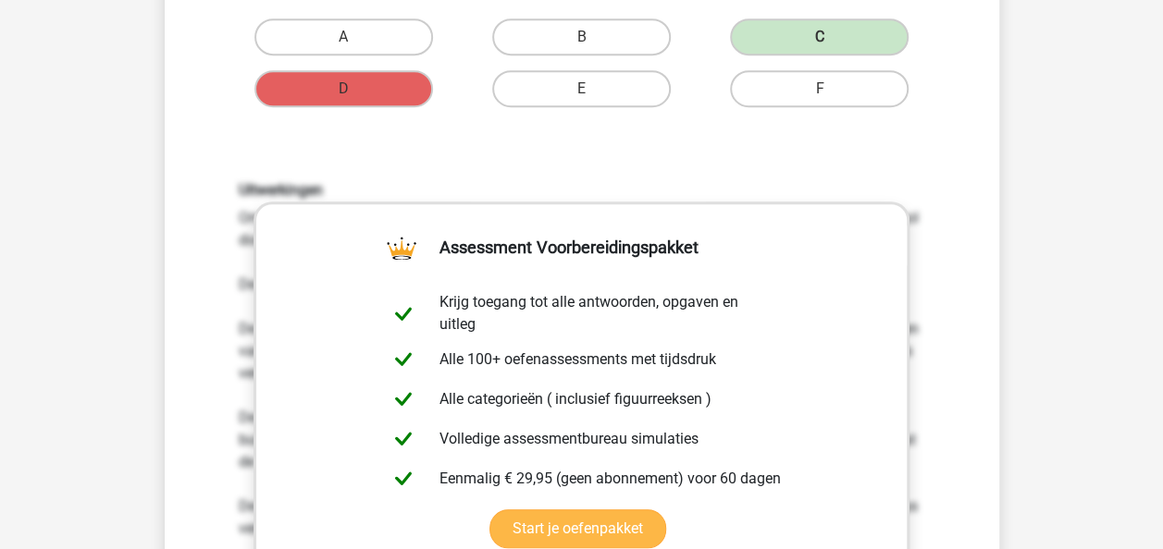
scroll to position [93, 0]
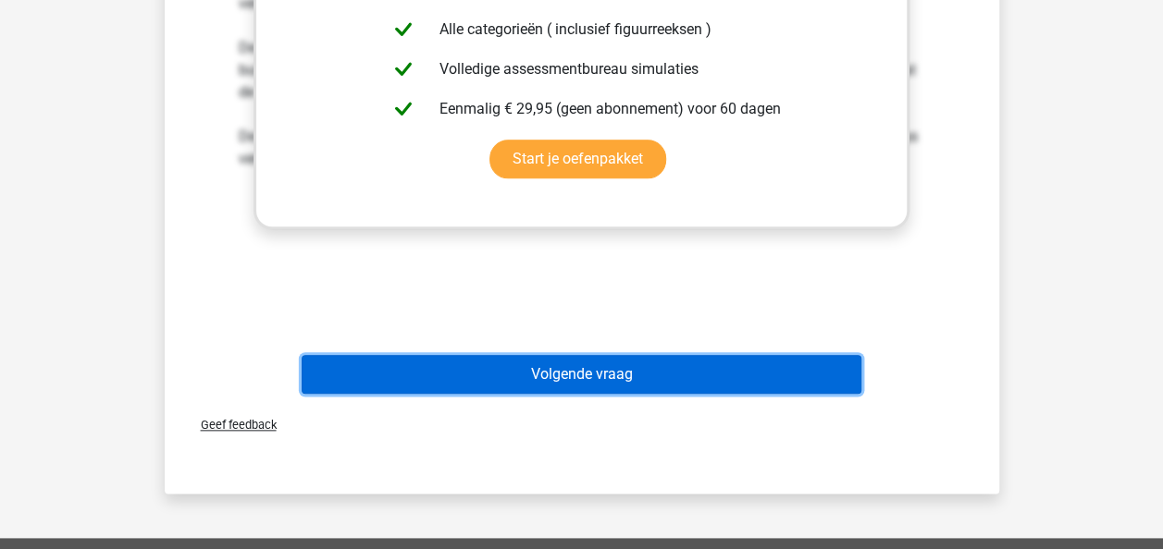
click at [640, 370] on button "Volgende vraag" at bounding box center [582, 374] width 560 height 39
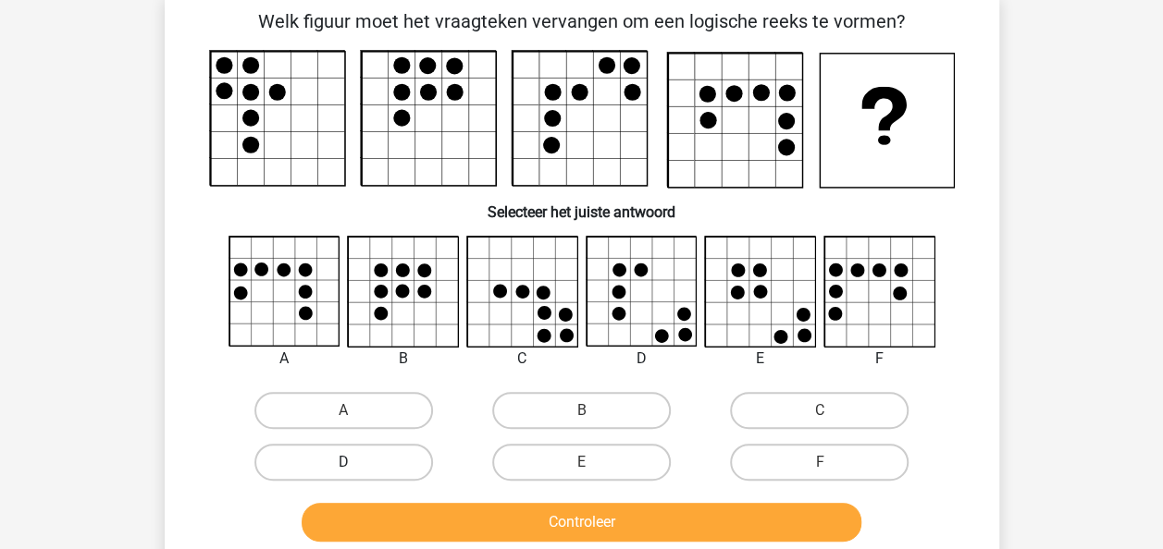
click at [389, 455] on label "D" at bounding box center [343, 462] width 179 height 37
click at [355, 463] on input "D" at bounding box center [349, 469] width 12 height 12
radio input "true"
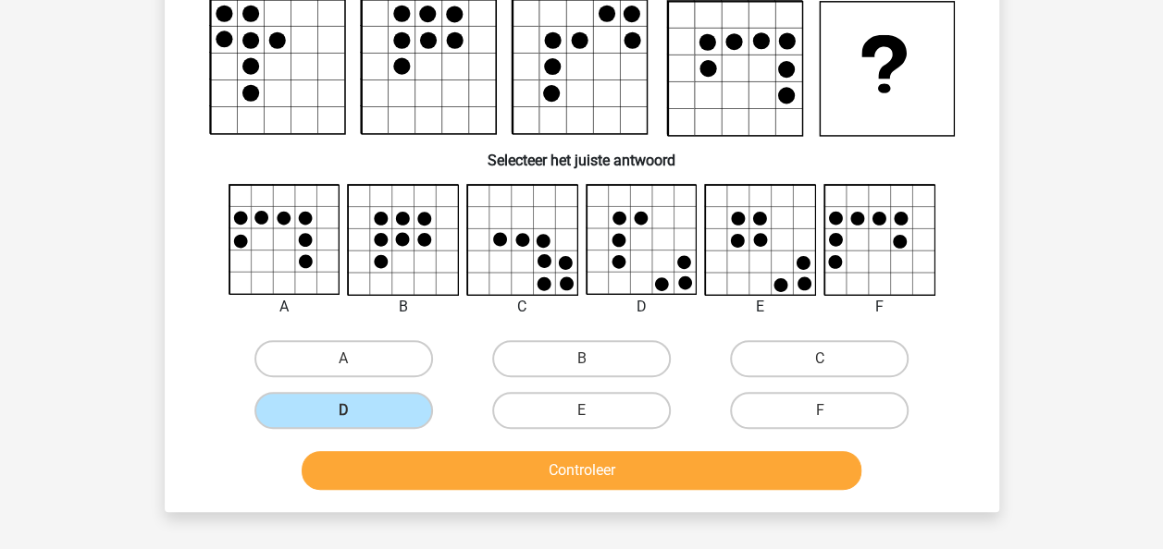
scroll to position [185, 0]
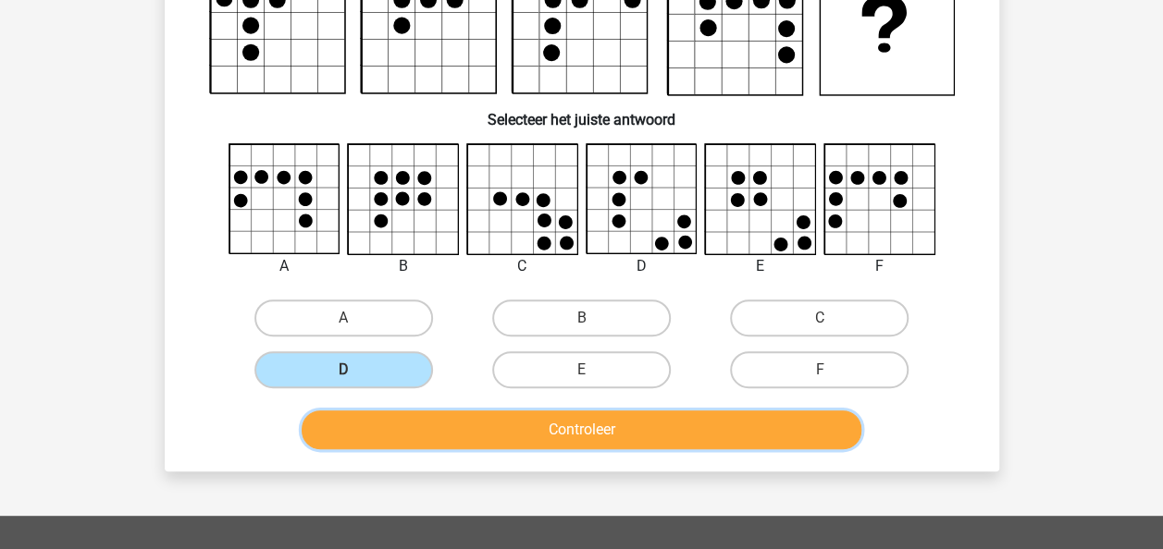
click at [646, 426] on button "Controleer" at bounding box center [582, 430] width 560 height 39
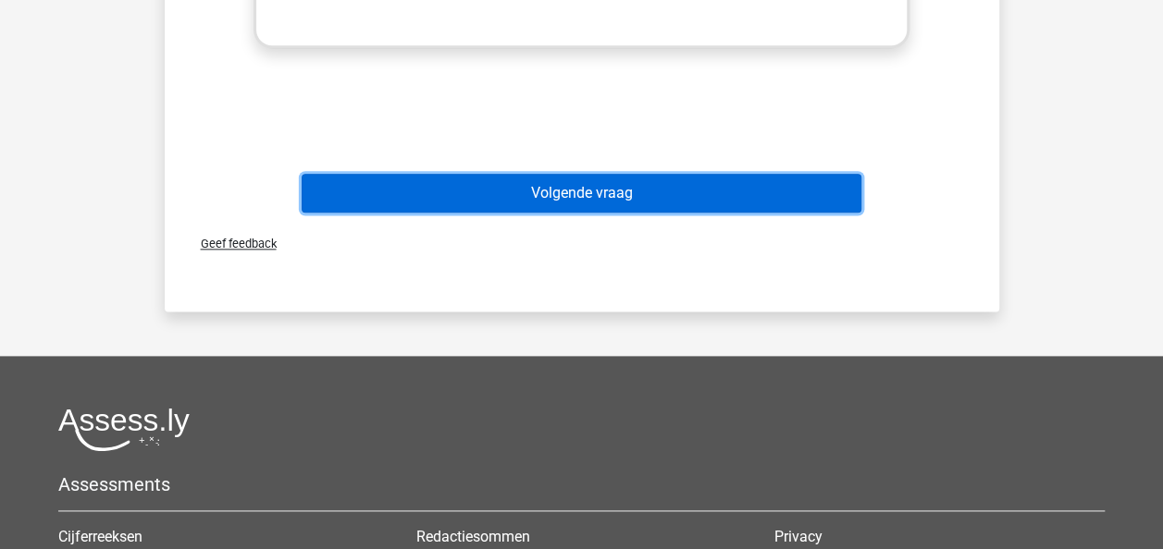
click at [636, 184] on button "Volgende vraag" at bounding box center [582, 193] width 560 height 39
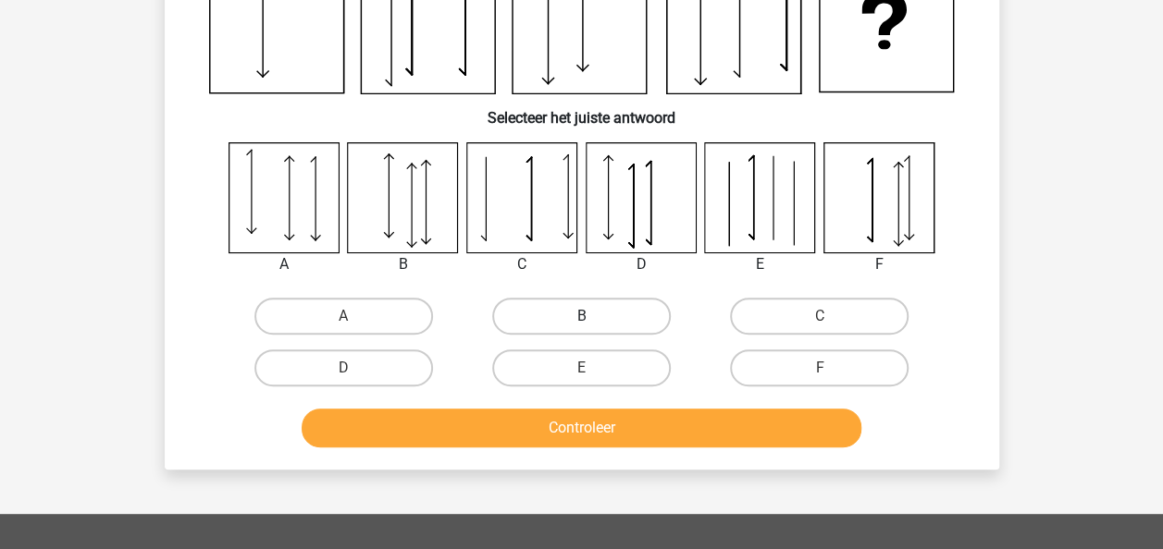
click at [620, 309] on label "B" at bounding box center [581, 316] width 179 height 37
click at [593, 316] on input "B" at bounding box center [587, 322] width 12 height 12
radio input "true"
click at [601, 407] on div "Controleer" at bounding box center [581, 424] width 775 height 61
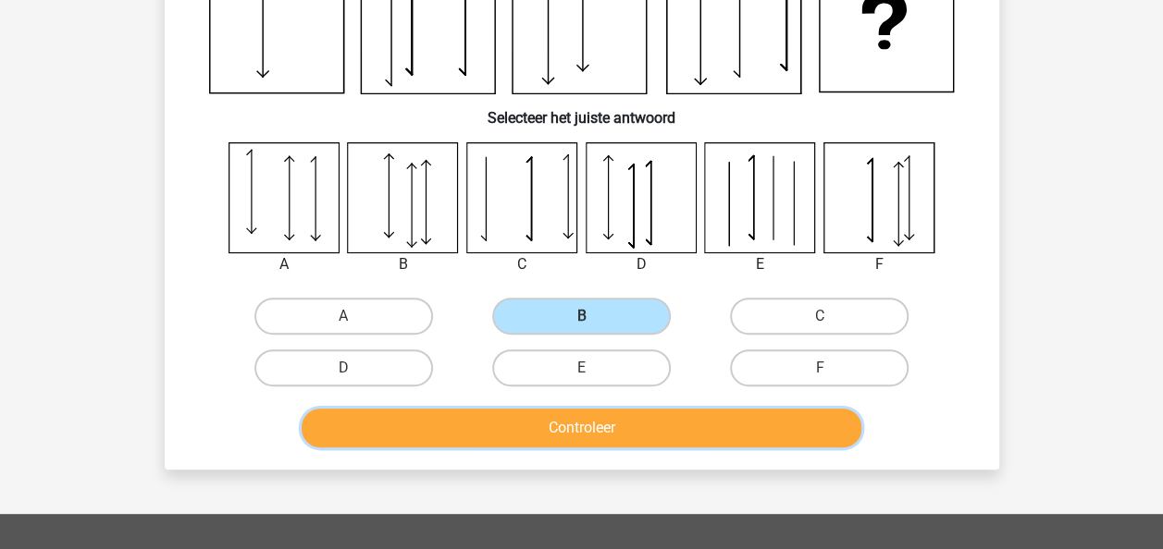
click at [599, 429] on button "Controleer" at bounding box center [582, 428] width 560 height 39
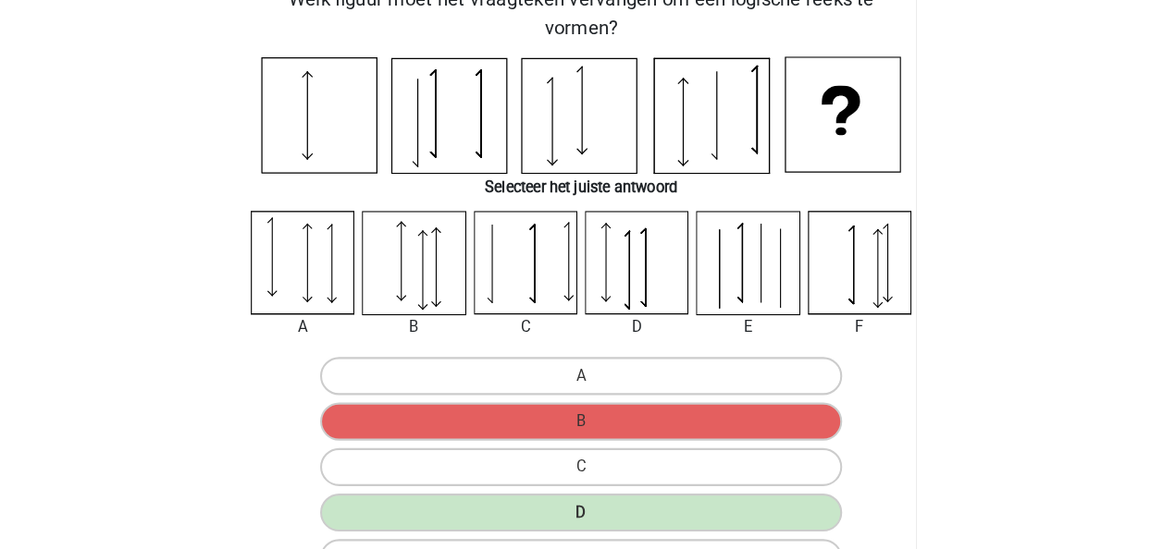
scroll to position [0, 0]
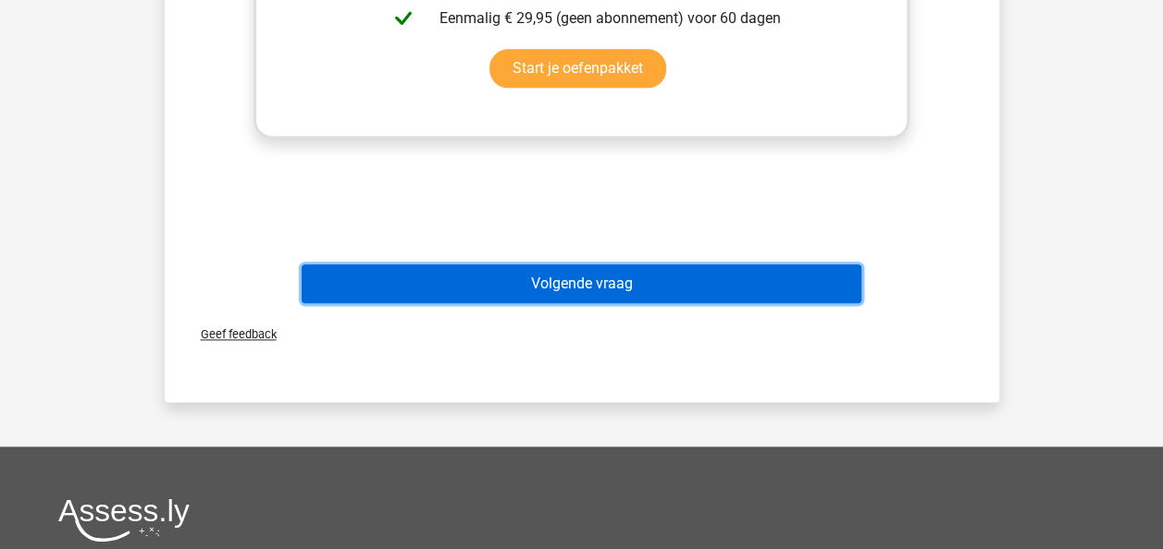
click at [681, 274] on button "Volgende vraag" at bounding box center [582, 284] width 560 height 39
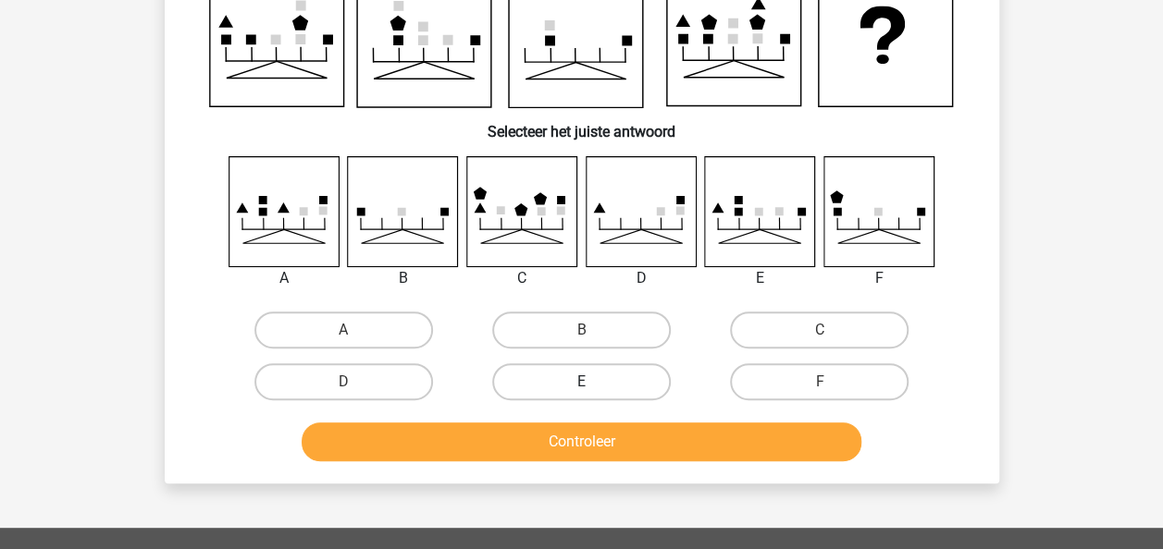
scroll to position [185, 0]
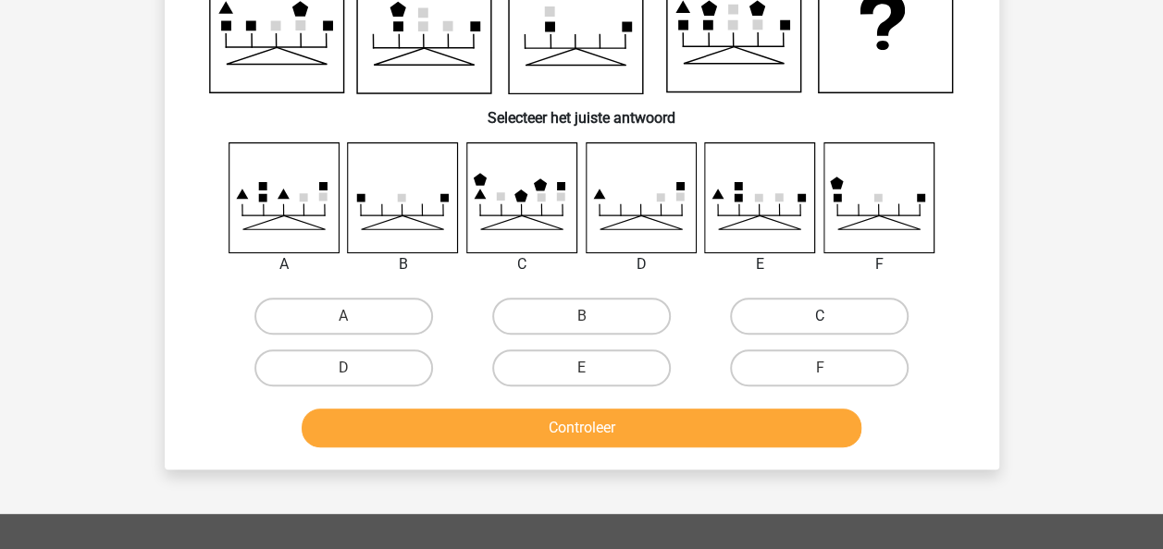
click at [779, 313] on label "C" at bounding box center [819, 316] width 179 height 37
click at [820, 316] on input "C" at bounding box center [826, 322] width 12 height 12
radio input "true"
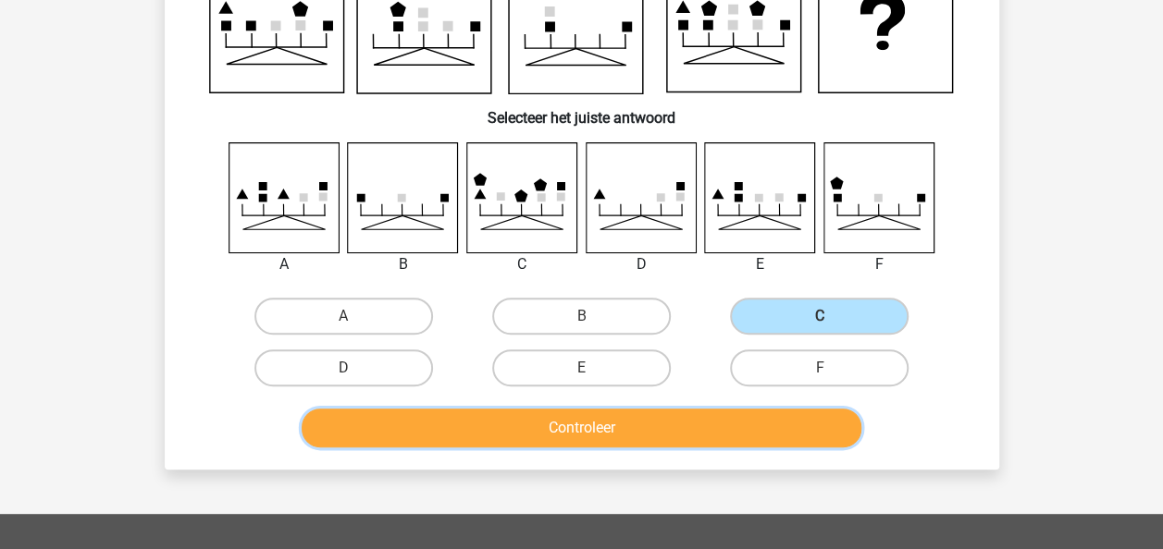
click at [625, 425] on button "Controleer" at bounding box center [582, 428] width 560 height 39
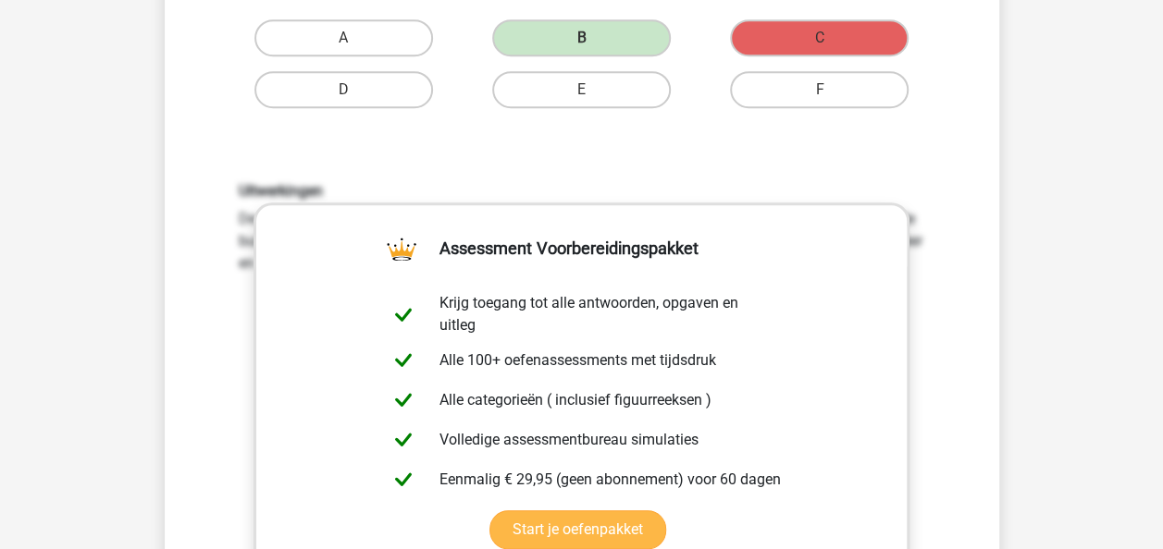
scroll to position [740, 0]
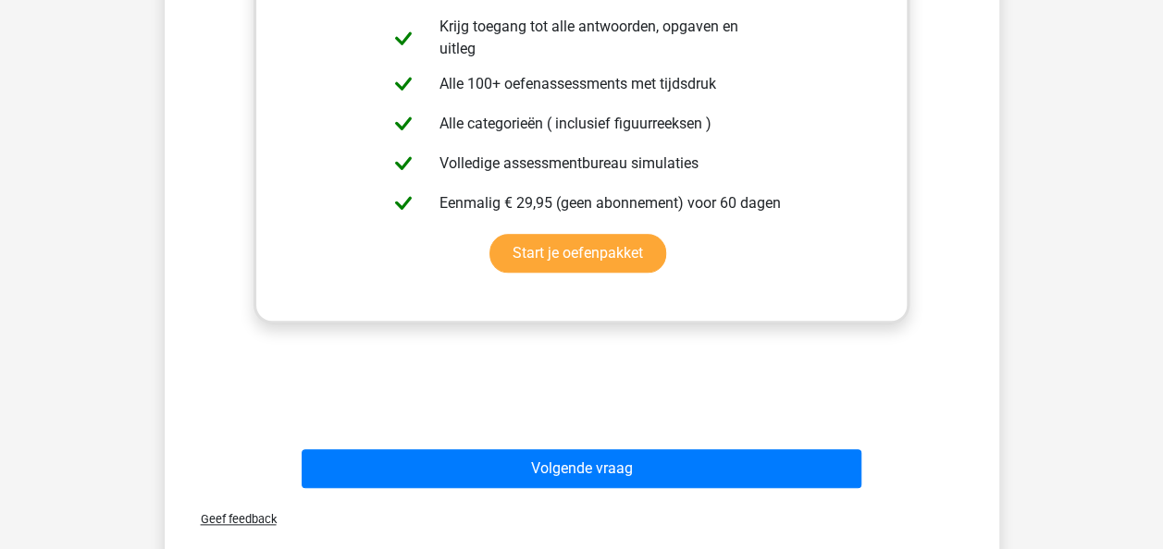
click at [632, 497] on div "Geef feedback" at bounding box center [582, 519] width 820 height 47
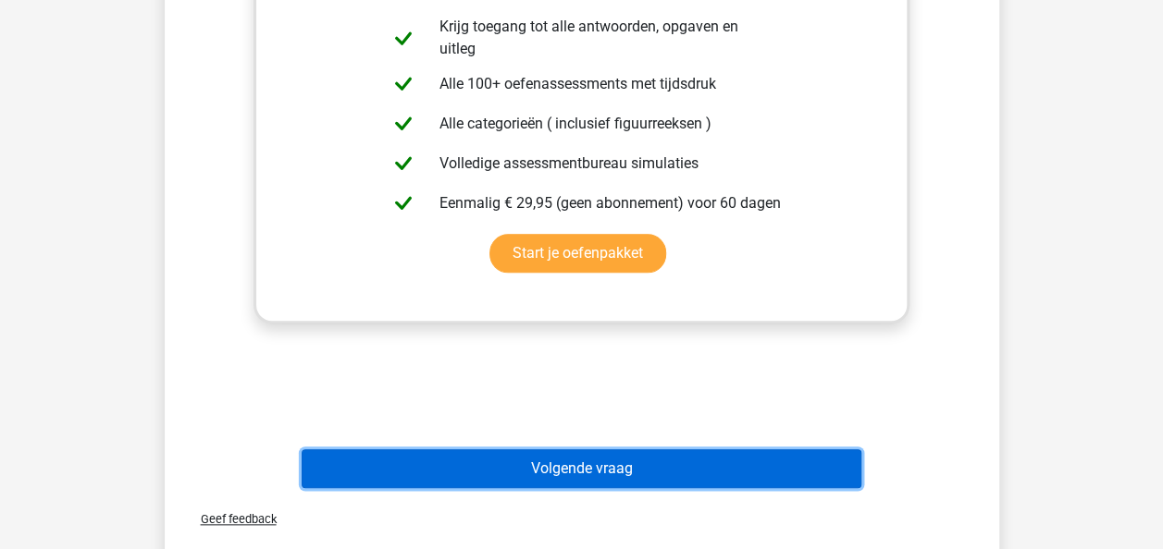
click at [632, 477] on button "Volgende vraag" at bounding box center [582, 469] width 560 height 39
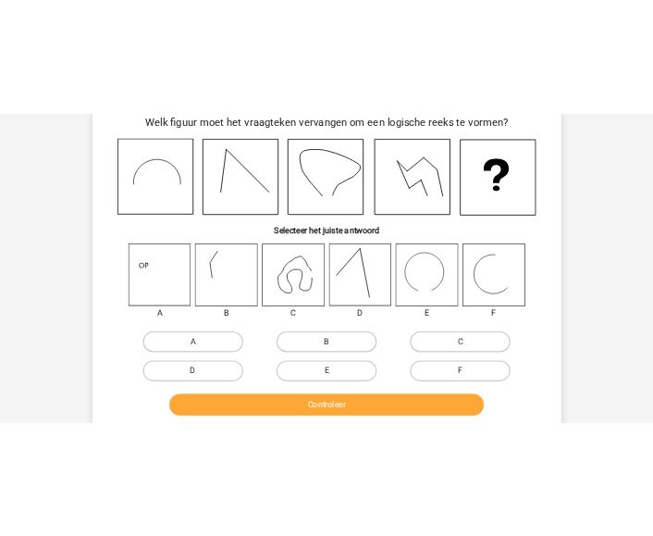
scroll to position [185, 0]
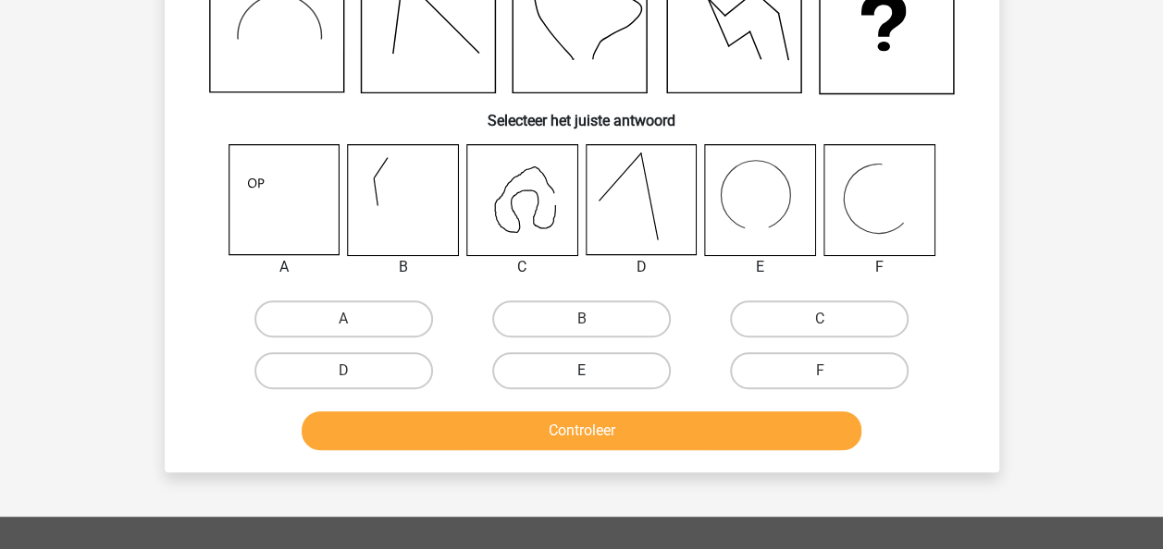
click at [597, 366] on label "E" at bounding box center [581, 370] width 179 height 37
click at [593, 371] on input "E" at bounding box center [587, 377] width 12 height 12
radio input "true"
click at [625, 405] on div "Controleer" at bounding box center [581, 427] width 775 height 61
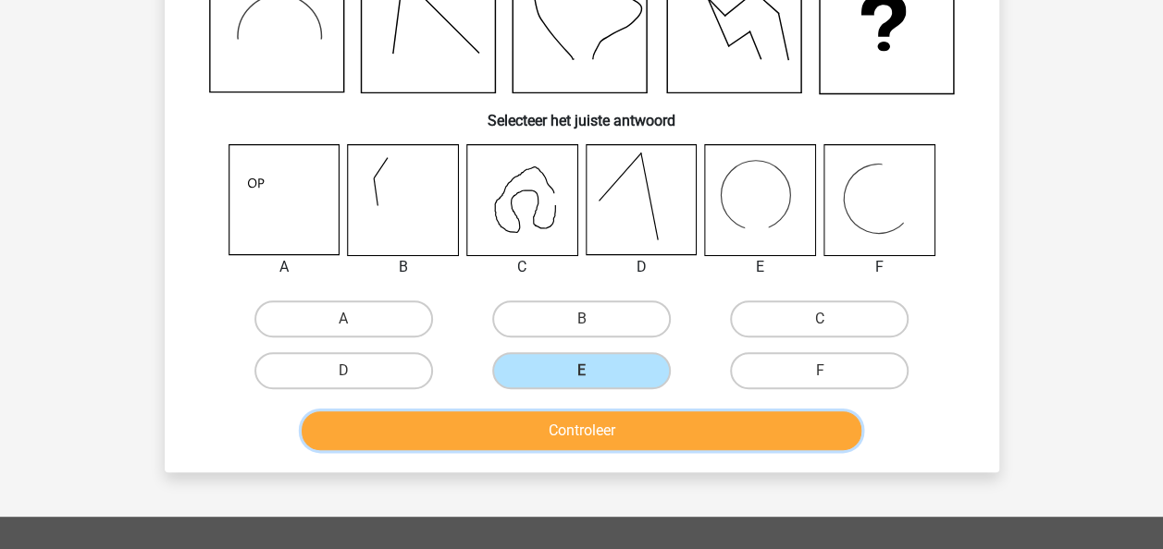
click at [633, 434] on button "Controleer" at bounding box center [582, 431] width 560 height 39
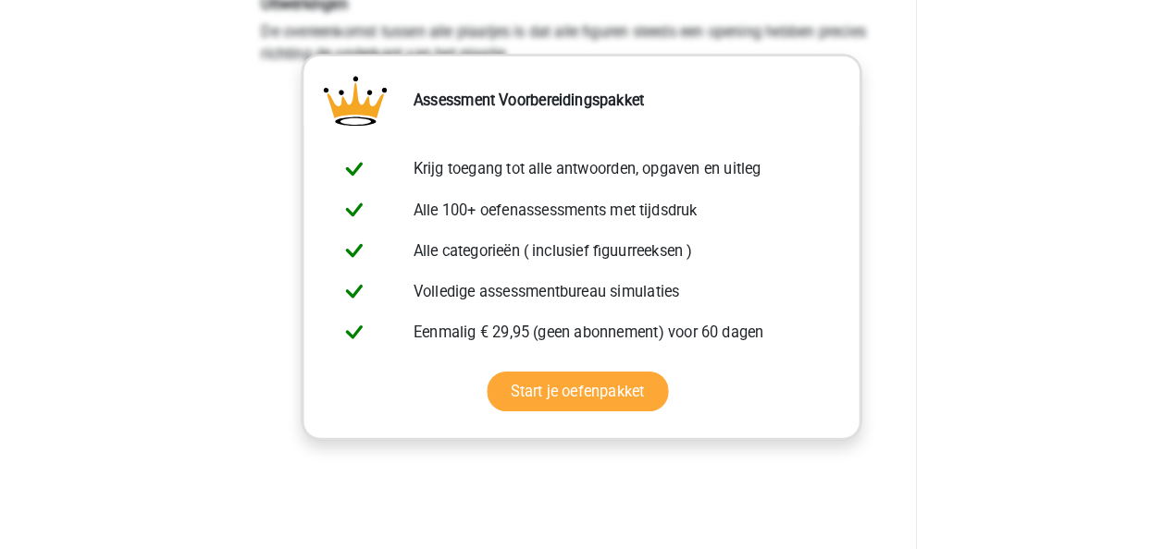
scroll to position [0, 0]
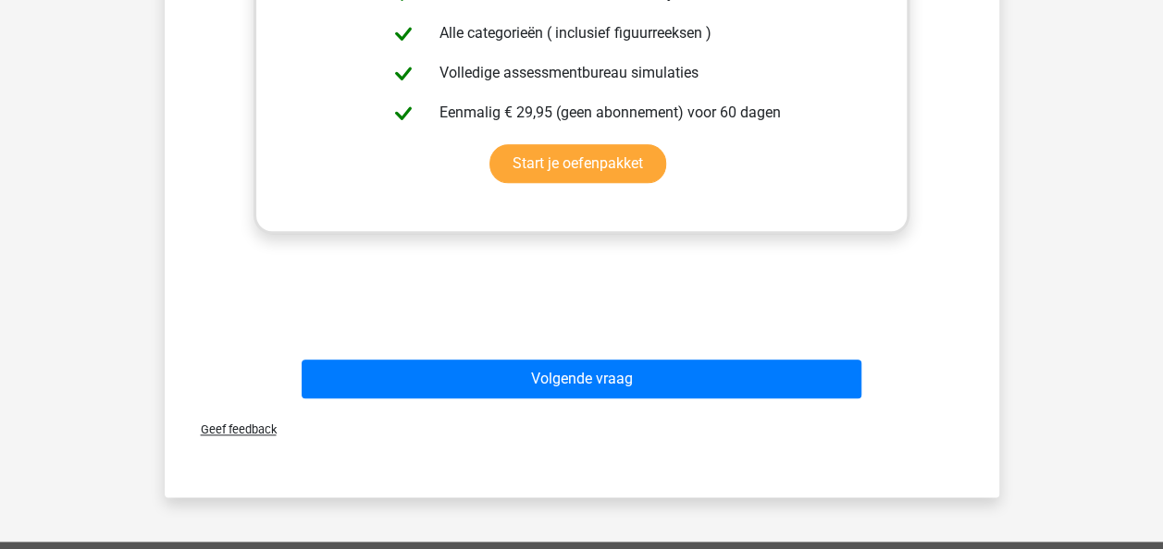
click at [638, 349] on div "Volgende vraag" at bounding box center [581, 375] width 775 height 61
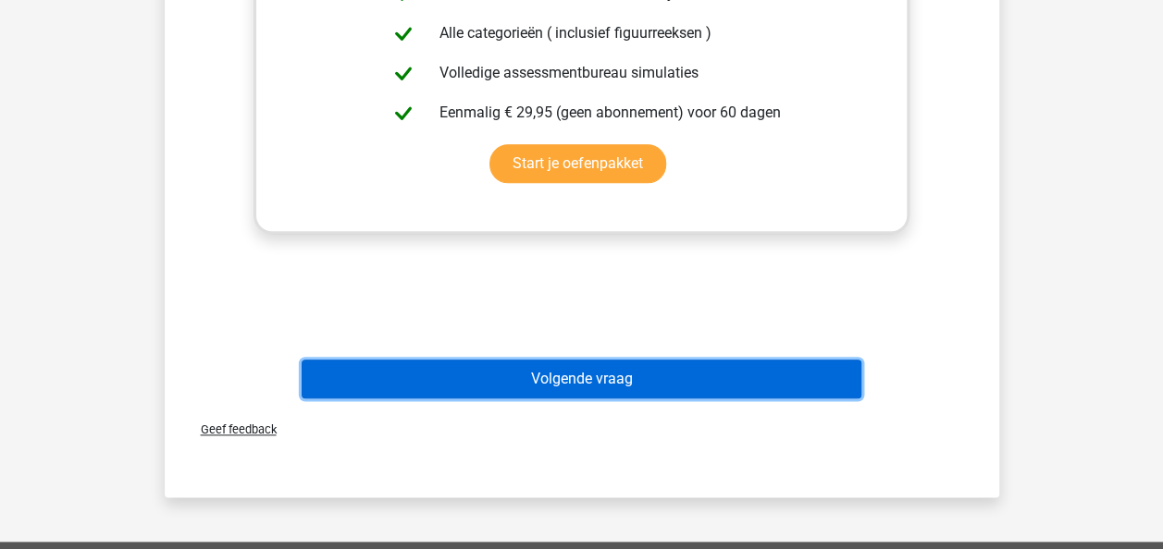
click at [633, 374] on button "Volgende vraag" at bounding box center [582, 379] width 560 height 39
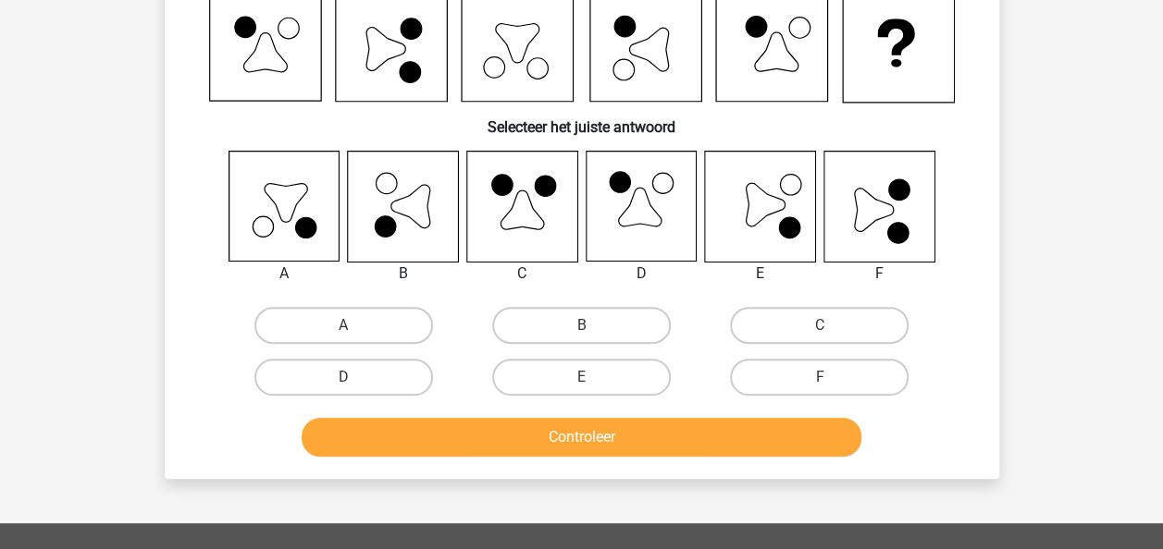
scroll to position [185, 0]
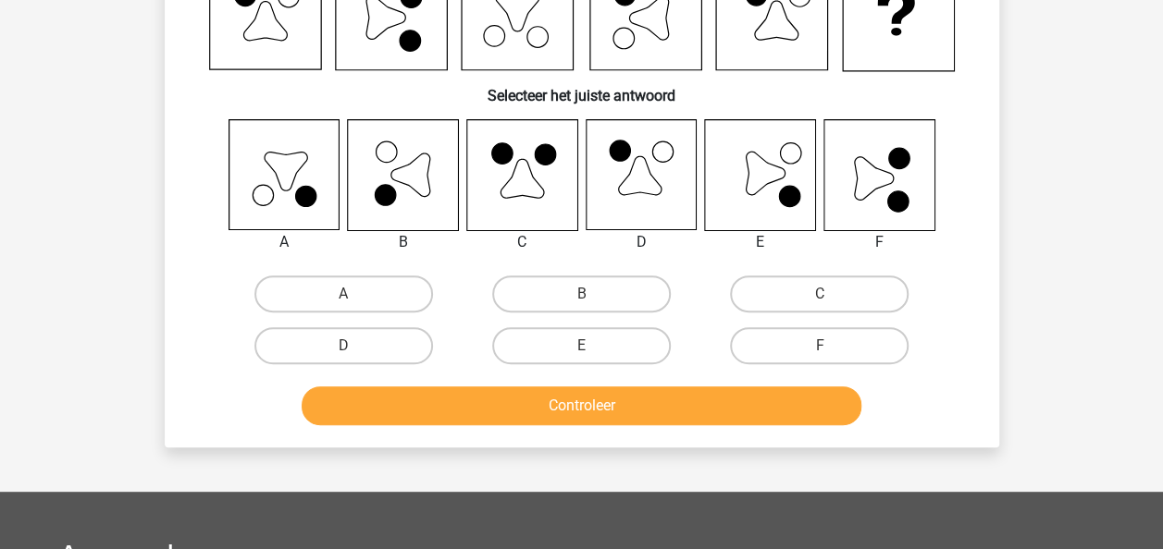
click at [586, 350] on input "E" at bounding box center [587, 352] width 12 height 12
radio input "true"
click at [660, 387] on div "Controleer" at bounding box center [581, 402] width 775 height 61
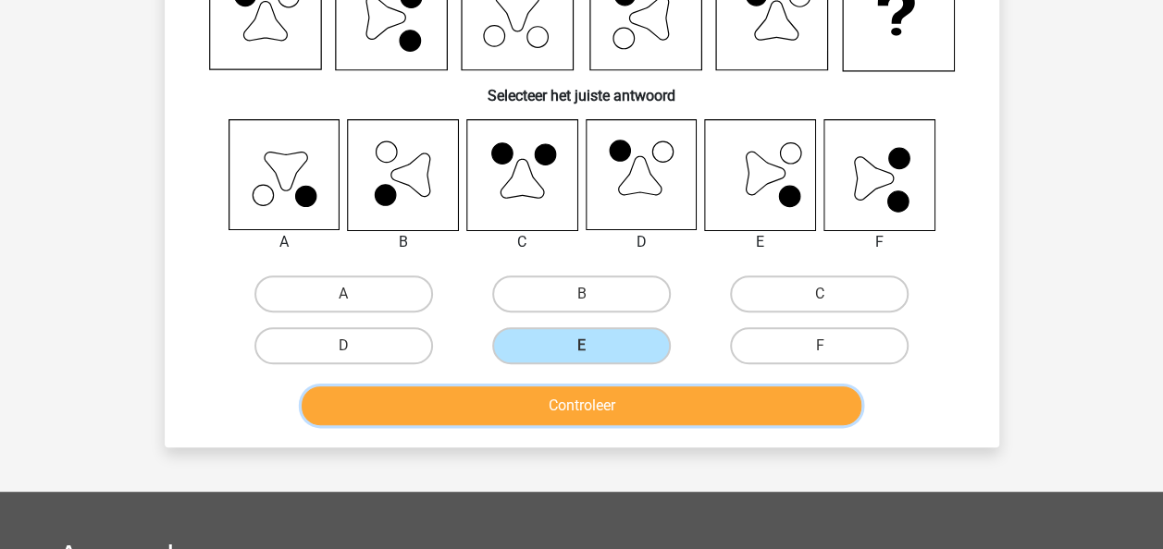
click at [666, 393] on button "Controleer" at bounding box center [582, 406] width 560 height 39
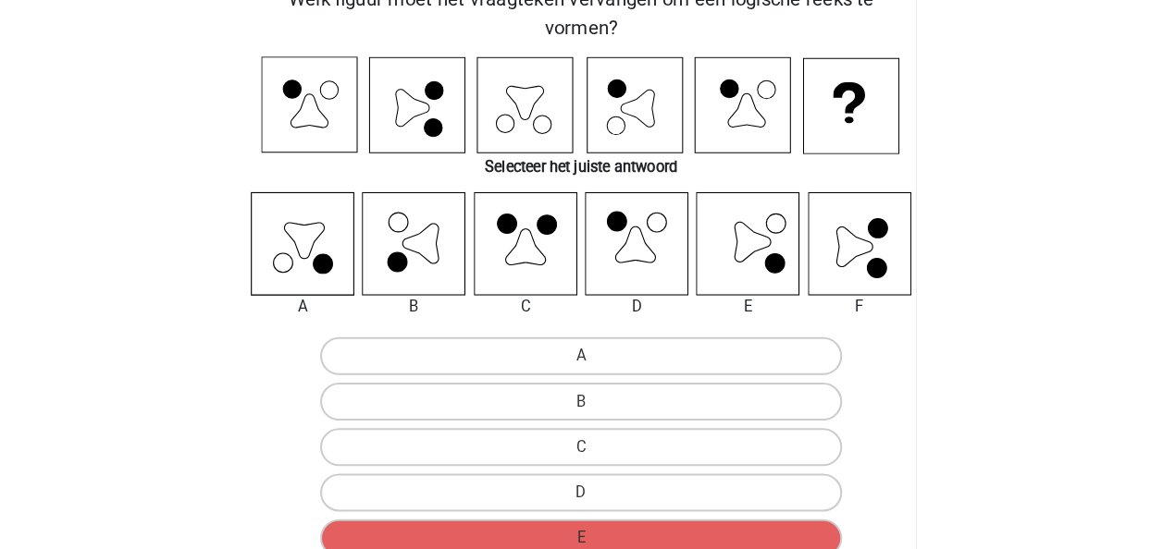
scroll to position [0, 0]
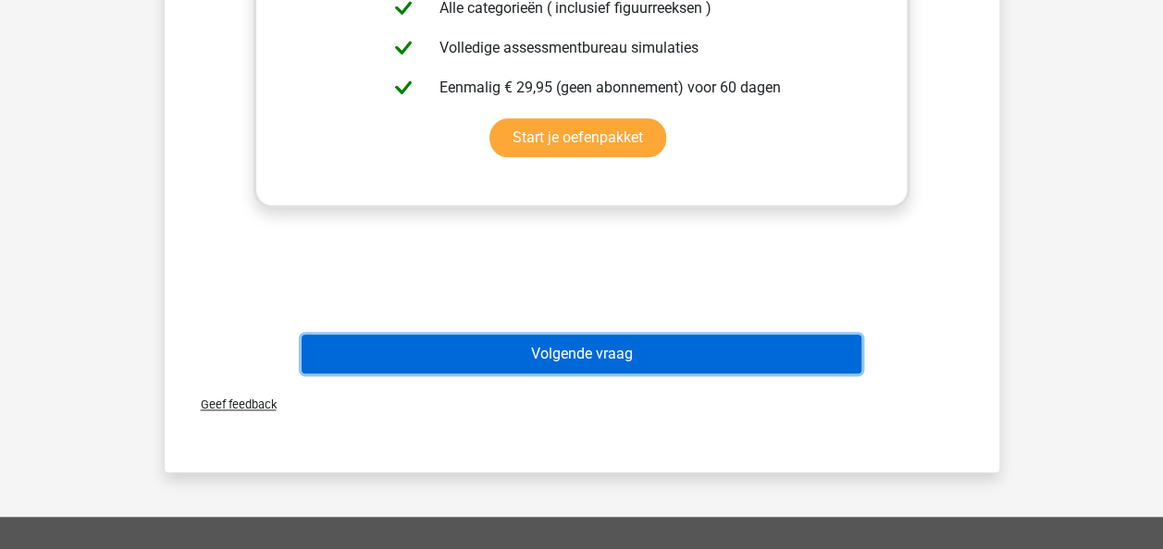
click at [682, 335] on button "Volgende vraag" at bounding box center [582, 354] width 560 height 39
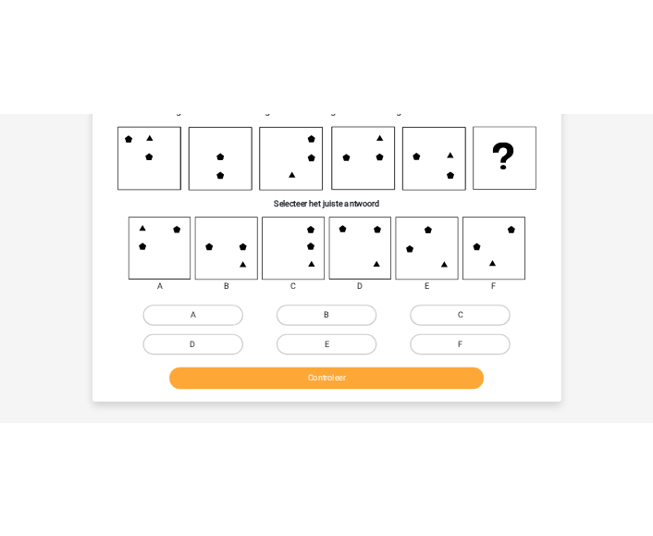
scroll to position [93, 0]
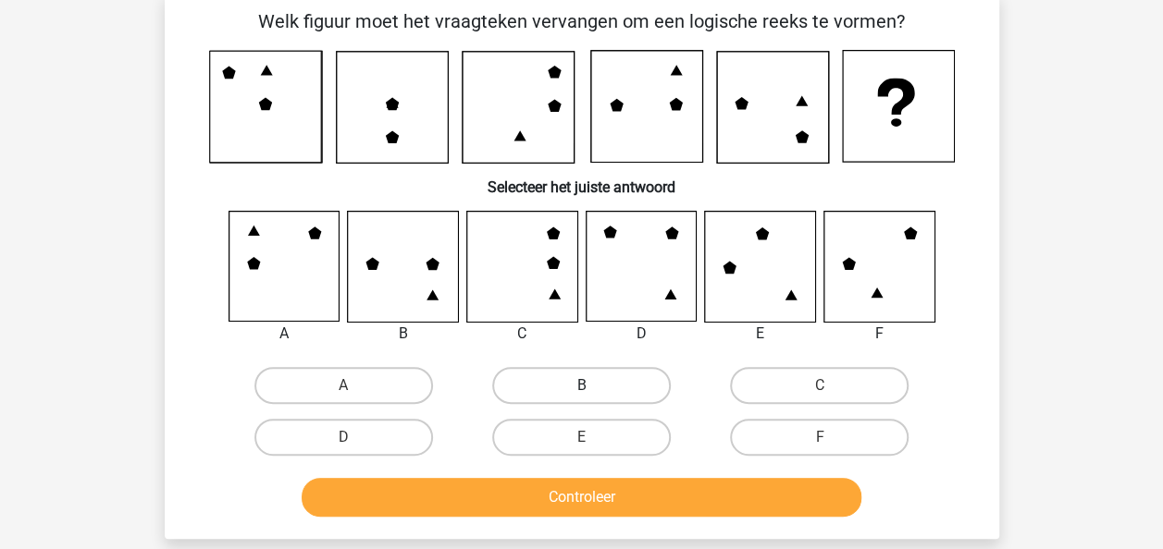
click at [543, 382] on label "B" at bounding box center [581, 385] width 179 height 37
click at [581, 386] on input "B" at bounding box center [587, 392] width 12 height 12
radio input "true"
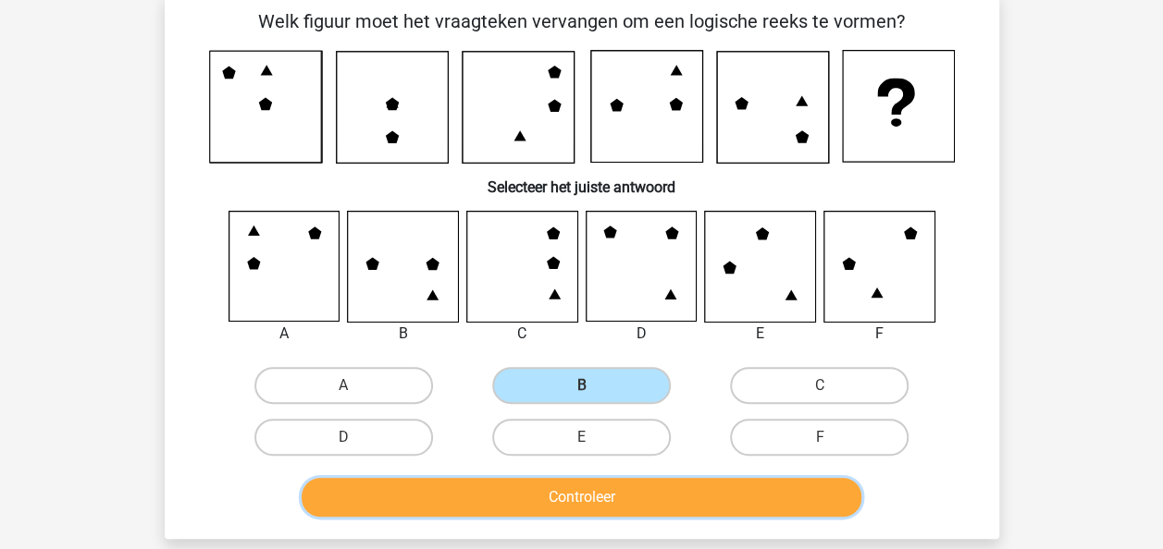
click at [542, 494] on button "Controleer" at bounding box center [582, 497] width 560 height 39
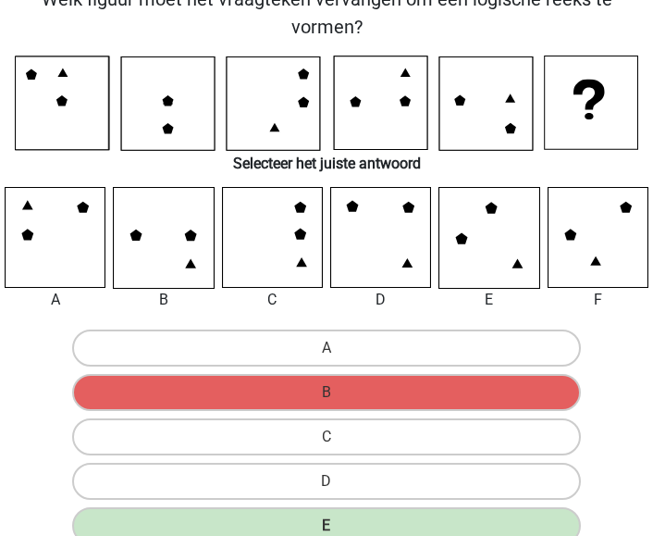
scroll to position [370, 0]
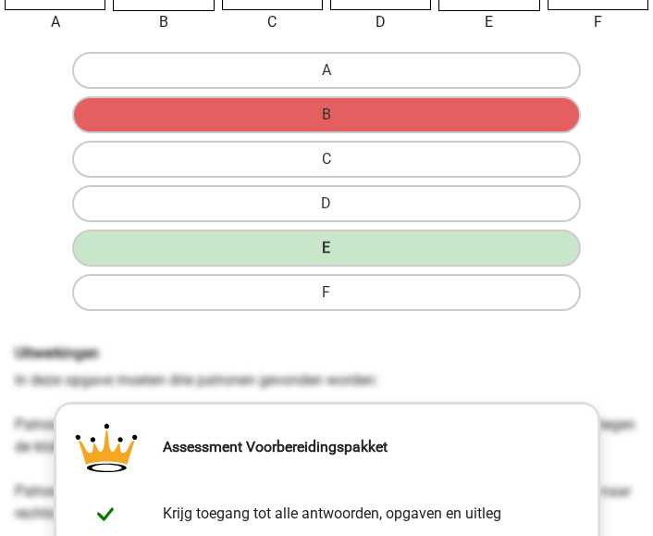
drag, startPoint x: 468, startPoint y: 375, endPoint x: 582, endPoint y: 265, distance: 157.7
click at [468, 375] on div "Uitwerkingen In deze opgave moeten drie patronen gevonden worden: Patroon 1: De…" at bounding box center [326, 467] width 651 height 247
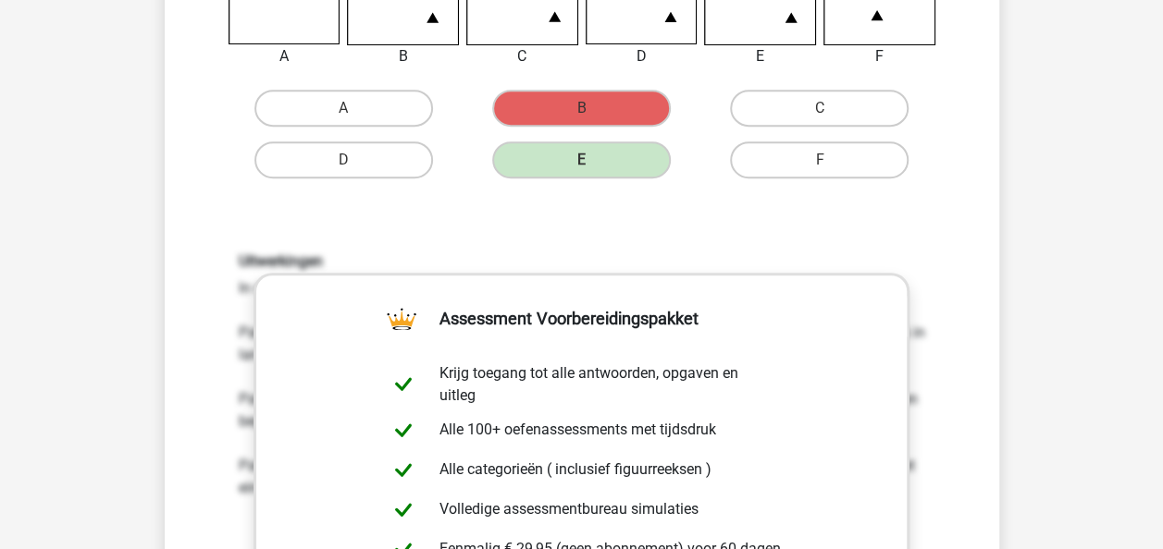
scroll to position [740, 0]
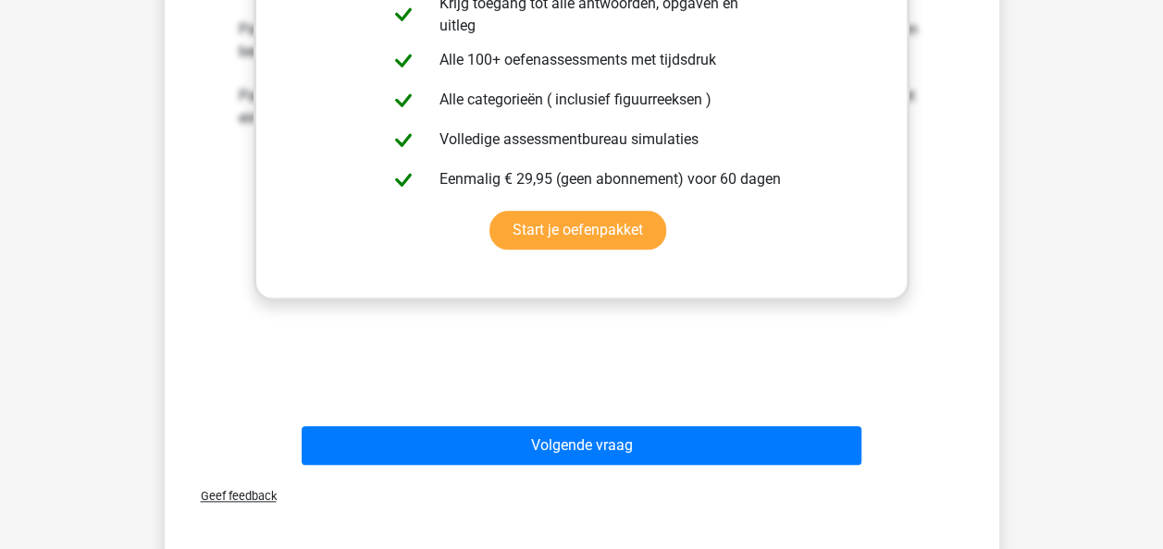
click at [568, 420] on div "Volgende vraag" at bounding box center [581, 442] width 775 height 61
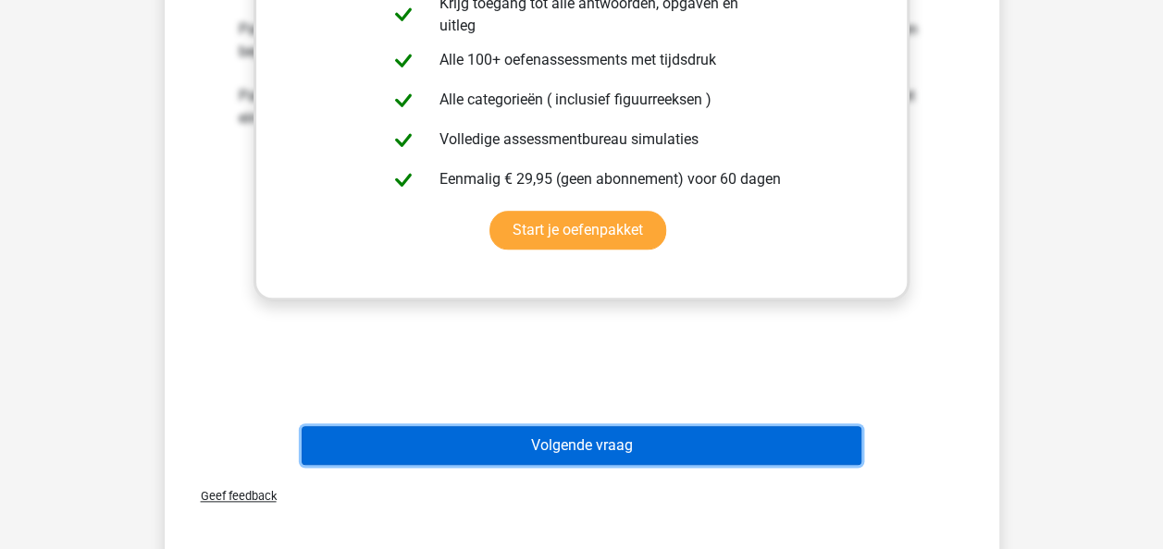
click at [567, 431] on button "Volgende vraag" at bounding box center [582, 445] width 560 height 39
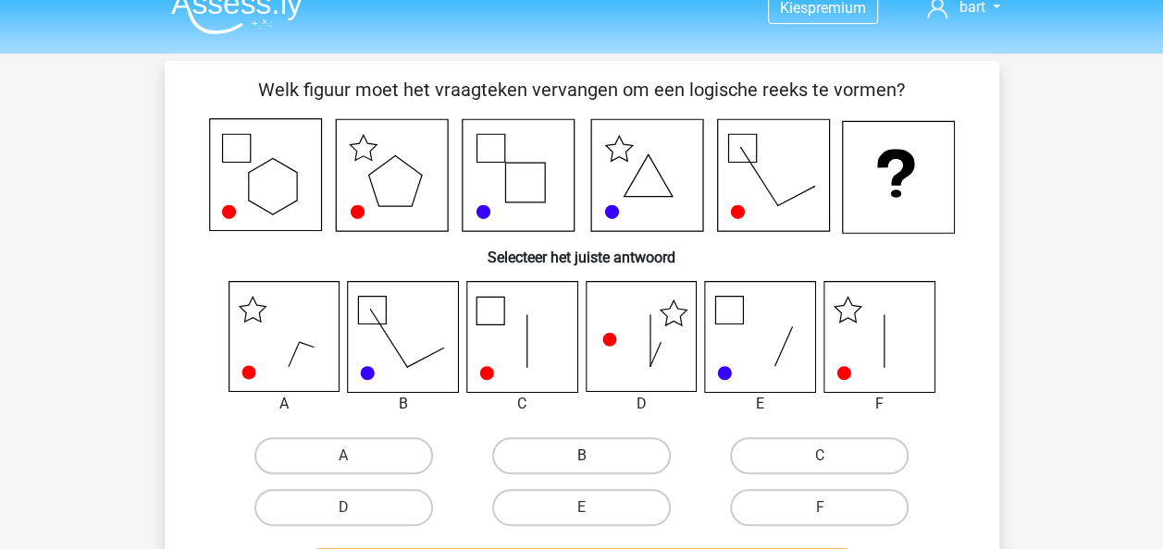
scroll to position [0, 0]
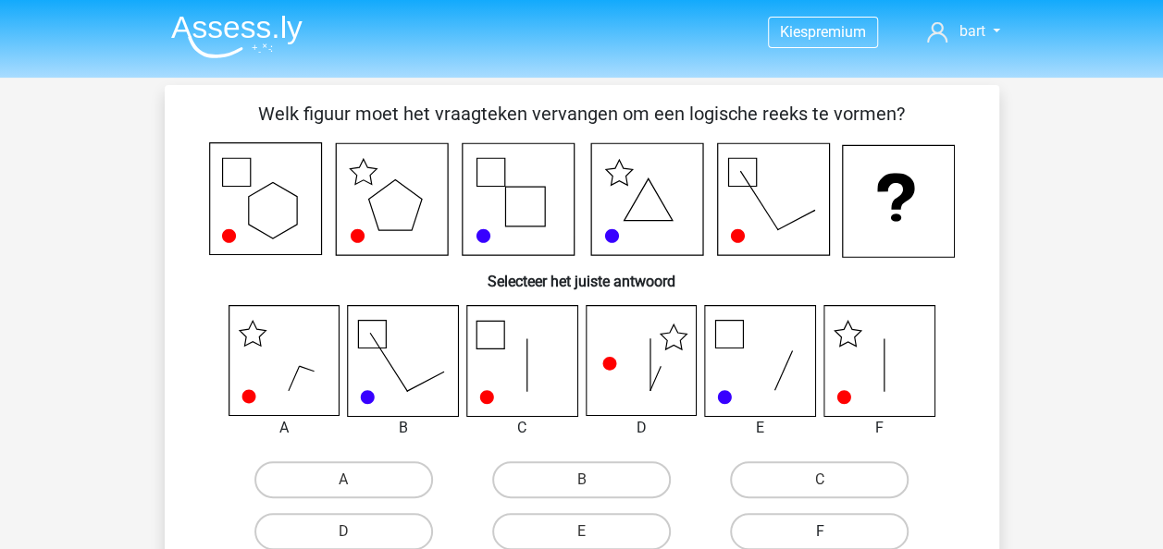
click at [809, 529] on label "F" at bounding box center [819, 531] width 179 height 37
click at [820, 532] on input "F" at bounding box center [826, 538] width 12 height 12
radio input "true"
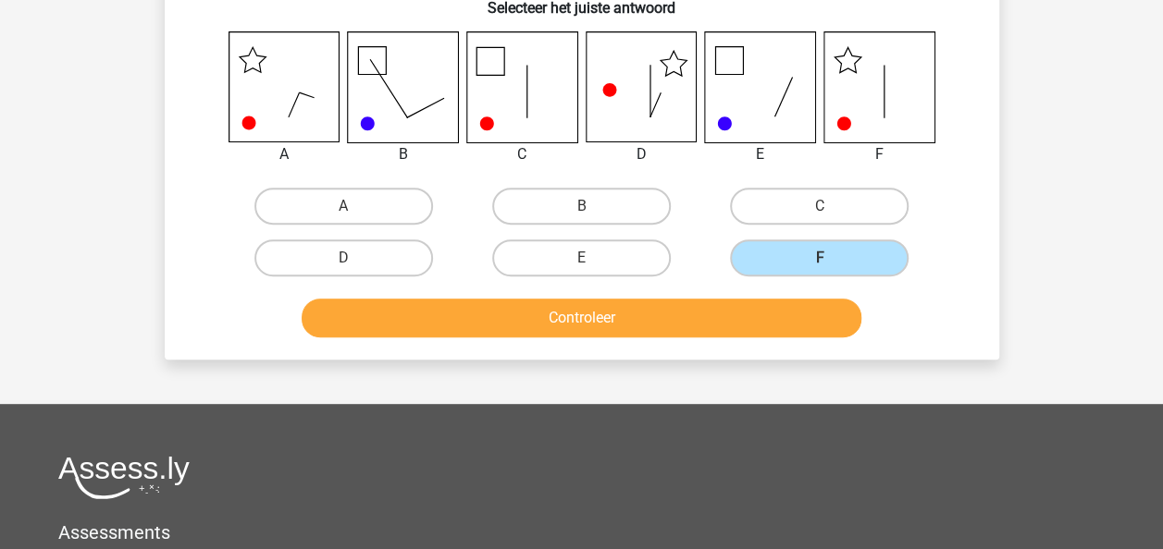
scroll to position [278, 0]
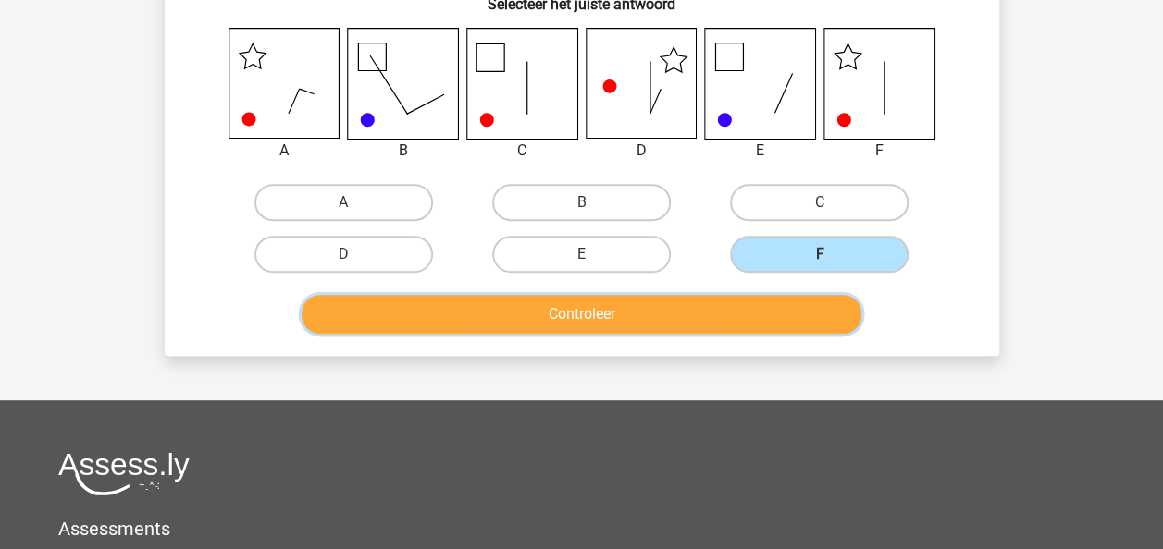
click at [699, 308] on button "Controleer" at bounding box center [582, 314] width 560 height 39
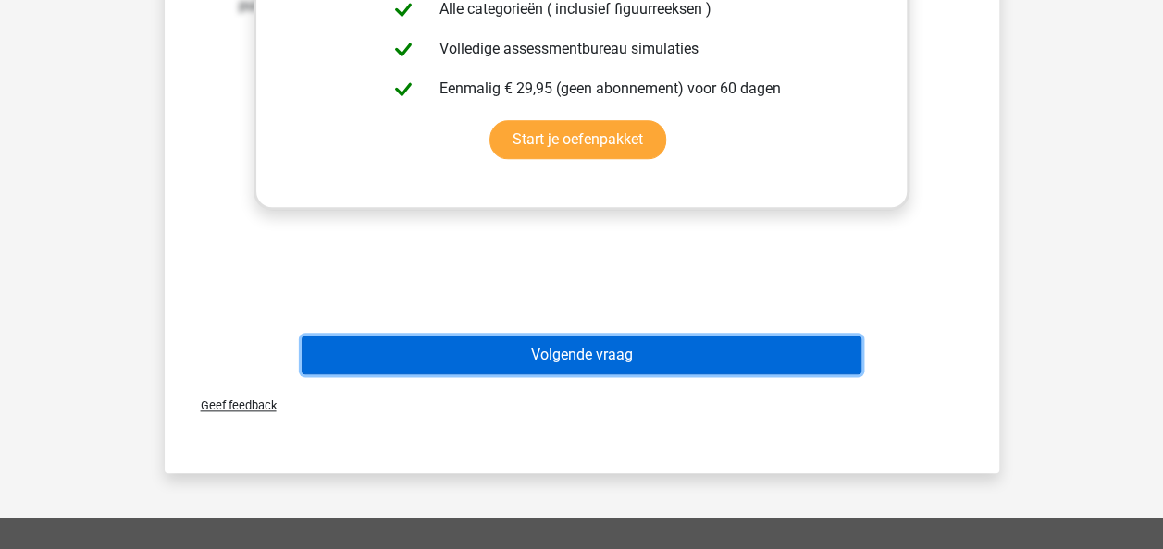
click at [653, 337] on button "Volgende vraag" at bounding box center [582, 355] width 560 height 39
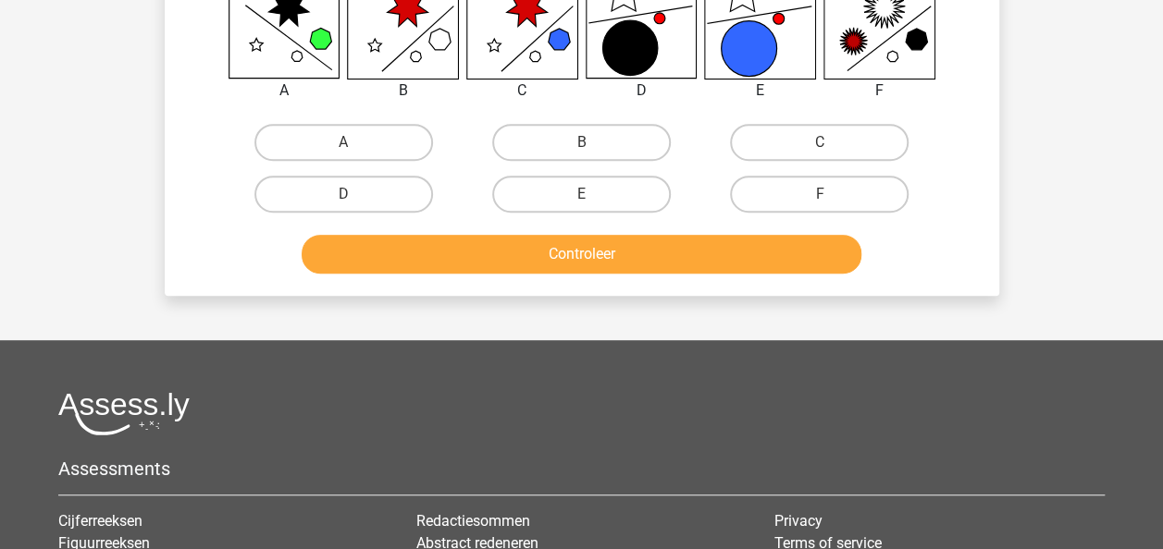
scroll to position [370, 0]
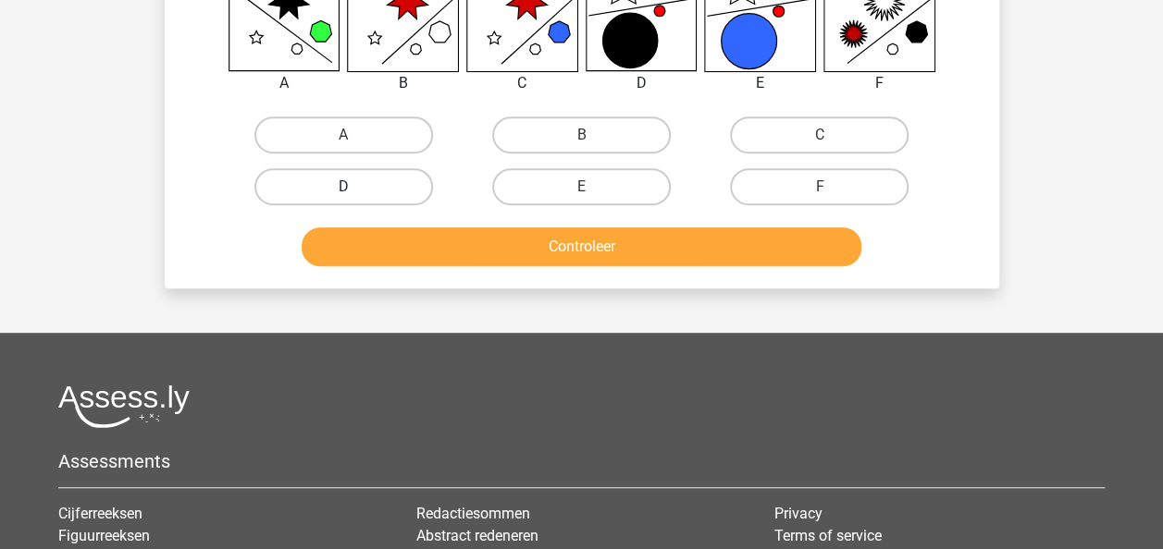
click at [390, 193] on label "D" at bounding box center [343, 186] width 179 height 37
click at [355, 193] on input "D" at bounding box center [349, 193] width 12 height 12
radio input "true"
click at [479, 276] on div "Welk figuur moet het vraagteken vervangen om een logische reeks te vormen? Sele…" at bounding box center [582, 2] width 834 height 574
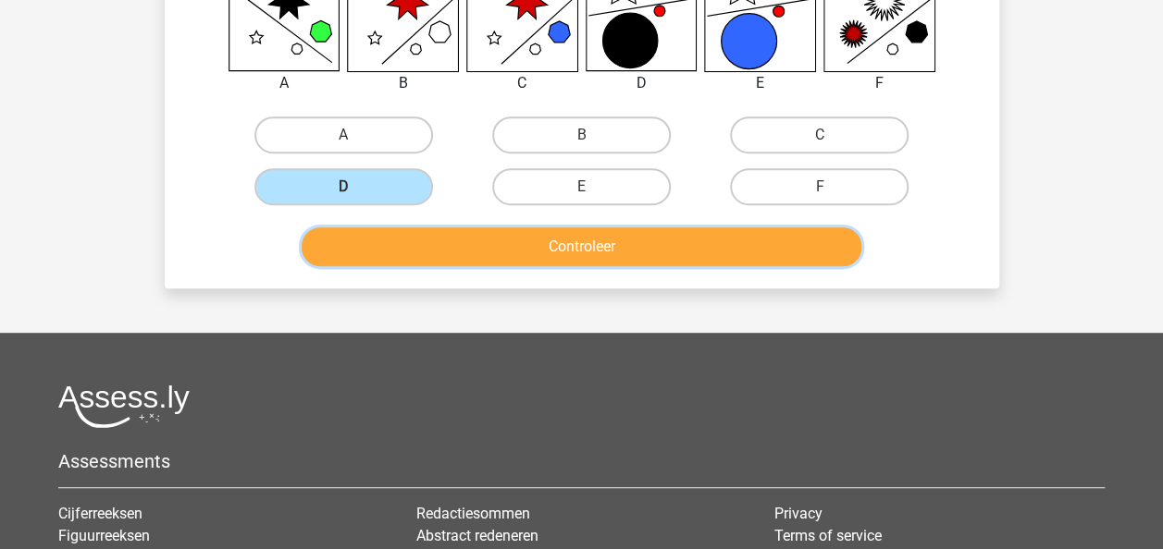
click at [493, 249] on button "Controleer" at bounding box center [582, 247] width 560 height 39
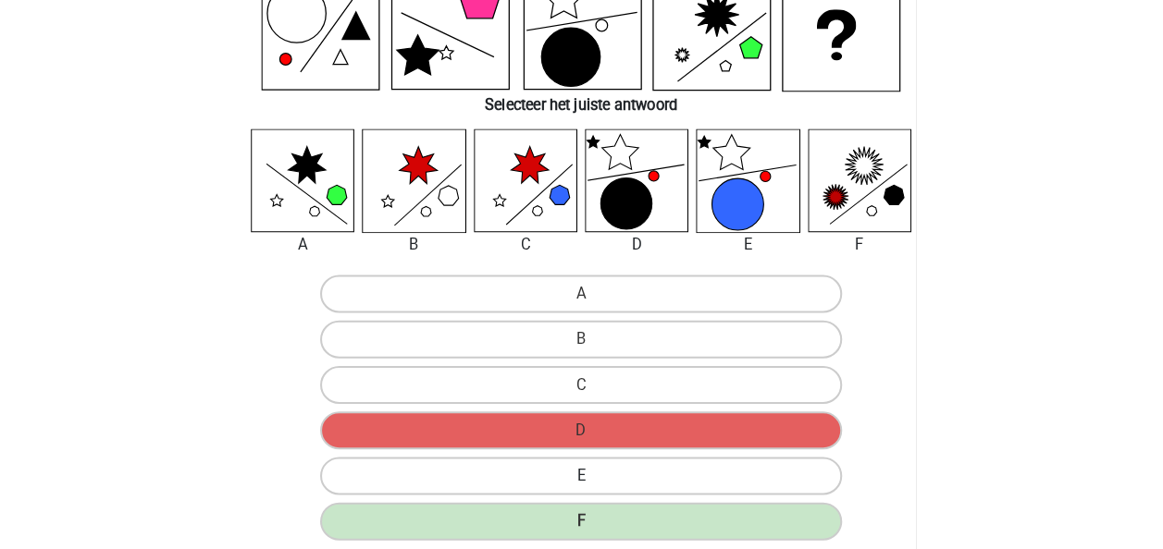
scroll to position [0, 0]
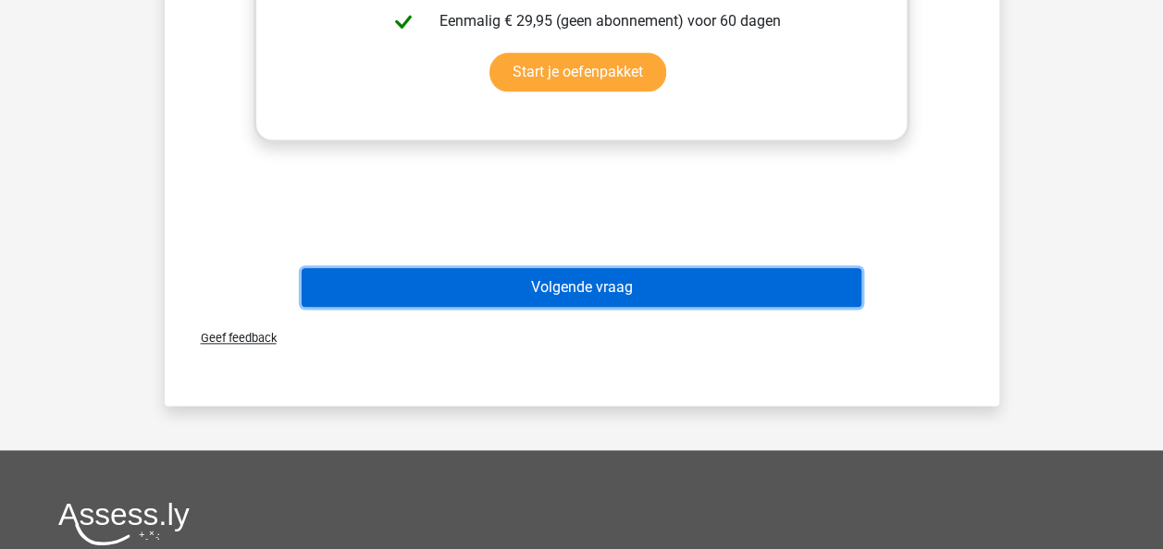
click at [655, 290] on button "Volgende vraag" at bounding box center [582, 287] width 560 height 39
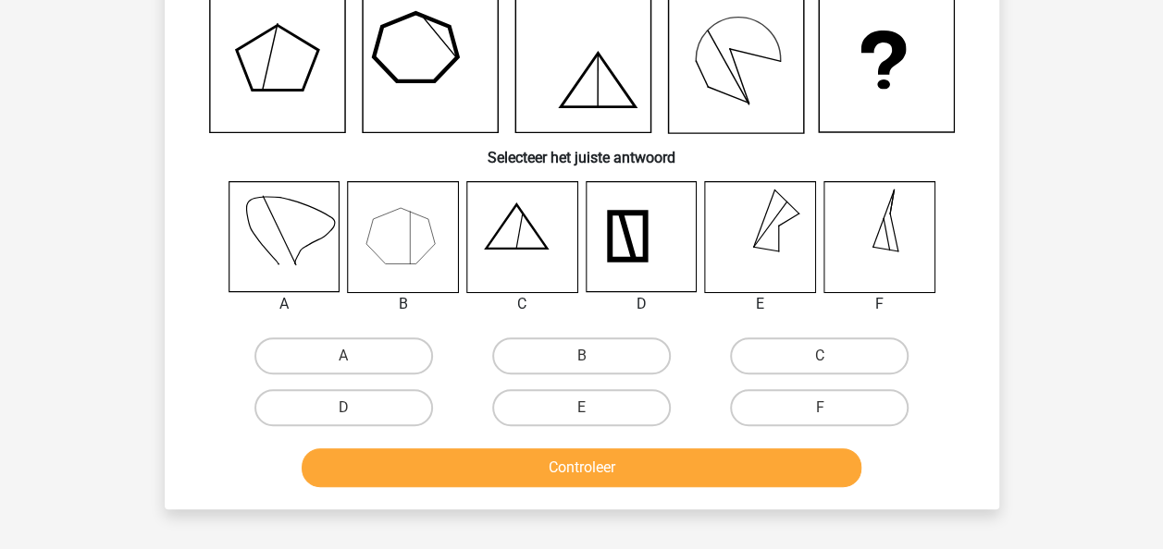
scroll to position [85, 0]
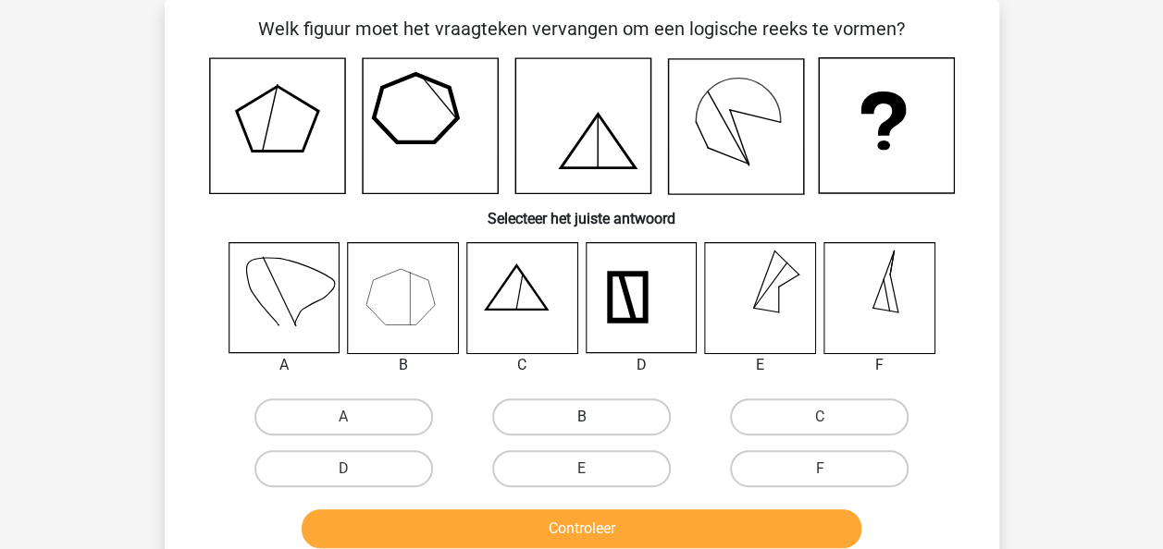
click at [565, 418] on label "B" at bounding box center [581, 417] width 179 height 37
click at [581, 418] on input "B" at bounding box center [587, 423] width 12 height 12
radio input "true"
click at [561, 509] on div "Controleer" at bounding box center [581, 525] width 775 height 61
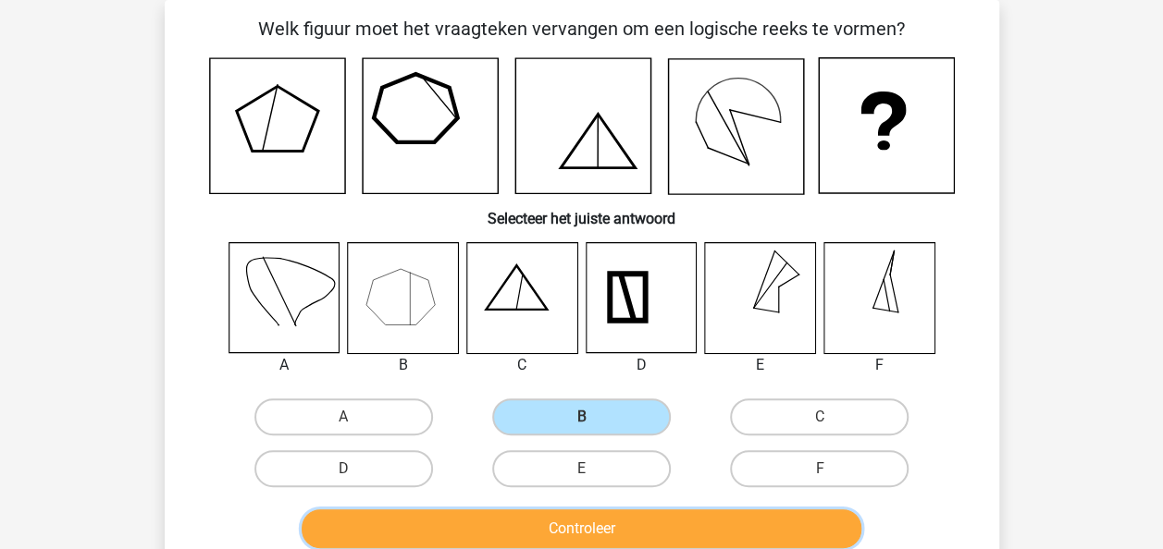
click at [559, 523] on button "Controleer" at bounding box center [582, 529] width 560 height 39
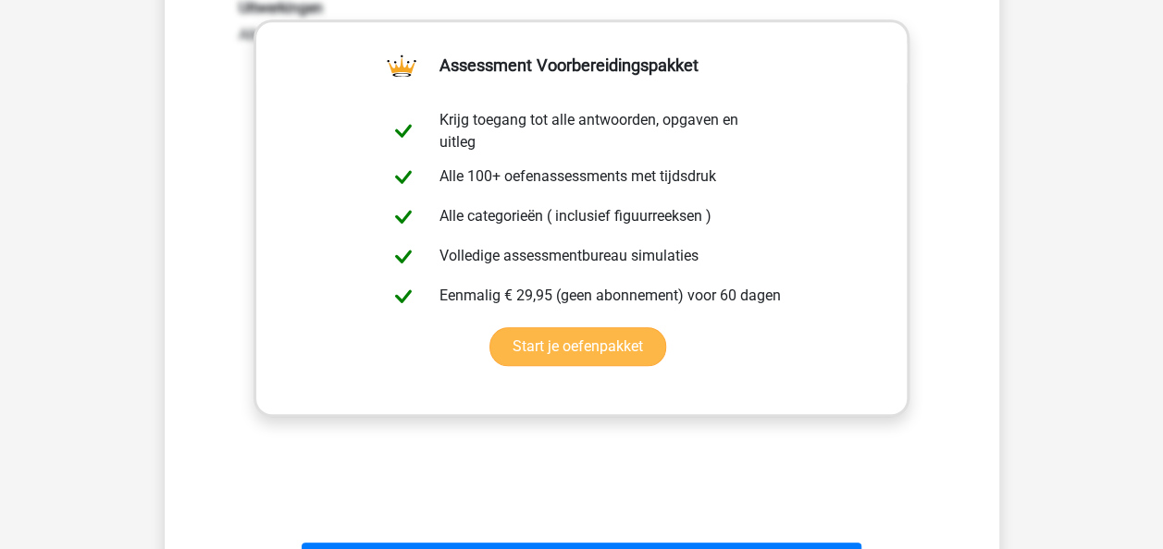
scroll to position [925, 0]
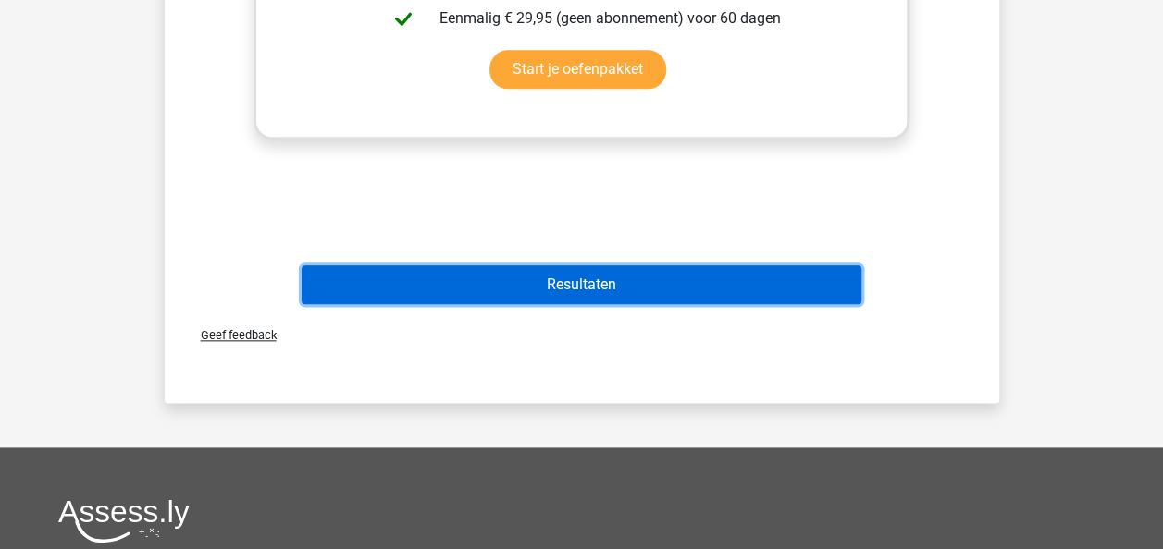
click at [658, 274] on button "Resultaten" at bounding box center [582, 284] width 560 height 39
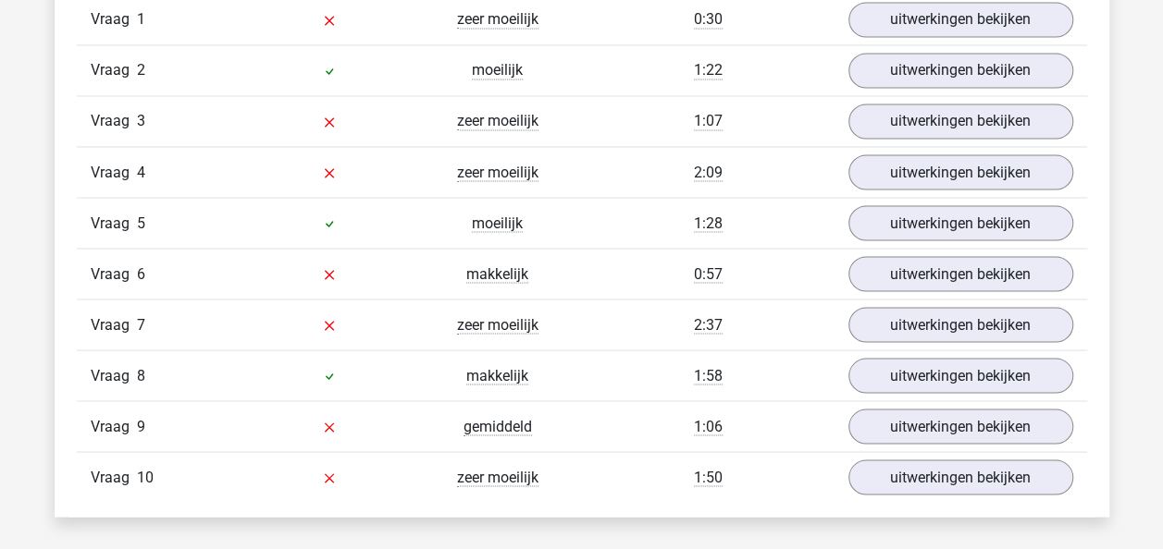
scroll to position [1573, 0]
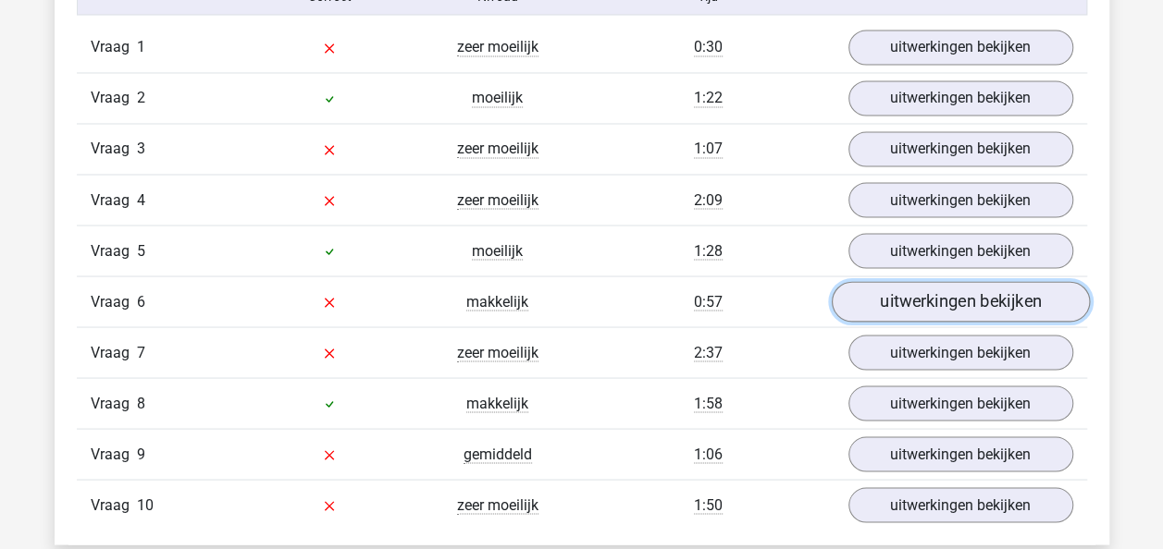
click at [877, 285] on link "uitwerkingen bekijken" at bounding box center [960, 302] width 258 height 41
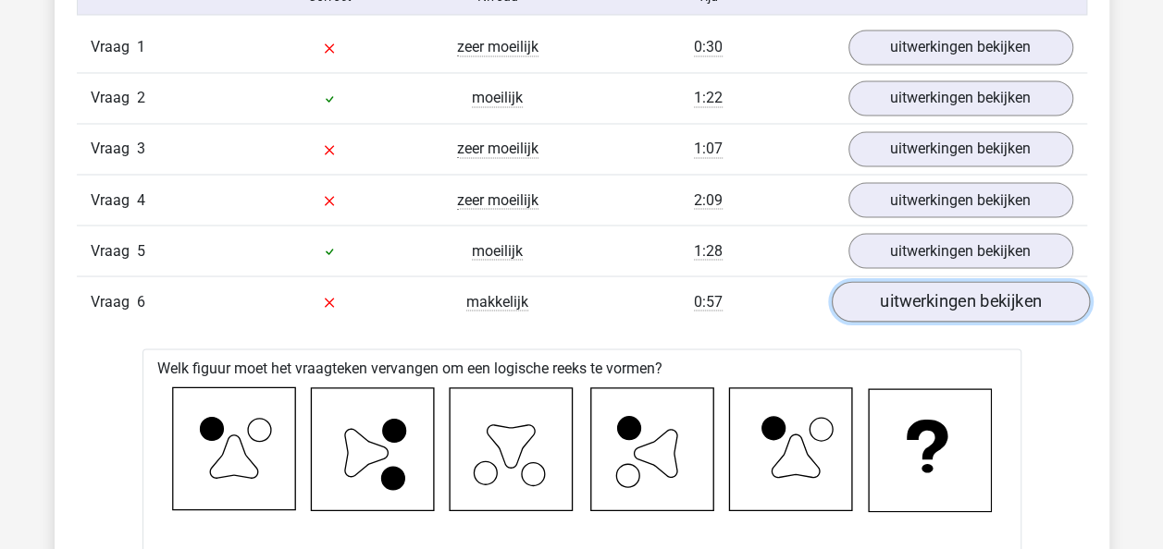
click at [877, 285] on link "uitwerkingen bekijken" at bounding box center [960, 302] width 258 height 41
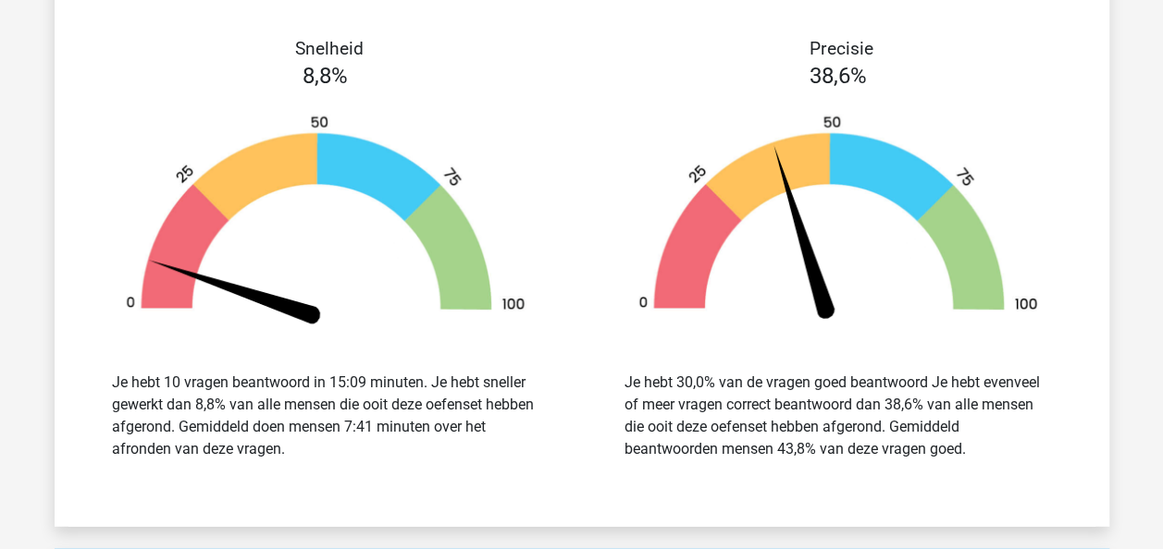
scroll to position [2313, 0]
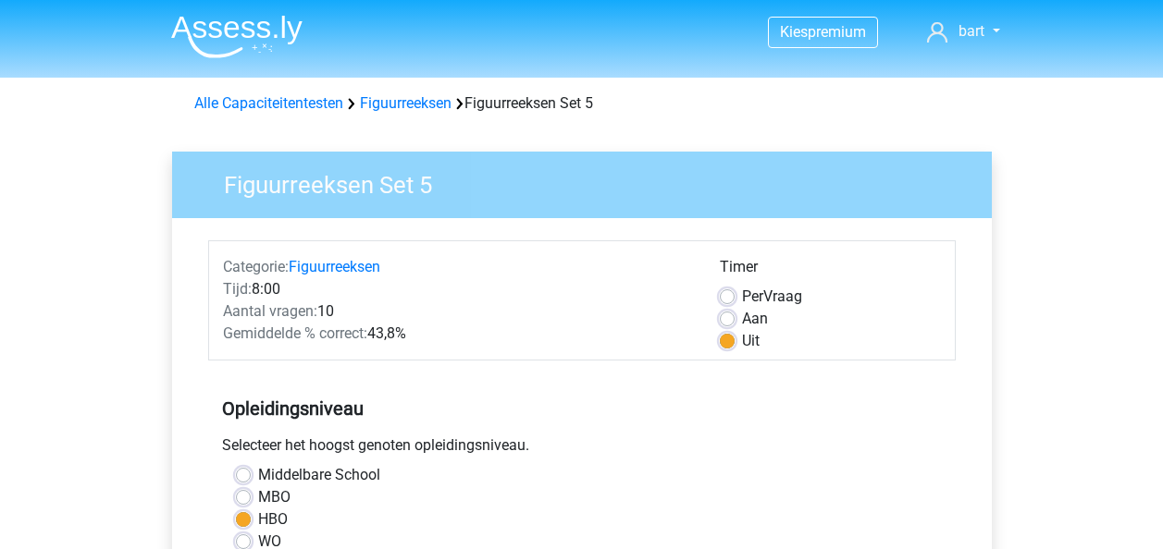
scroll to position [463, 0]
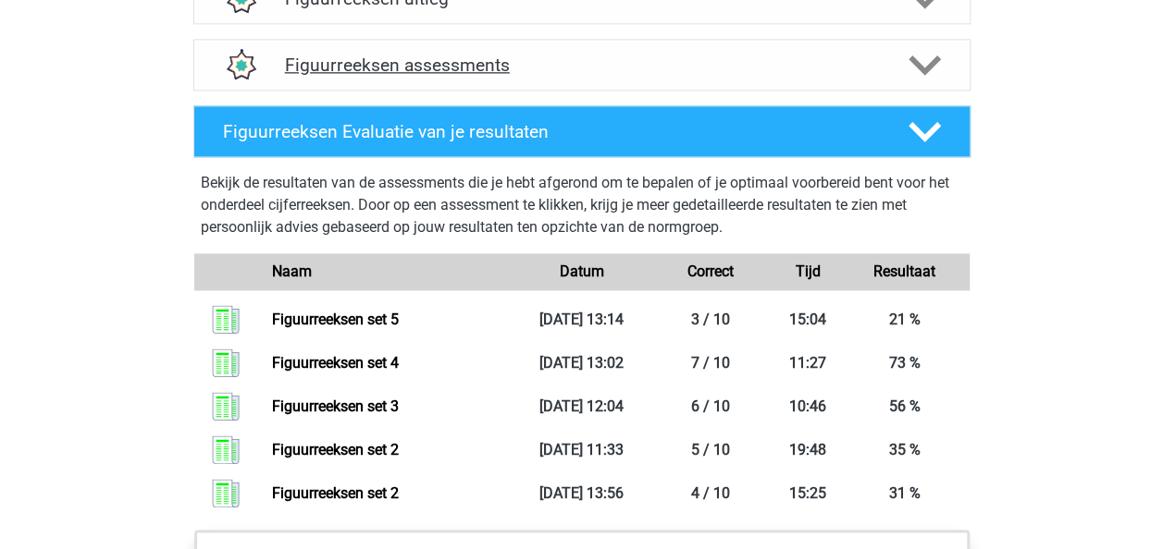
scroll to position [1203, 0]
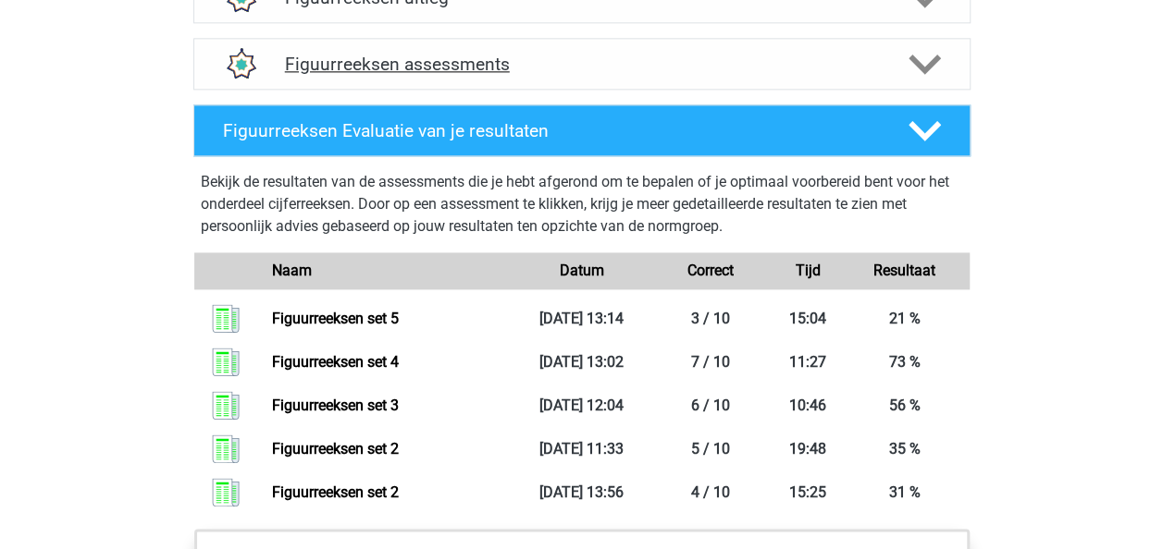
click at [594, 78] on div "Figuurreeksen assessments" at bounding box center [581, 64] width 777 height 52
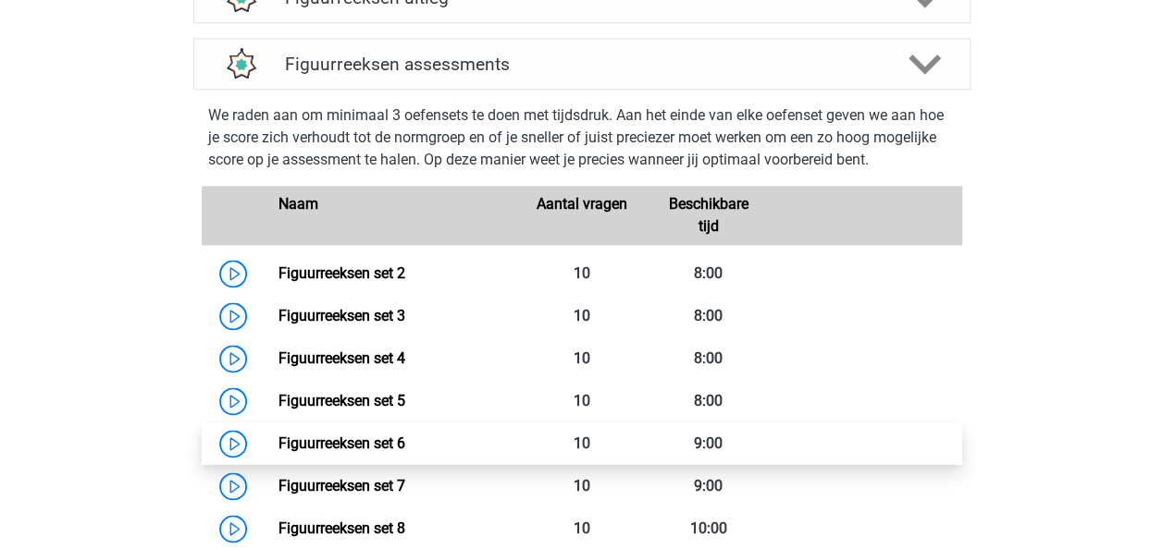
click at [368, 435] on link "Figuurreeksen set 6" at bounding box center [341, 444] width 127 height 18
